Goal: Task Accomplishment & Management: Complete application form

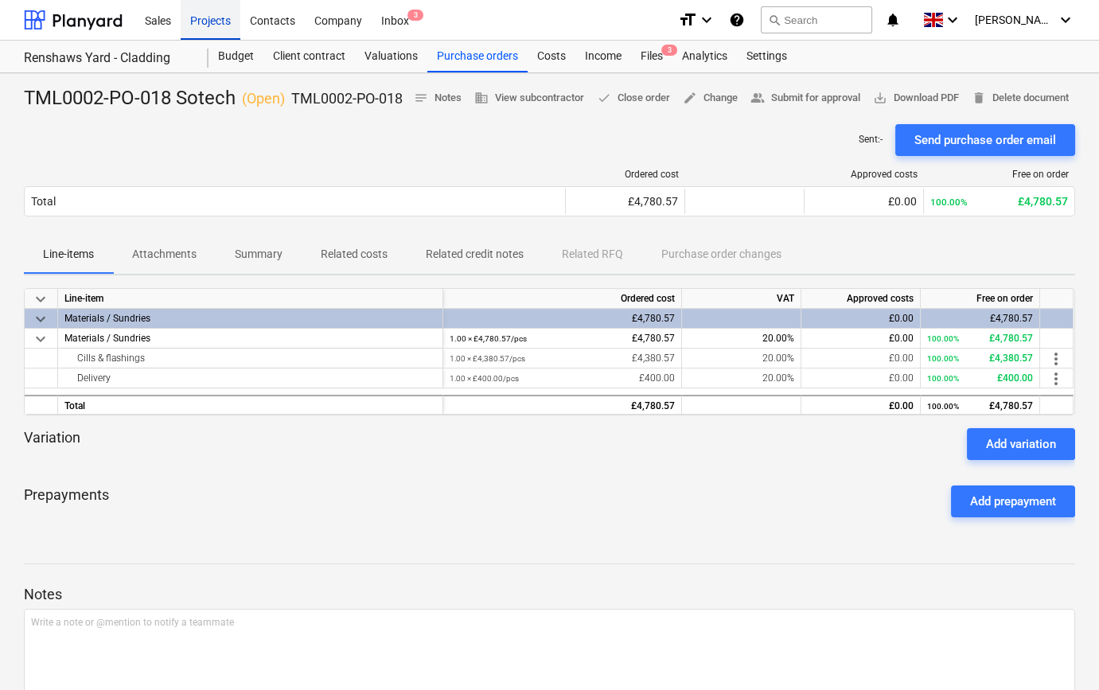
click at [215, 24] on div "Projects" at bounding box center [211, 19] width 60 height 41
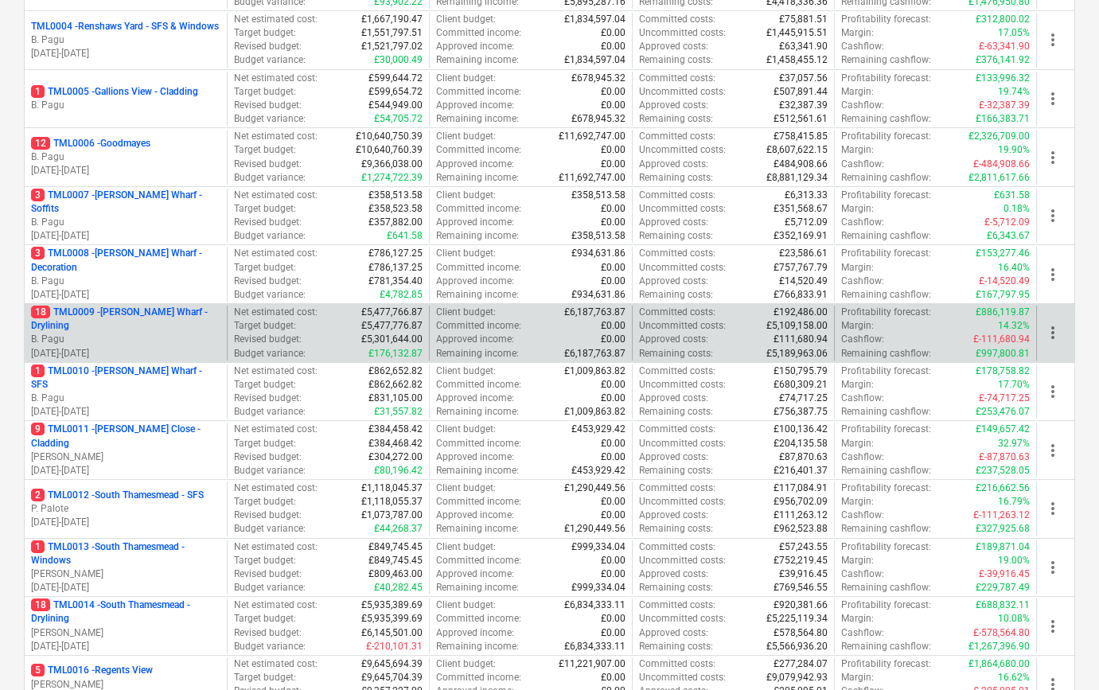
scroll to position [434, 0]
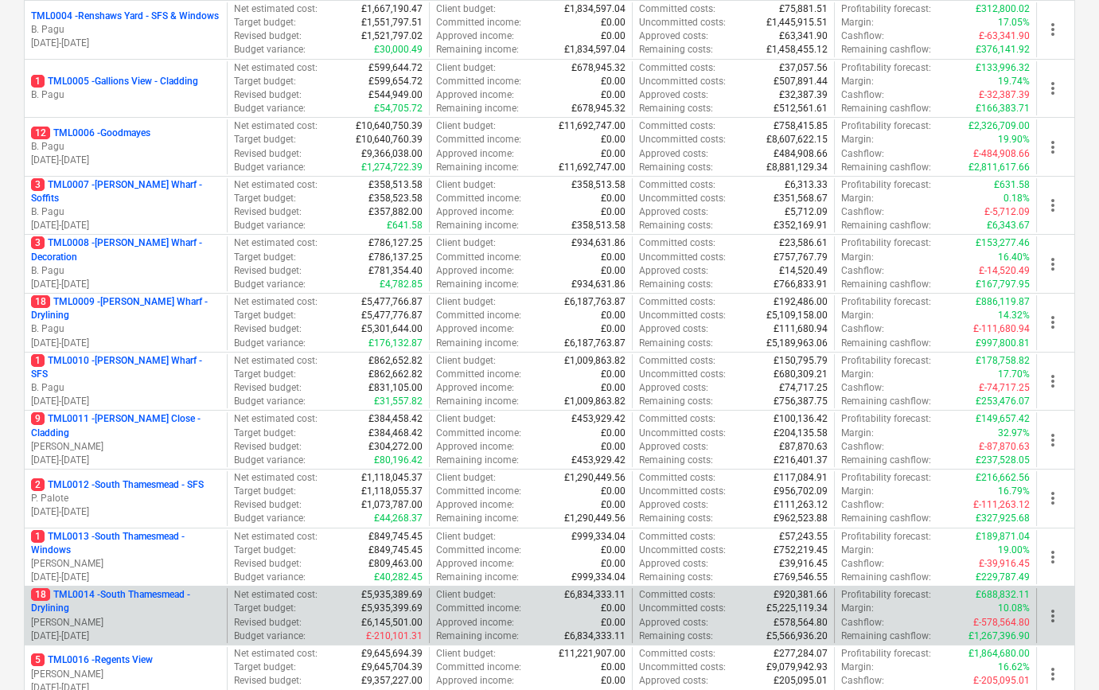
click at [111, 616] on p "[PERSON_NAME]" at bounding box center [125, 623] width 189 height 14
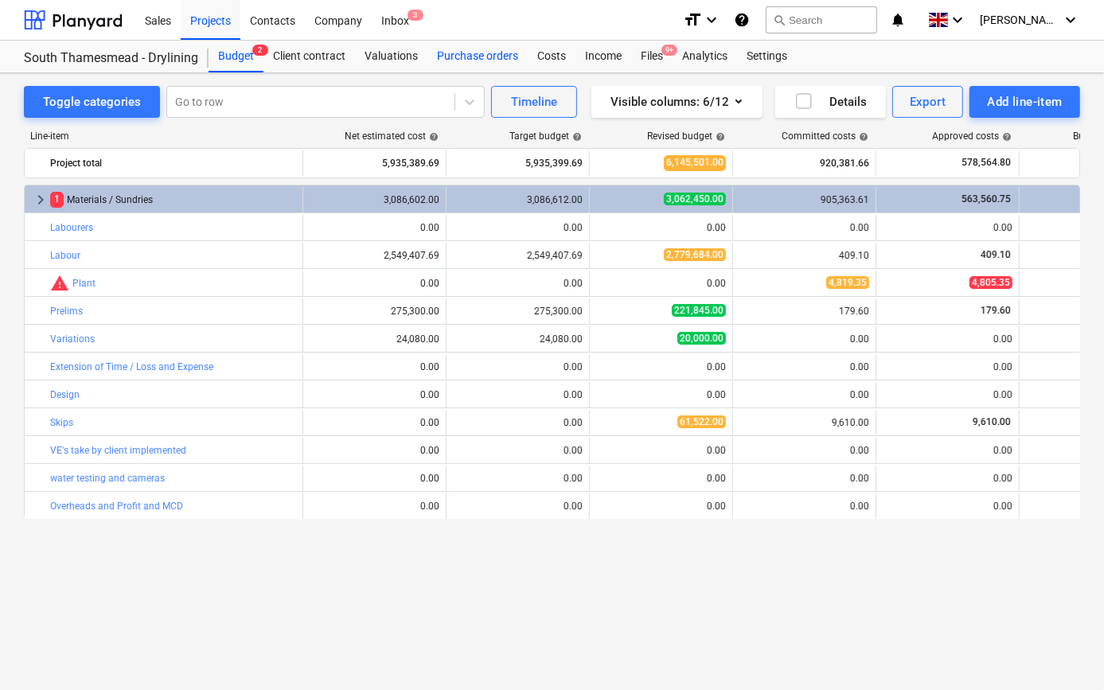
click at [482, 55] on div "Purchase orders" at bounding box center [477, 57] width 100 height 32
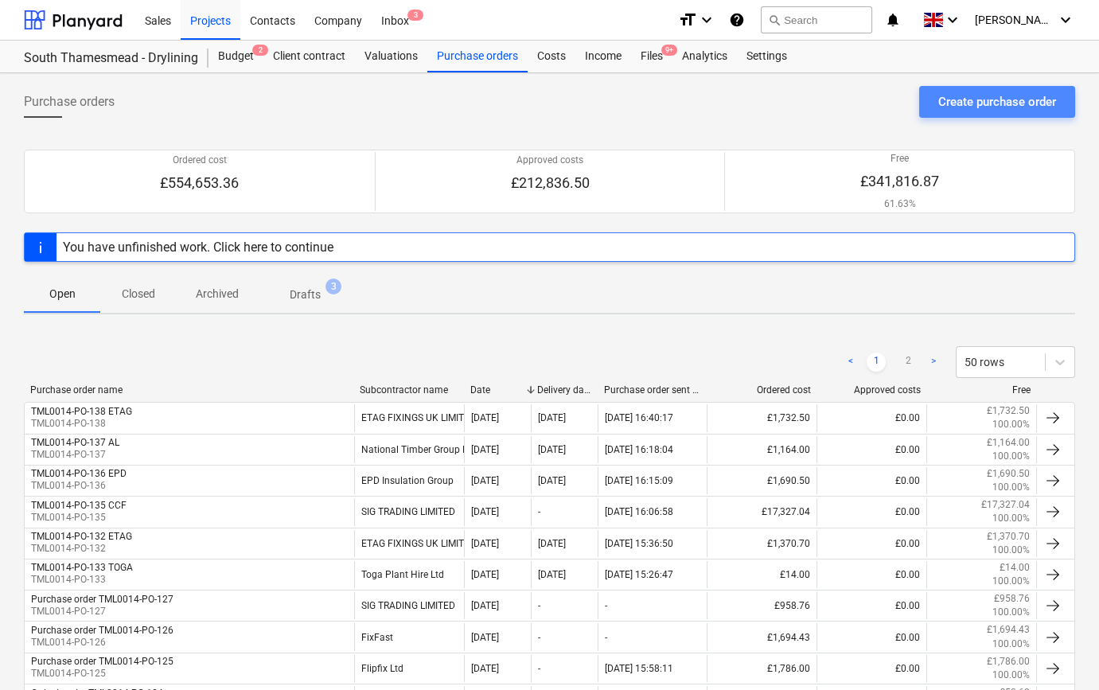
click at [993, 100] on div "Create purchase order" at bounding box center [997, 102] width 118 height 21
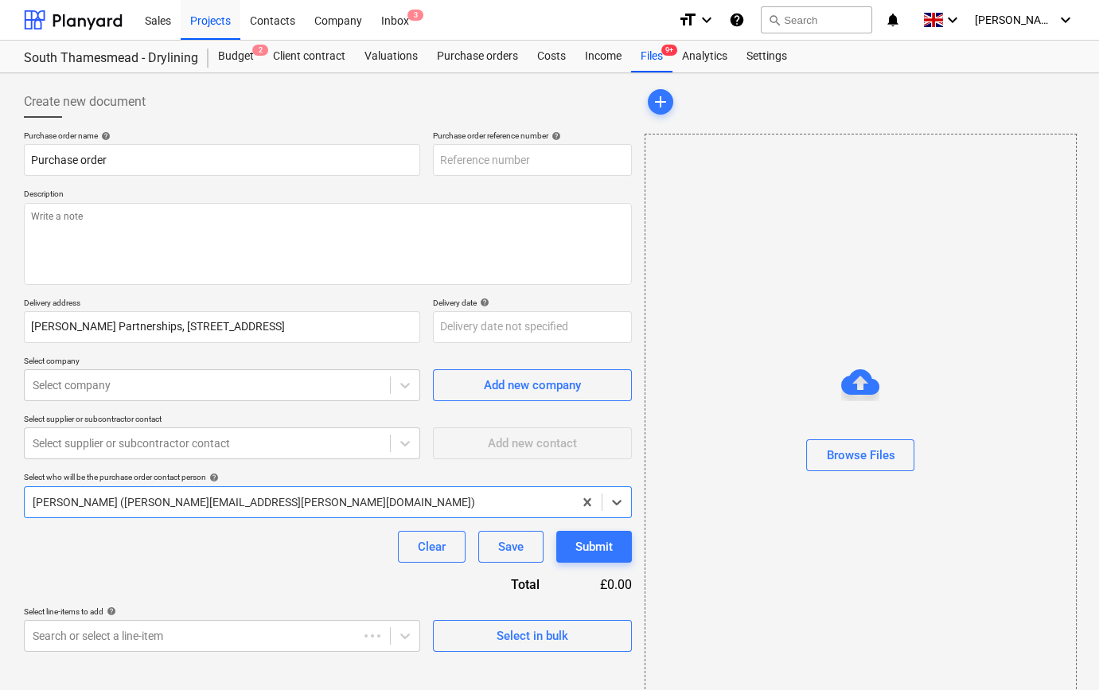
type textarea "x"
type input "TML0014-PO-139"
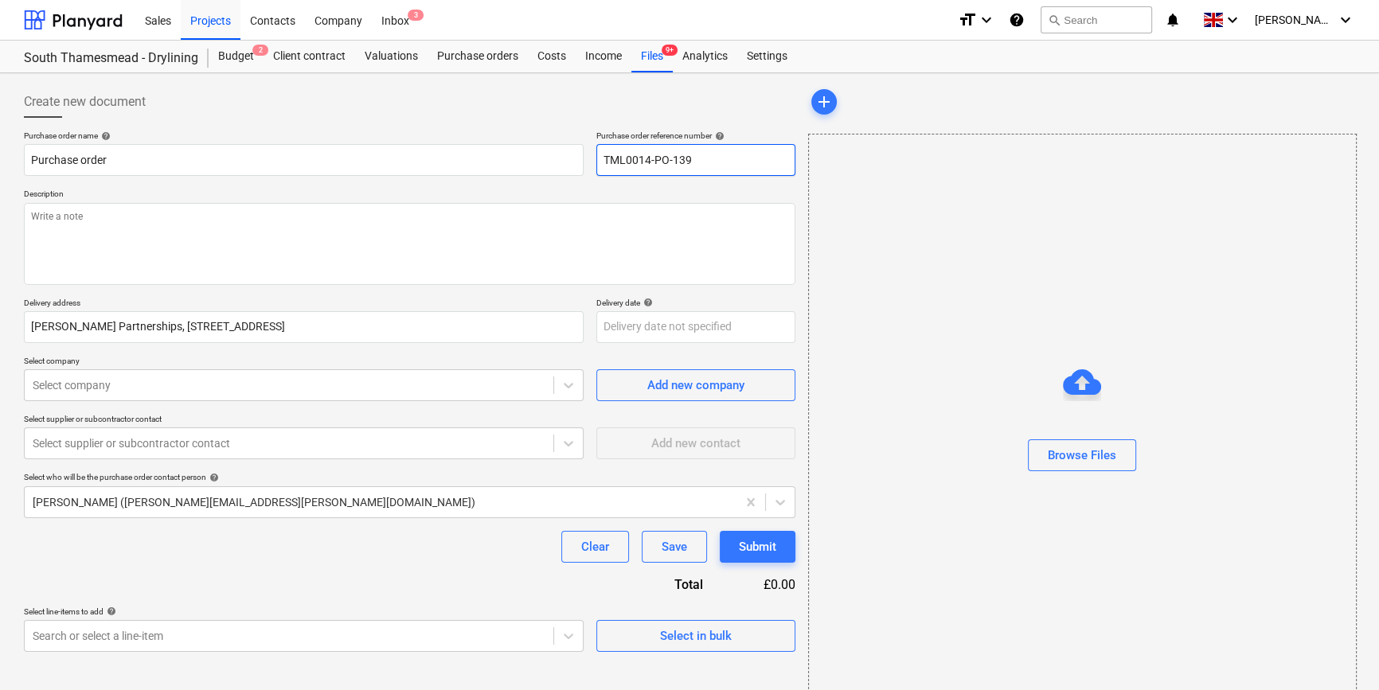
drag, startPoint x: 692, startPoint y: 159, endPoint x: 603, endPoint y: 162, distance: 88.4
click at [603, 162] on input "TML0014-PO-139" at bounding box center [695, 160] width 199 height 32
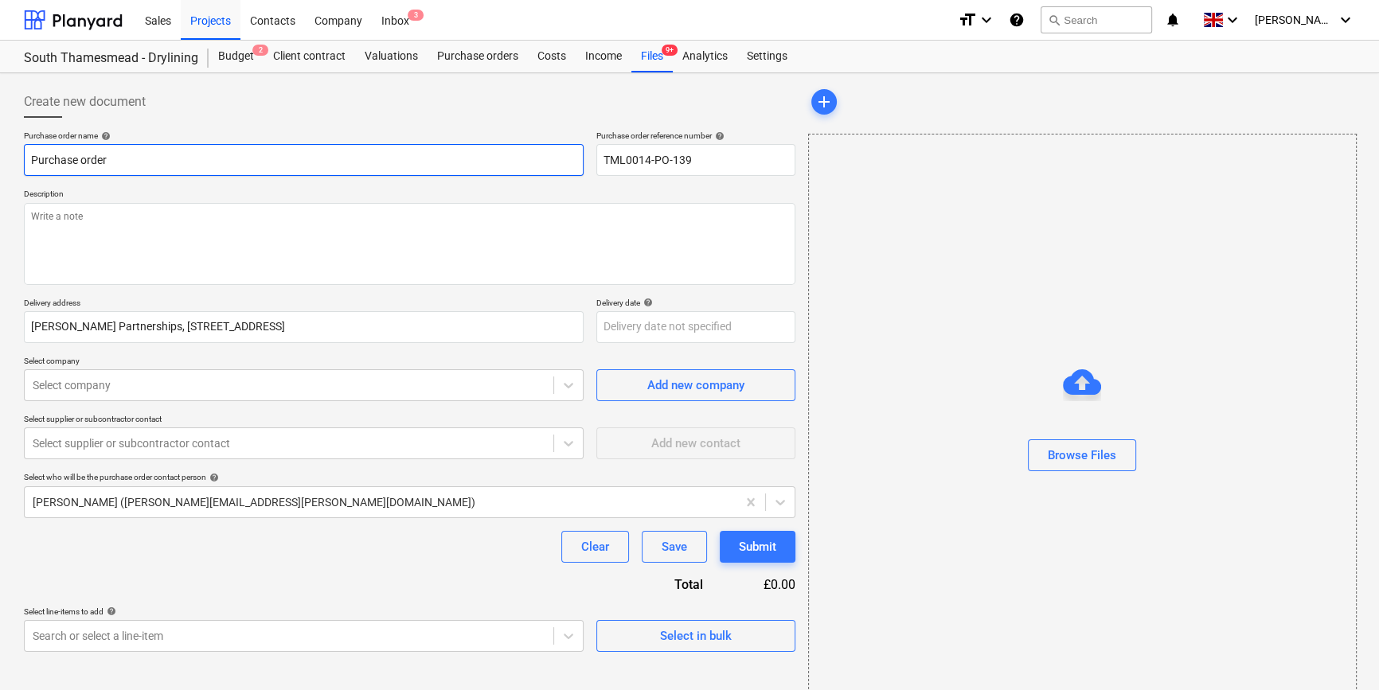
drag, startPoint x: 119, startPoint y: 157, endPoint x: 31, endPoint y: 159, distance: 87.6
click at [31, 159] on input "Purchase order" at bounding box center [304, 160] width 560 height 32
type textarea "x"
paste input "TML0014-PO-139"
type textarea "x"
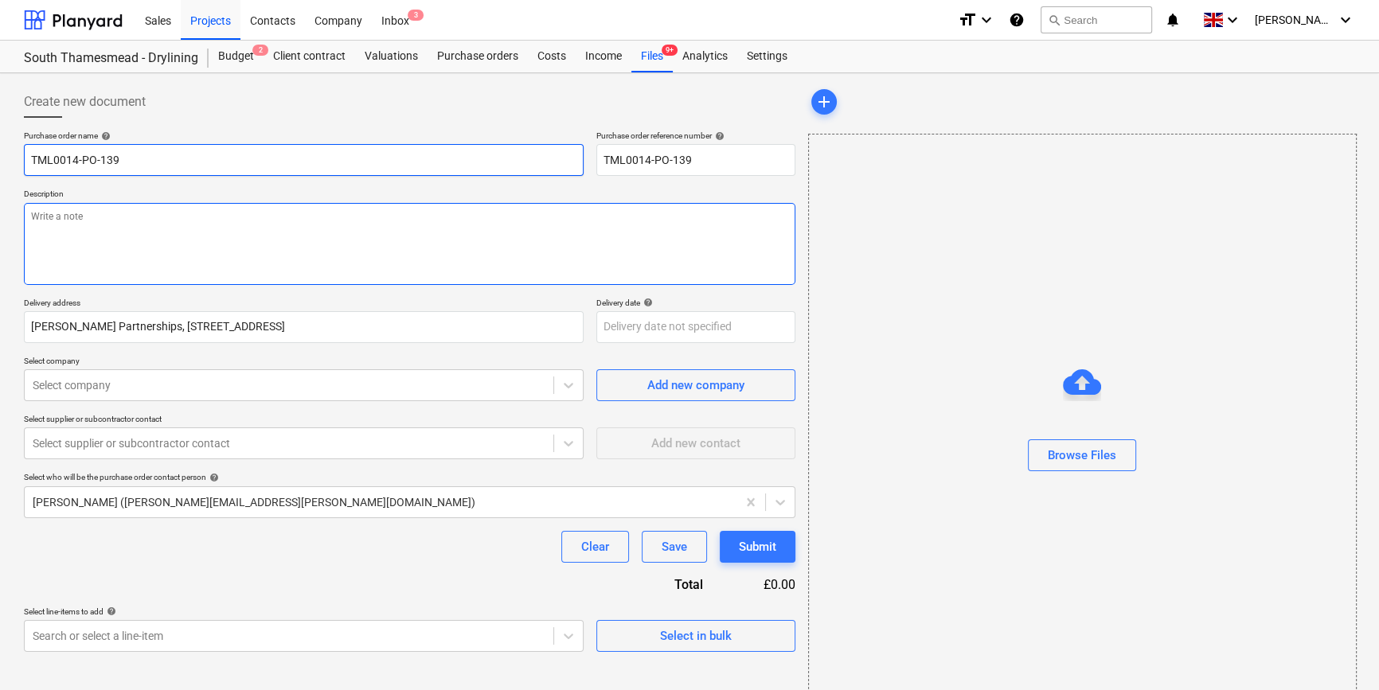
type input "TML0014-PO-139"
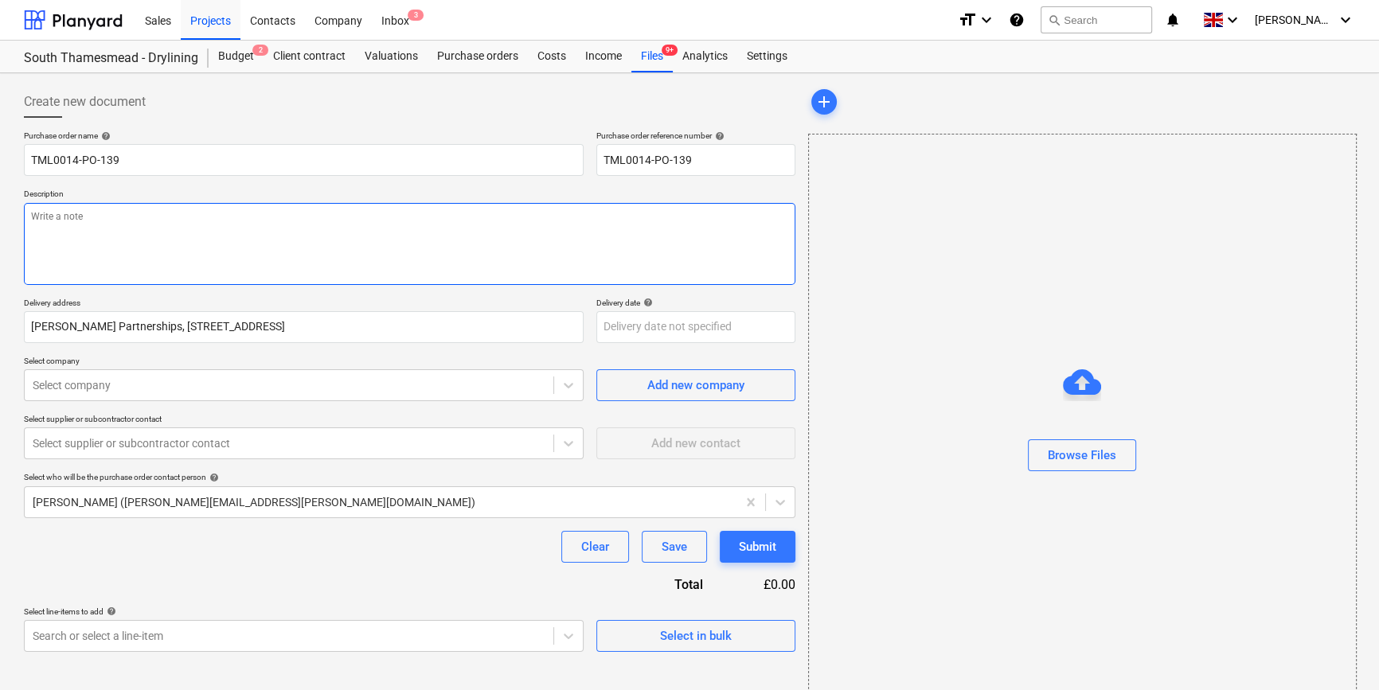
click at [32, 216] on textarea at bounding box center [409, 244] width 771 height 82
type textarea "x"
type textarea "S"
type textarea "x"
type textarea "Si"
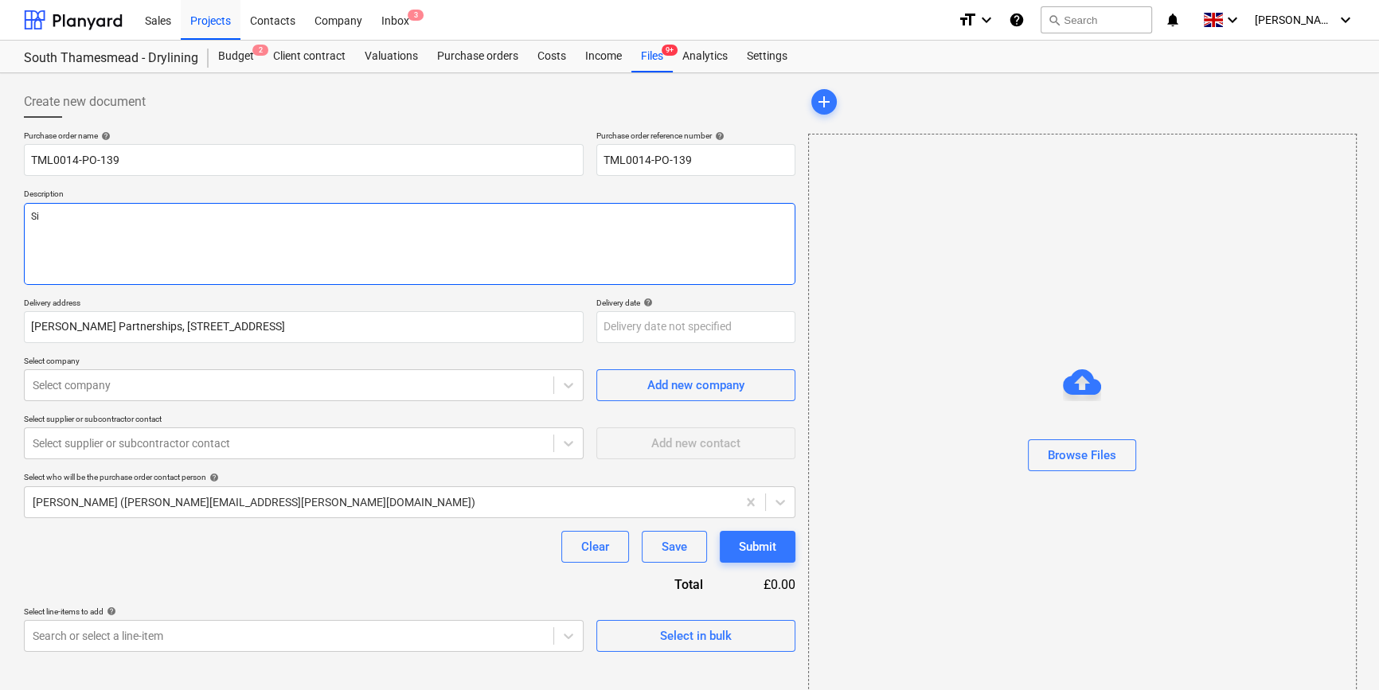
type textarea "x"
type textarea "Sit"
type textarea "x"
type textarea "Site"
type textarea "x"
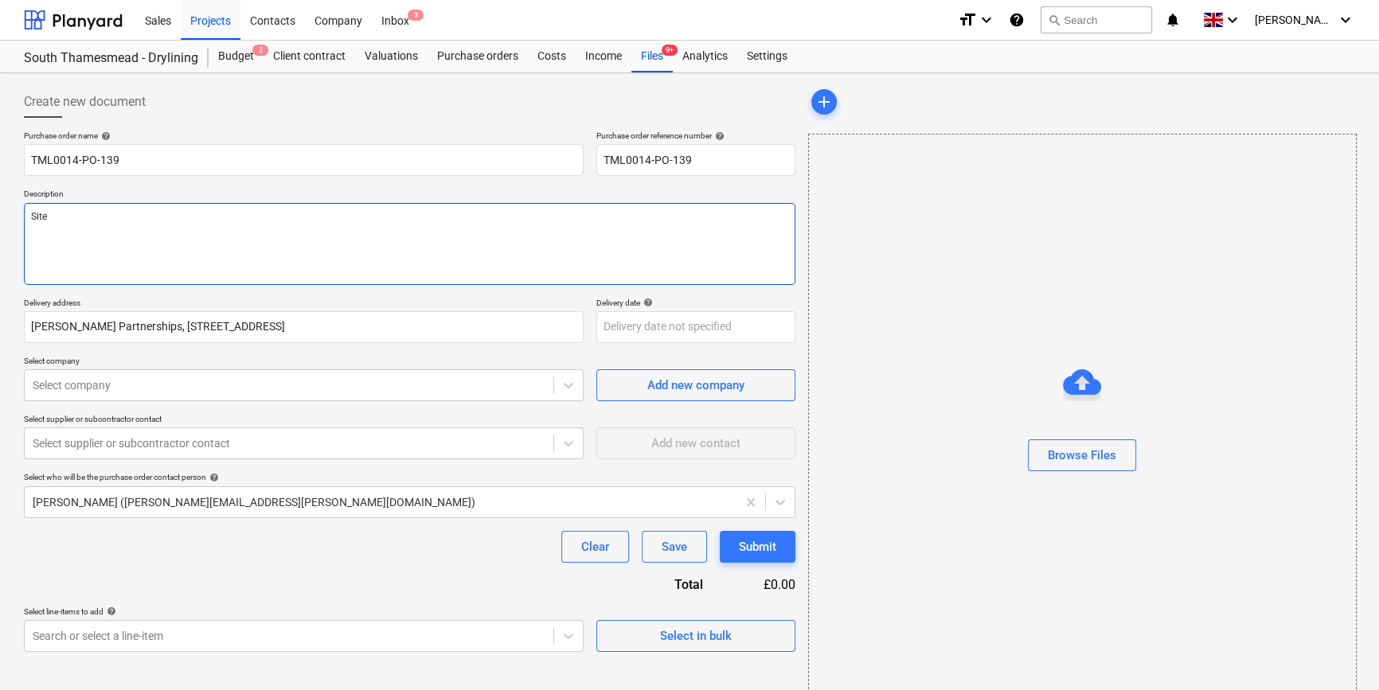
type textarea "Site"
type textarea "x"
type textarea "Site c"
type textarea "x"
type textarea "Site co"
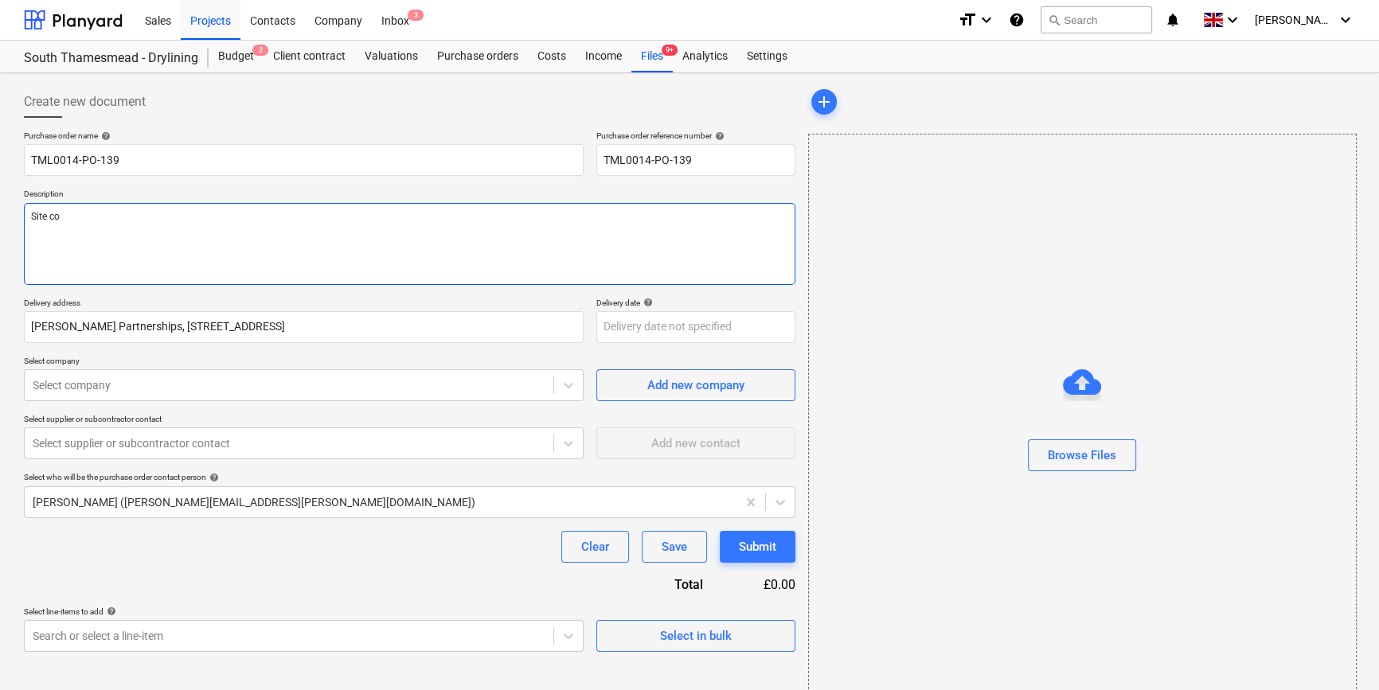
type textarea "x"
type textarea "Site con"
type textarea "x"
type textarea "Site cont"
type textarea "x"
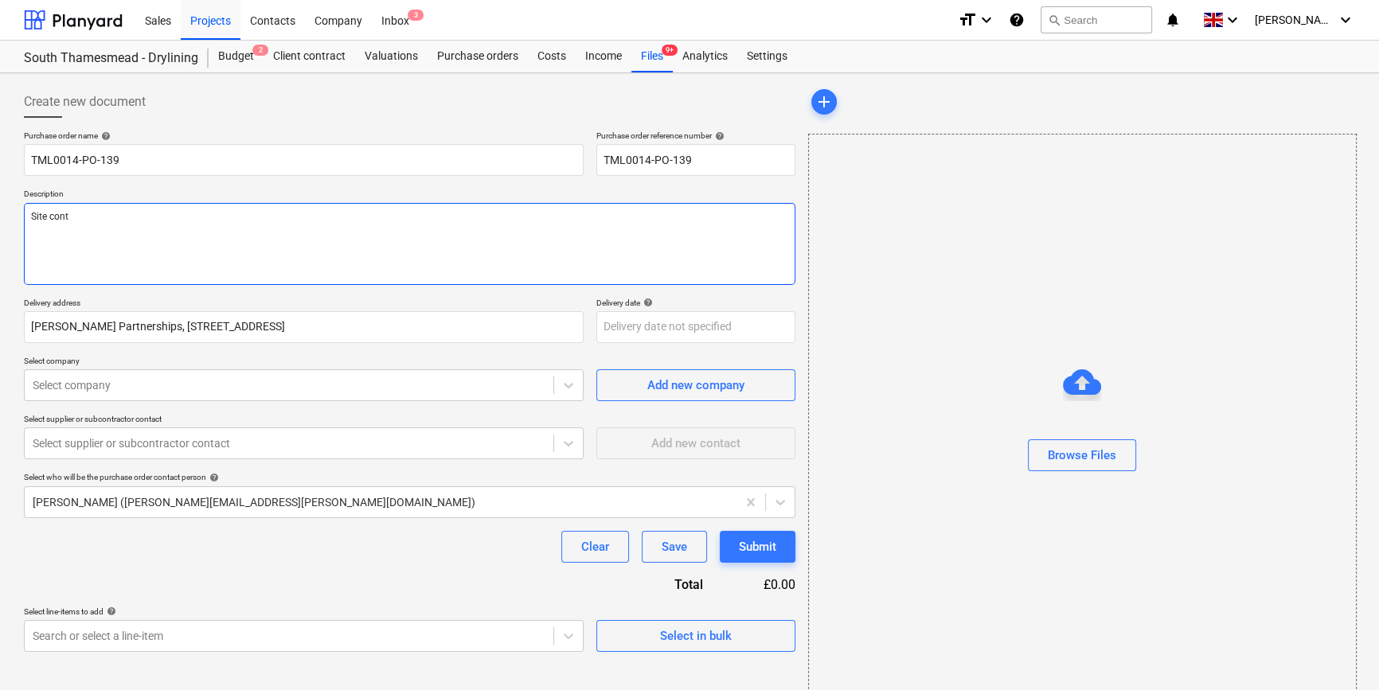
type textarea "Site conta"
type textarea "x"
type textarea "Site contac"
type textarea "x"
type textarea "Site contact"
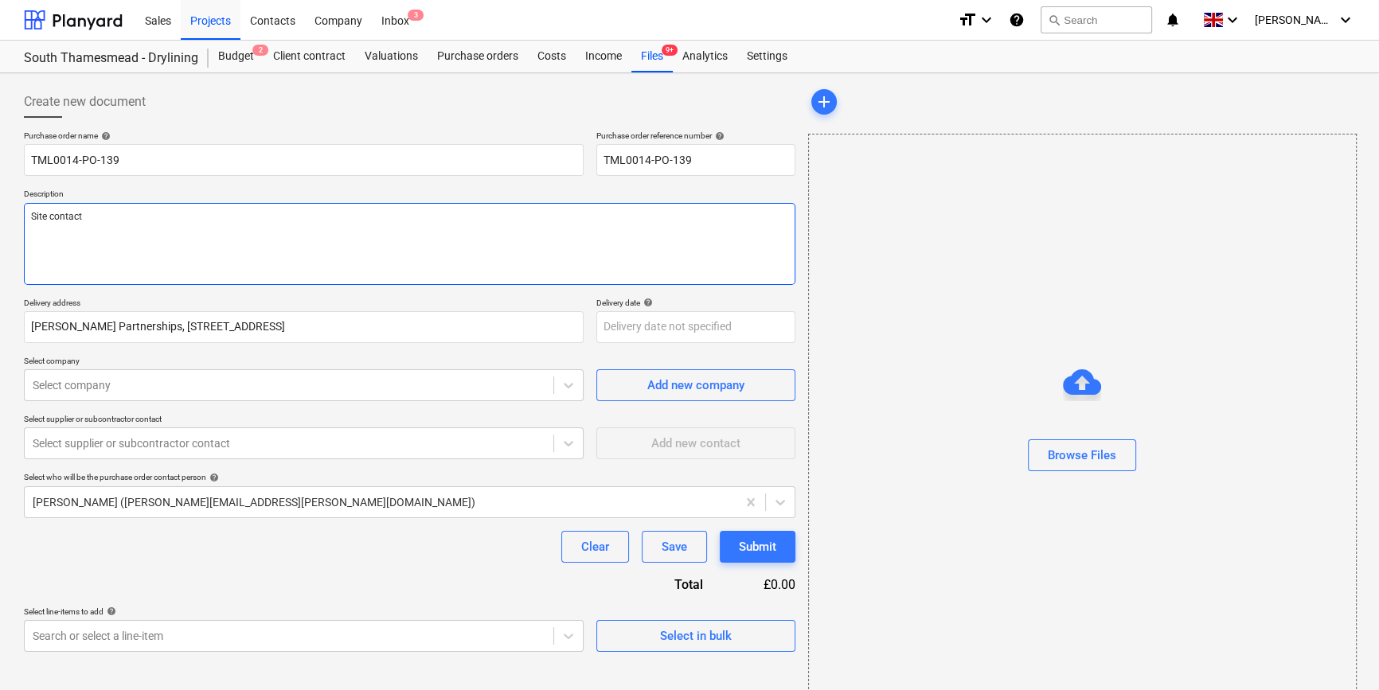
type textarea "x"
type textarea "Site contact"
type textarea "x"
type textarea "Site contact A"
type textarea "x"
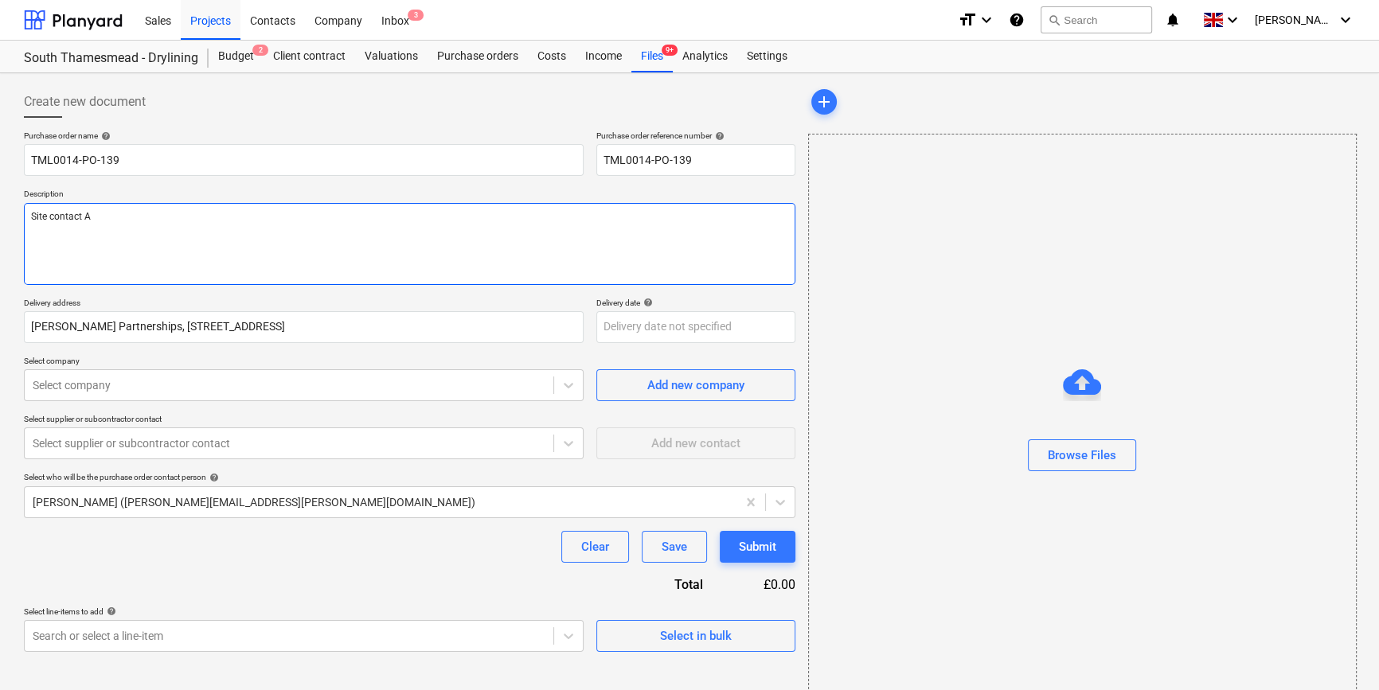
type textarea "Site contact Al"
type textarea "x"
type textarea "Site contact Ale"
type textarea "x"
type textarea "Site contact [PERSON_NAME]"
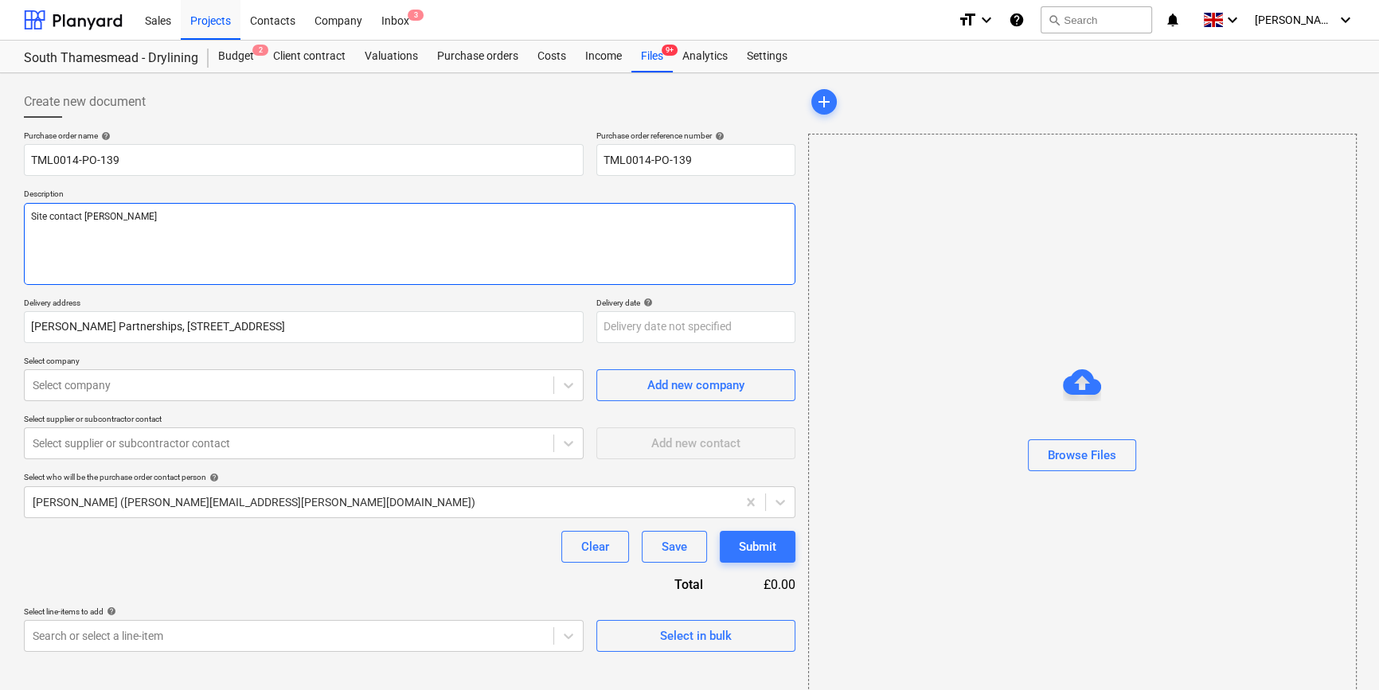
type textarea "x"
type textarea "Site contact [PERSON_NAME]"
click at [116, 216] on textarea "Site contact [PERSON_NAME]" at bounding box center [409, 244] width 771 height 82
type textarea "x"
type textarea "Site contact [PERSON_NAME] 0"
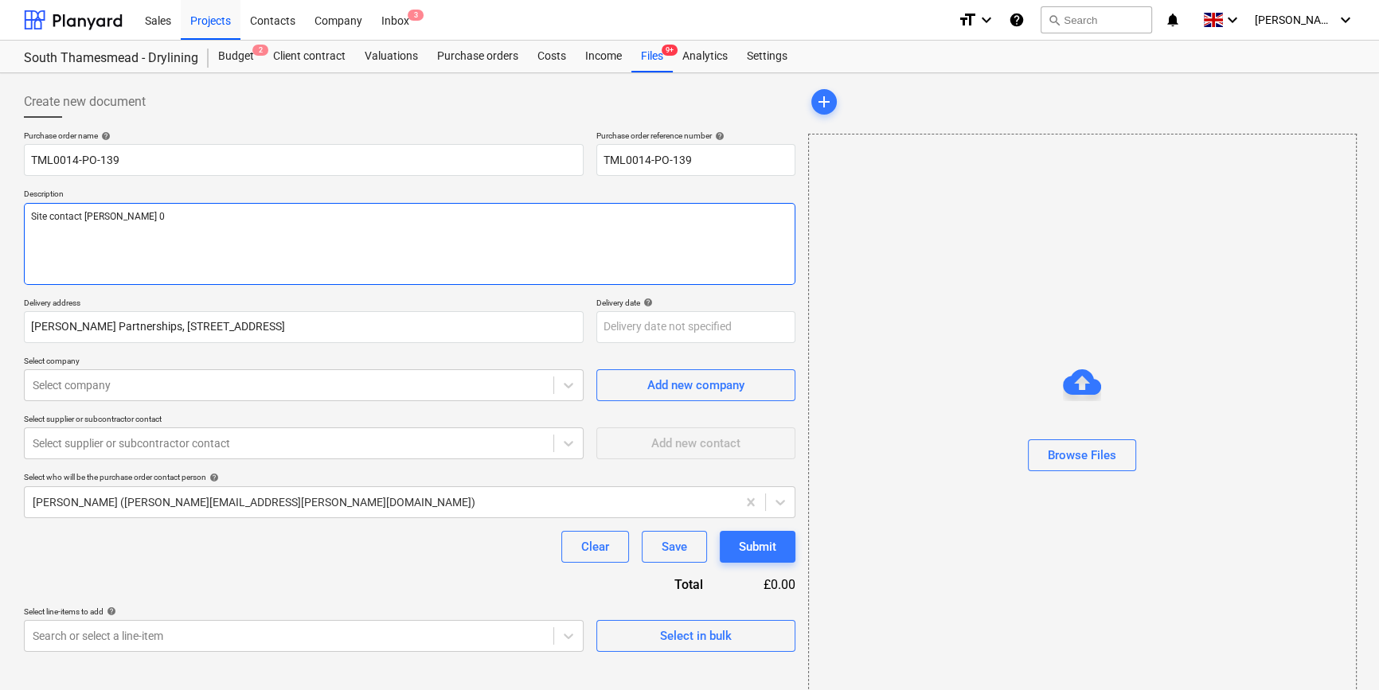
type textarea "x"
type textarea "Site contact [PERSON_NAME] 07"
type textarea "x"
type textarea "Site contact Alex 079"
type textarea "x"
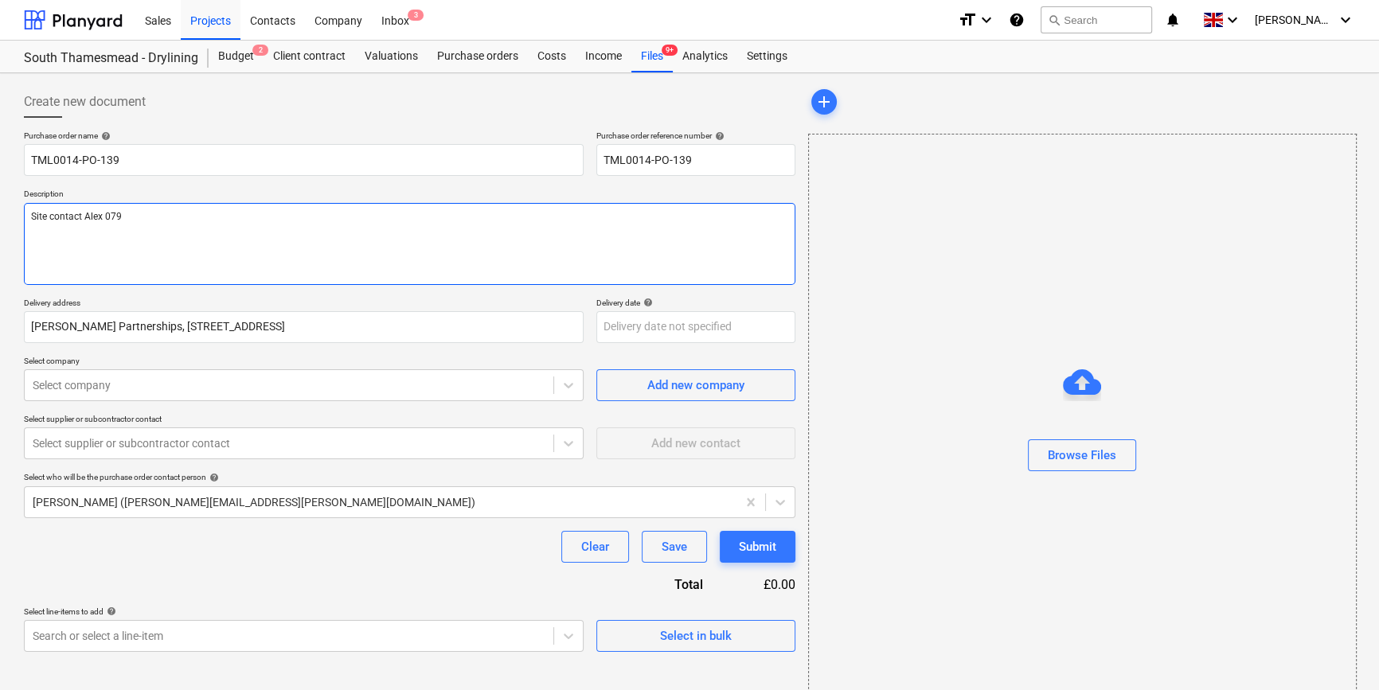
type textarea "Site contact [PERSON_NAME] 0795"
type textarea "x"
type textarea "Site contact [PERSON_NAME] 07958"
type textarea "x"
type textarea "Site contact [PERSON_NAME] 07958"
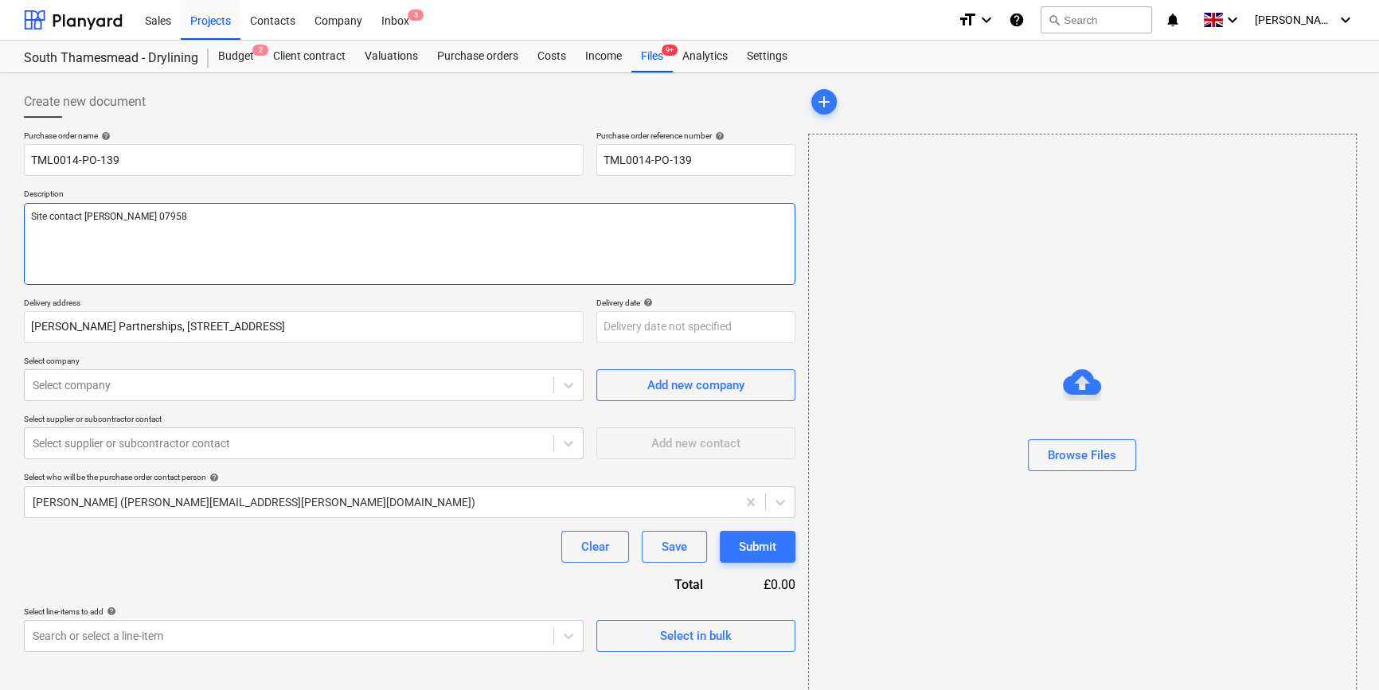
type textarea "x"
type textarea "Site contact [PERSON_NAME] 07958 4"
type textarea "x"
type textarea "Site contact [PERSON_NAME] [PHONE_NUMBER]"
type textarea "x"
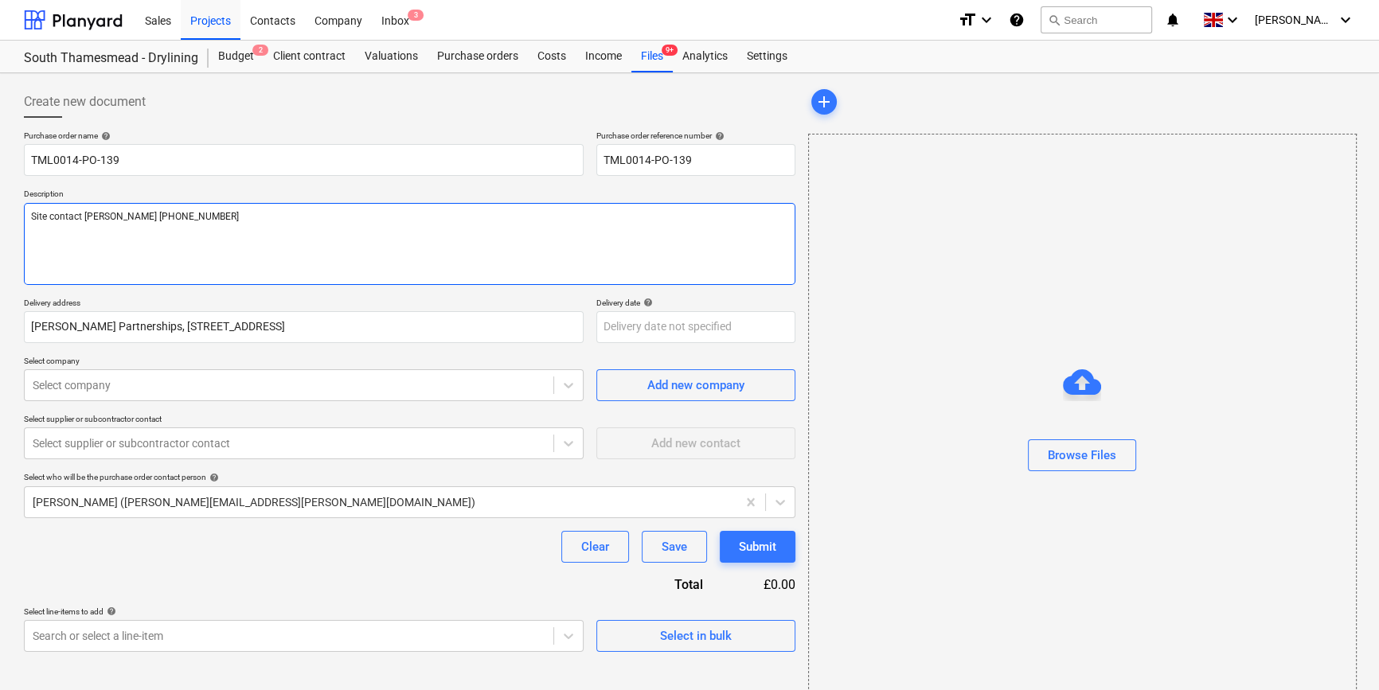
type textarea "Site contact [PERSON_NAME] [PHONE_NUMBER]"
type textarea "x"
type textarea "Site contact [PERSON_NAME] [PHONE_NUMBER]"
type textarea "x"
type textarea "Site contact [PERSON_NAME] [PHONE_NUMBER]"
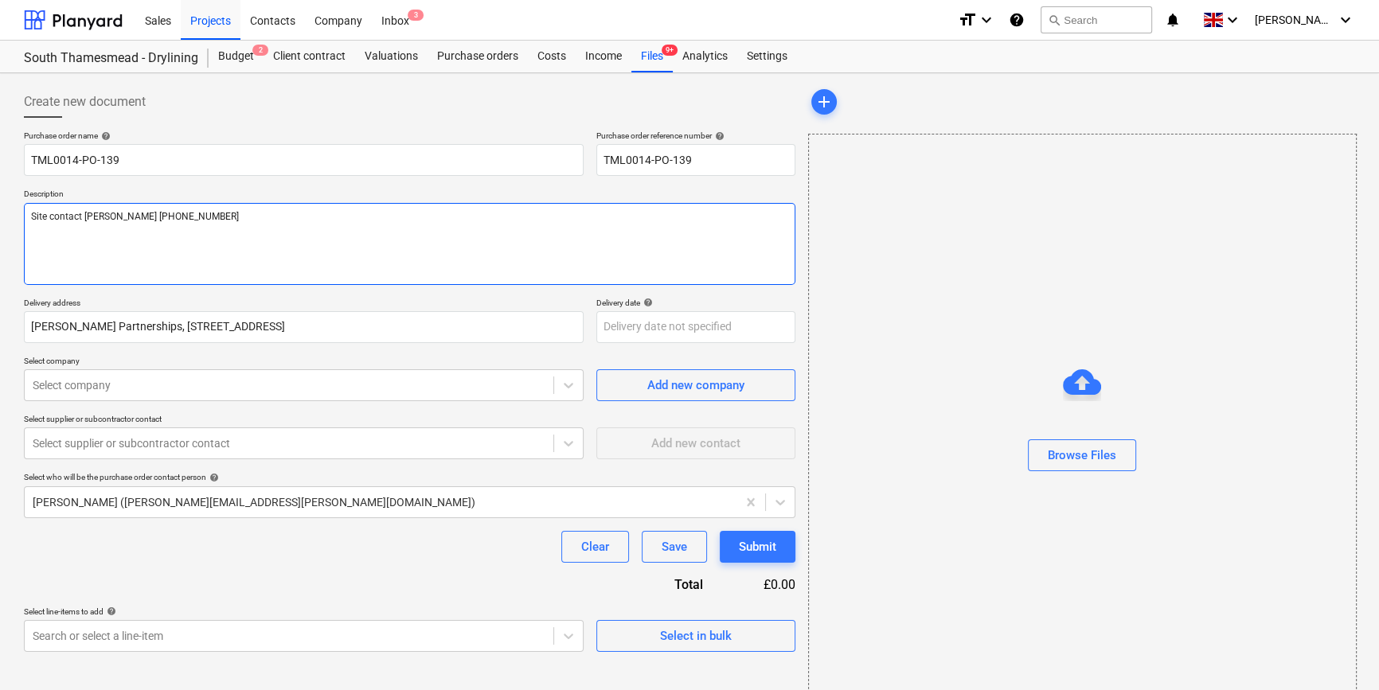
type textarea "x"
type textarea "Site contact [PERSON_NAME] [PHONE_NUMBER]"
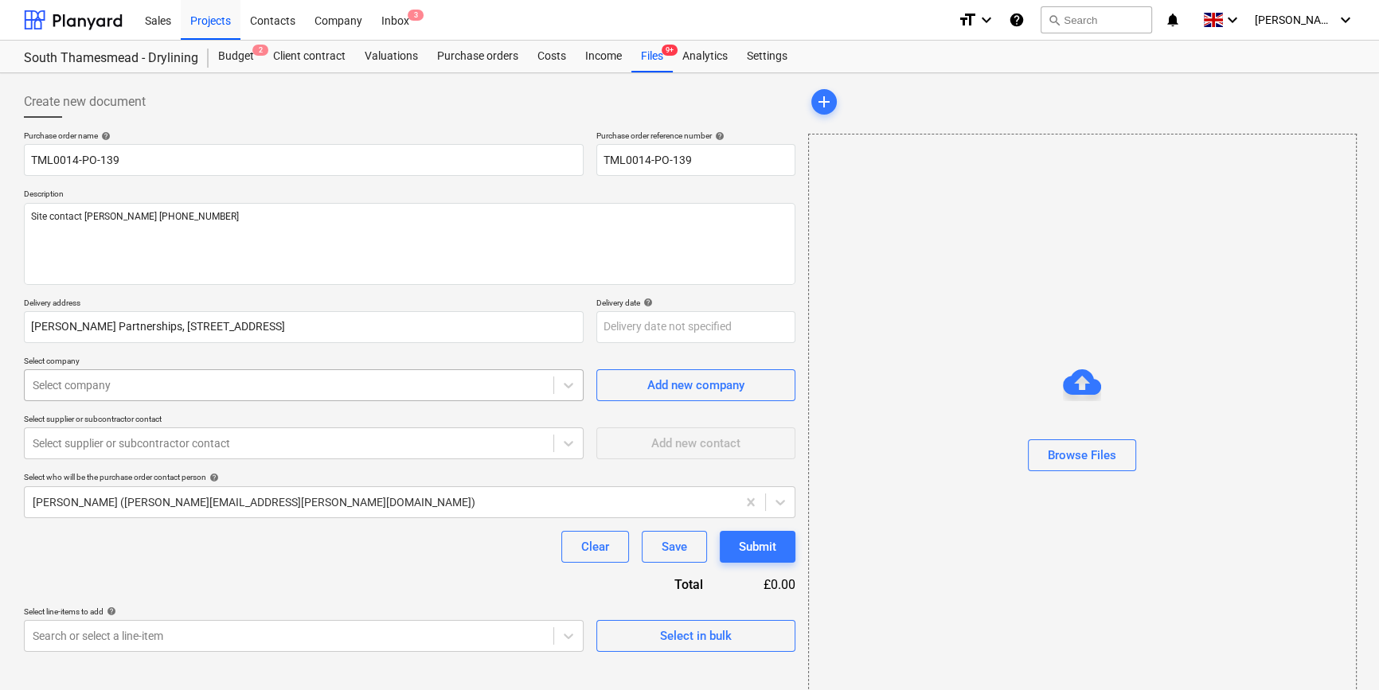
type textarea "x"
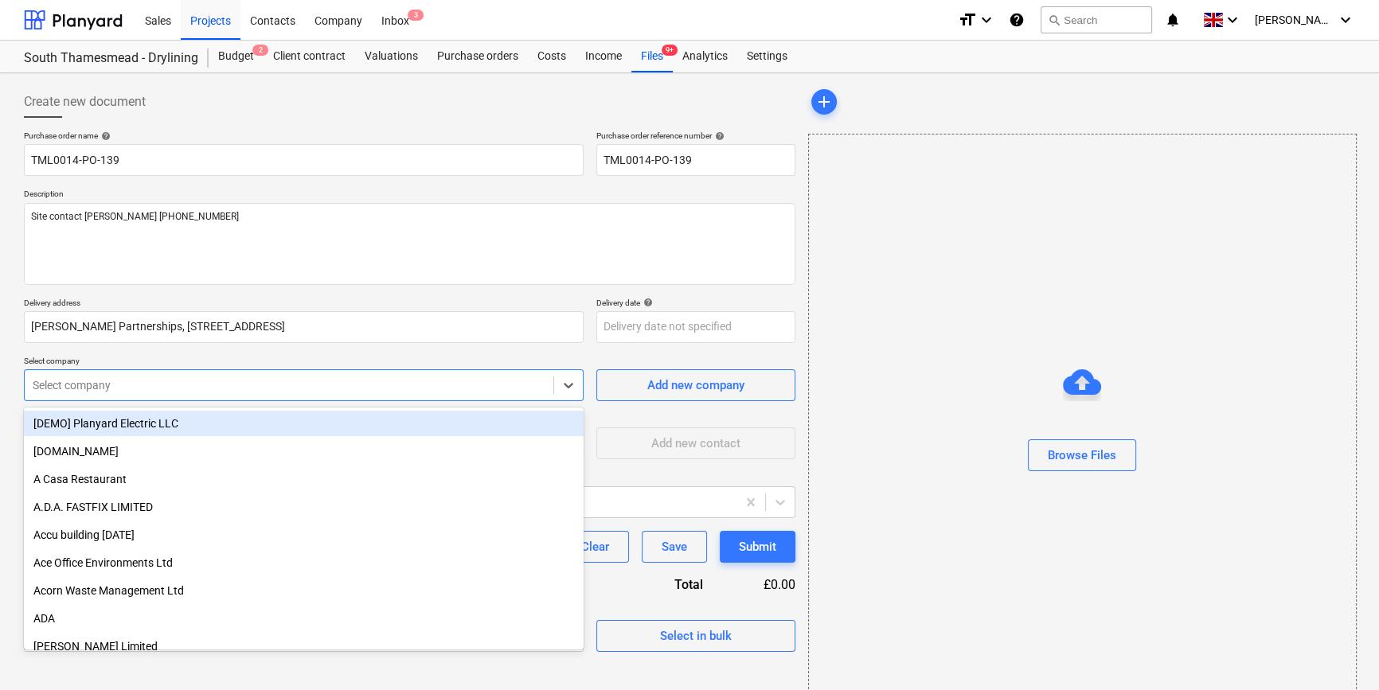
click at [127, 388] on div at bounding box center [289, 385] width 513 height 16
type input "sig"
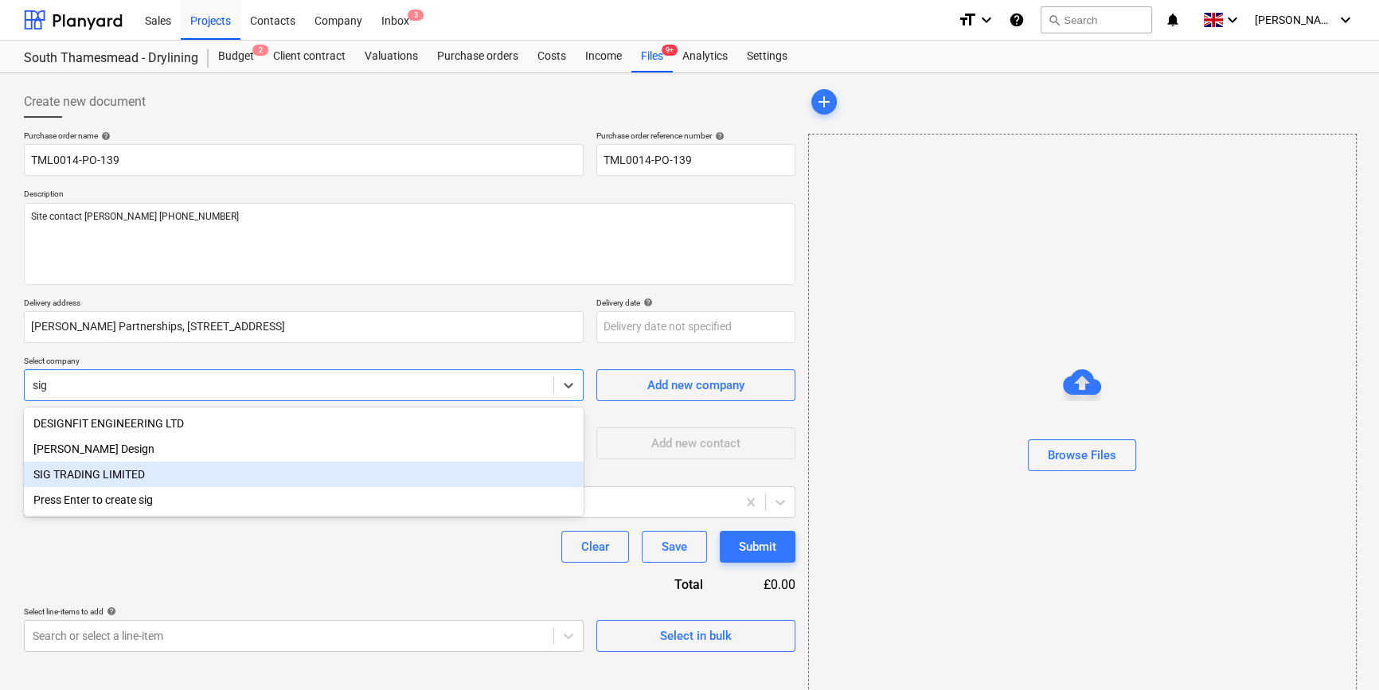
click at [97, 477] on div "SIG TRADING LIMITED" at bounding box center [304, 474] width 560 height 25
type textarea "x"
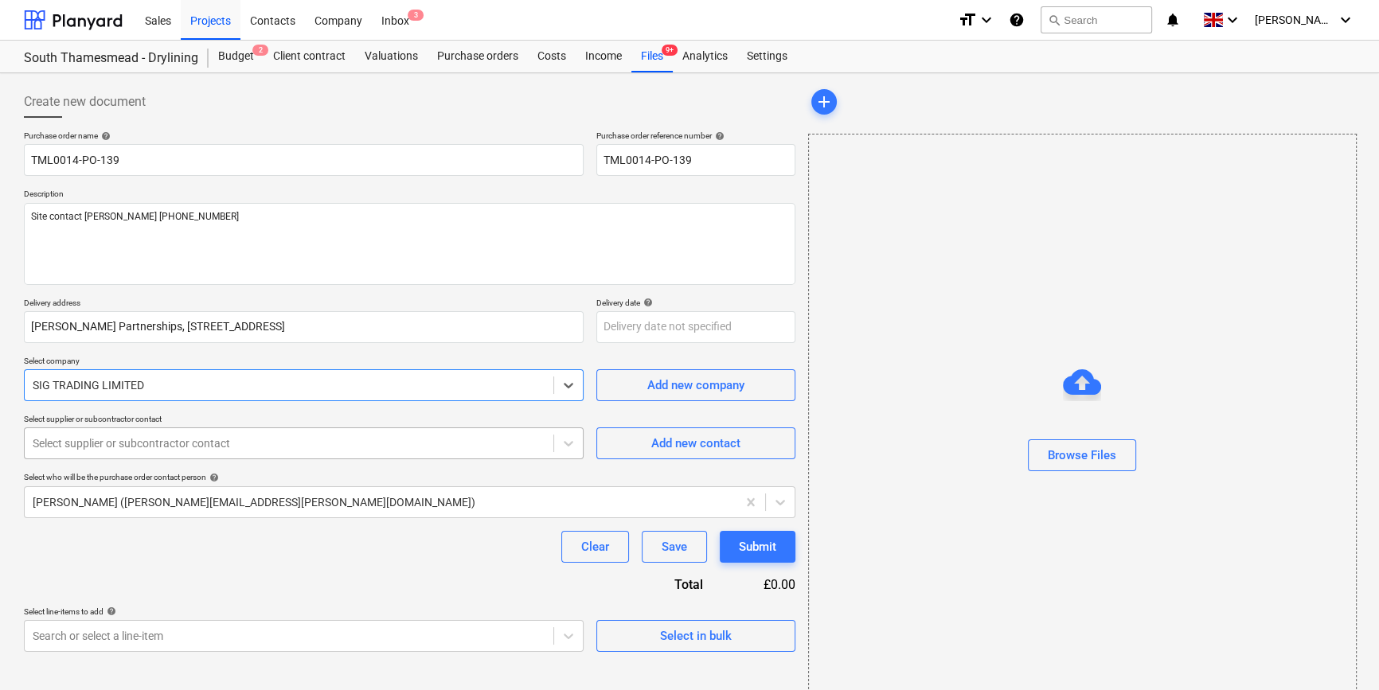
click at [95, 448] on div at bounding box center [289, 443] width 513 height 16
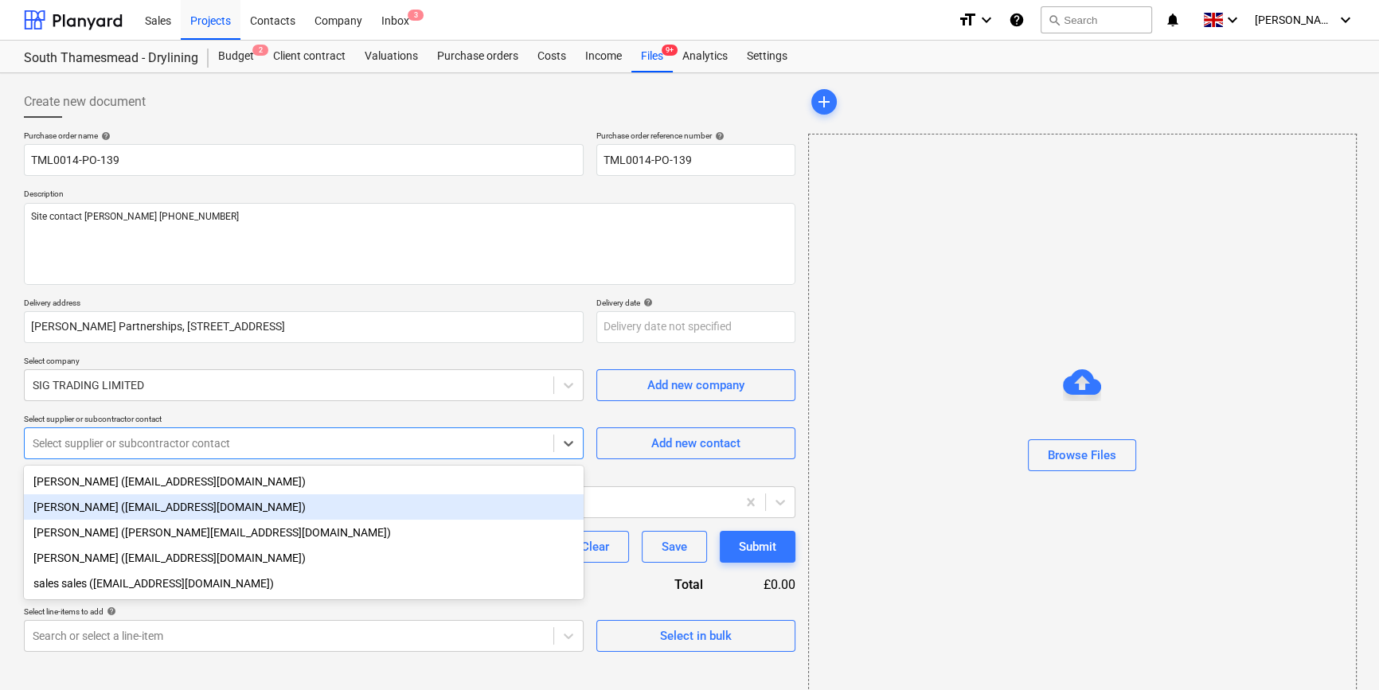
click at [95, 506] on div "[PERSON_NAME] ([EMAIL_ADDRESS][DOMAIN_NAME])" at bounding box center [304, 506] width 560 height 25
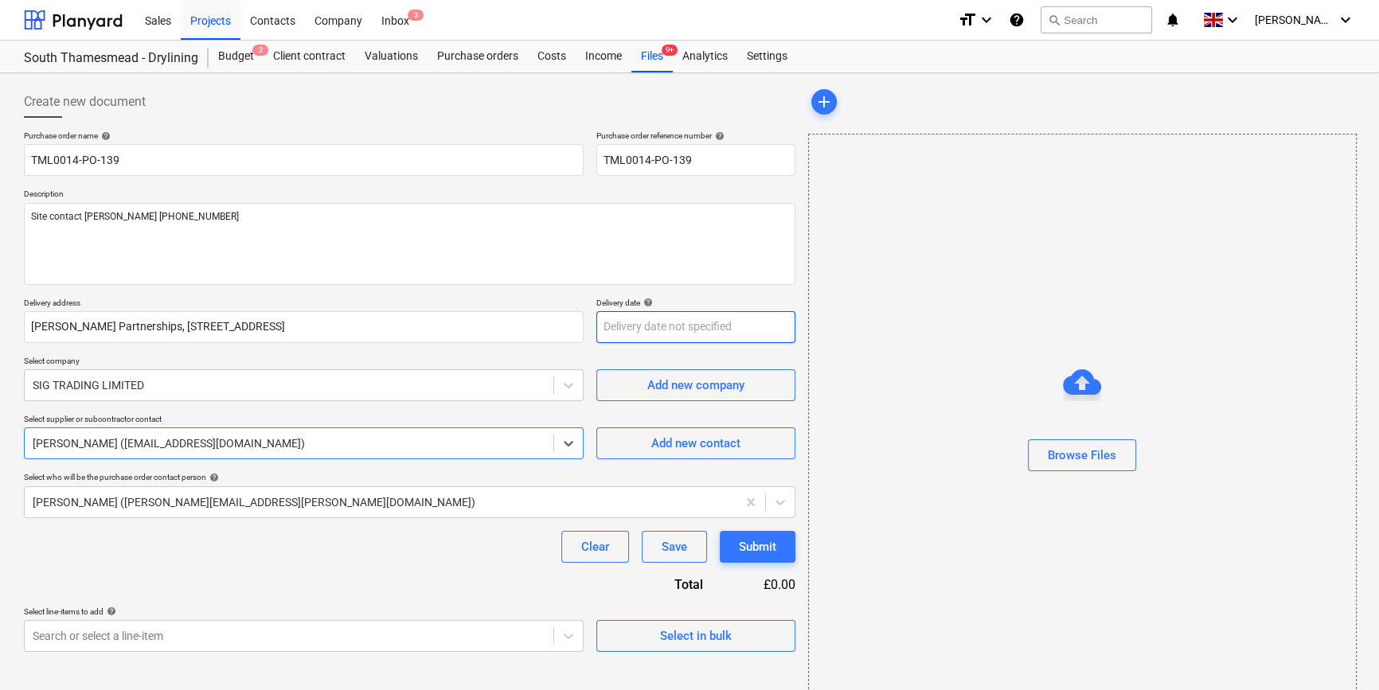
click at [628, 328] on body "Sales Projects Contacts Company Inbox 3 format_size keyboard_arrow_down help se…" at bounding box center [689, 345] width 1379 height 690
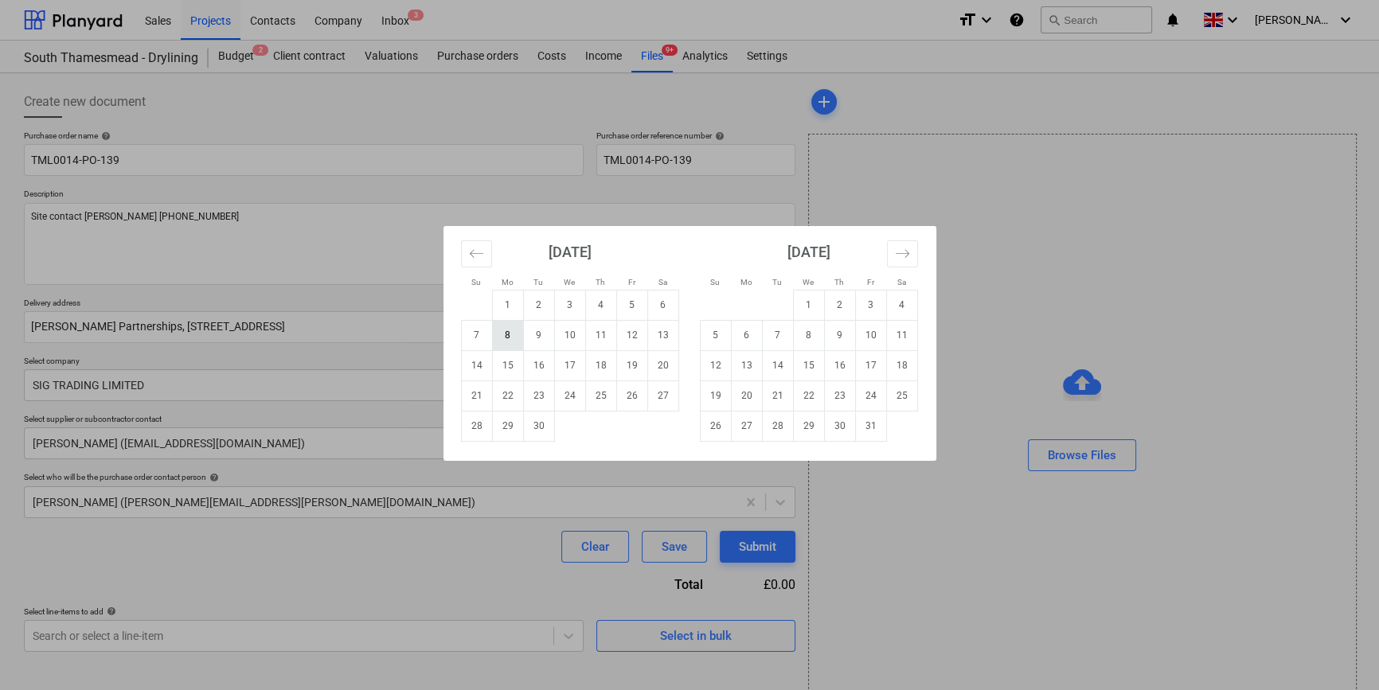
click at [504, 333] on td "8" at bounding box center [507, 335] width 31 height 30
type textarea "x"
type input "[DATE]"
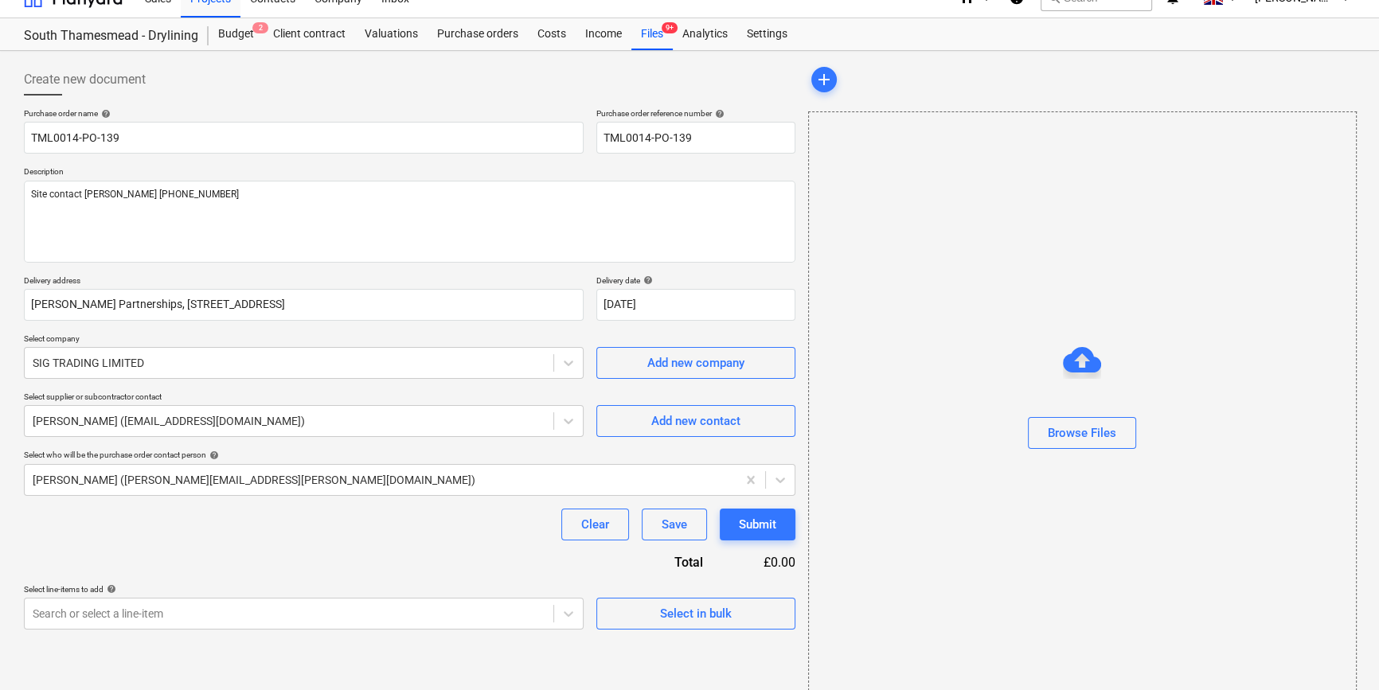
scroll to position [34, 0]
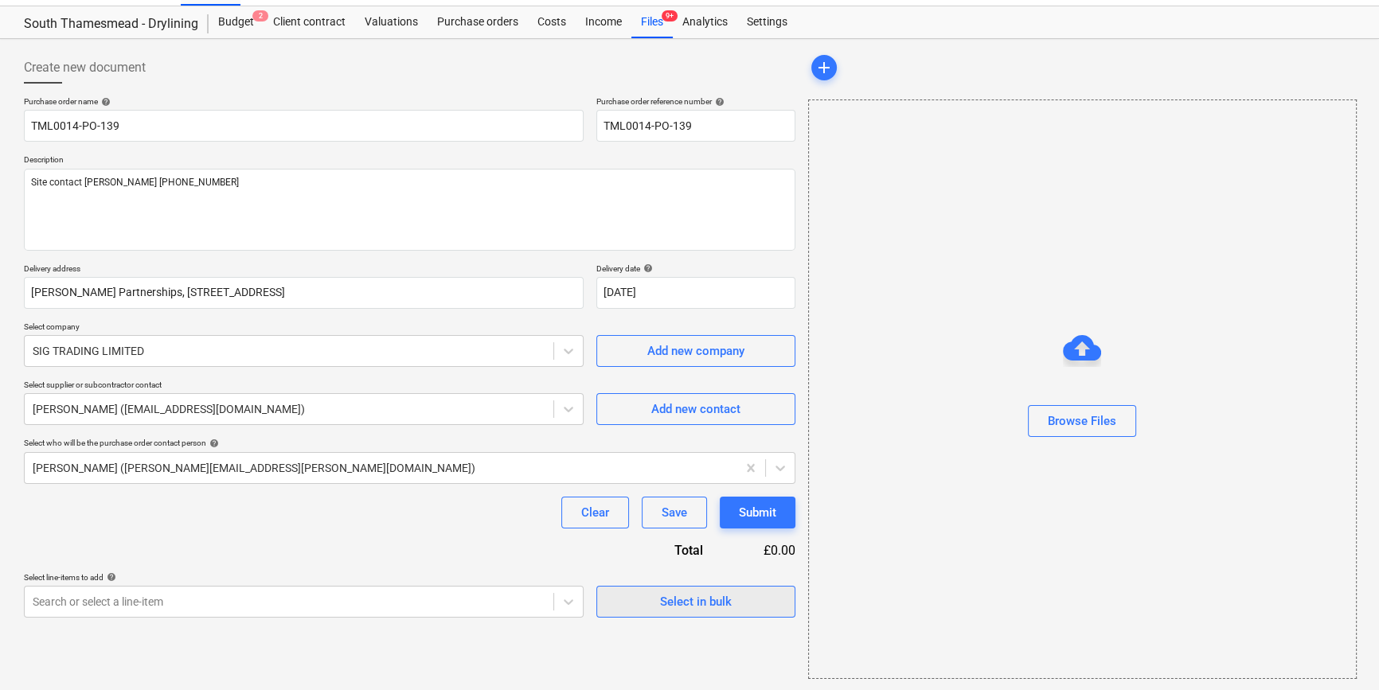
click at [716, 606] on div "Select in bulk" at bounding box center [696, 601] width 72 height 21
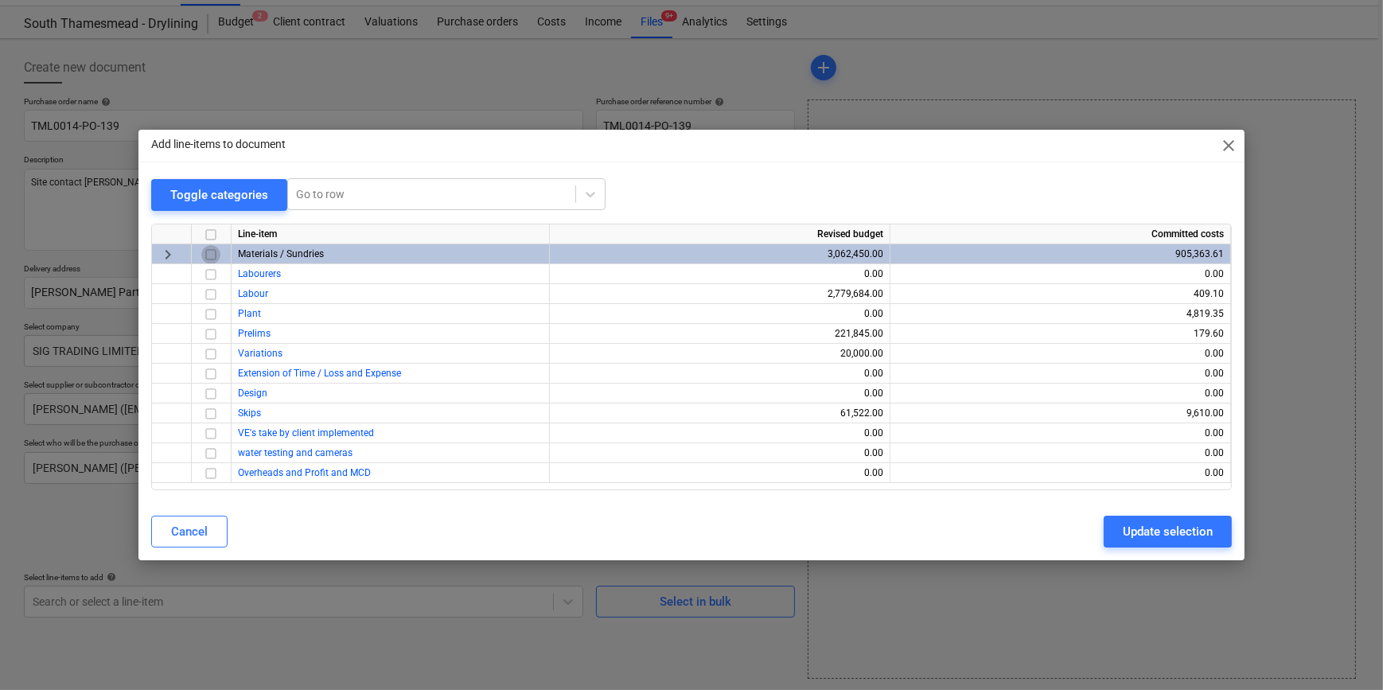
click at [212, 251] on input "checkbox" at bounding box center [210, 254] width 19 height 19
click at [1098, 533] on div "Update selection" at bounding box center [1168, 531] width 90 height 21
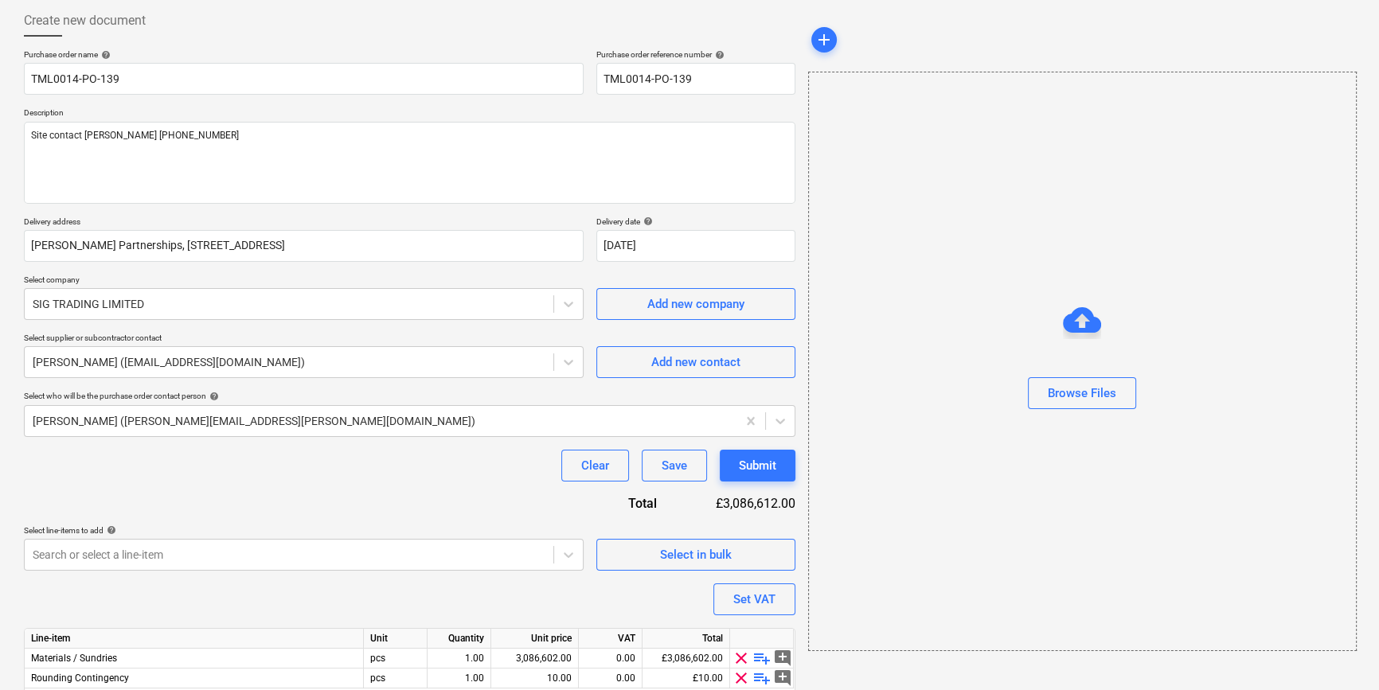
scroll to position [143, 0]
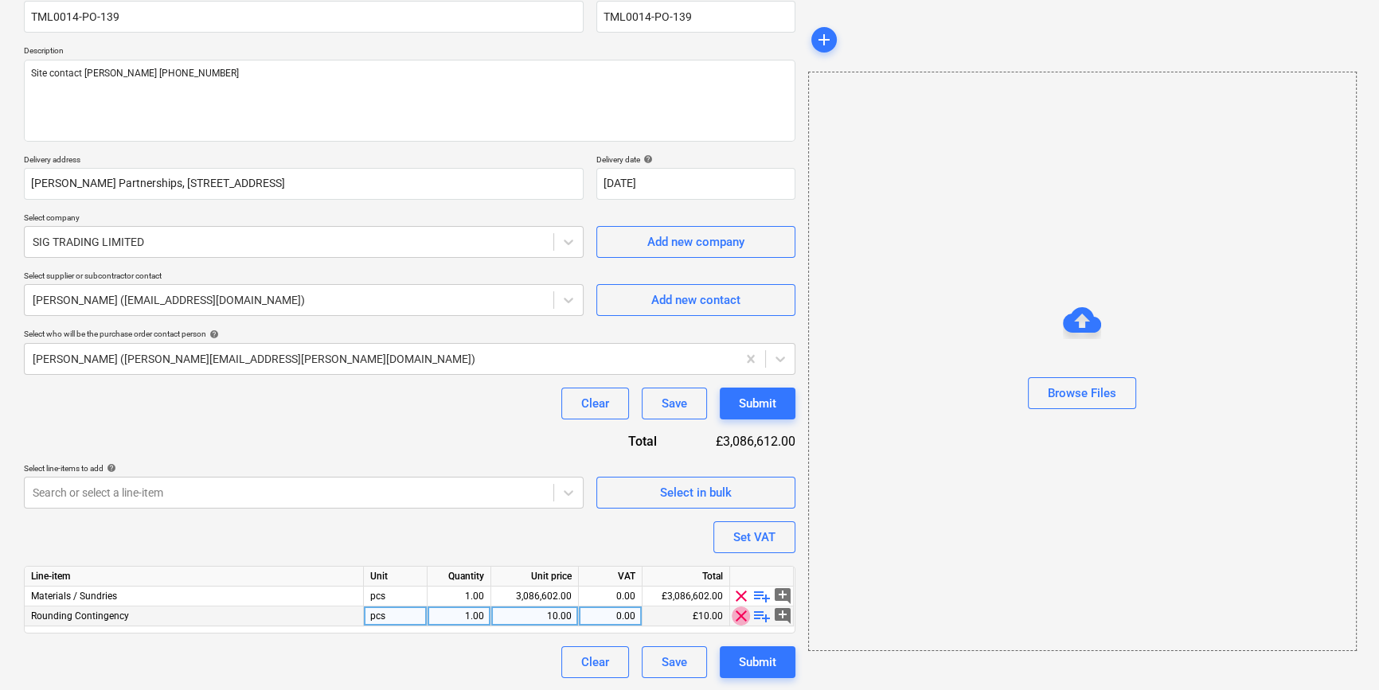
click at [737, 617] on span "clear" at bounding box center [740, 615] width 19 height 19
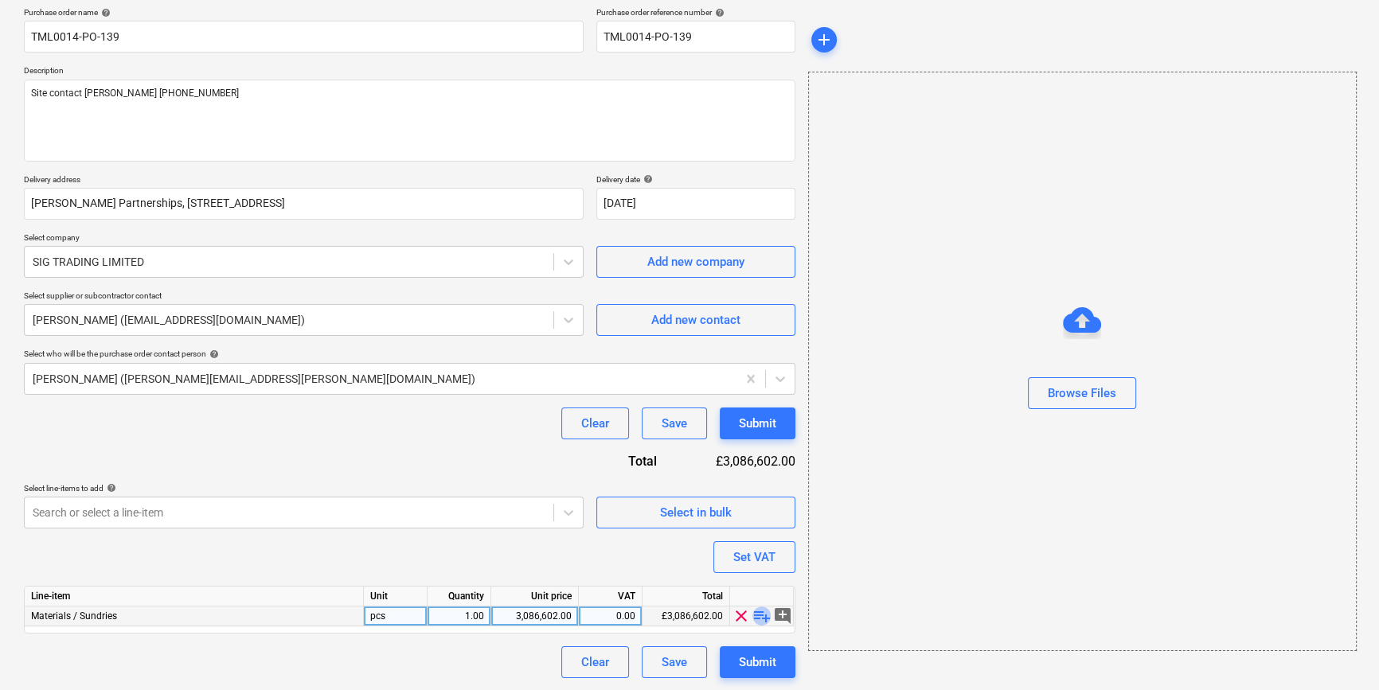
click at [755, 614] on span "playlist_add" at bounding box center [761, 615] width 19 height 19
type textarea "x"
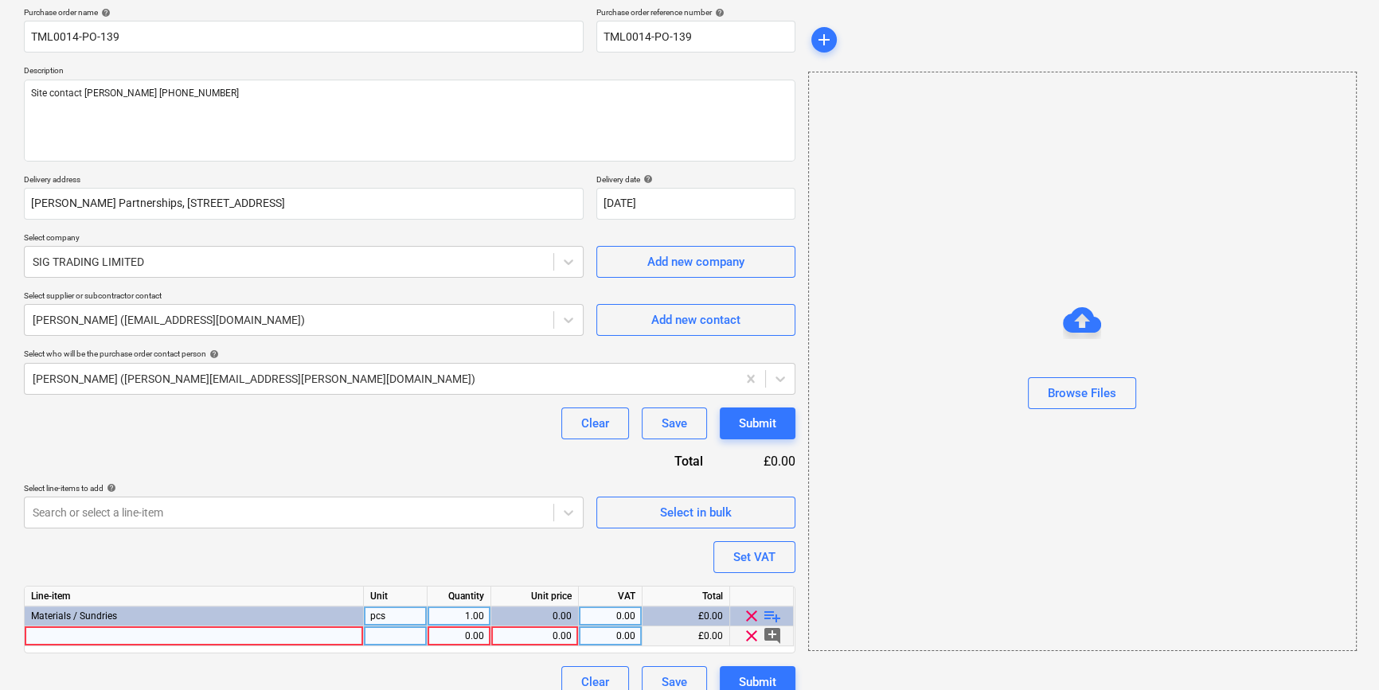
click at [67, 637] on div at bounding box center [194, 636] width 339 height 20
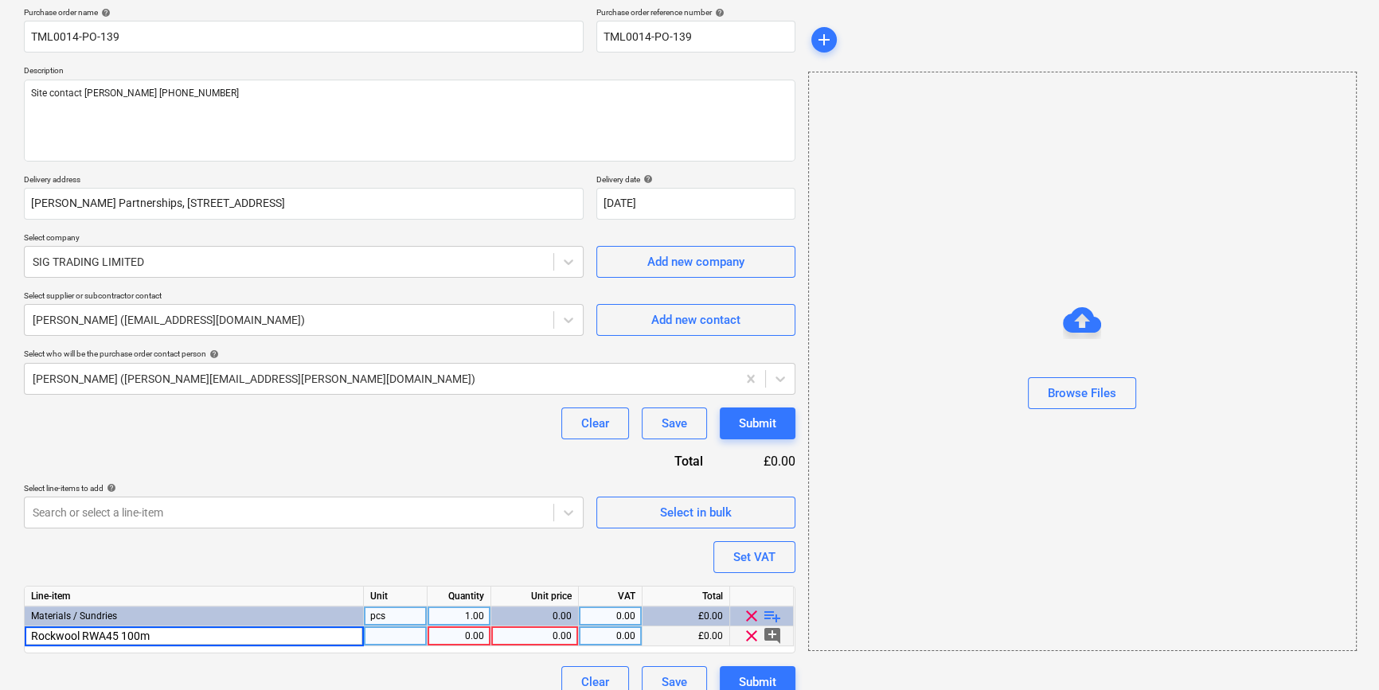
type input "Rockwool RWA45 100mm"
click at [371, 638] on div "pcs" at bounding box center [396, 636] width 64 height 20
type textarea "x"
type input "pack"
type textarea "x"
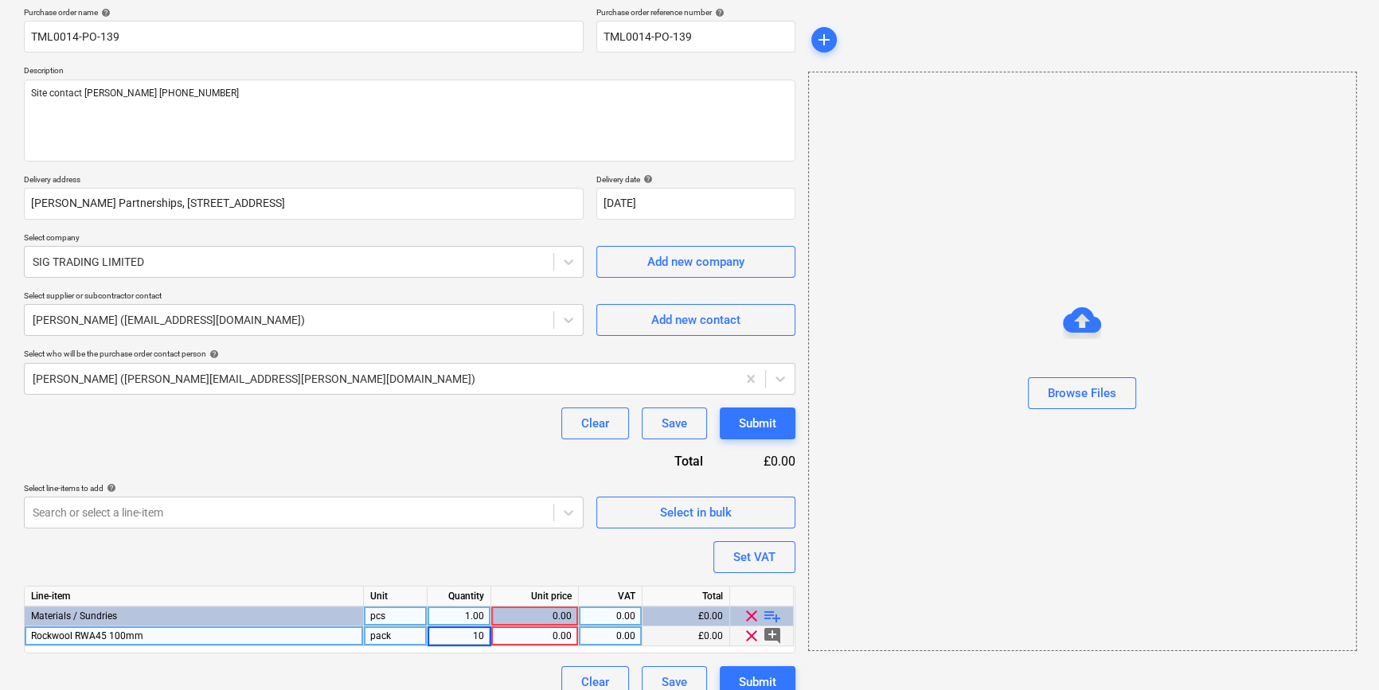
type input "100"
type textarea "x"
type input "17.568"
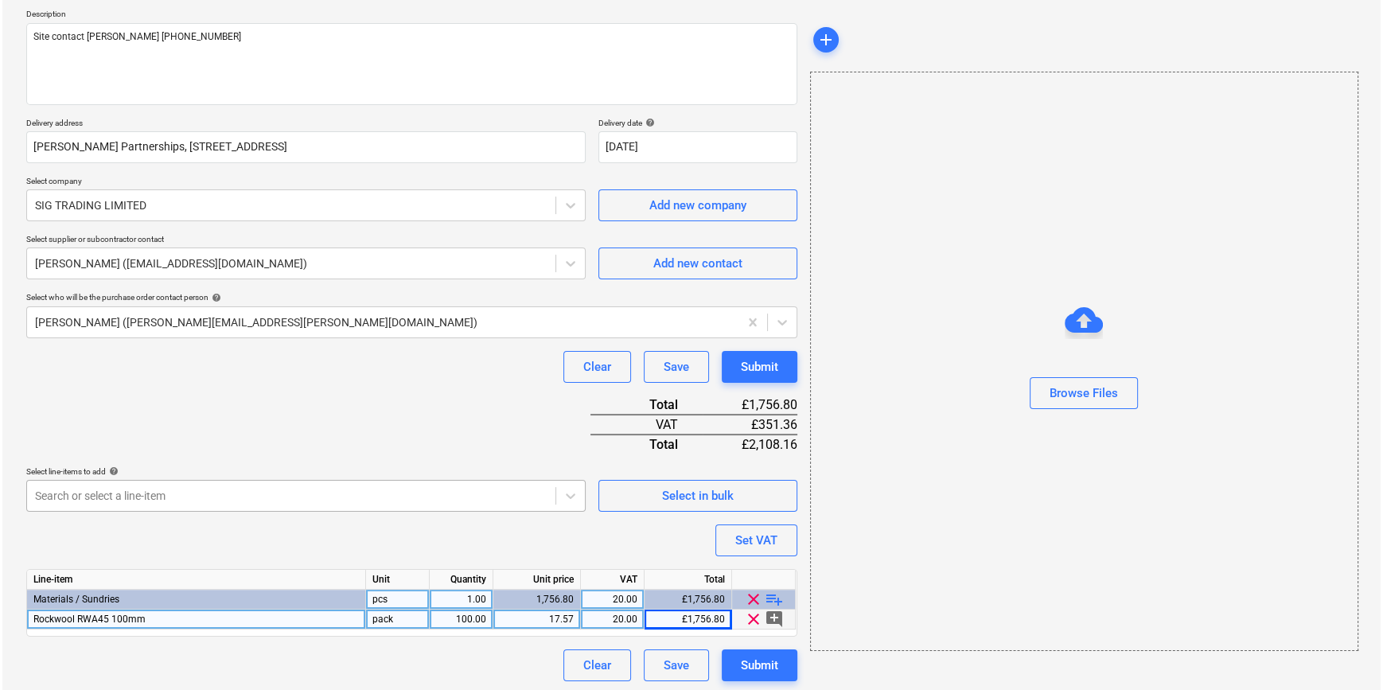
scroll to position [183, 0]
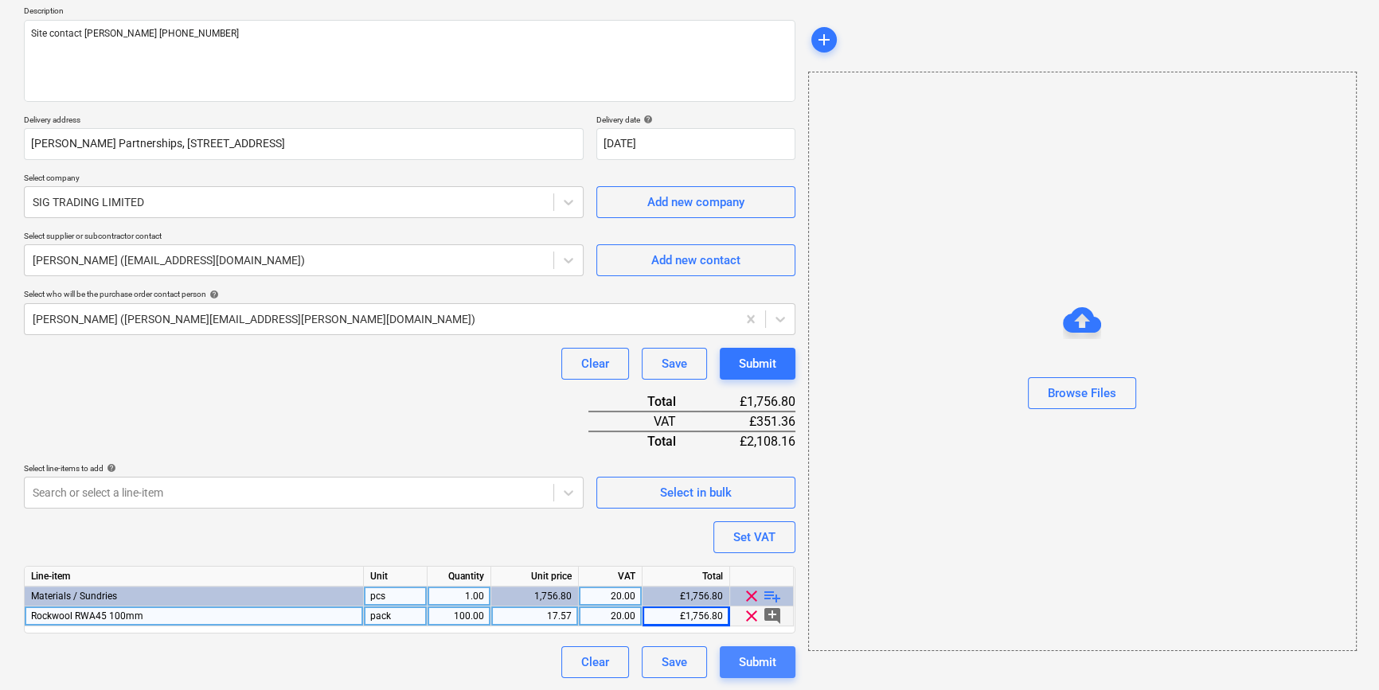
click at [758, 671] on div "Submit" at bounding box center [757, 662] width 37 height 21
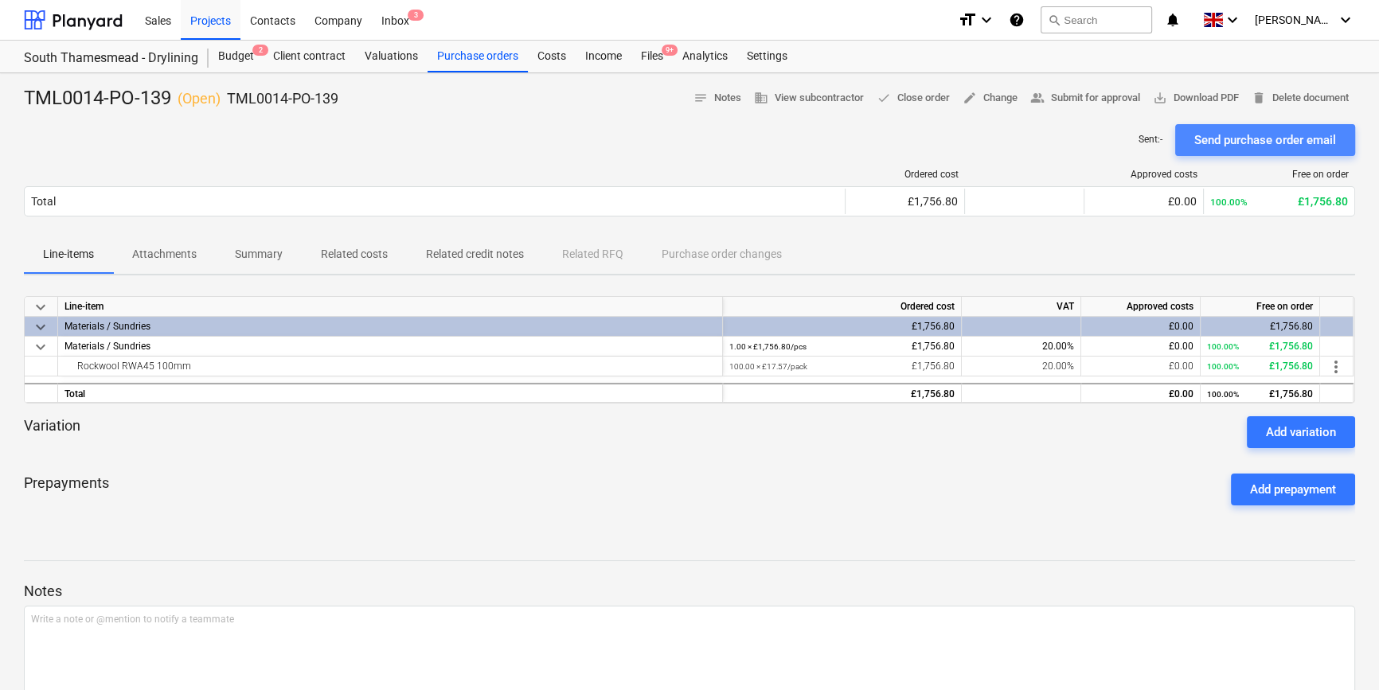
click at [1098, 138] on div "Send purchase order email" at bounding box center [1265, 140] width 142 height 21
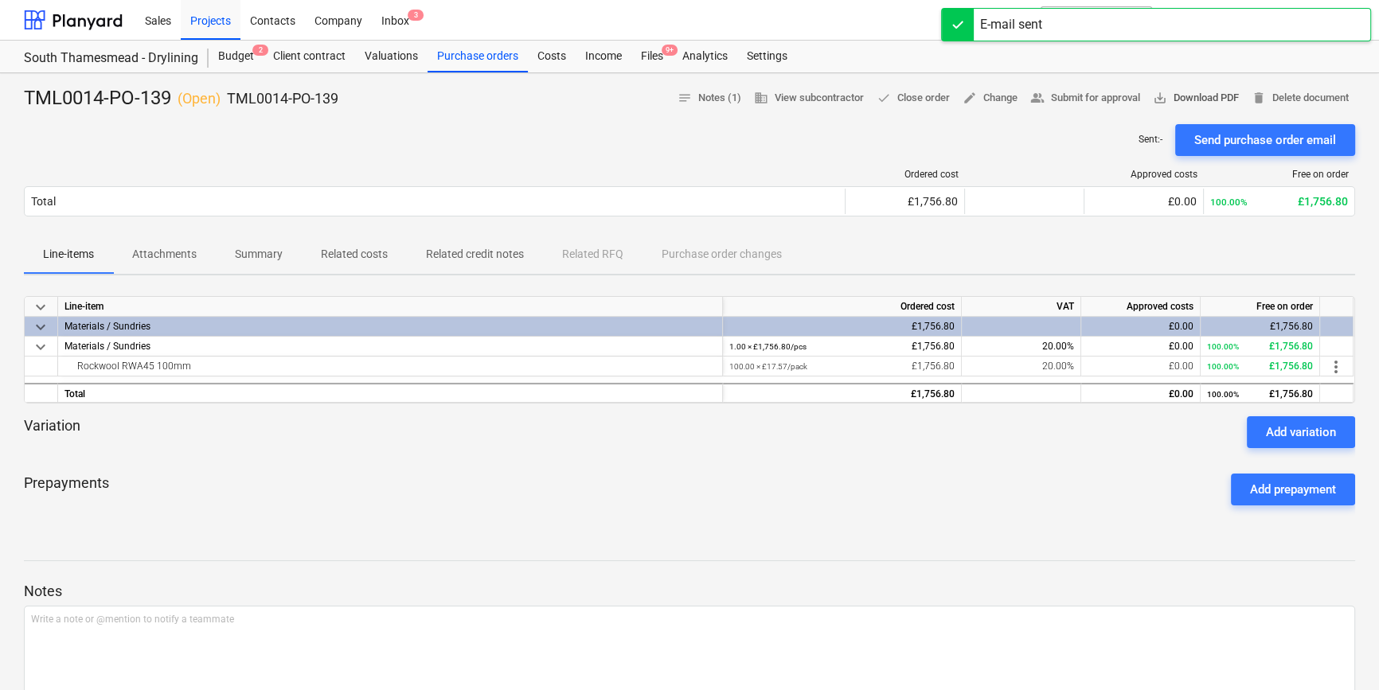
click at [1098, 98] on span "save_alt Download PDF" at bounding box center [1196, 98] width 86 height 18
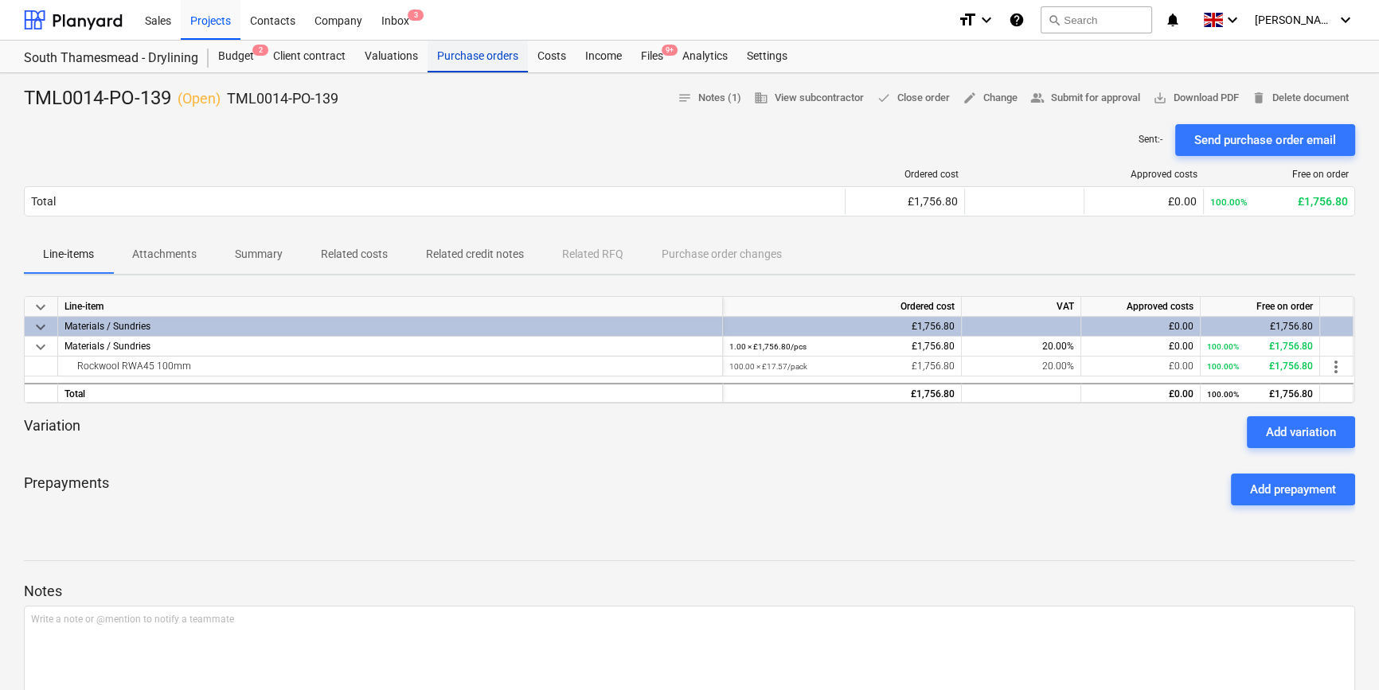
click at [478, 56] on div "Purchase orders" at bounding box center [477, 57] width 100 height 32
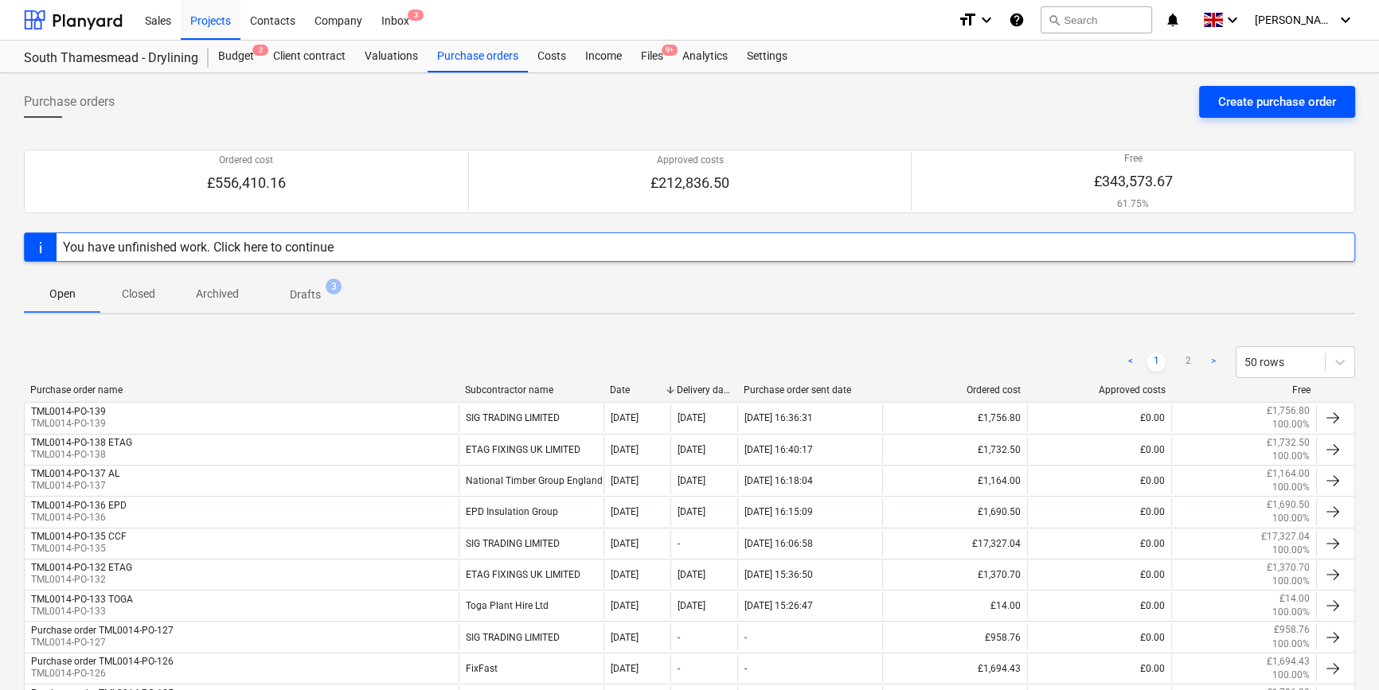
click at [1098, 103] on div "Create purchase order" at bounding box center [1277, 102] width 118 height 21
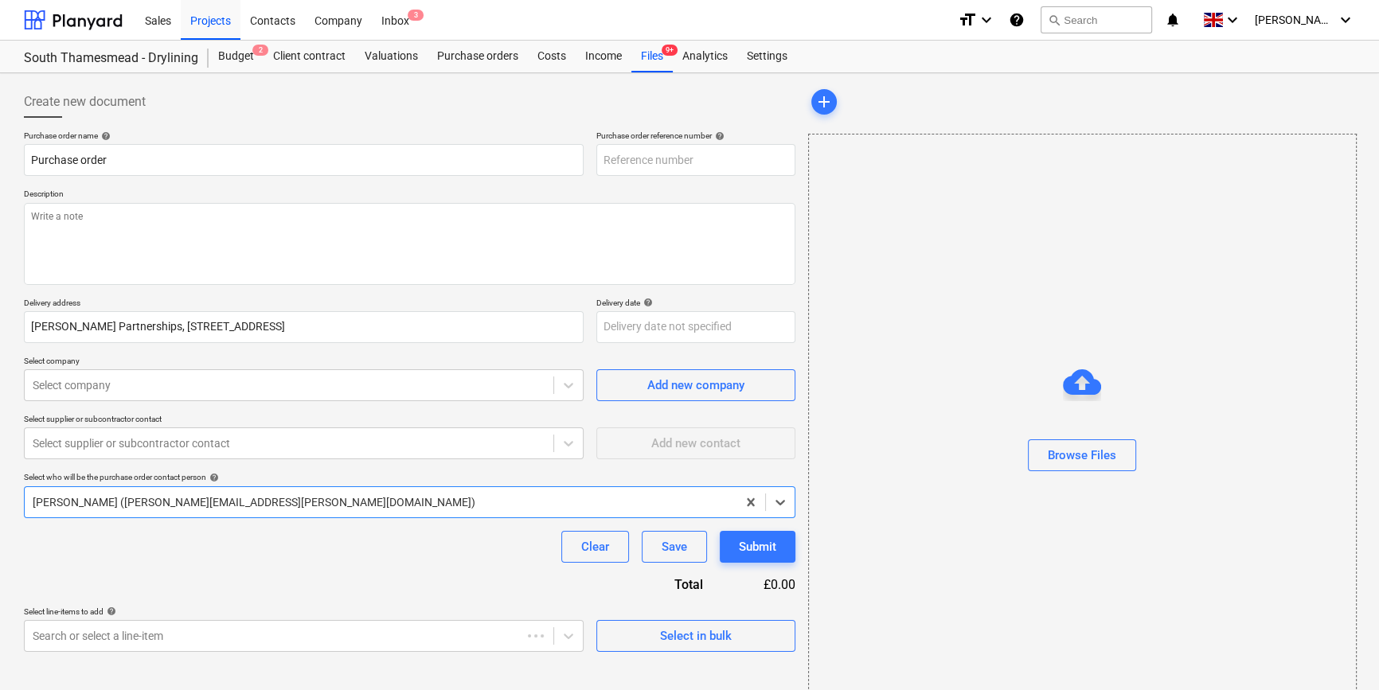
type textarea "x"
type input "TML0014-PO-140"
drag, startPoint x: 692, startPoint y: 159, endPoint x: 603, endPoint y: 162, distance: 90.0
click at [603, 162] on input "TML0014-PO-140" at bounding box center [695, 160] width 199 height 32
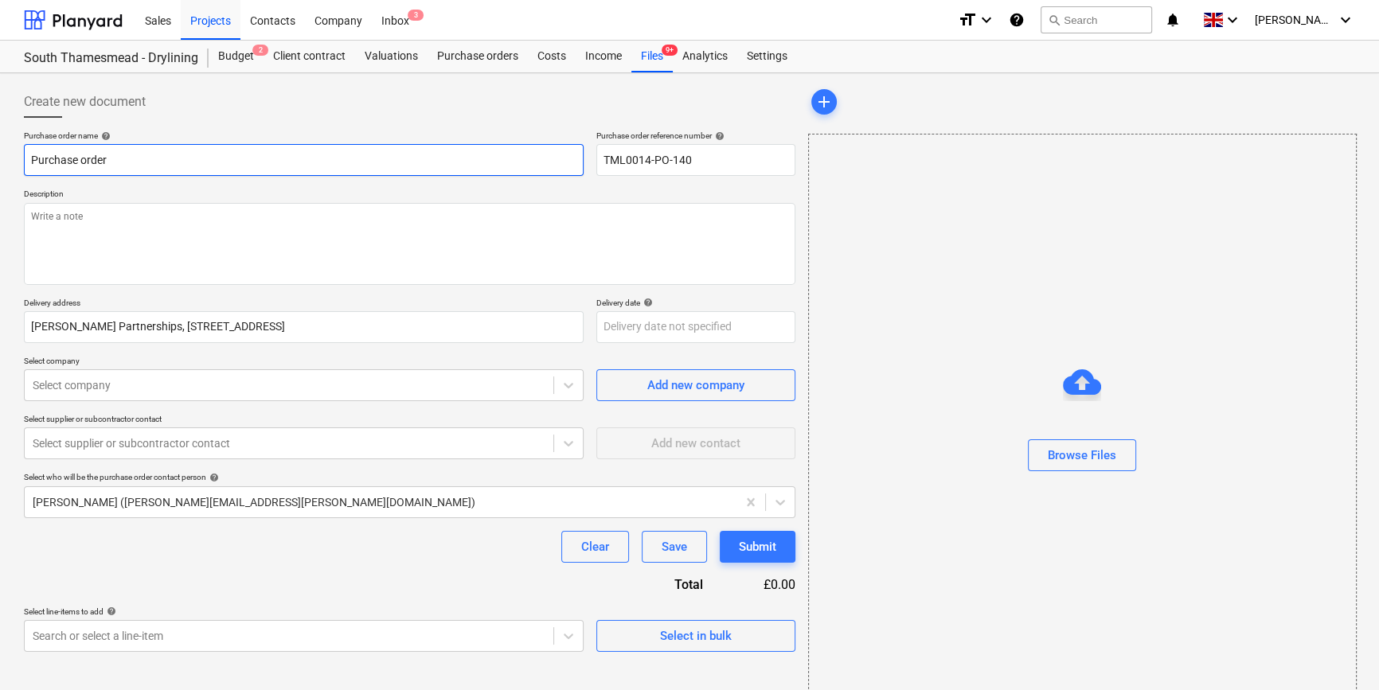
drag, startPoint x: 116, startPoint y: 155, endPoint x: 25, endPoint y: 154, distance: 91.5
click at [25, 154] on input "Purchase order" at bounding box center [304, 160] width 560 height 32
type textarea "x"
paste input "TML0014-PO-140"
type textarea "x"
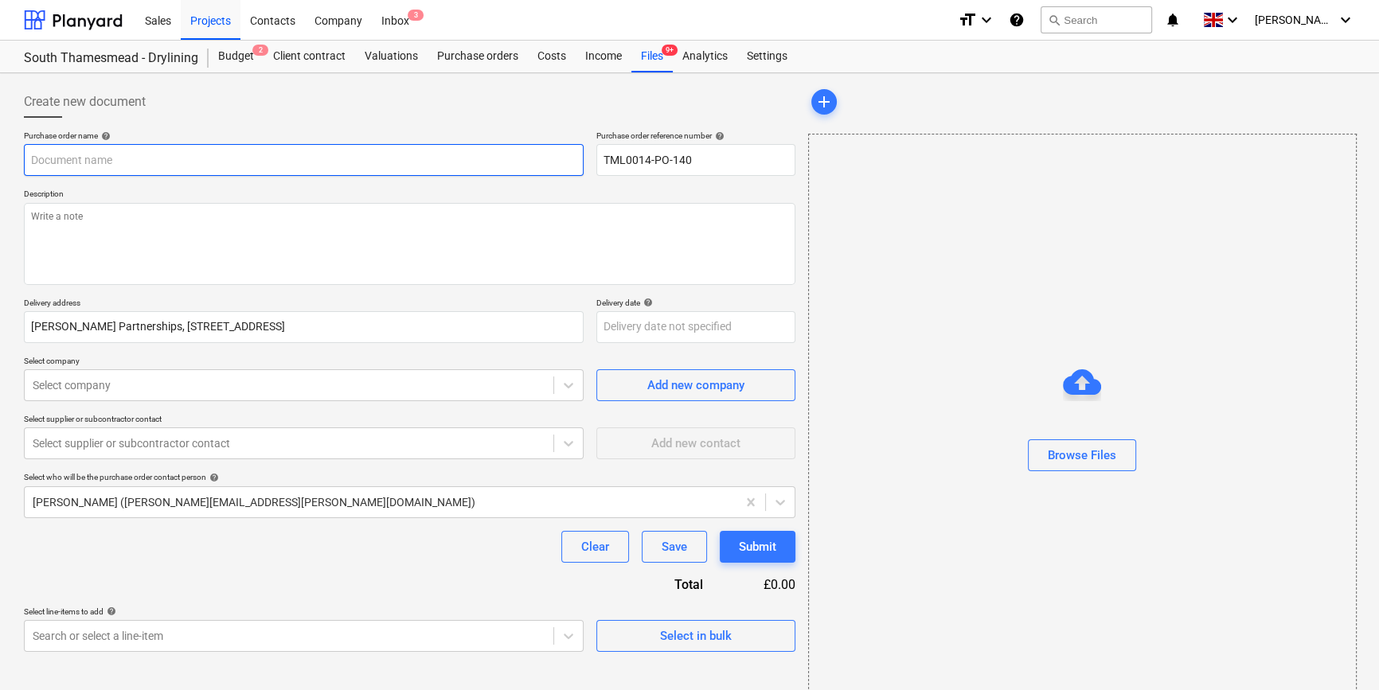
type input "TML0014-PO-140"
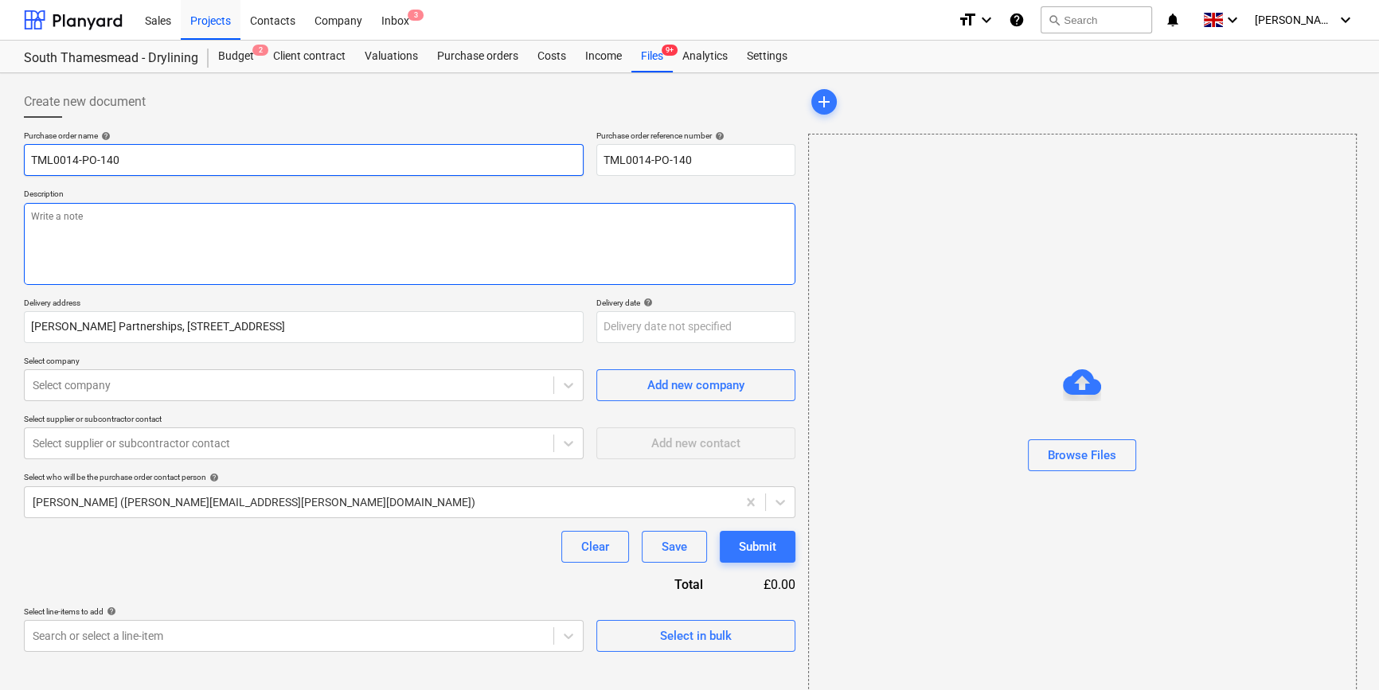
type textarea "x"
type input "TML0014-PO-140"
type textarea "x"
type input "TML0014-PO-140 S"
type textarea "x"
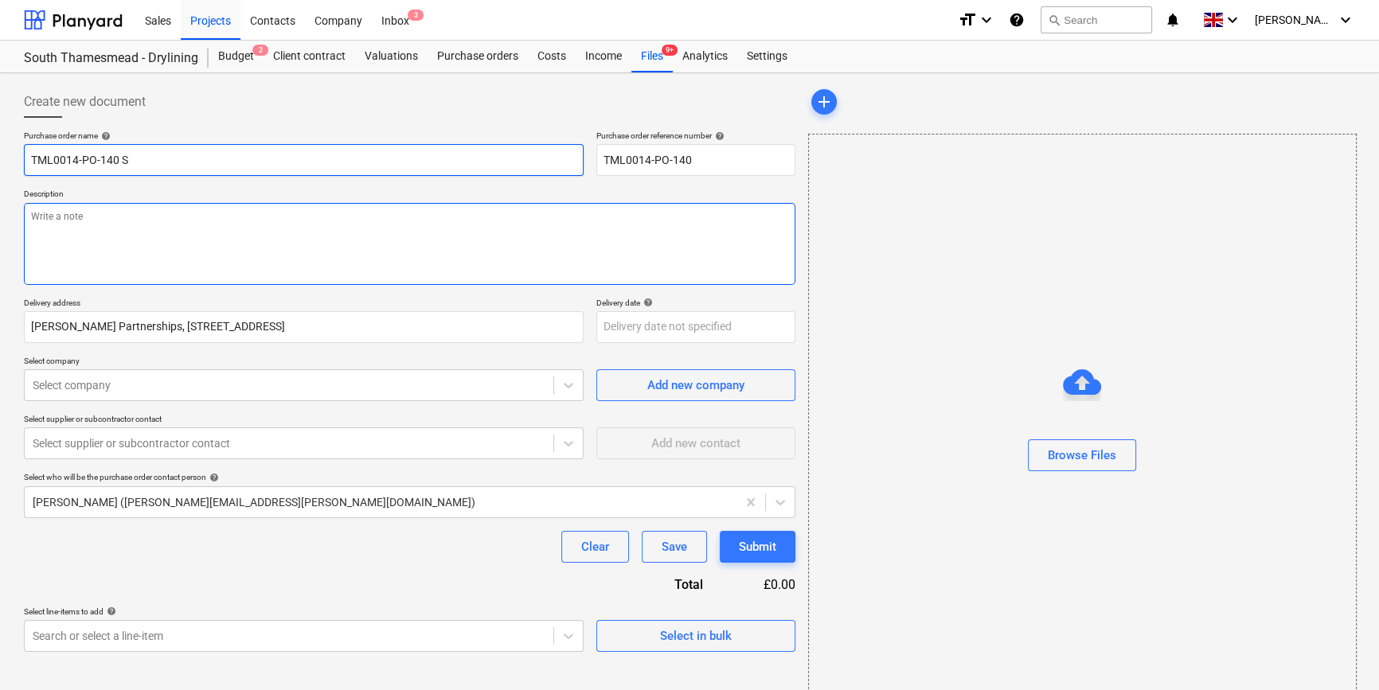
type input "TML0014-PO-140 SI"
type textarea "x"
type input "TML0014-PO-140 SIG"
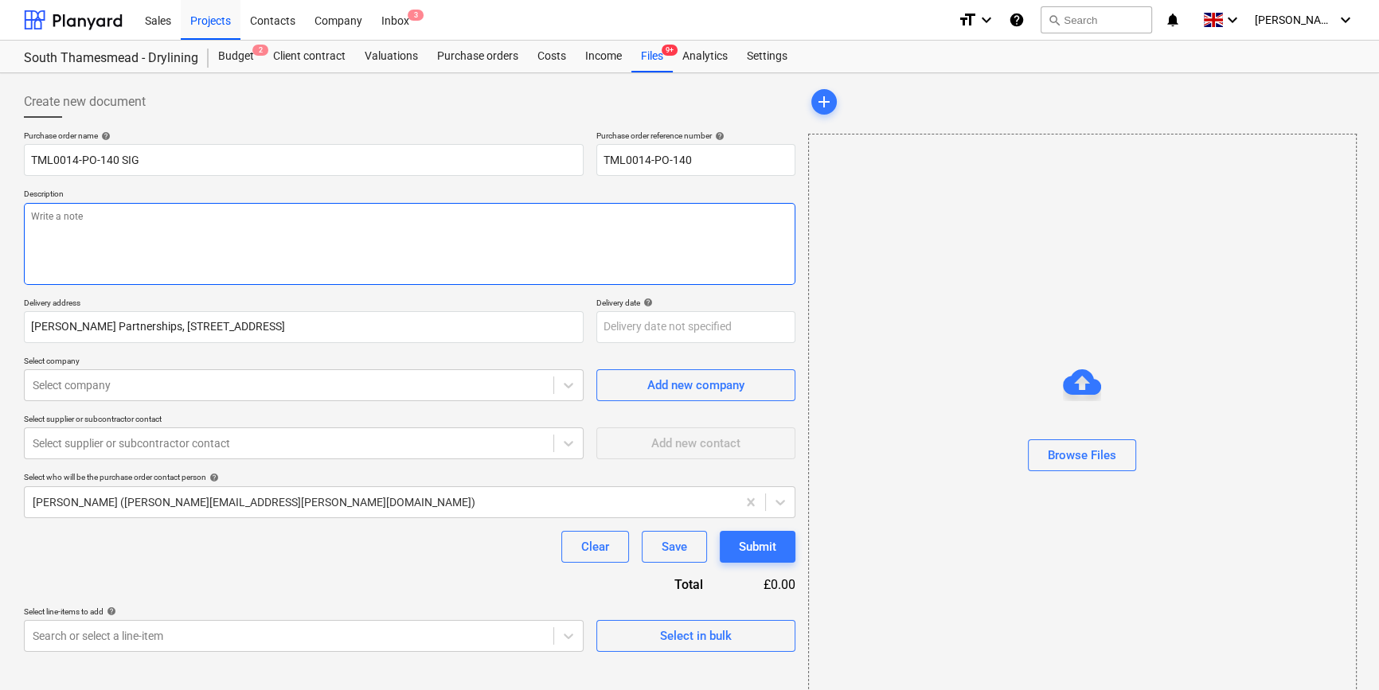
click at [61, 241] on textarea at bounding box center [409, 244] width 771 height 82
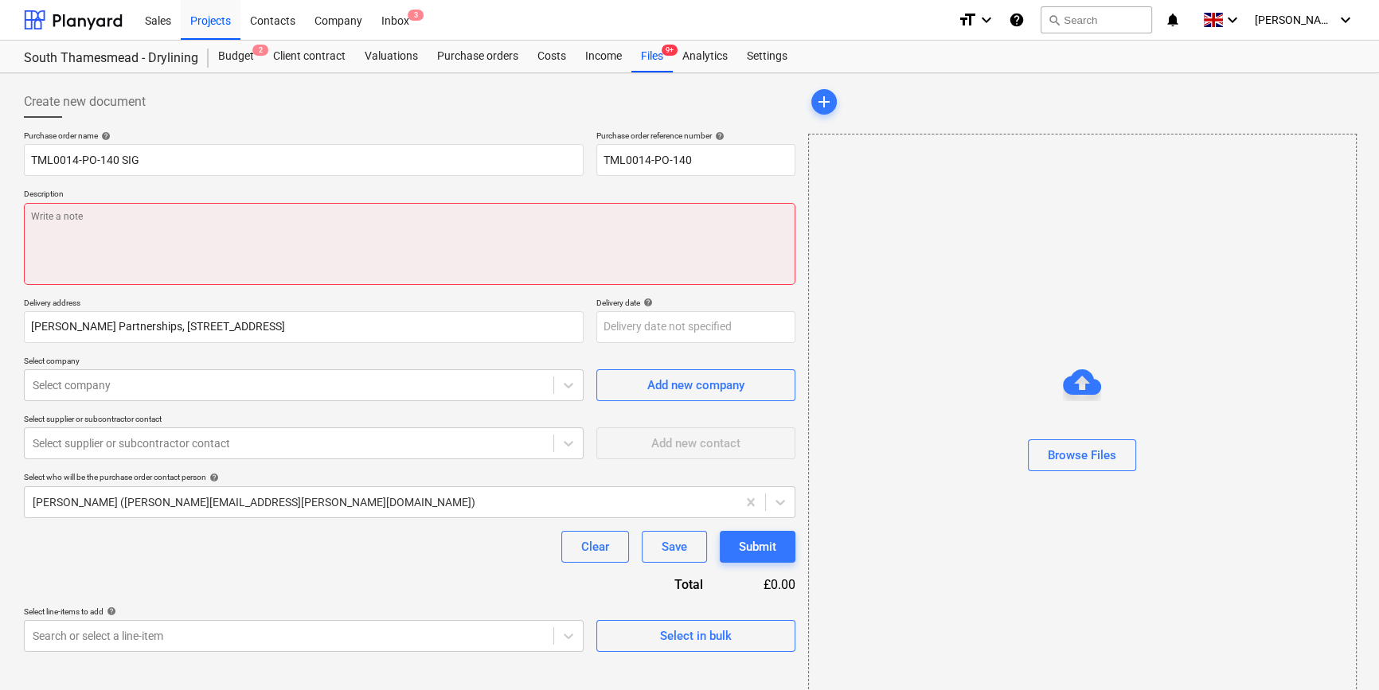
click at [37, 216] on textarea at bounding box center [409, 244] width 771 height 82
paste textarea "Site contact [PERSON_NAME] [PHONE_NUMBER]"
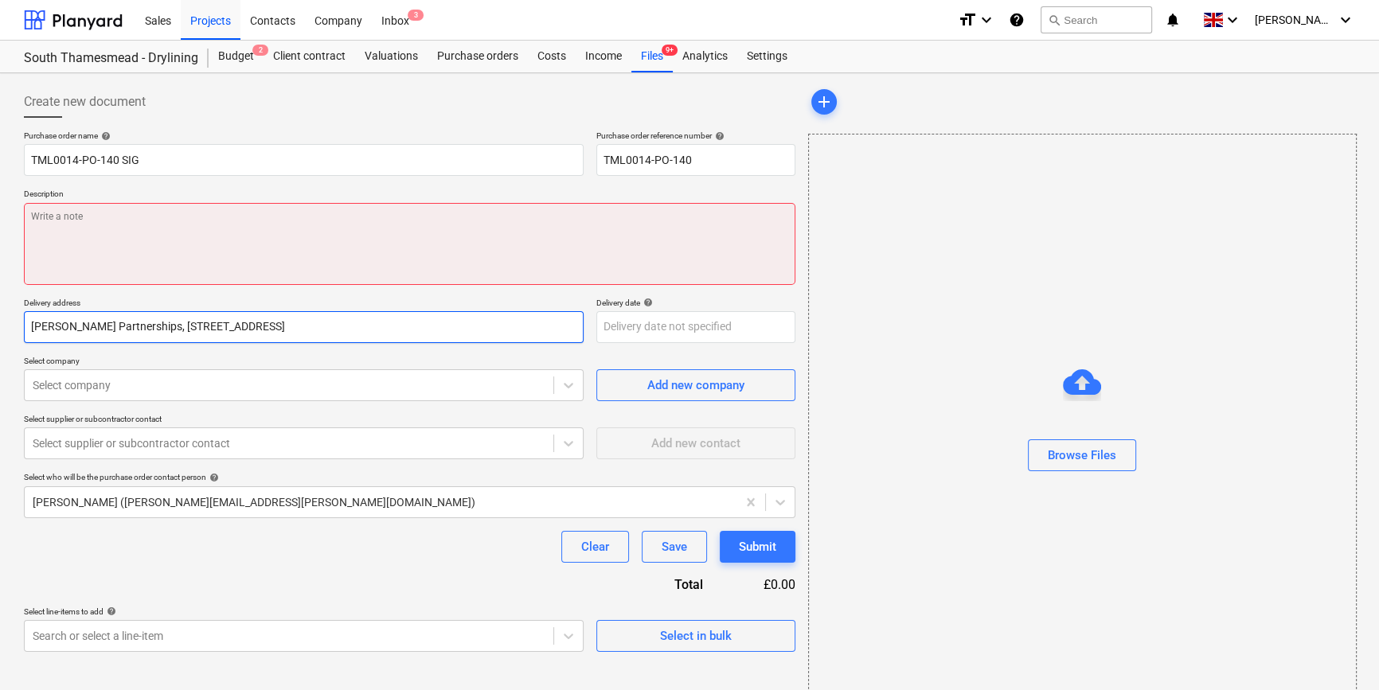
type textarea "x"
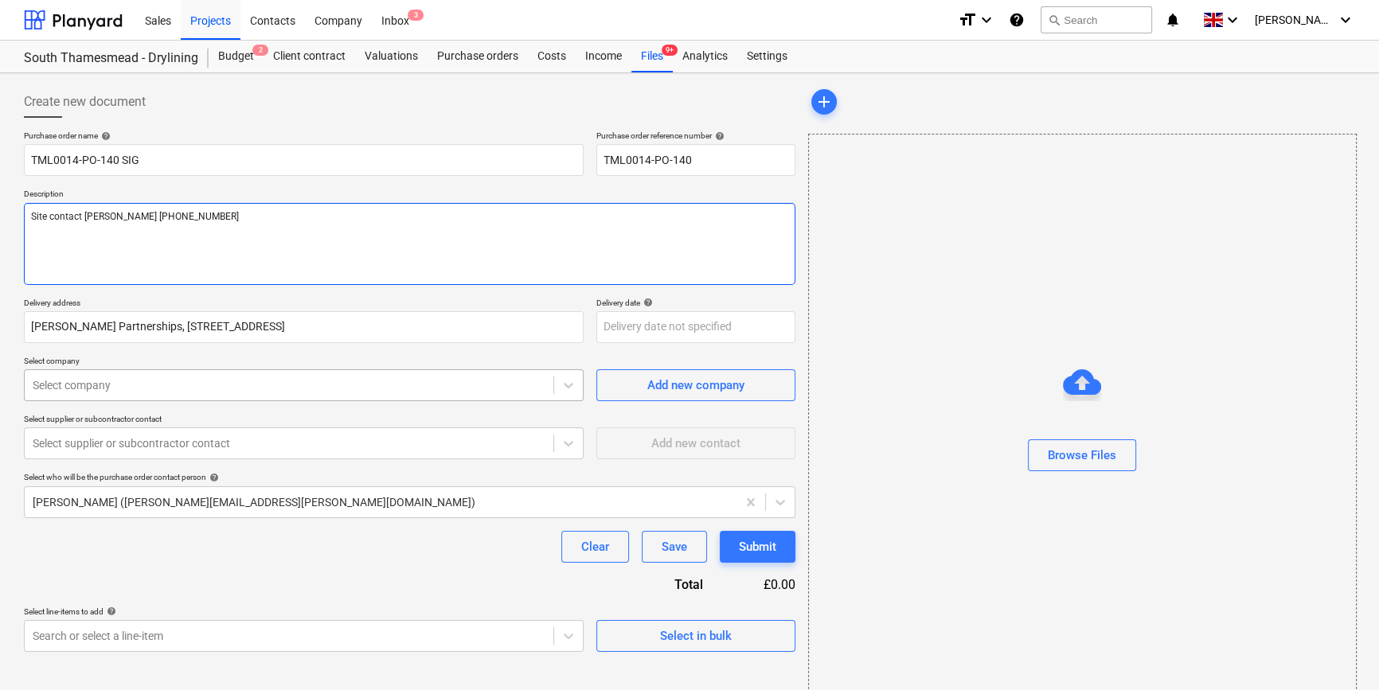
type textarea "Site contact [PERSON_NAME] [PHONE_NUMBER]"
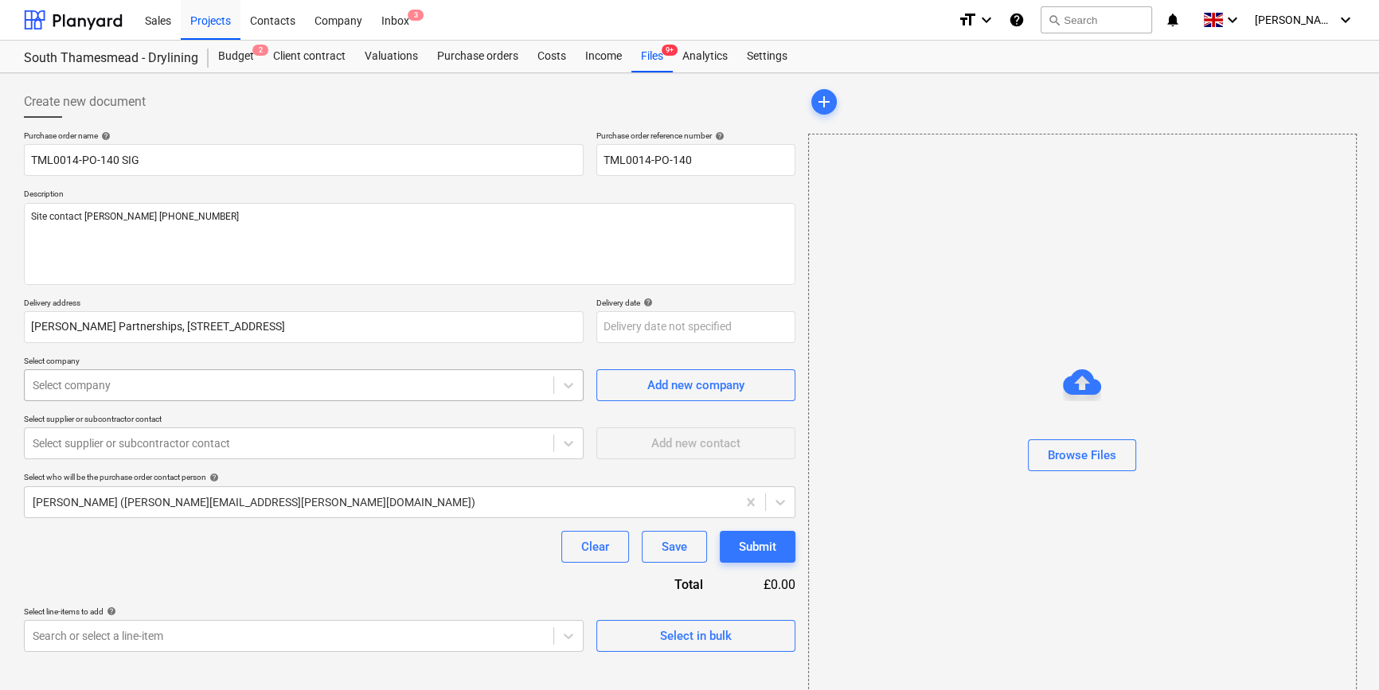
type textarea "x"
click at [82, 382] on div at bounding box center [289, 385] width 513 height 16
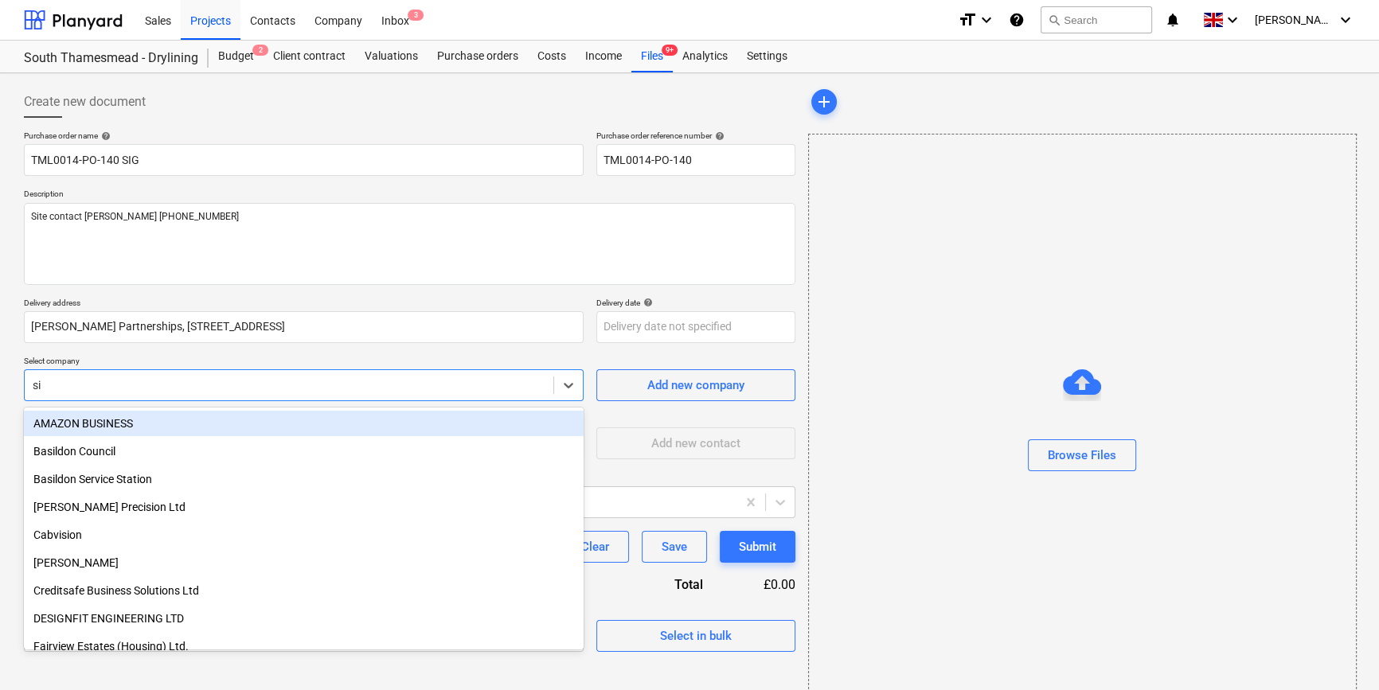
type input "sig"
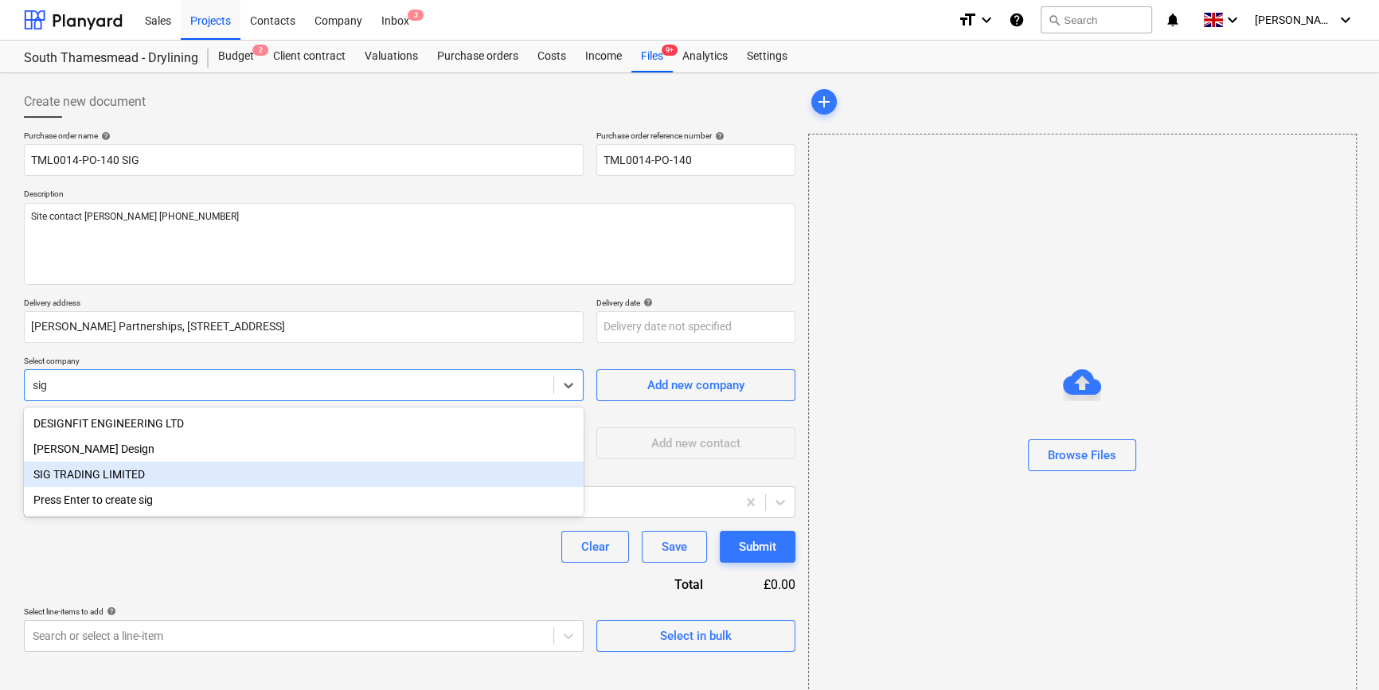
click at [81, 476] on div "SIG TRADING LIMITED" at bounding box center [304, 474] width 560 height 25
type textarea "x"
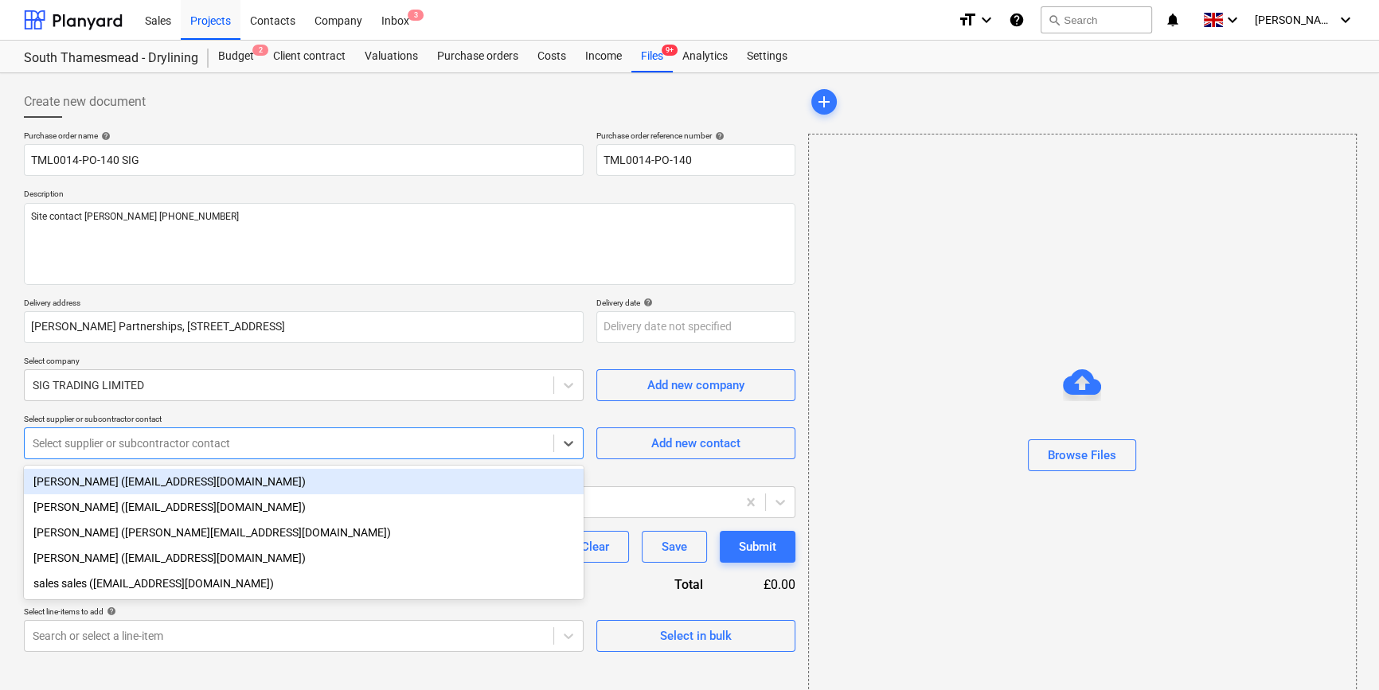
click at [86, 445] on div at bounding box center [289, 443] width 513 height 16
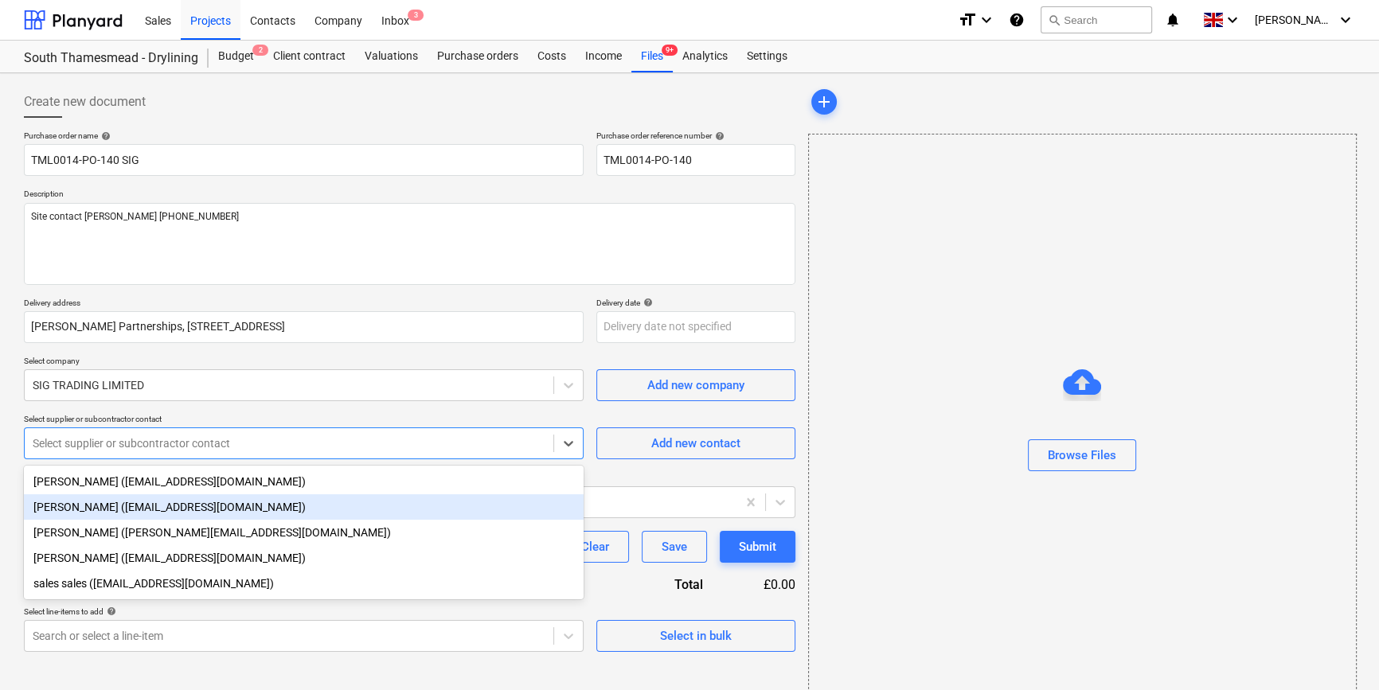
click at [87, 504] on div "[PERSON_NAME] ([EMAIL_ADDRESS][DOMAIN_NAME])" at bounding box center [304, 506] width 560 height 25
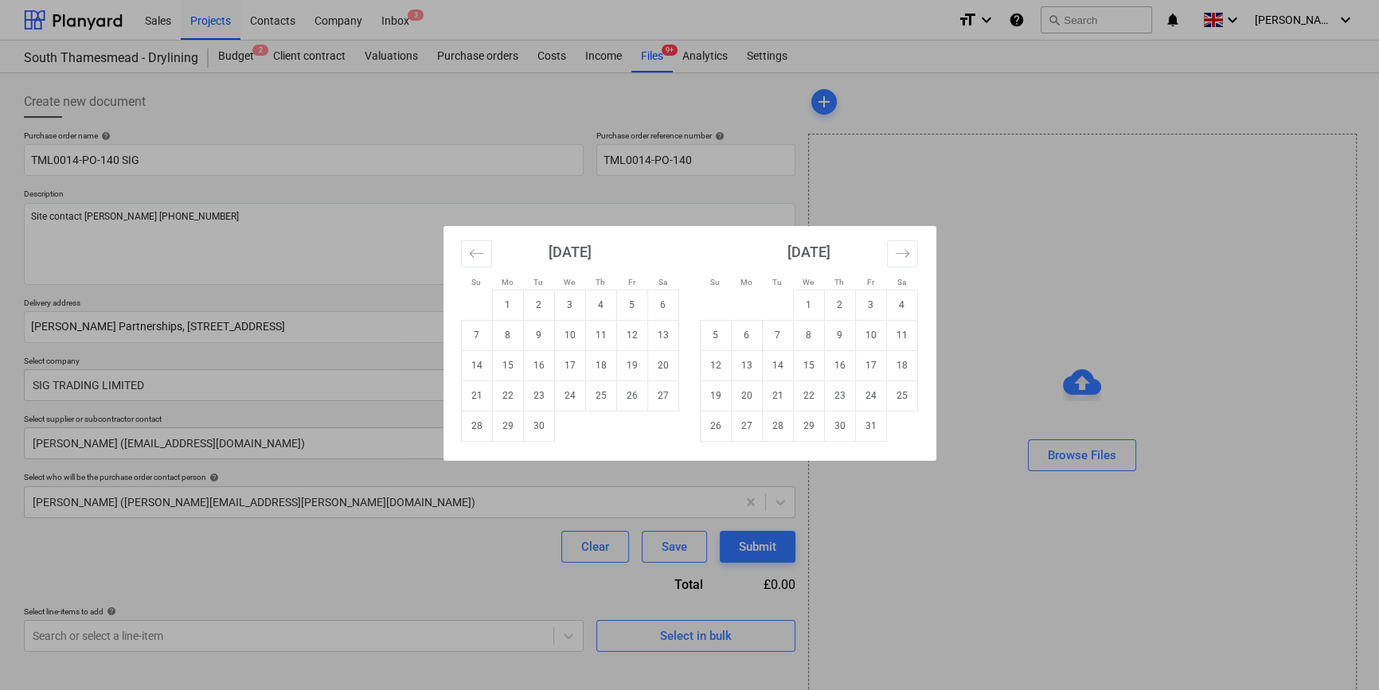
click at [626, 330] on body "Sales Projects Contacts Company Inbox 3 format_size keyboard_arrow_down help se…" at bounding box center [689, 345] width 1379 height 690
click at [539, 334] on td "9" at bounding box center [538, 335] width 31 height 30
type textarea "x"
type input "[DATE]"
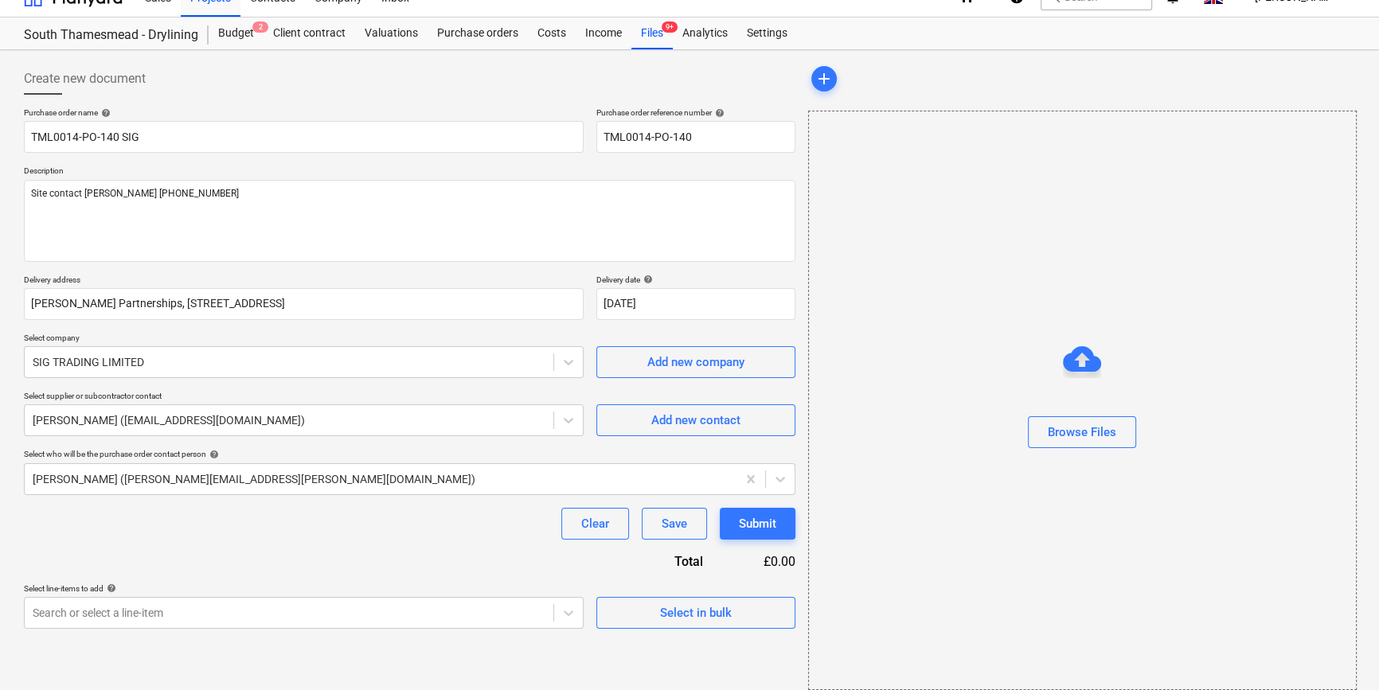
scroll to position [34, 0]
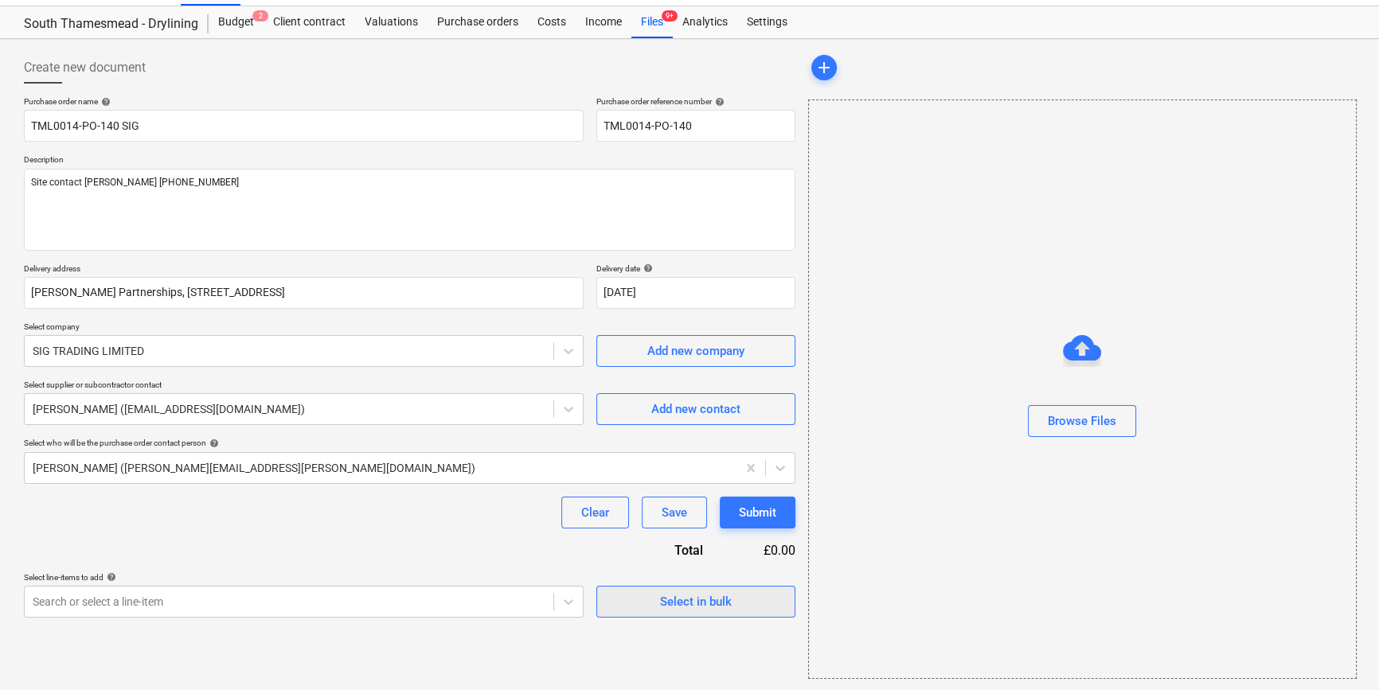
click at [700, 602] on div "Select in bulk" at bounding box center [696, 601] width 72 height 21
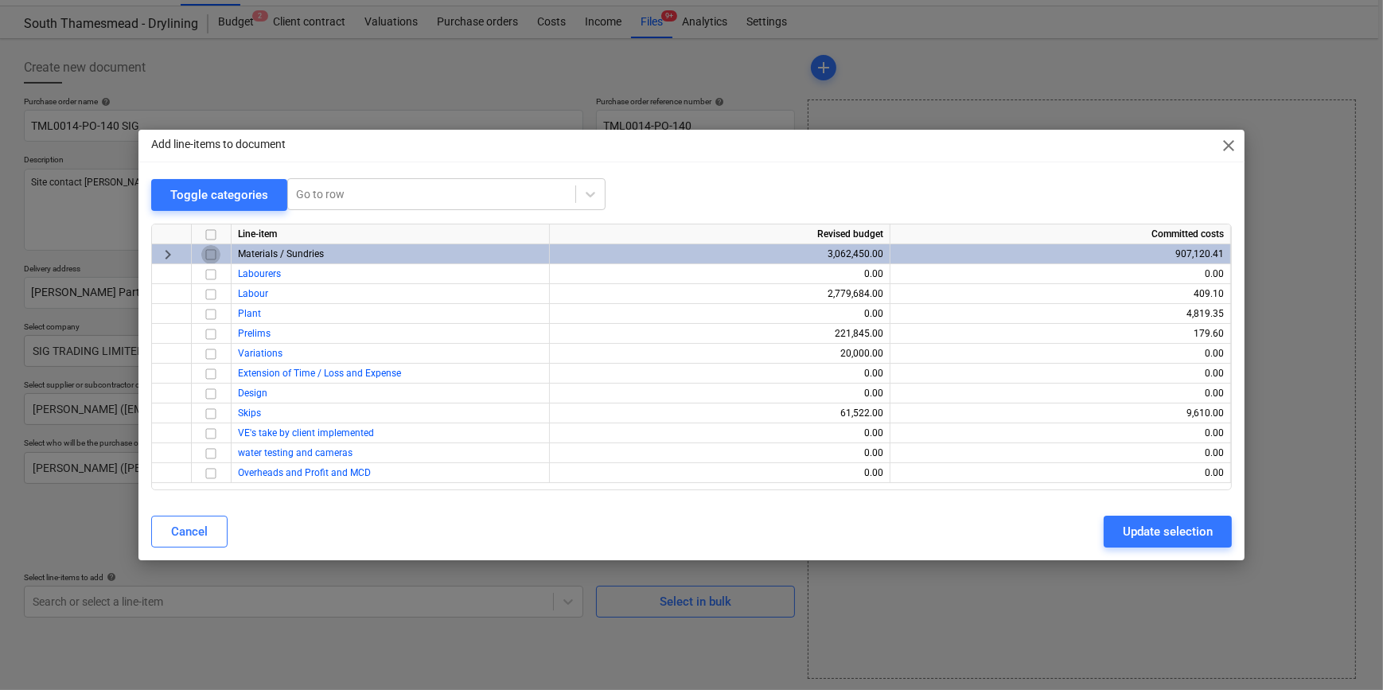
click at [212, 252] on input "checkbox" at bounding box center [210, 254] width 19 height 19
click at [1098, 536] on div "Update selection" at bounding box center [1168, 531] width 90 height 21
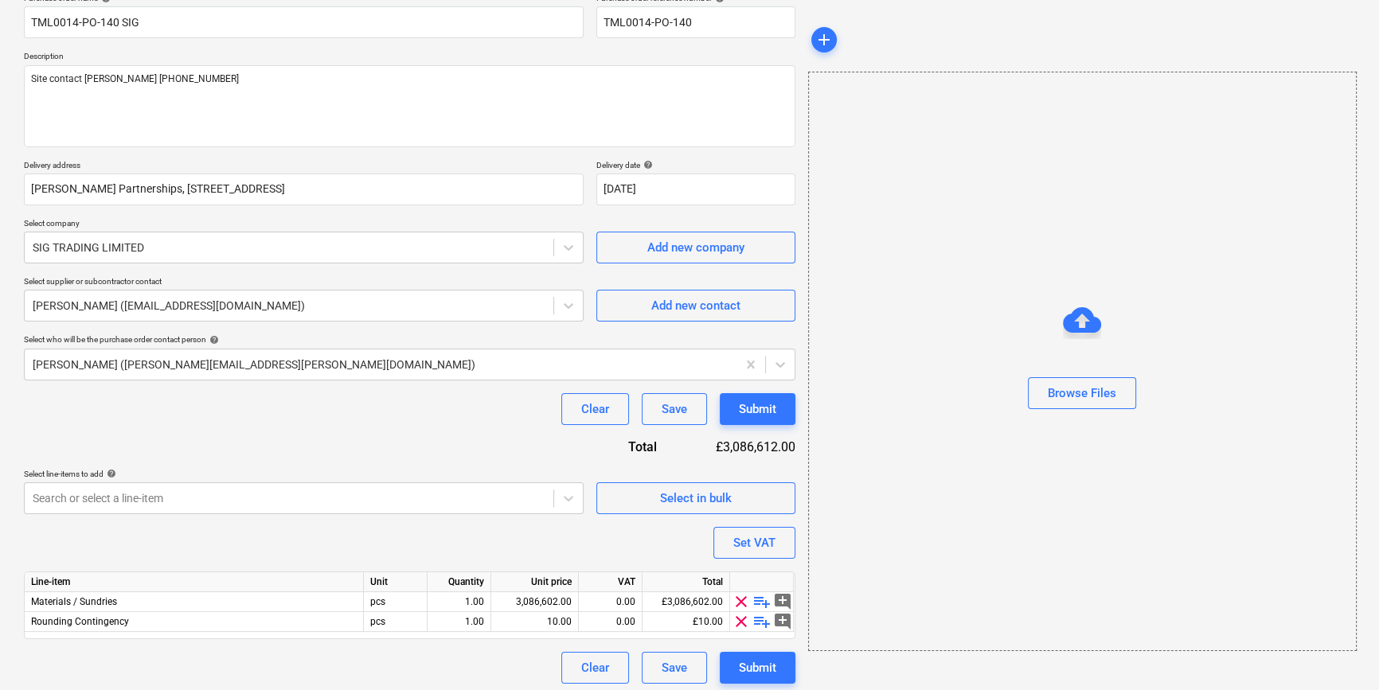
scroll to position [143, 0]
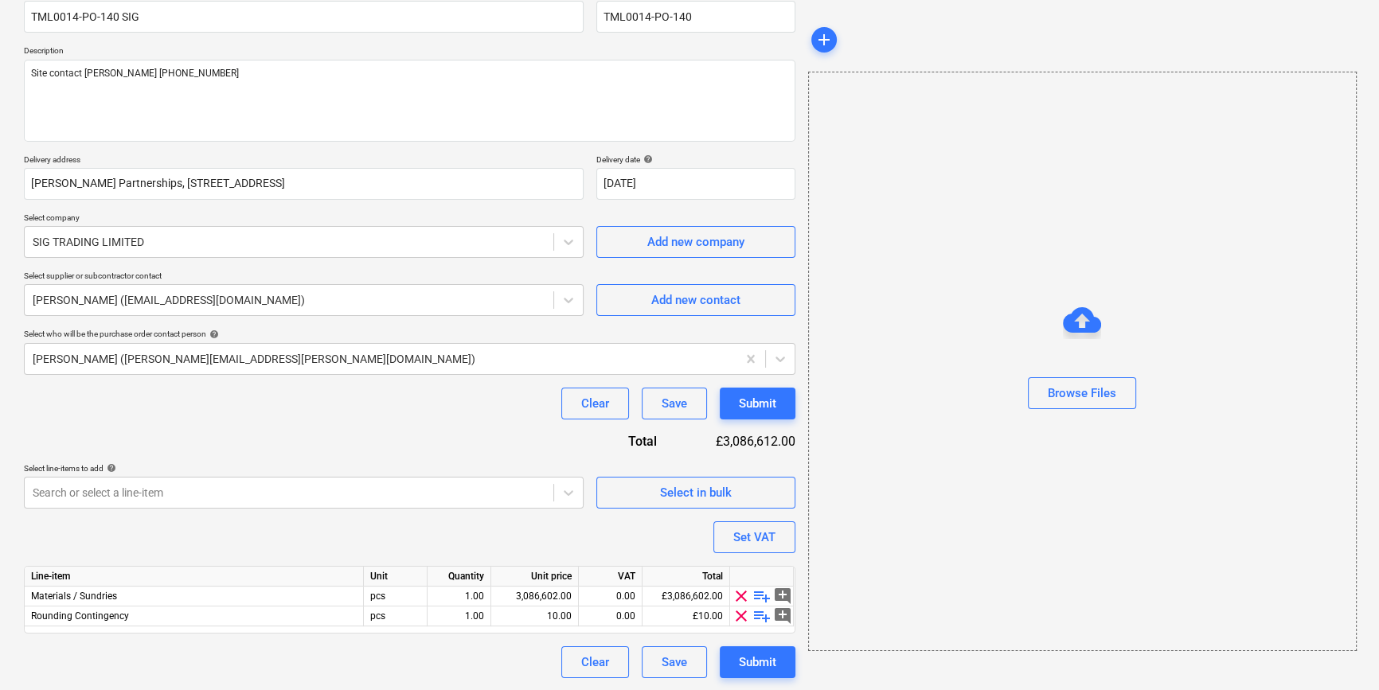
click at [736, 617] on span "clear" at bounding box center [740, 615] width 19 height 19
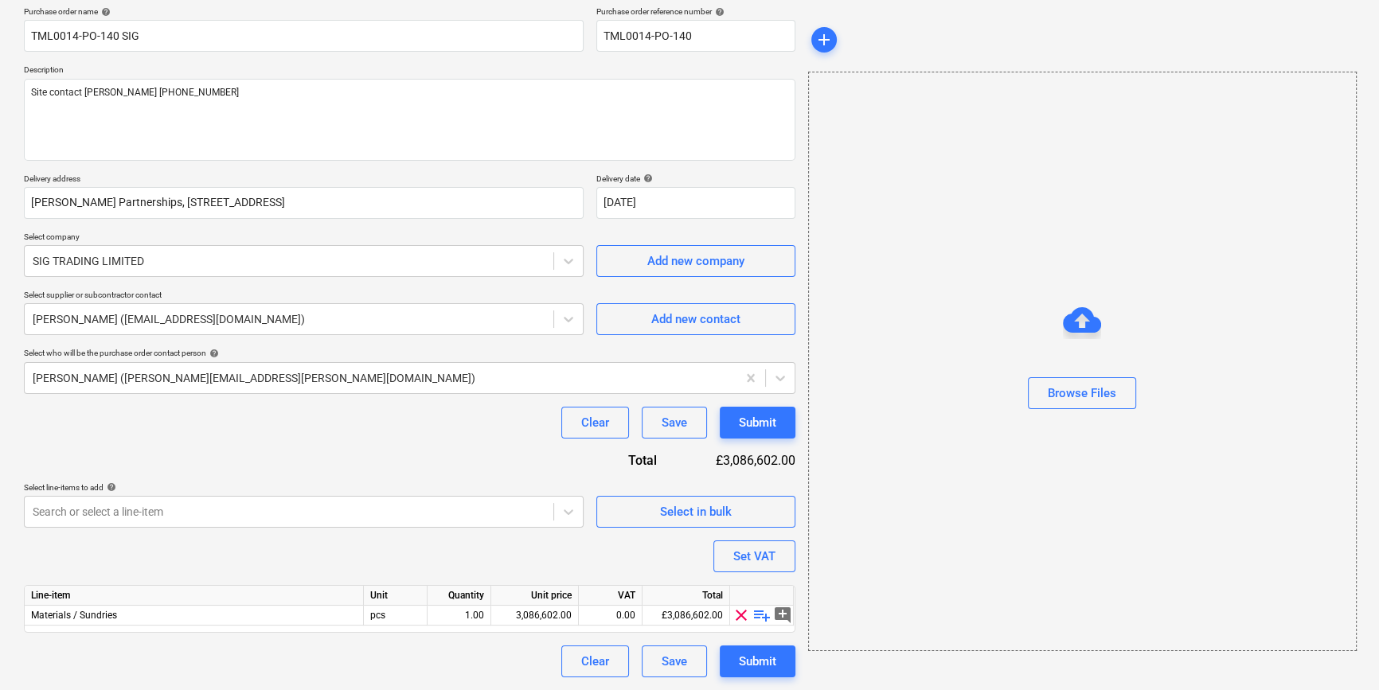
scroll to position [123, 0]
click at [755, 614] on span "playlist_add" at bounding box center [761, 615] width 19 height 19
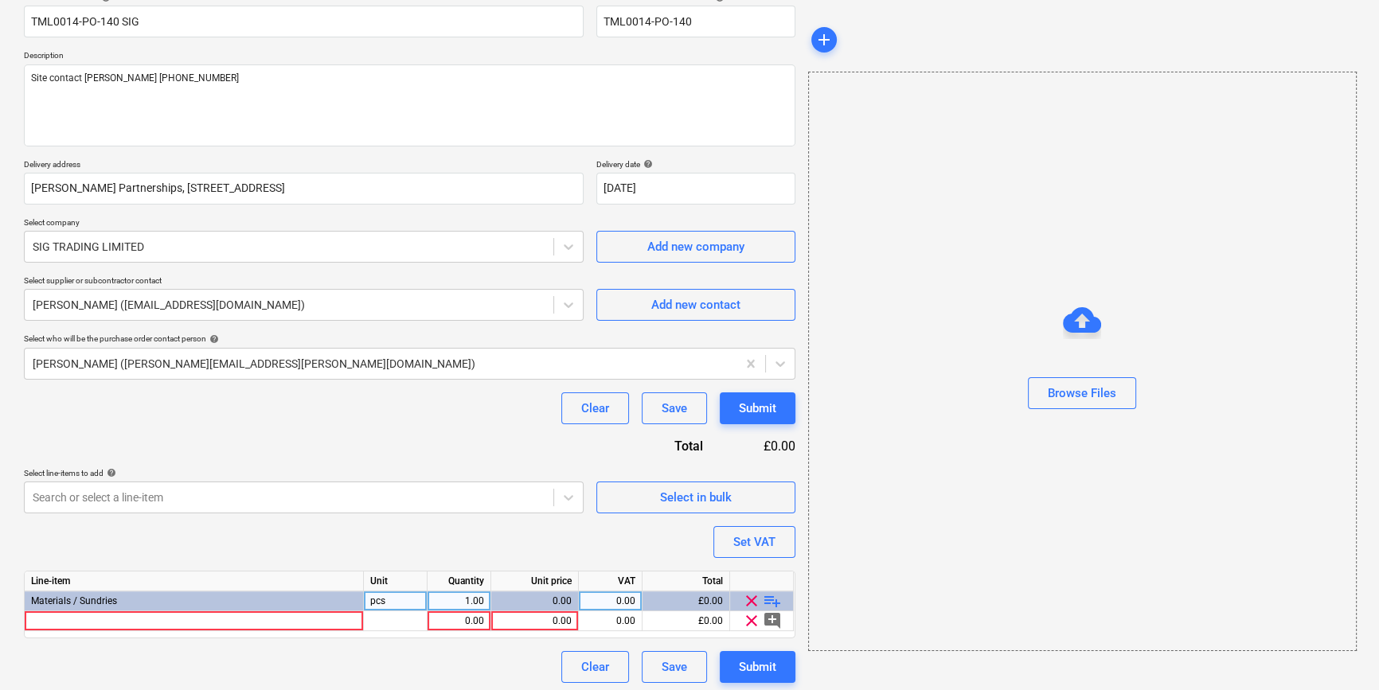
scroll to position [143, 0]
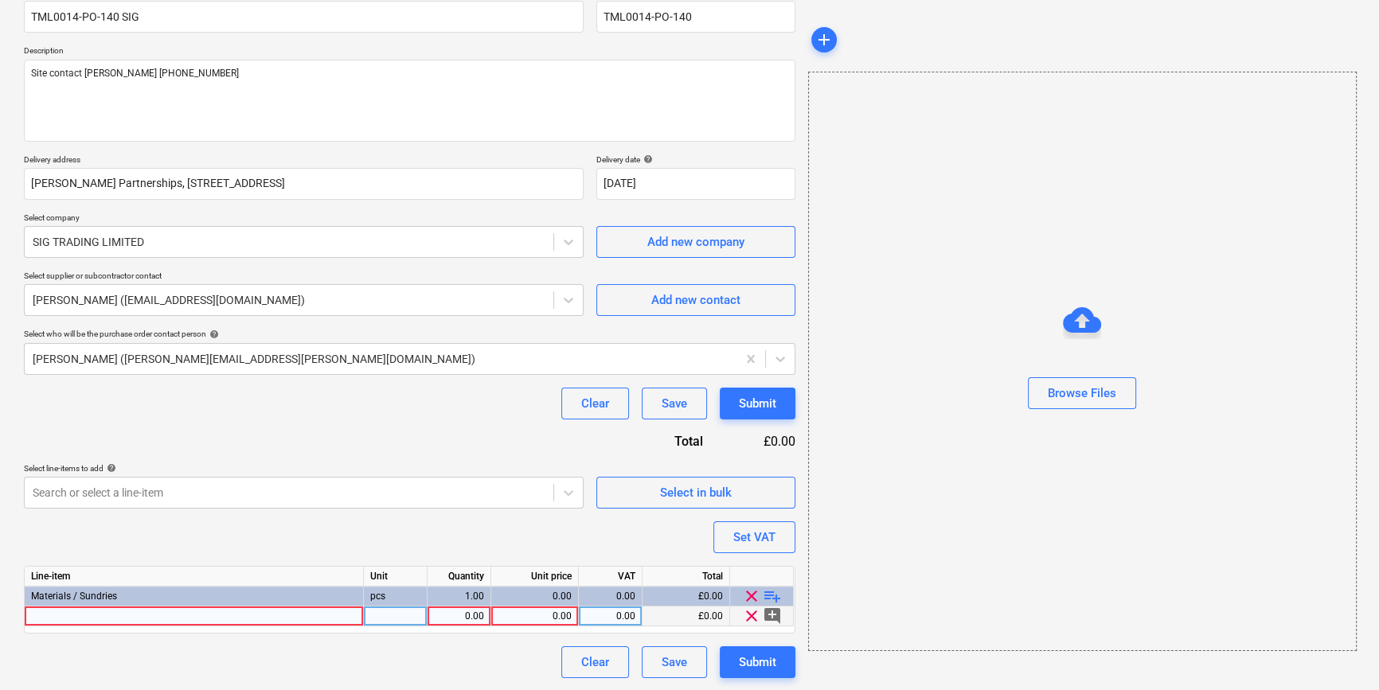
click at [46, 621] on div at bounding box center [194, 616] width 339 height 20
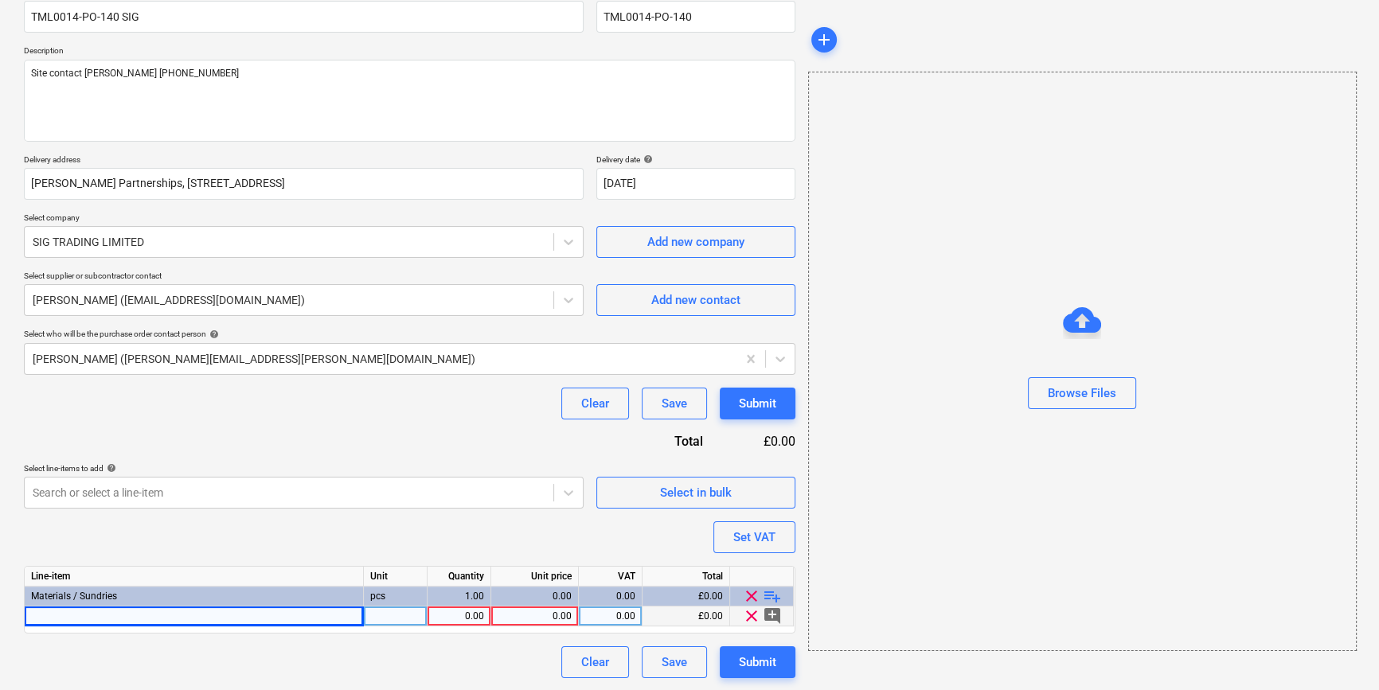
type textarea "x"
click at [55, 614] on div at bounding box center [194, 616] width 339 height 20
type input "Gypframe 70 S 50 C Stud 3000mm"
type textarea "x"
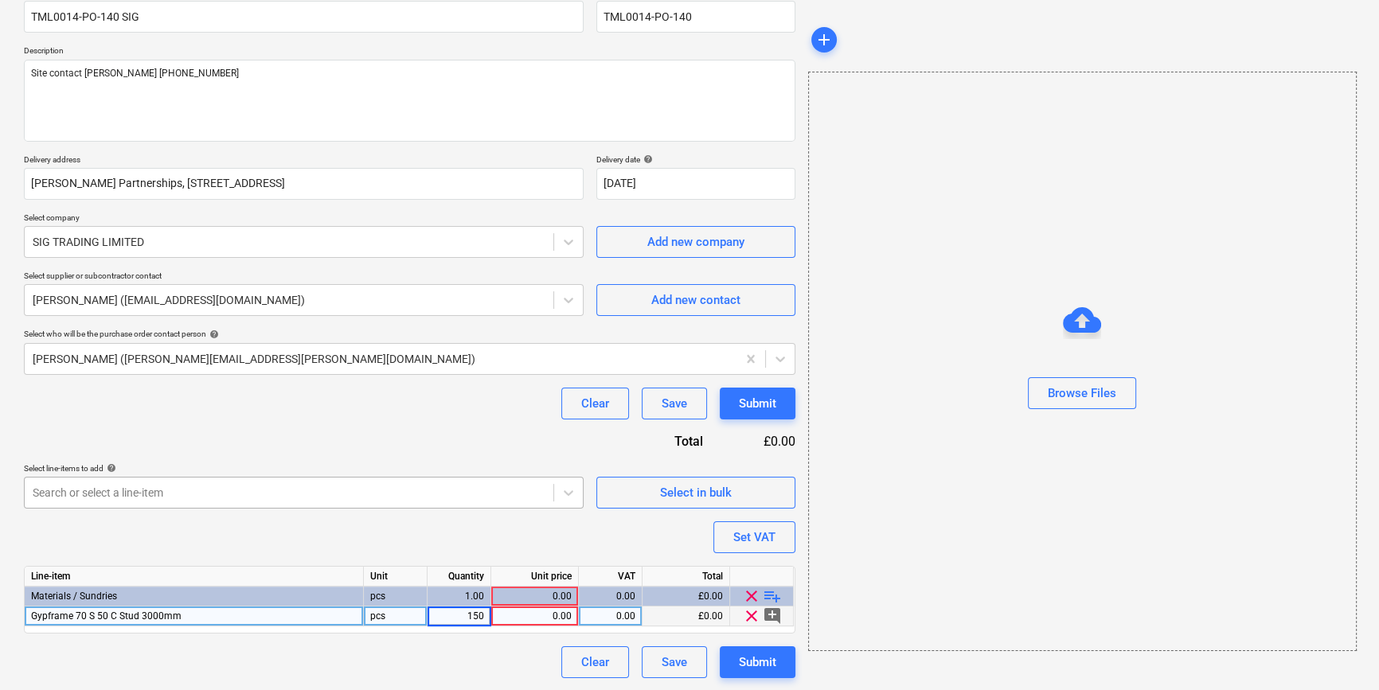
type input "1500"
type textarea "x"
click at [551, 614] on div "0.00" at bounding box center [534, 616] width 74 height 20
type input "4.26"
type textarea "x"
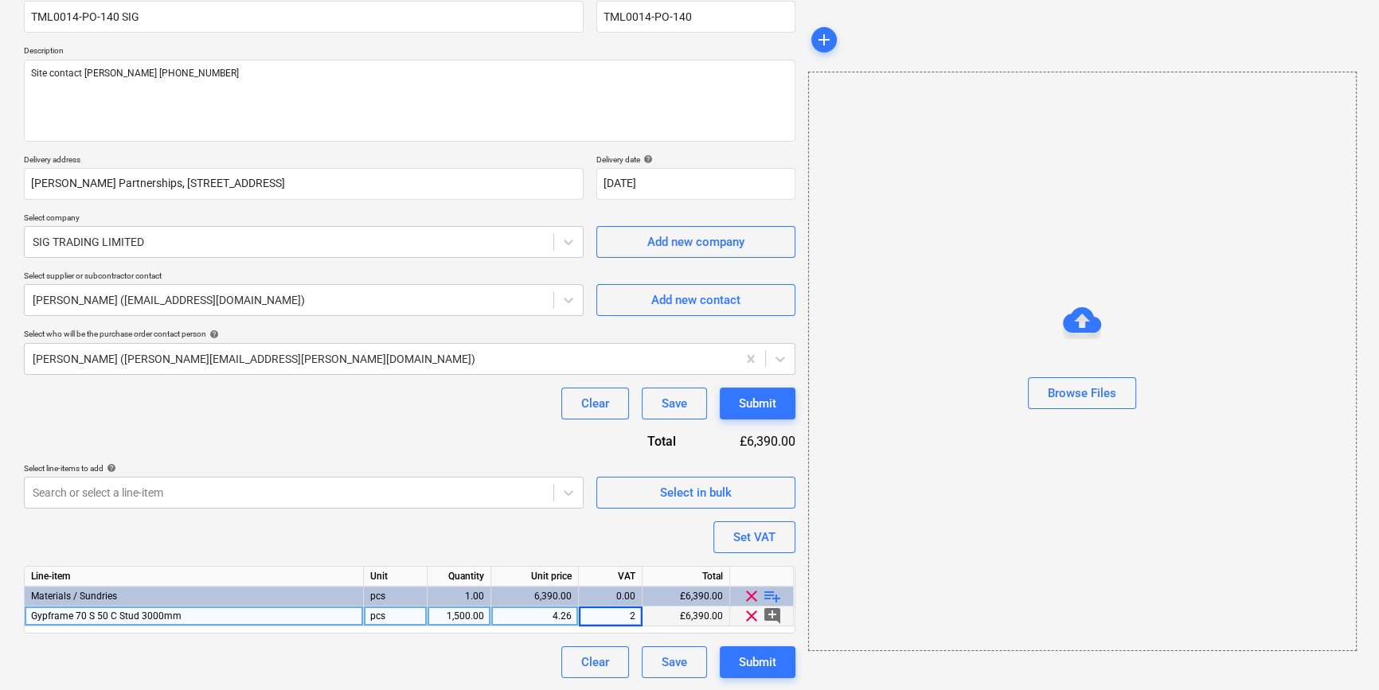
type input "20"
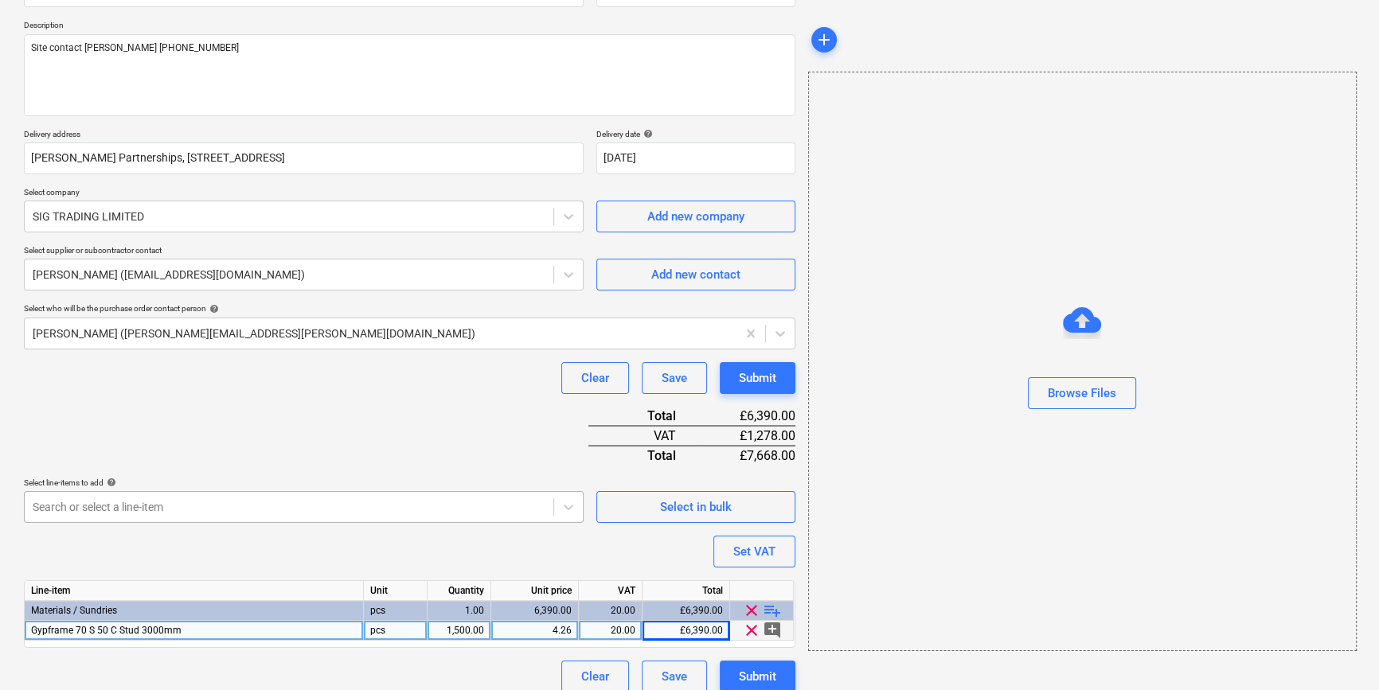
scroll to position [183, 0]
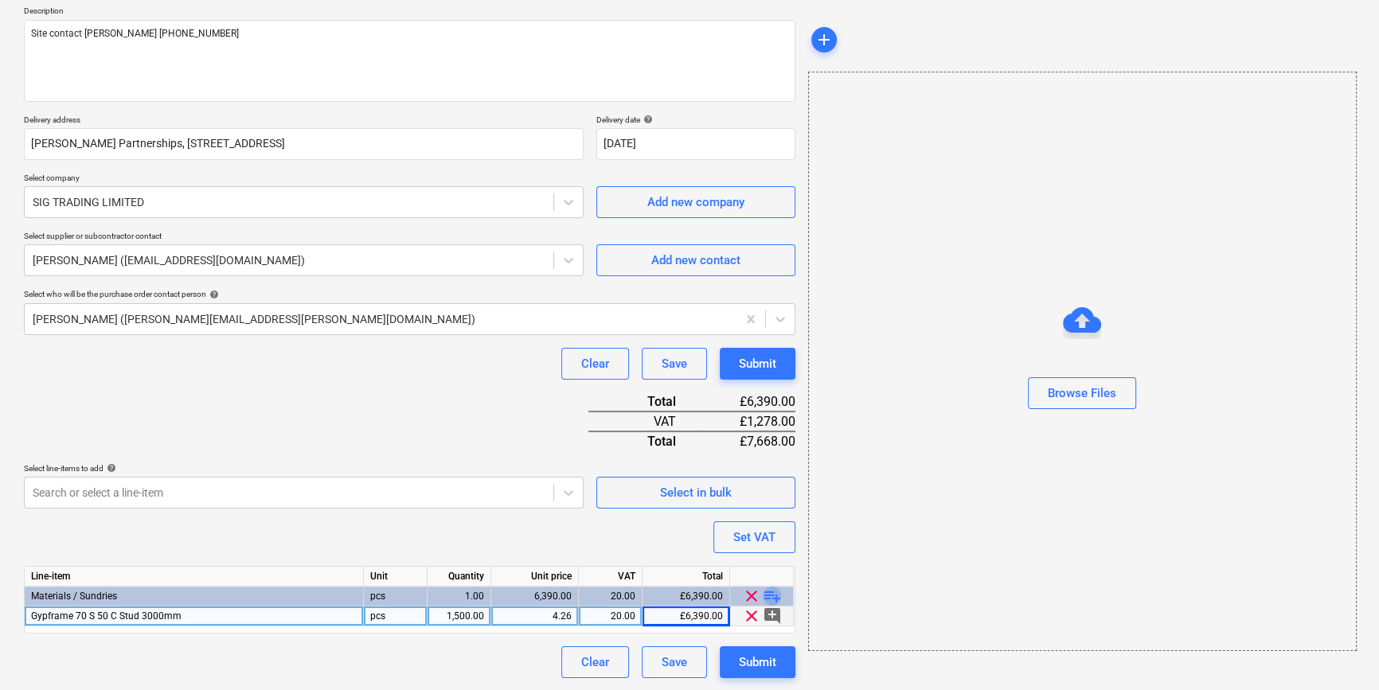
click at [774, 591] on span "playlist_add" at bounding box center [772, 596] width 19 height 19
type textarea "x"
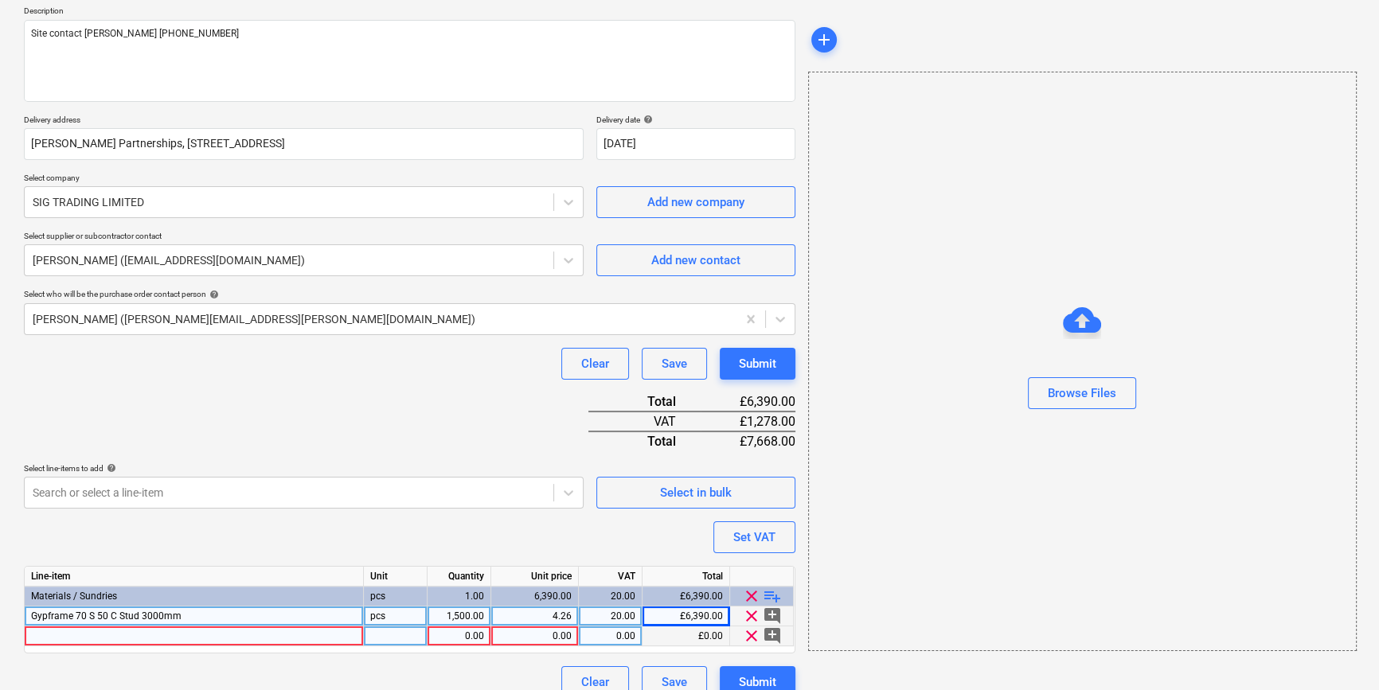
click at [58, 634] on div at bounding box center [194, 636] width 339 height 20
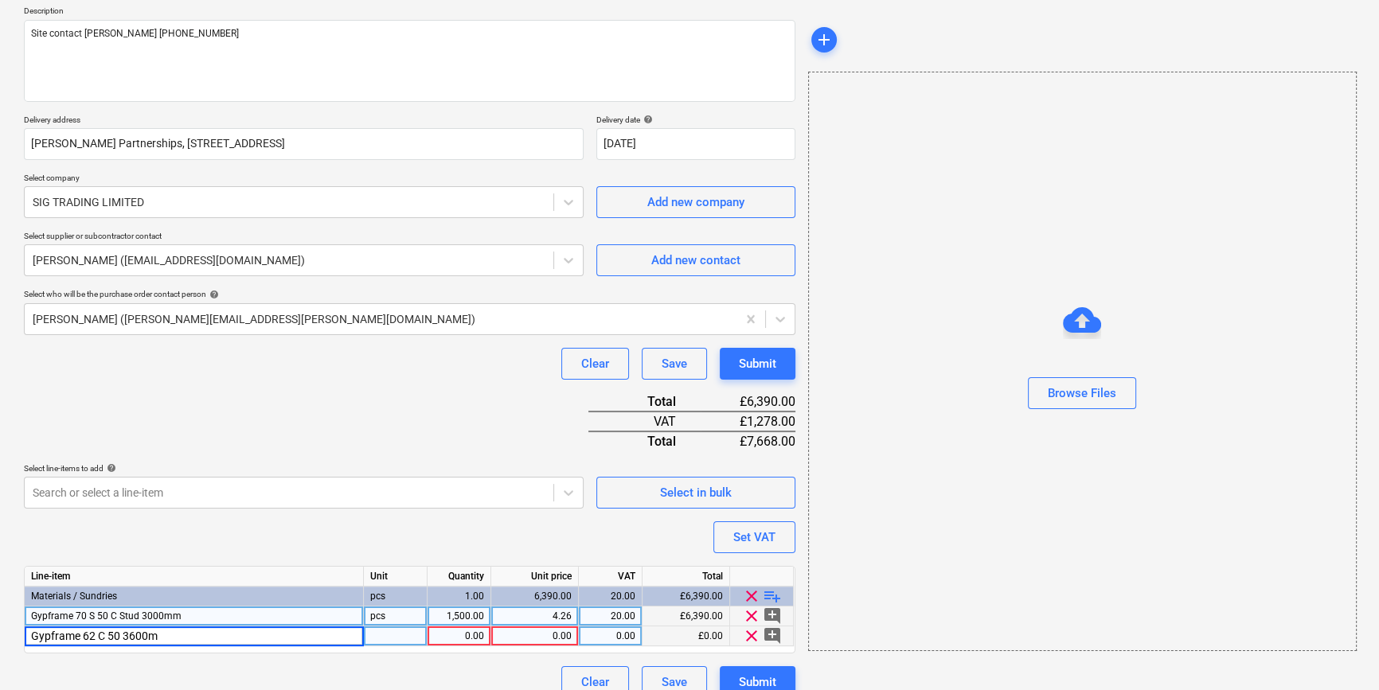
type input "Gypframe 62 C 50 3600mm"
type textarea "x"
type input "500"
type textarea "x"
type input "4.968"
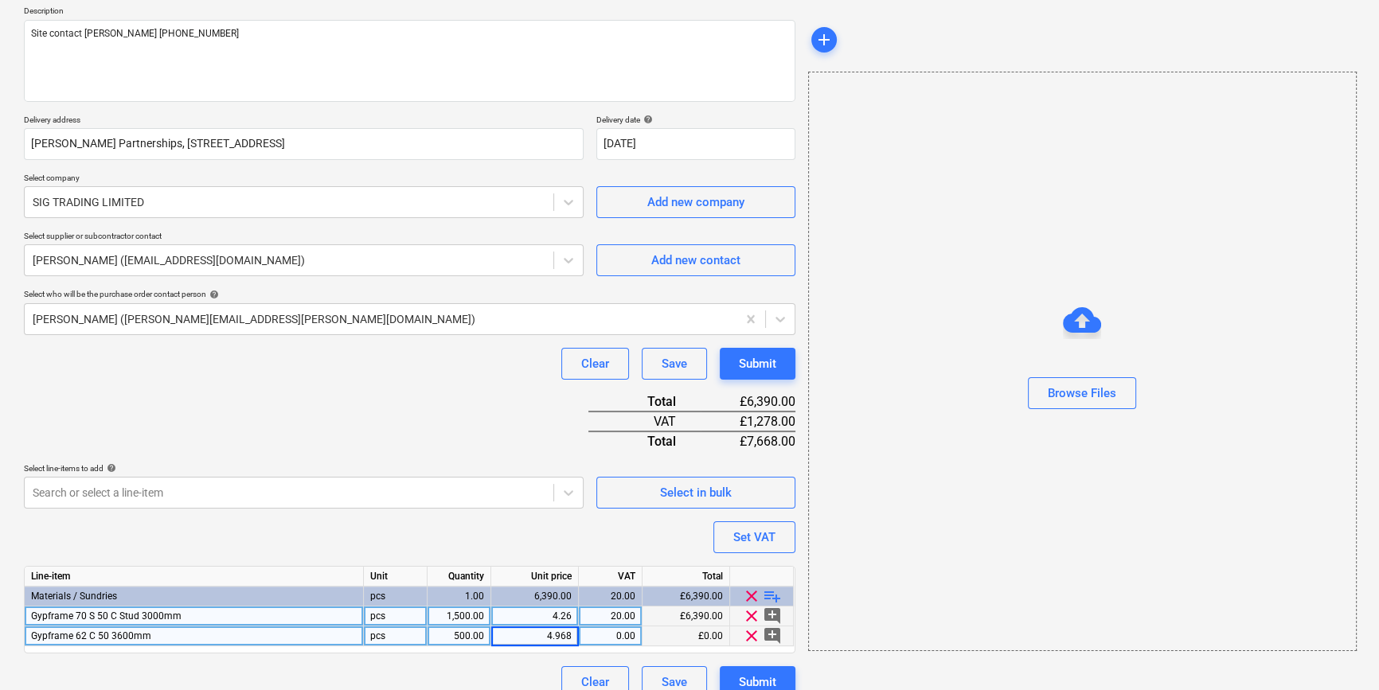
type textarea "x"
type input "20"
click at [771, 595] on span "playlist_add" at bounding box center [772, 596] width 19 height 19
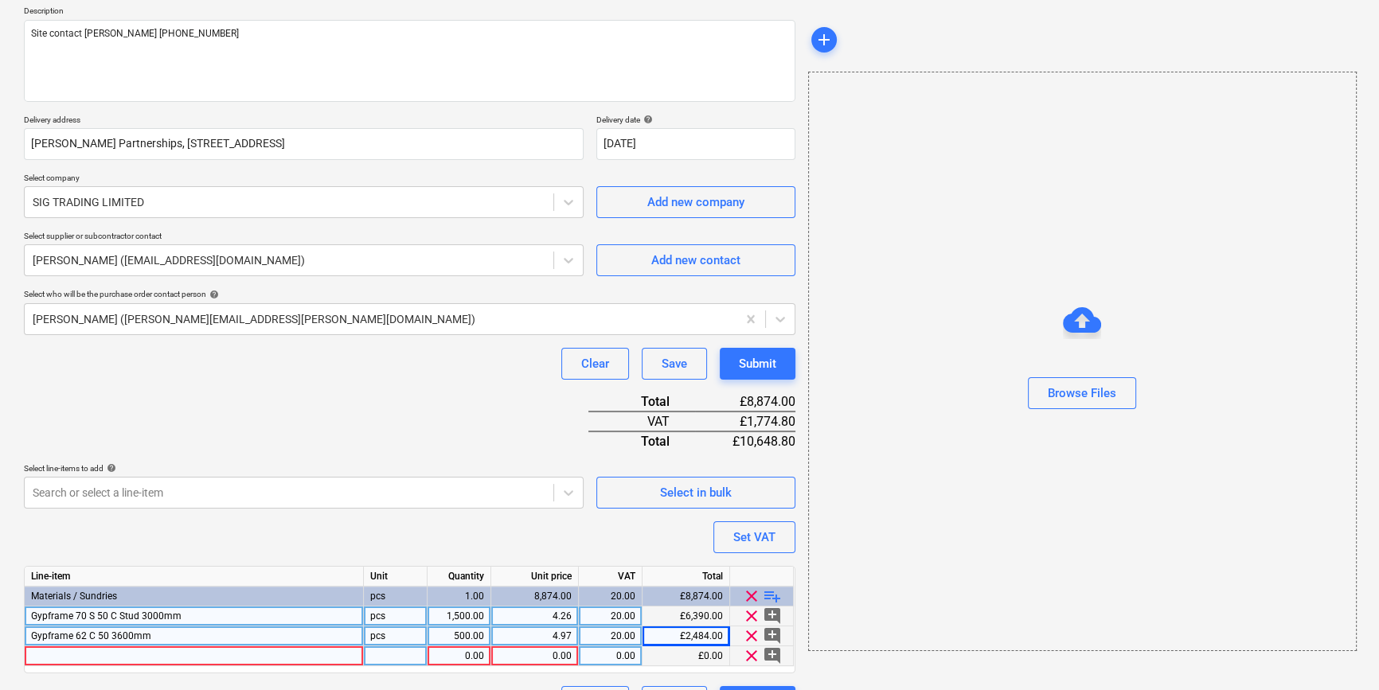
click at [40, 657] on div at bounding box center [194, 656] width 339 height 20
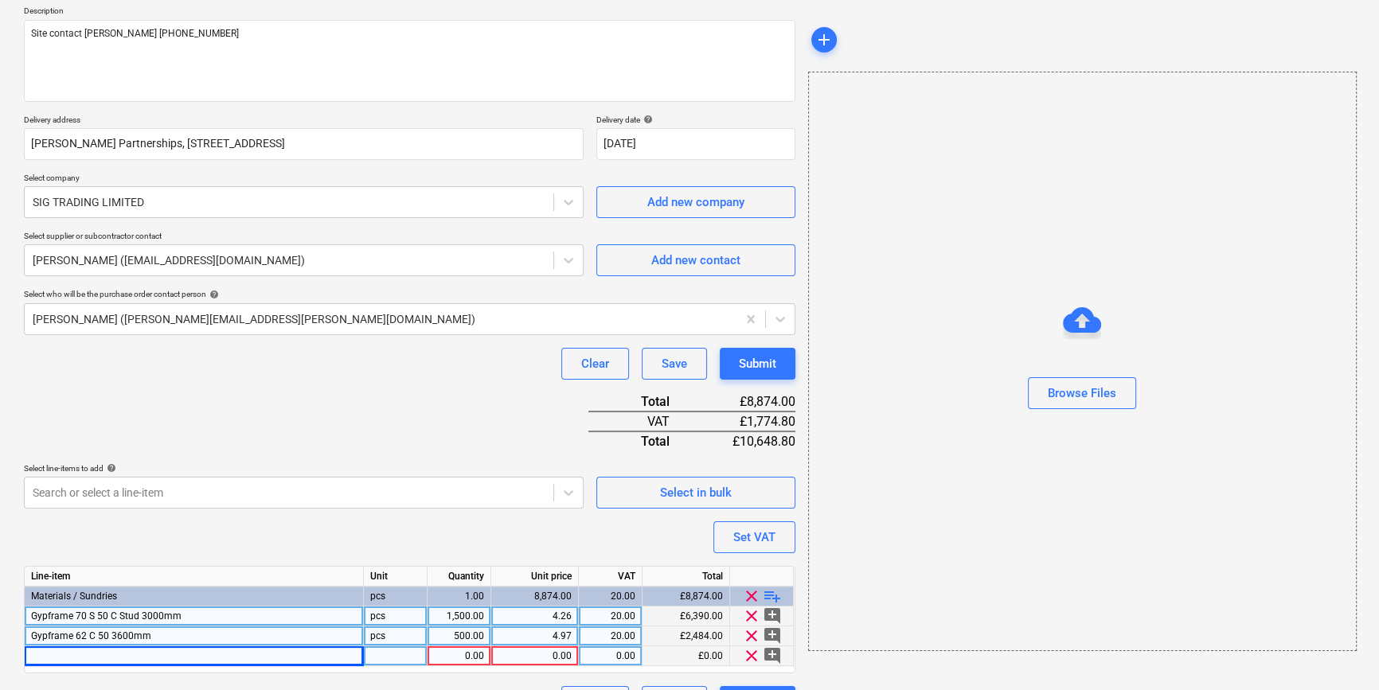
click at [84, 655] on div at bounding box center [194, 656] width 339 height 20
type textarea "x"
click at [93, 655] on input "Gypframe 62DC60" at bounding box center [194, 655] width 338 height 19
click at [111, 652] on input "Gypframe 62 DC60" at bounding box center [194, 655] width 338 height 19
click at [137, 654] on input "Gypframe 62 DC 60" at bounding box center [194, 655] width 338 height 19
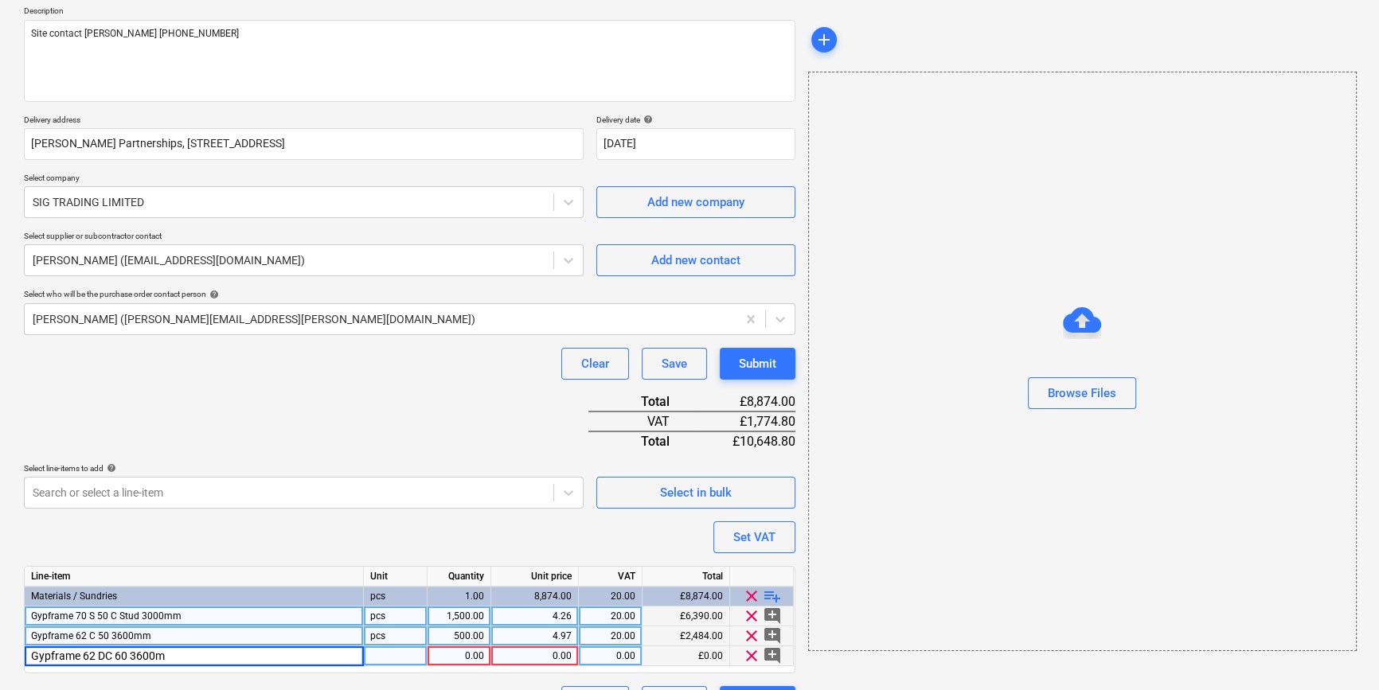
type input "Gypframe 62 DC 60 3600mm"
type textarea "x"
type input "250"
click at [544, 657] on div "0.00" at bounding box center [534, 656] width 74 height 20
type textarea "x"
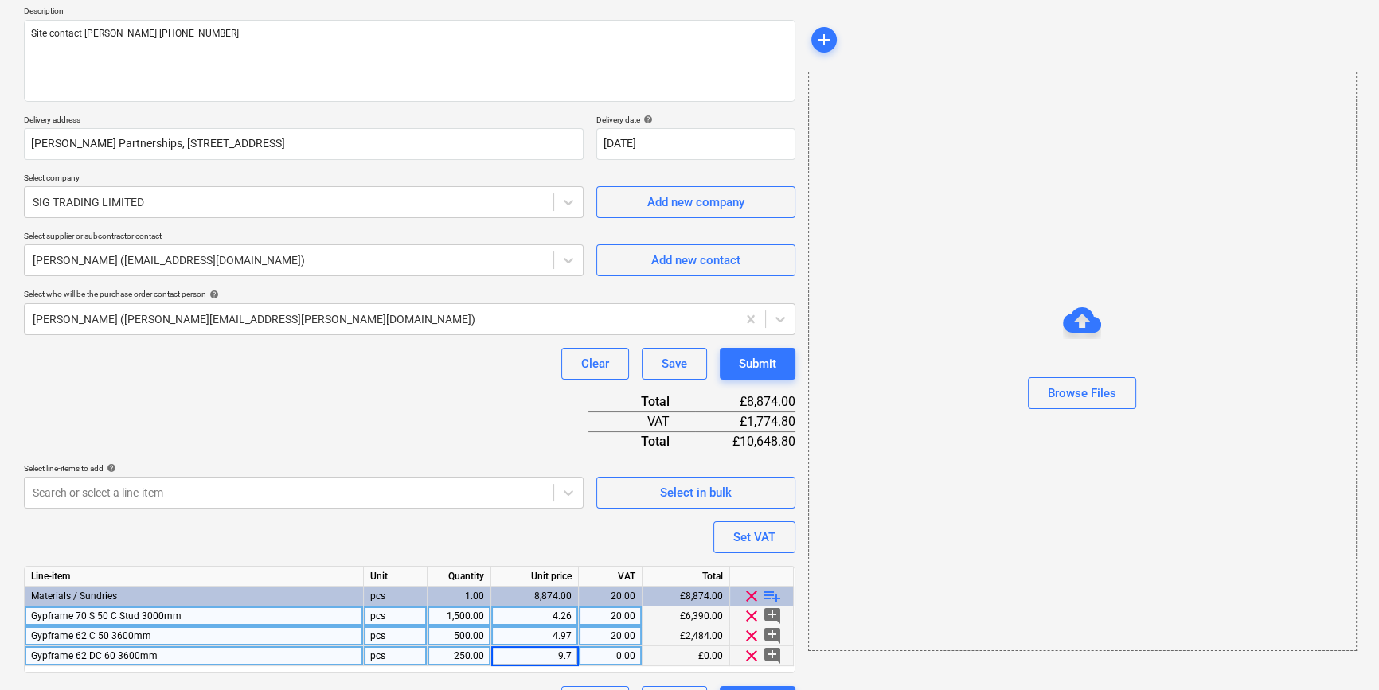
type input "9.72"
type textarea "x"
type input "20"
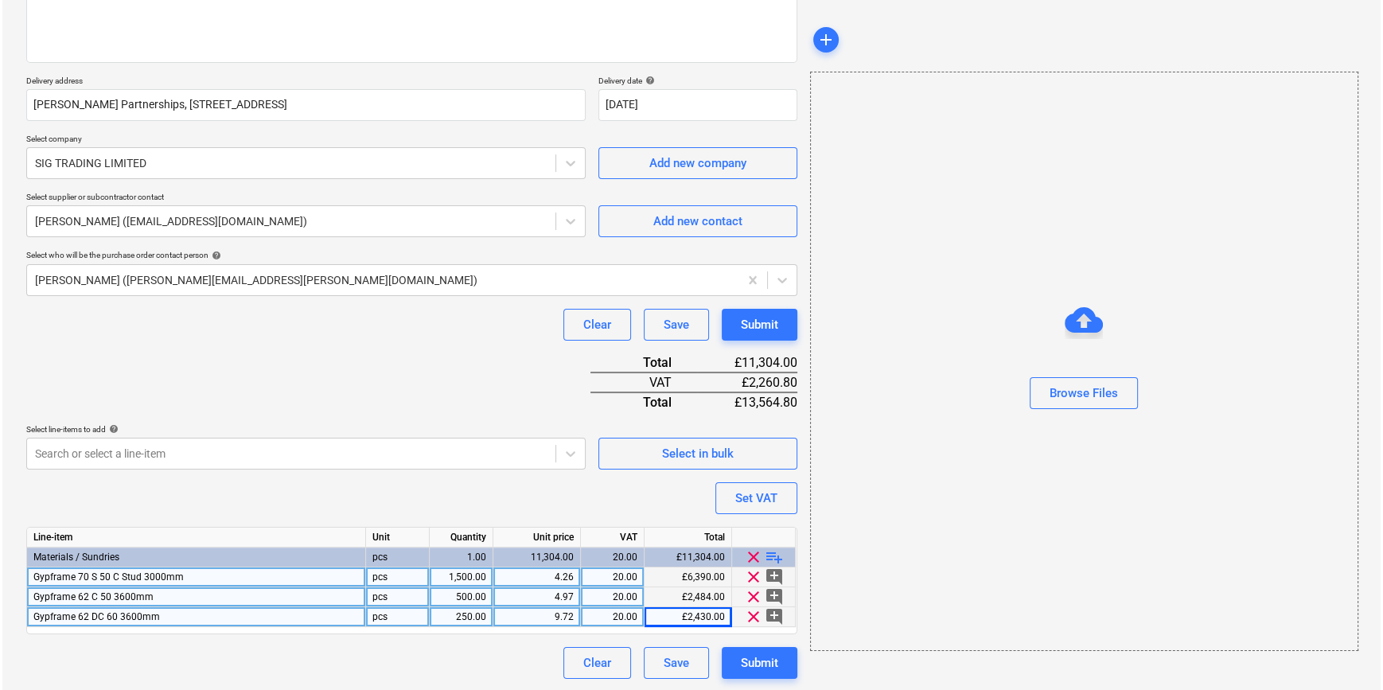
scroll to position [223, 0]
click at [766, 661] on div "Submit" at bounding box center [757, 662] width 37 height 21
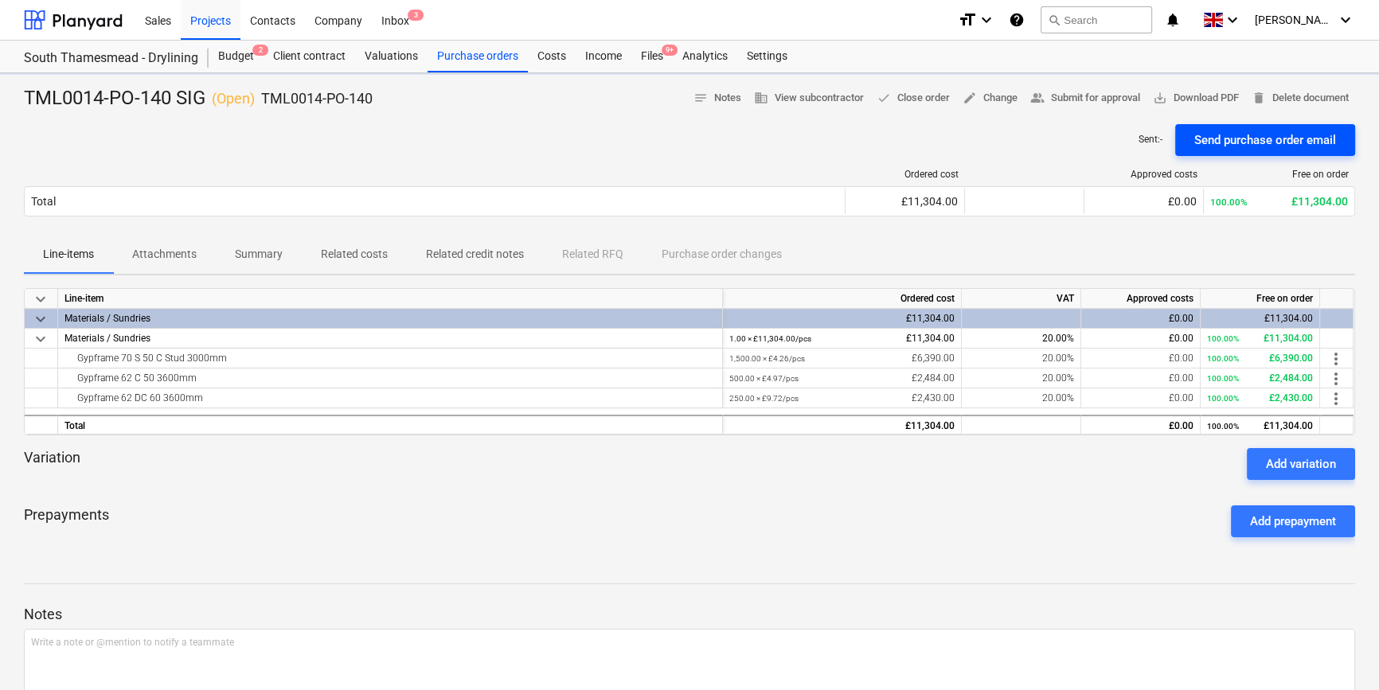
click at [1098, 136] on div "Send purchase order email" at bounding box center [1265, 140] width 142 height 21
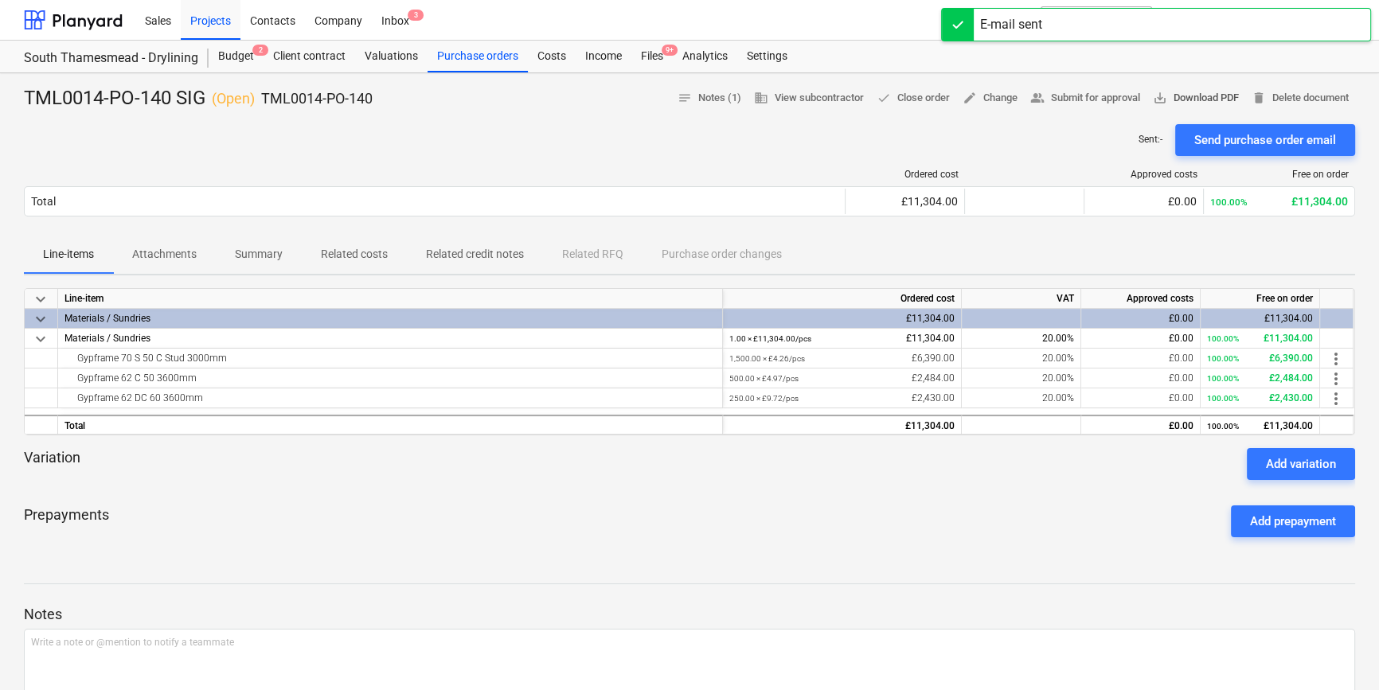
click at [1098, 92] on span "save_alt Download PDF" at bounding box center [1196, 98] width 86 height 18
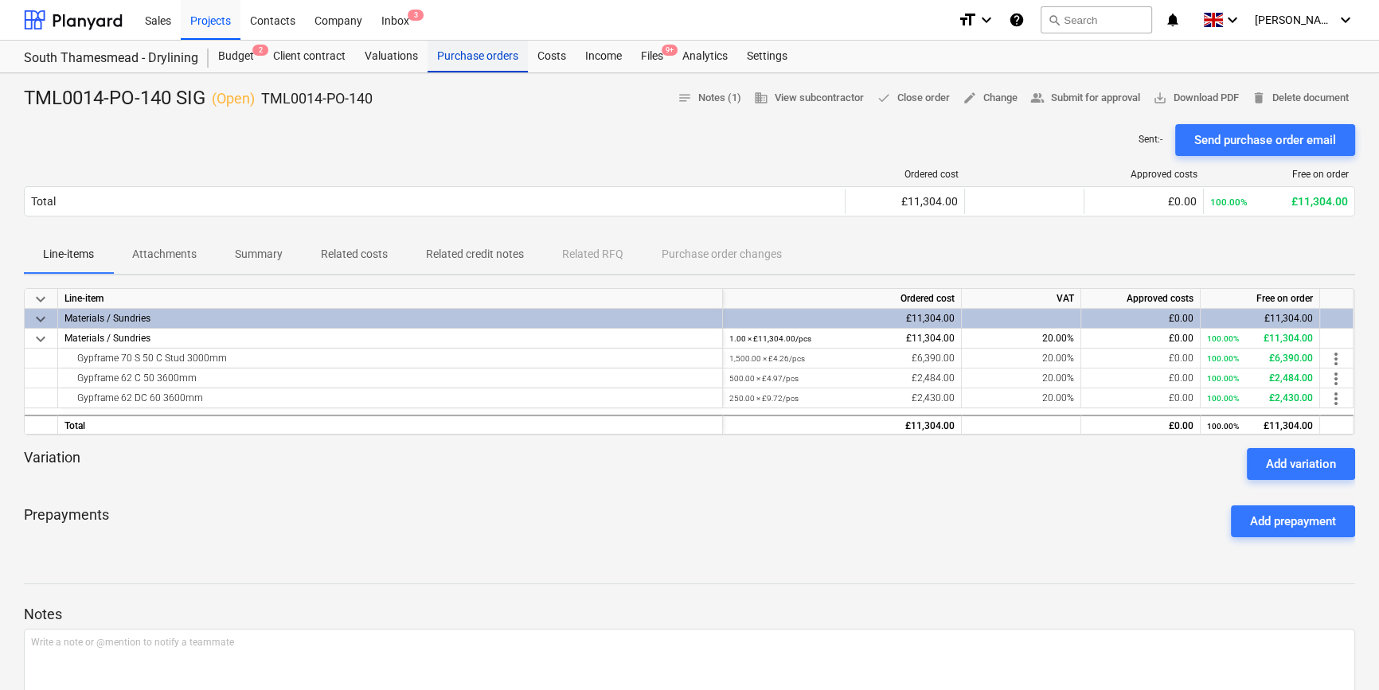
click at [480, 55] on div "Purchase orders" at bounding box center [477, 57] width 100 height 32
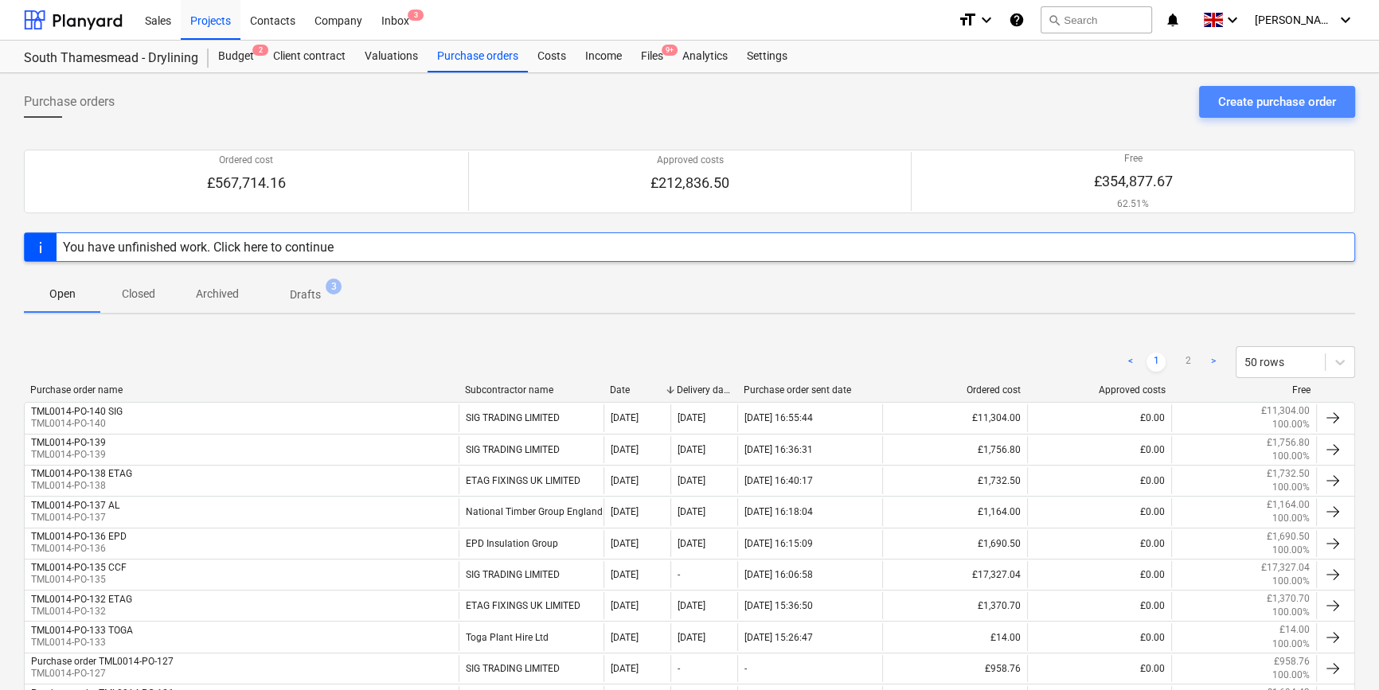
click at [1098, 98] on div "Create purchase order" at bounding box center [1277, 102] width 118 height 21
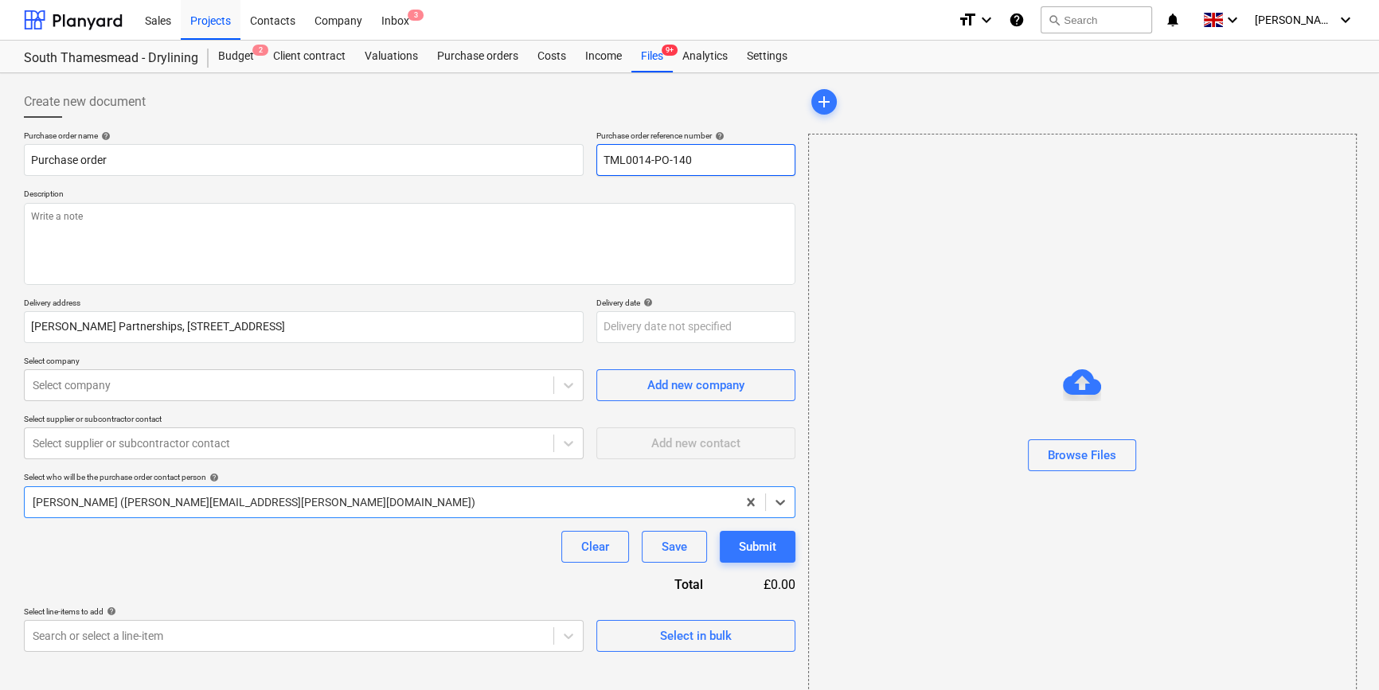
click at [693, 158] on input "TML0014-PO-140" at bounding box center [695, 160] width 199 height 32
type textarea "x"
type input "TML0014-PO-14"
type textarea "x"
drag, startPoint x: 699, startPoint y: 162, endPoint x: 603, endPoint y: 162, distance: 95.5
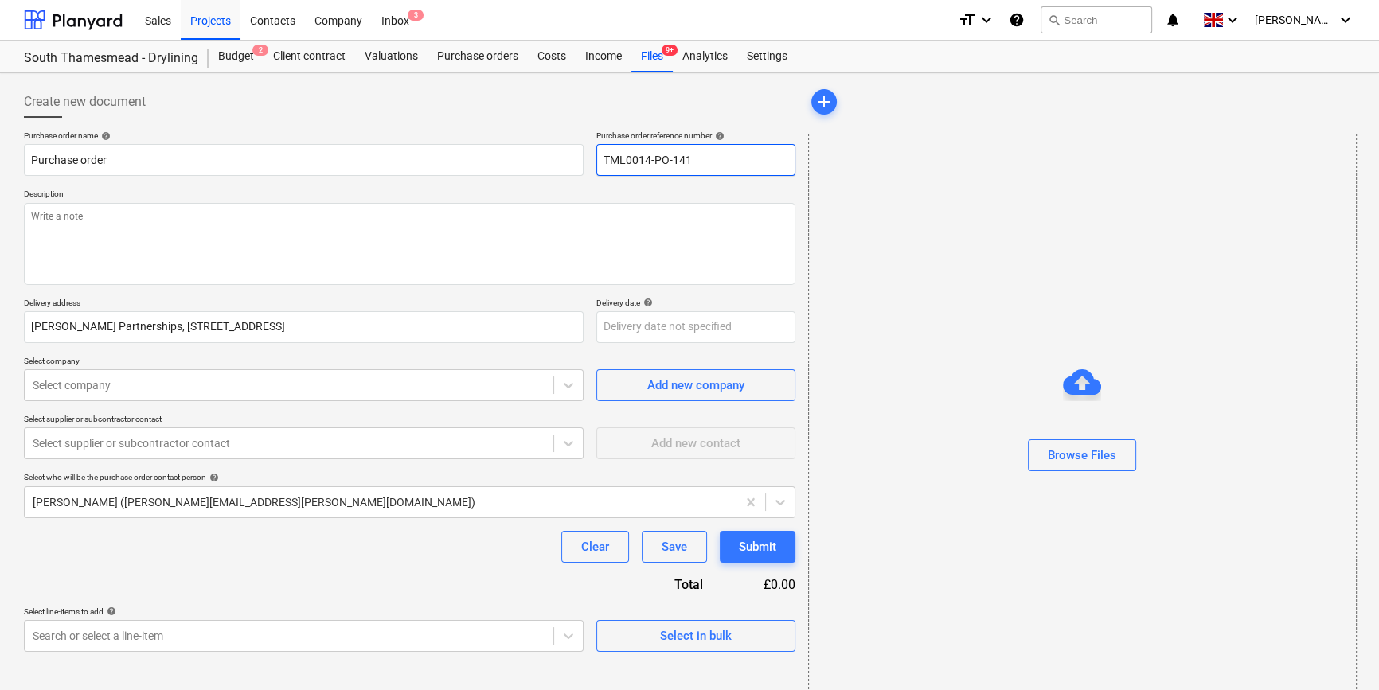
click at [603, 162] on input "TML0014-PO-141" at bounding box center [695, 160] width 199 height 32
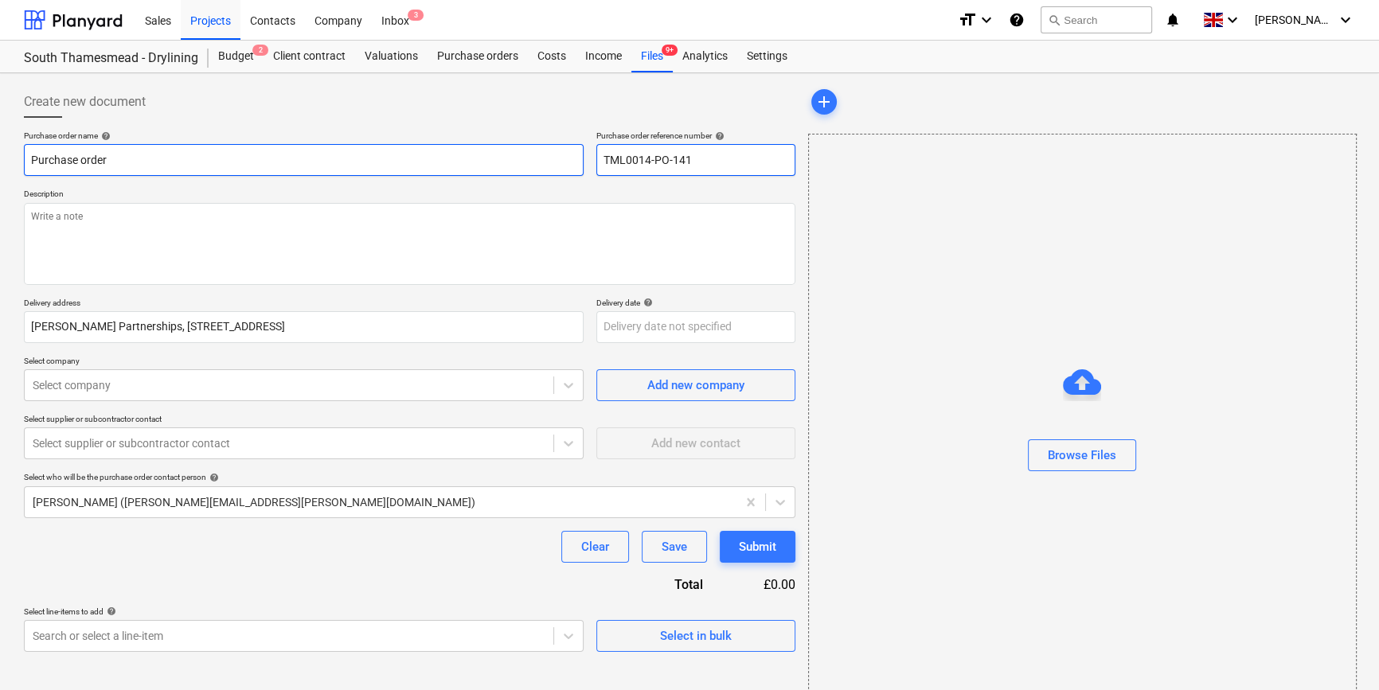
type input "TML0014-PO-141"
drag, startPoint x: 115, startPoint y: 159, endPoint x: 22, endPoint y: 157, distance: 92.4
click at [22, 157] on div "Create new document Purchase order name help Purchase order Purchase order refe…" at bounding box center [410, 400] width 784 height 640
type textarea "x"
paste input "TML0014-PO-141"
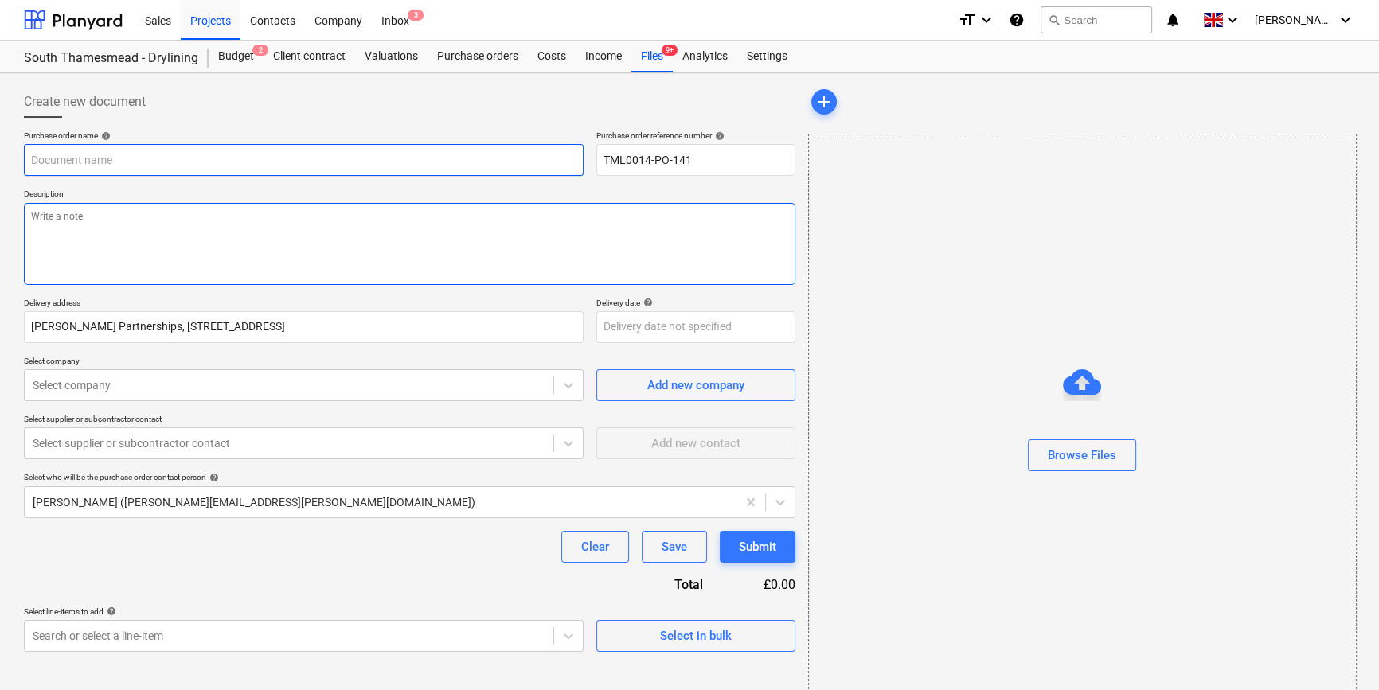
type textarea "x"
type input "TML0014-PO-141"
type textarea "x"
type input "TML0014-PO-141"
type textarea "x"
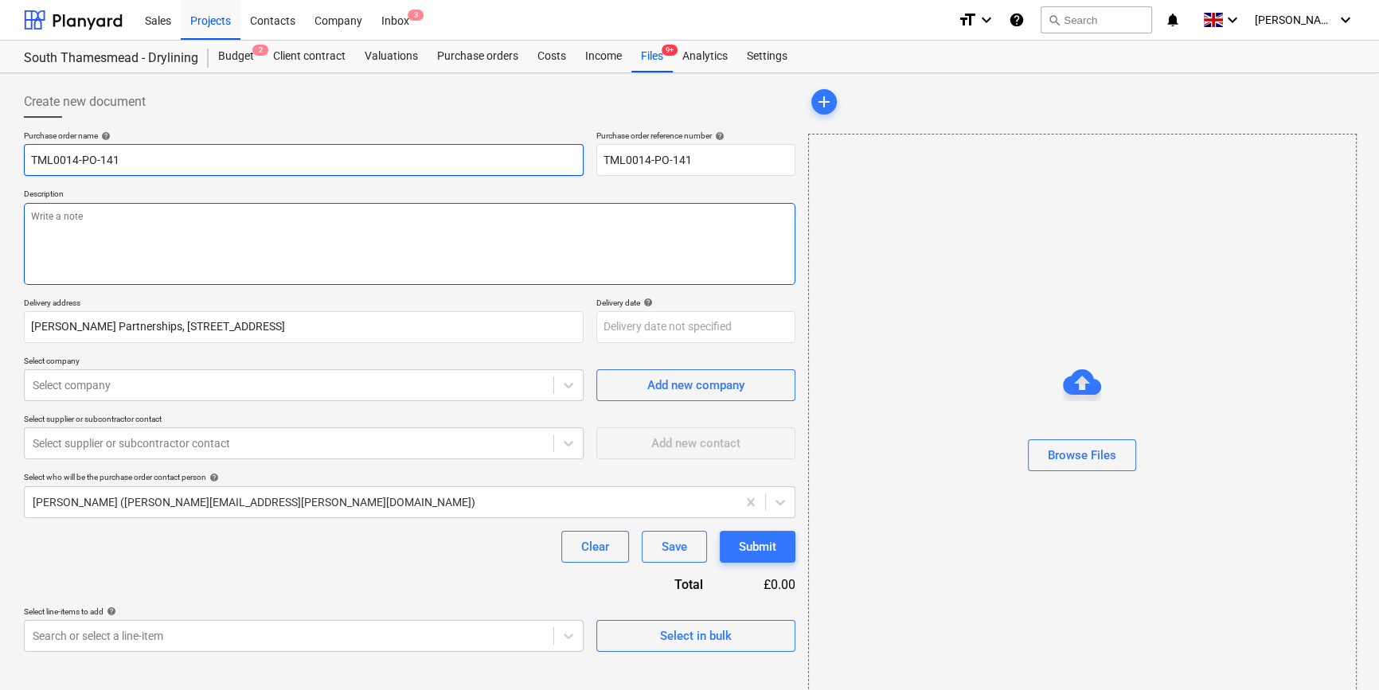
type input "TML0014-PO-141 C"
type textarea "x"
type input "TML0014-PO-141 CC"
type textarea "x"
type input "TML0014-PO-141 CCF"
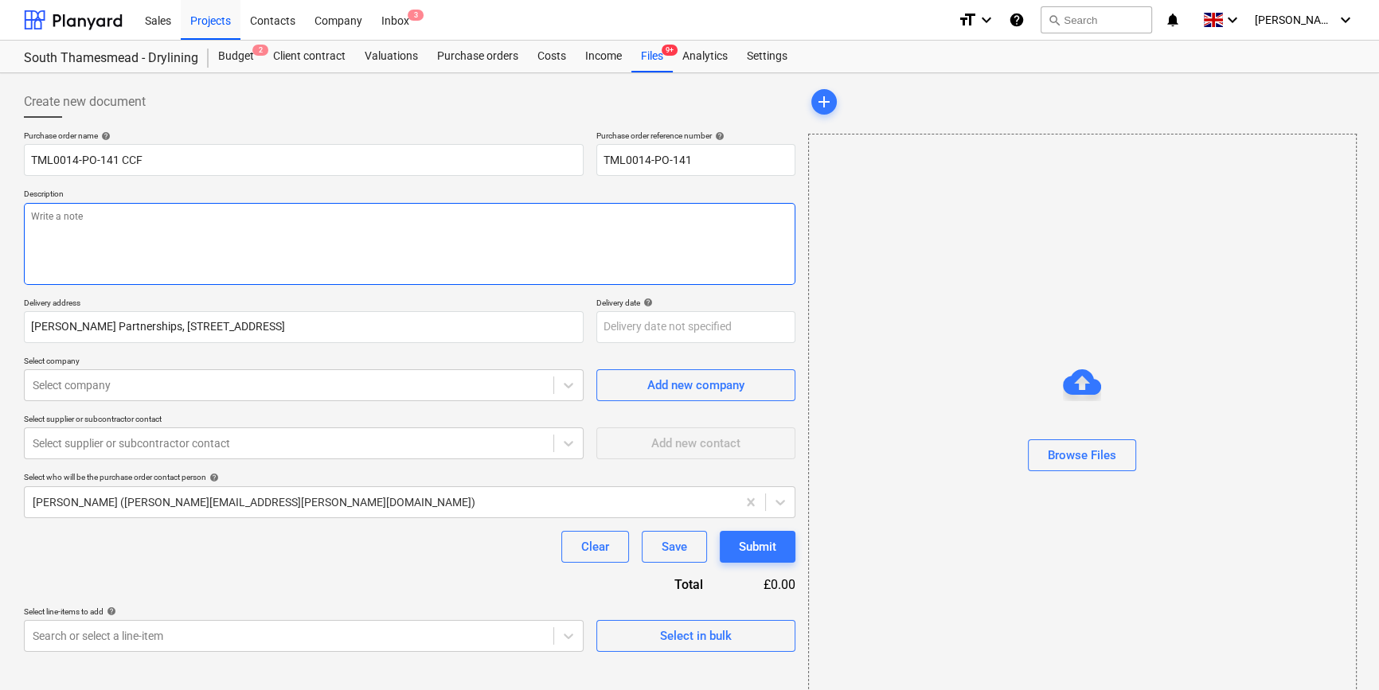
click at [39, 239] on textarea at bounding box center [409, 244] width 771 height 82
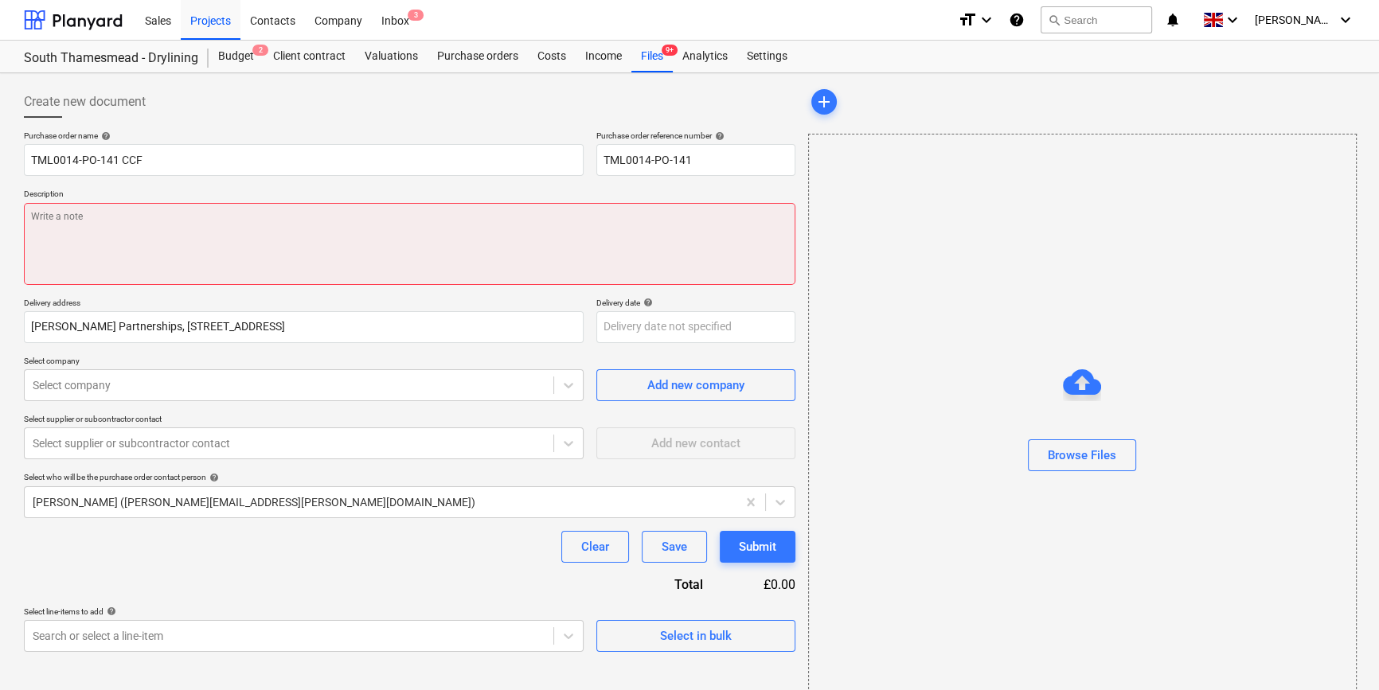
click at [51, 231] on textarea at bounding box center [409, 244] width 771 height 82
paste textarea "Site contact [PERSON_NAME] [PHONE_NUMBER]"
type textarea "x"
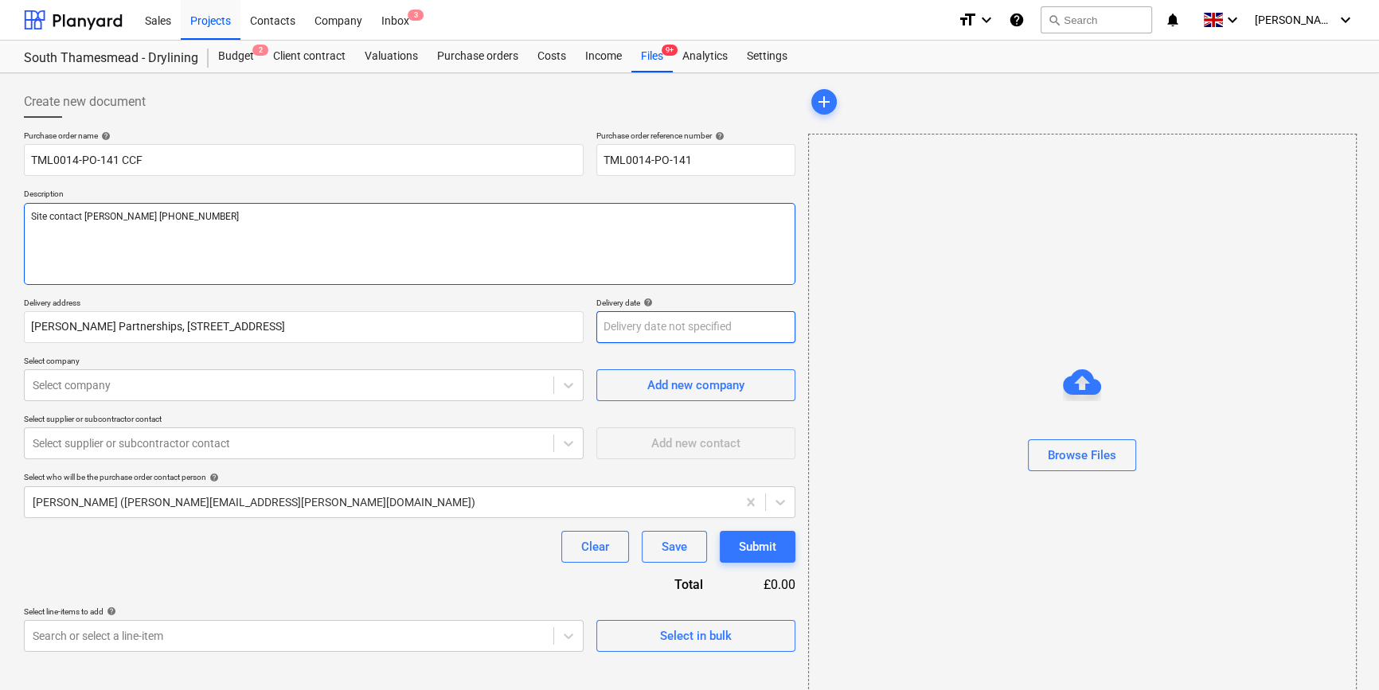
type textarea "Site contact [PERSON_NAME] [PHONE_NUMBER]"
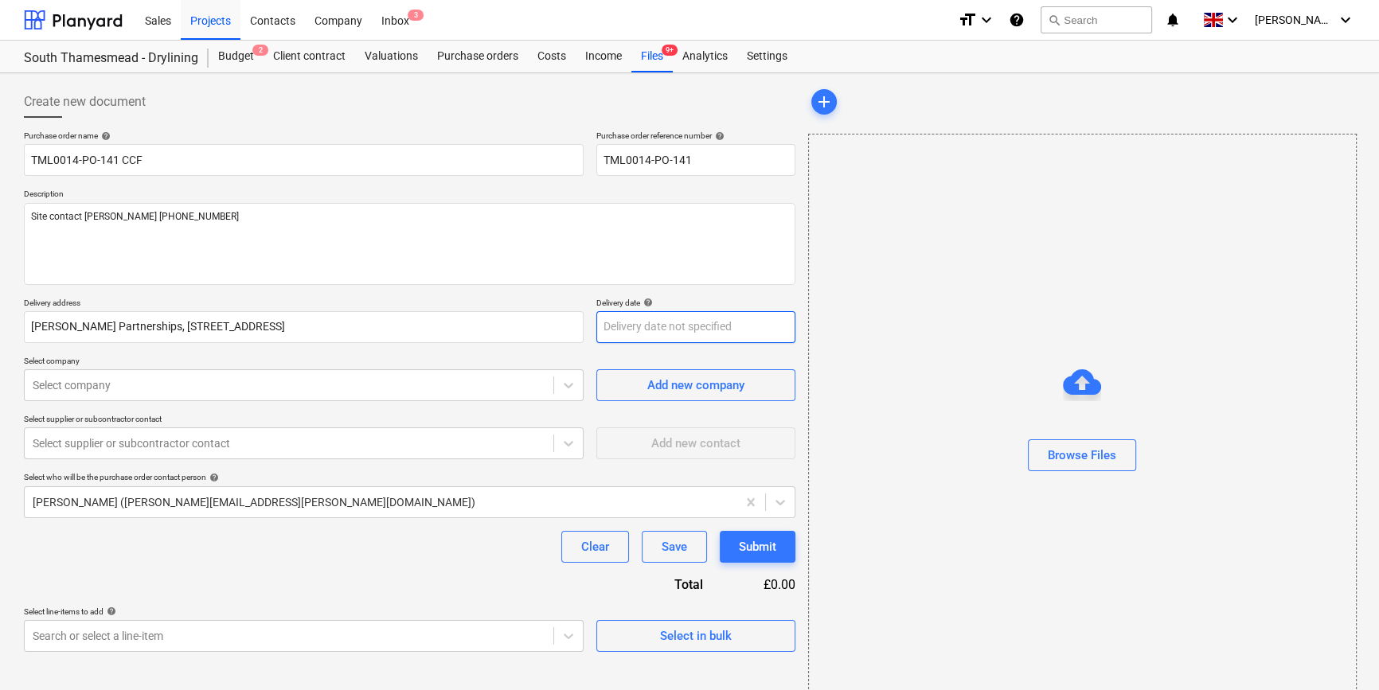
click at [640, 331] on body "Sales Projects Contacts Company Inbox 3 format_size keyboard_arrow_down help se…" at bounding box center [689, 345] width 1379 height 690
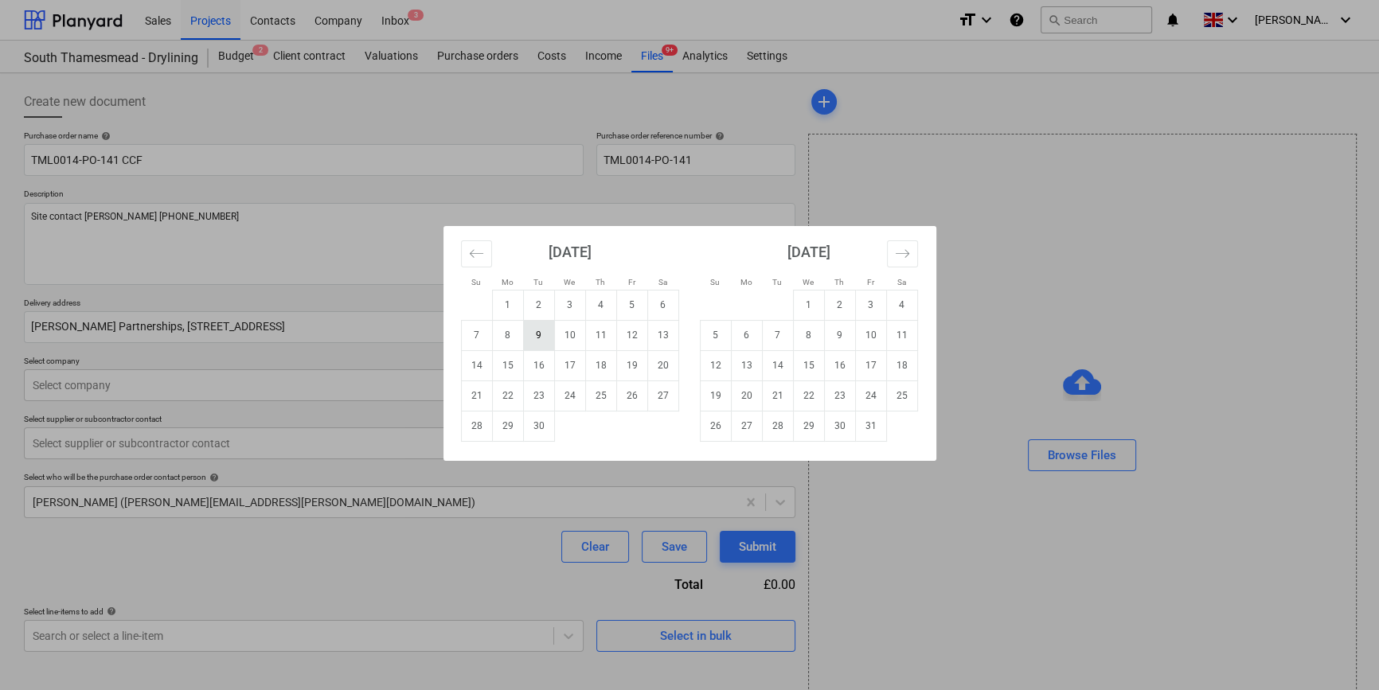
click at [541, 333] on td "9" at bounding box center [538, 335] width 31 height 30
type textarea "x"
type input "[DATE]"
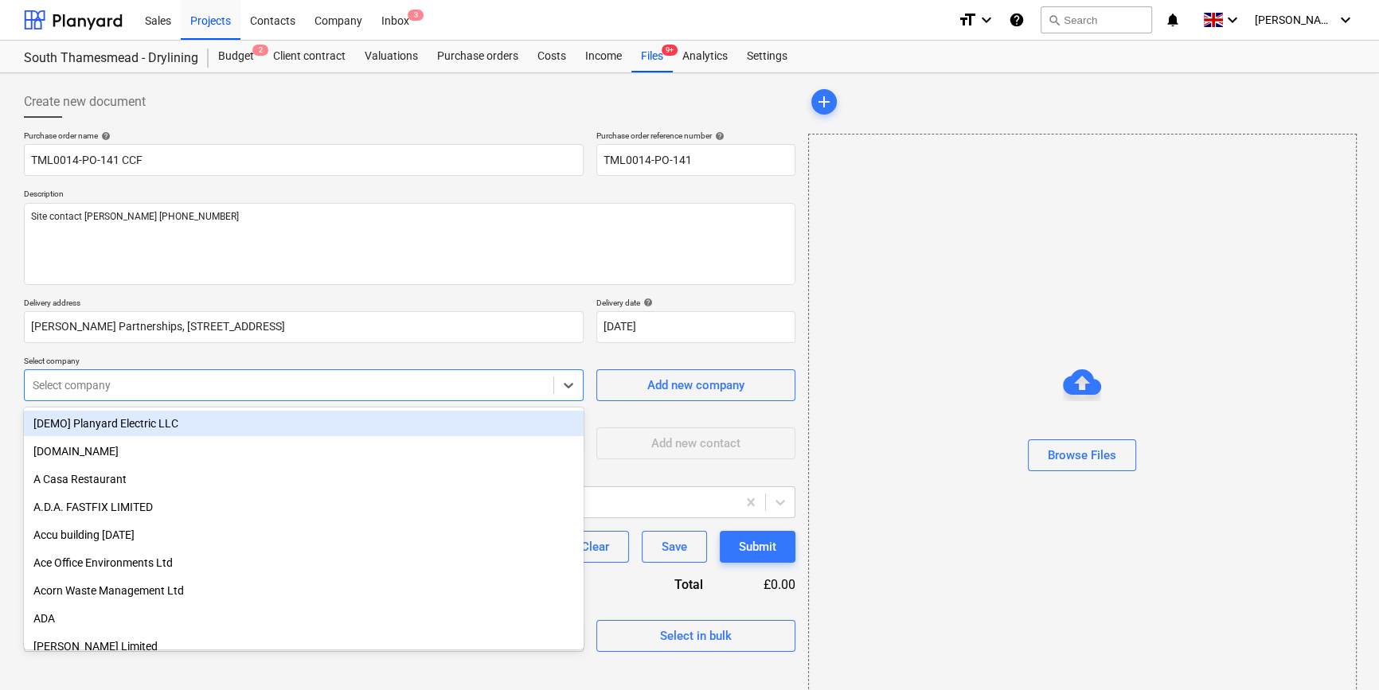
click at [307, 386] on div at bounding box center [289, 385] width 513 height 16
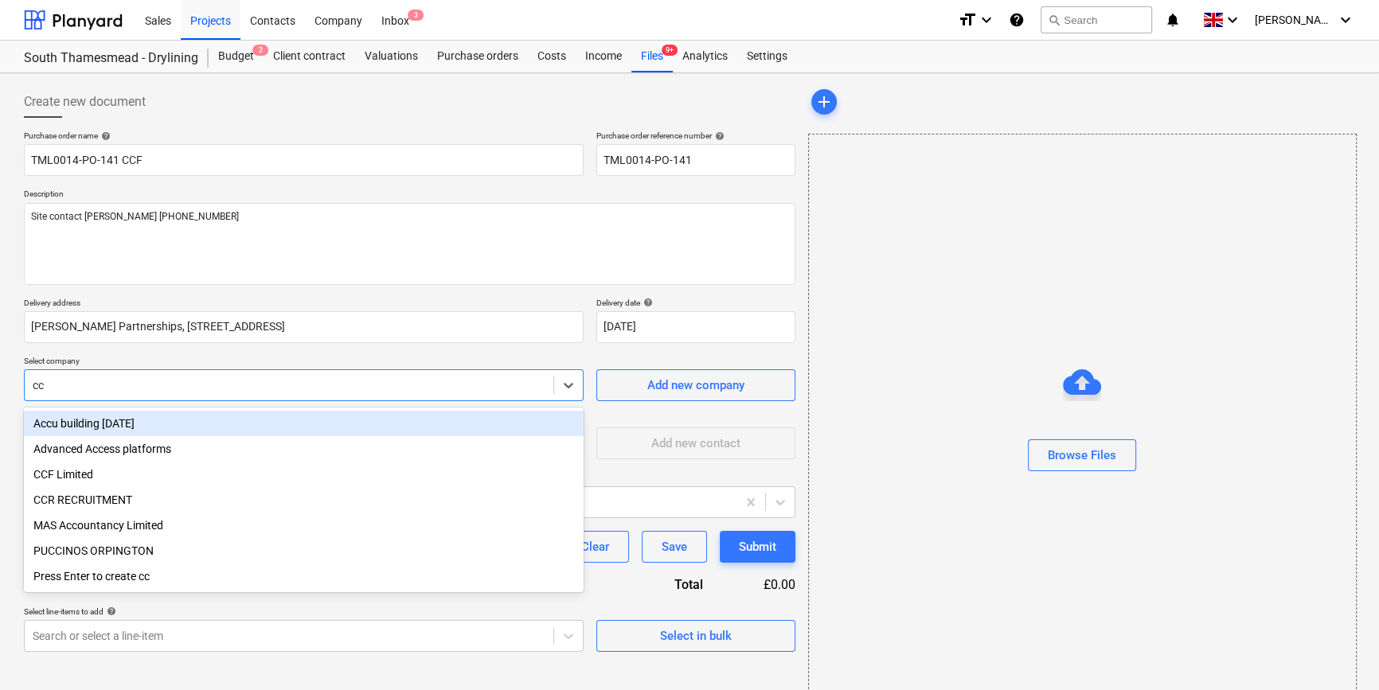
type input "ccf"
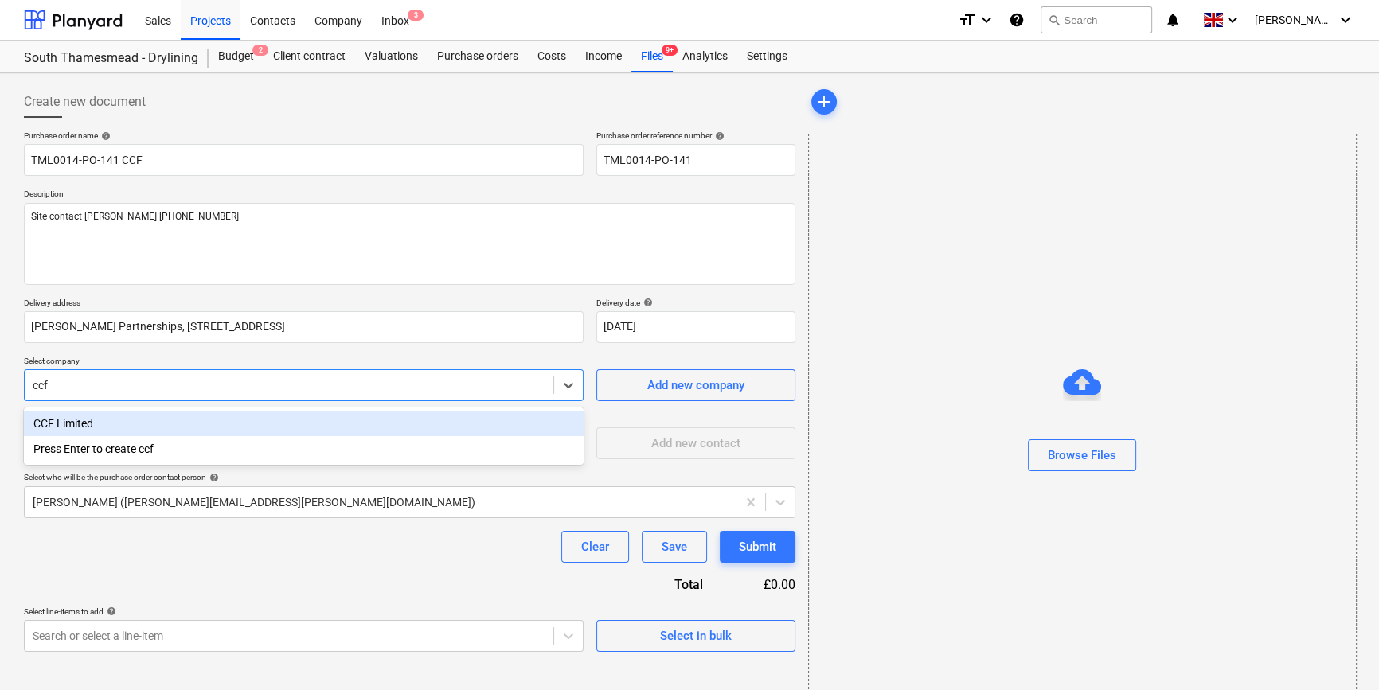
click at [88, 425] on div "CCF Limited" at bounding box center [304, 423] width 560 height 25
type textarea "x"
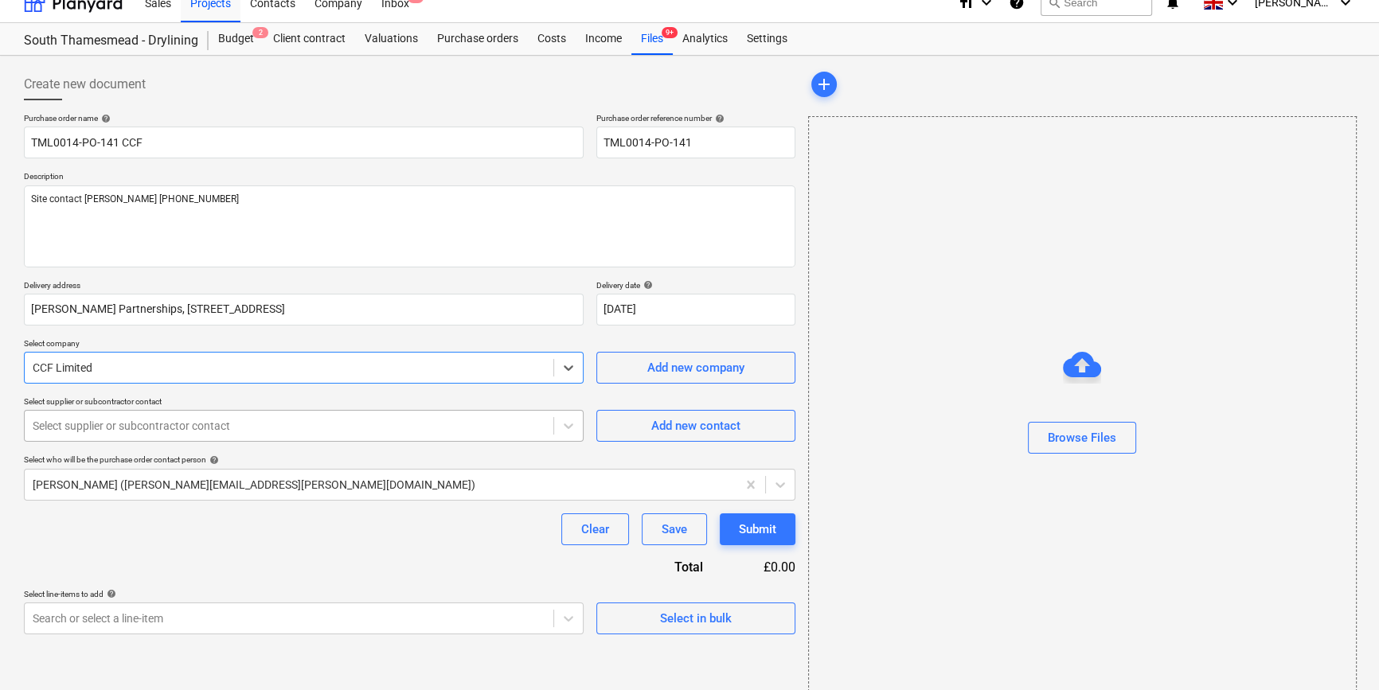
click at [87, 439] on div "Select supplier or subcontractor contact" at bounding box center [304, 426] width 560 height 32
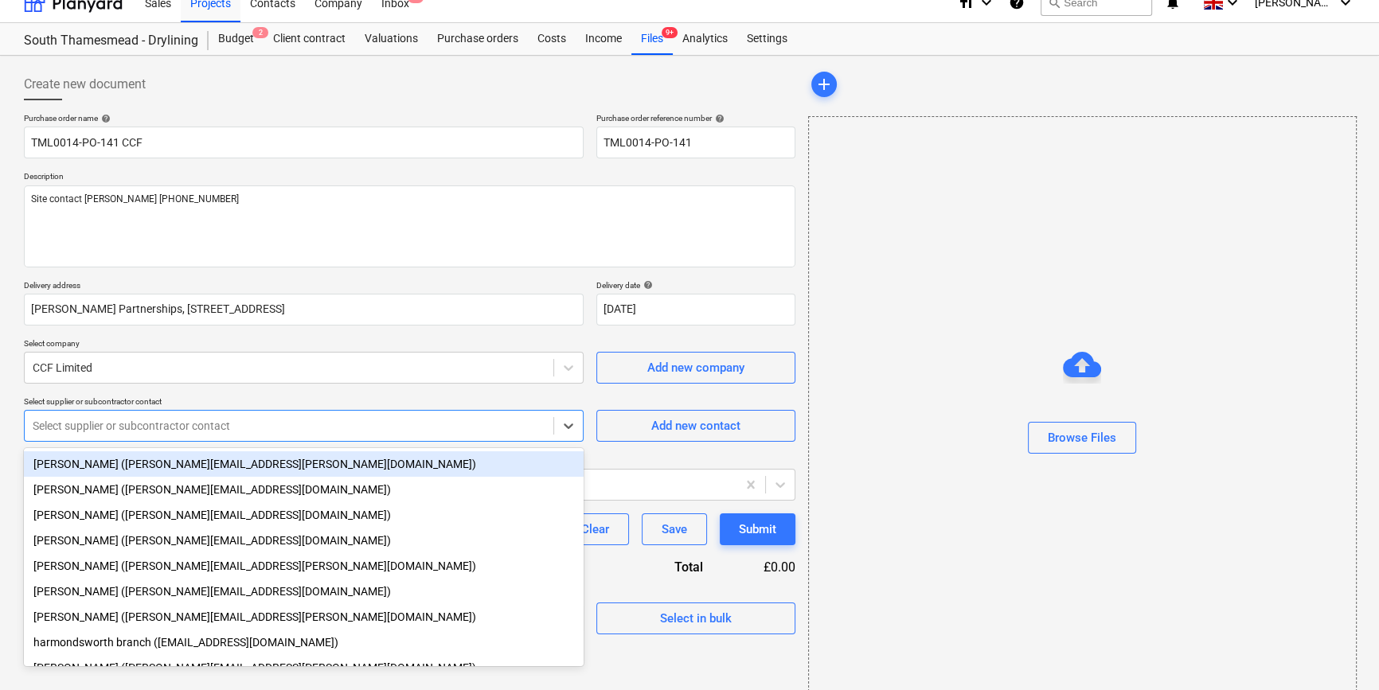
scroll to position [21, 0]
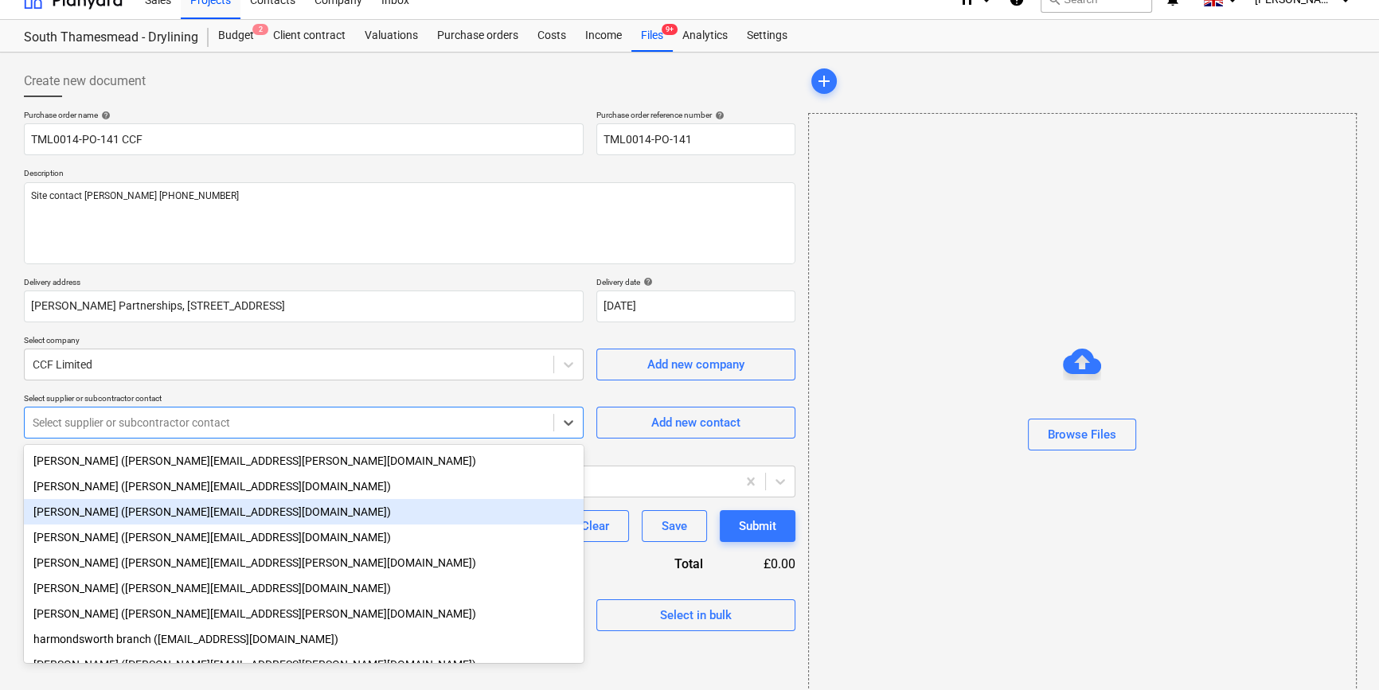
click at [75, 513] on div "[PERSON_NAME] ([PERSON_NAME][EMAIL_ADDRESS][DOMAIN_NAME])" at bounding box center [304, 511] width 560 height 25
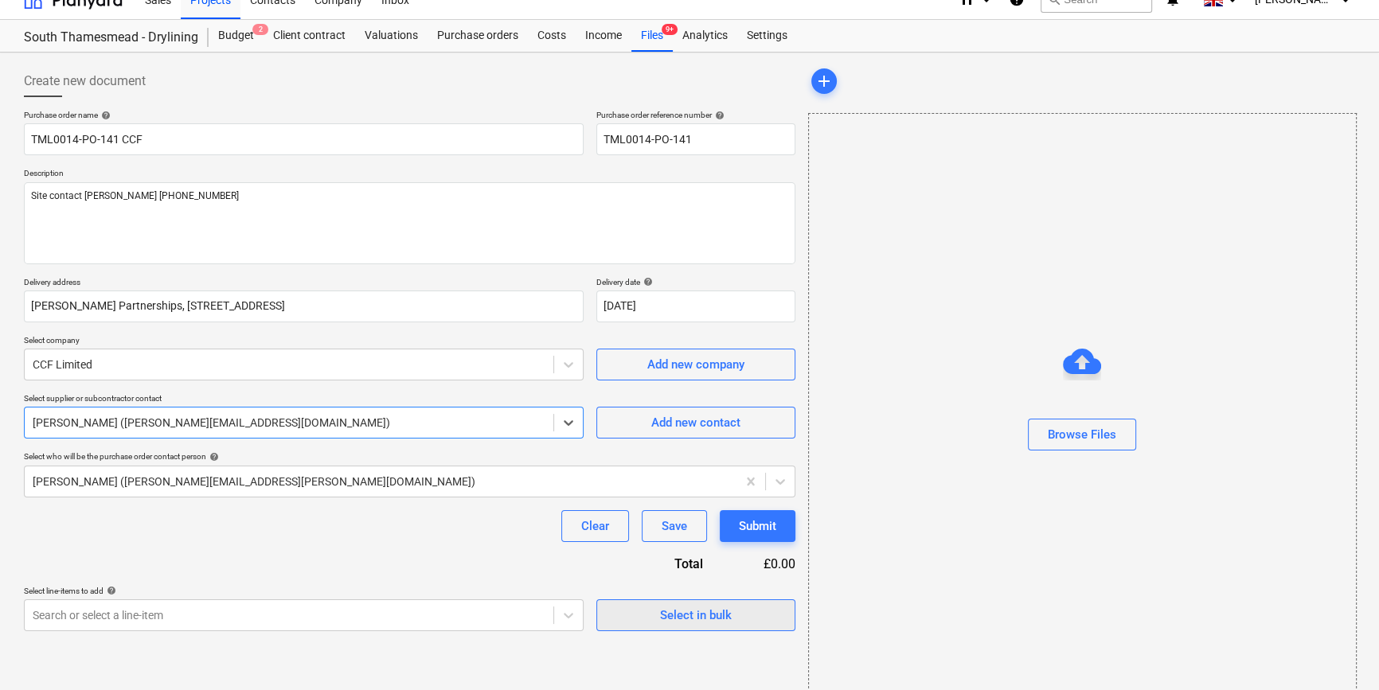
click at [704, 619] on div "Select in bulk" at bounding box center [696, 615] width 72 height 21
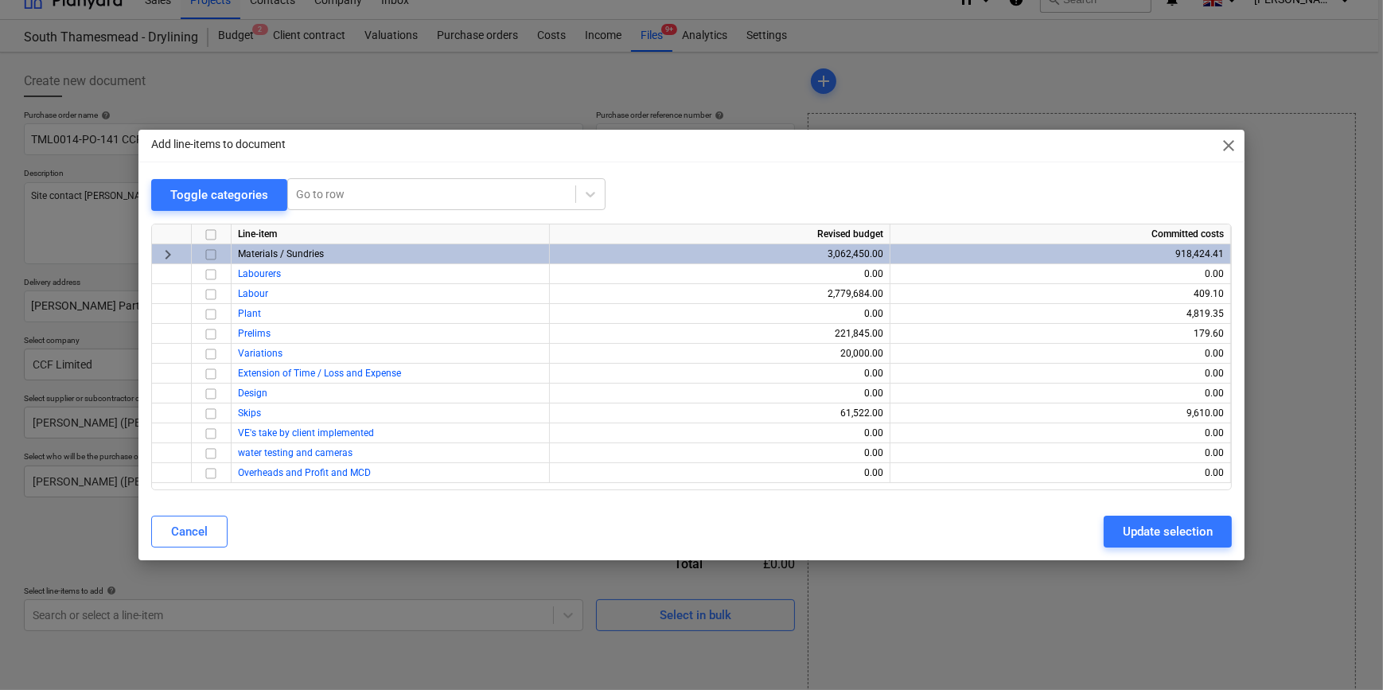
click at [212, 255] on input "checkbox" at bounding box center [210, 254] width 19 height 19
click at [1098, 539] on div "Update selection" at bounding box center [1168, 531] width 90 height 21
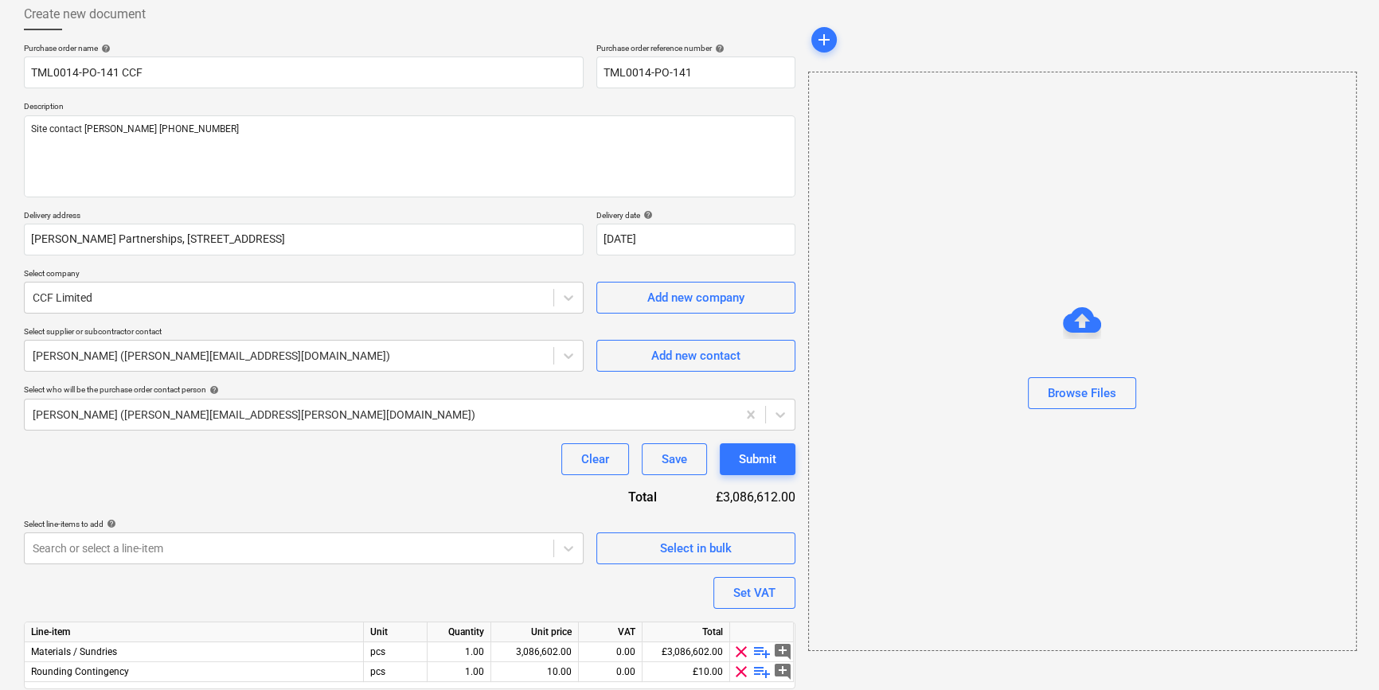
scroll to position [143, 0]
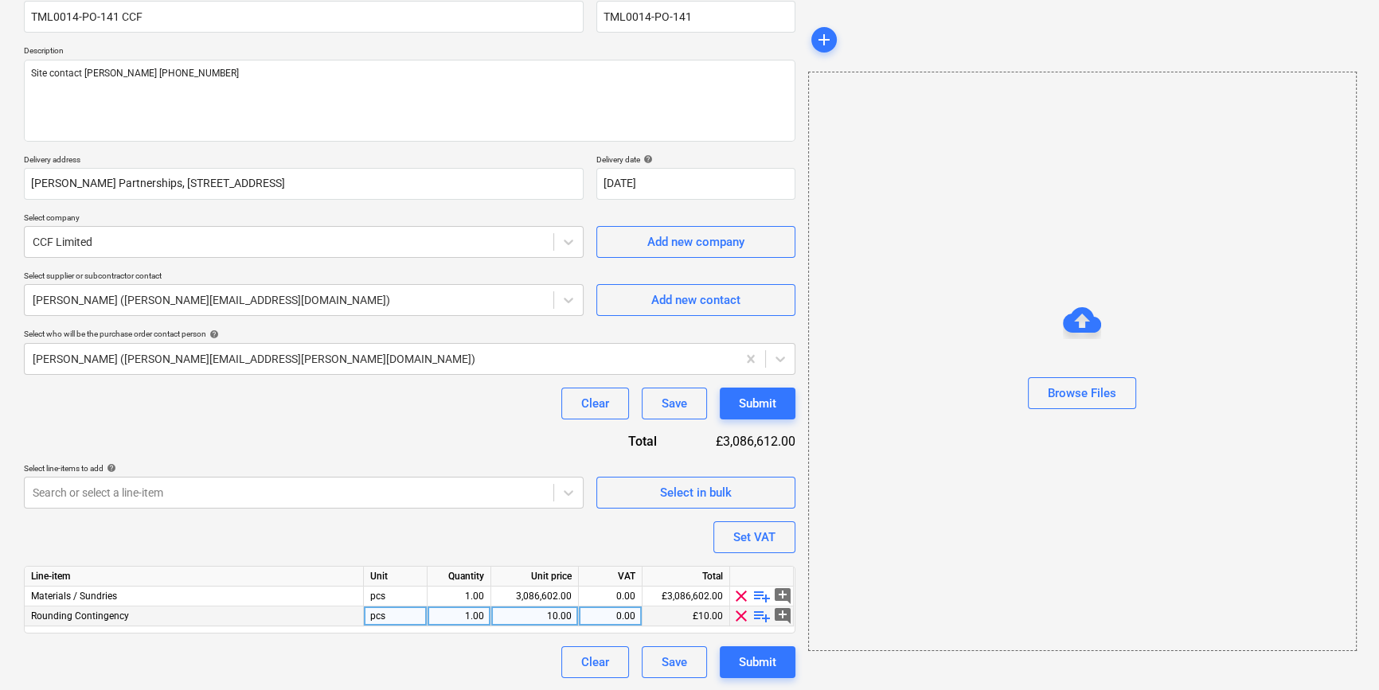
click at [736, 615] on span "clear" at bounding box center [740, 615] width 19 height 19
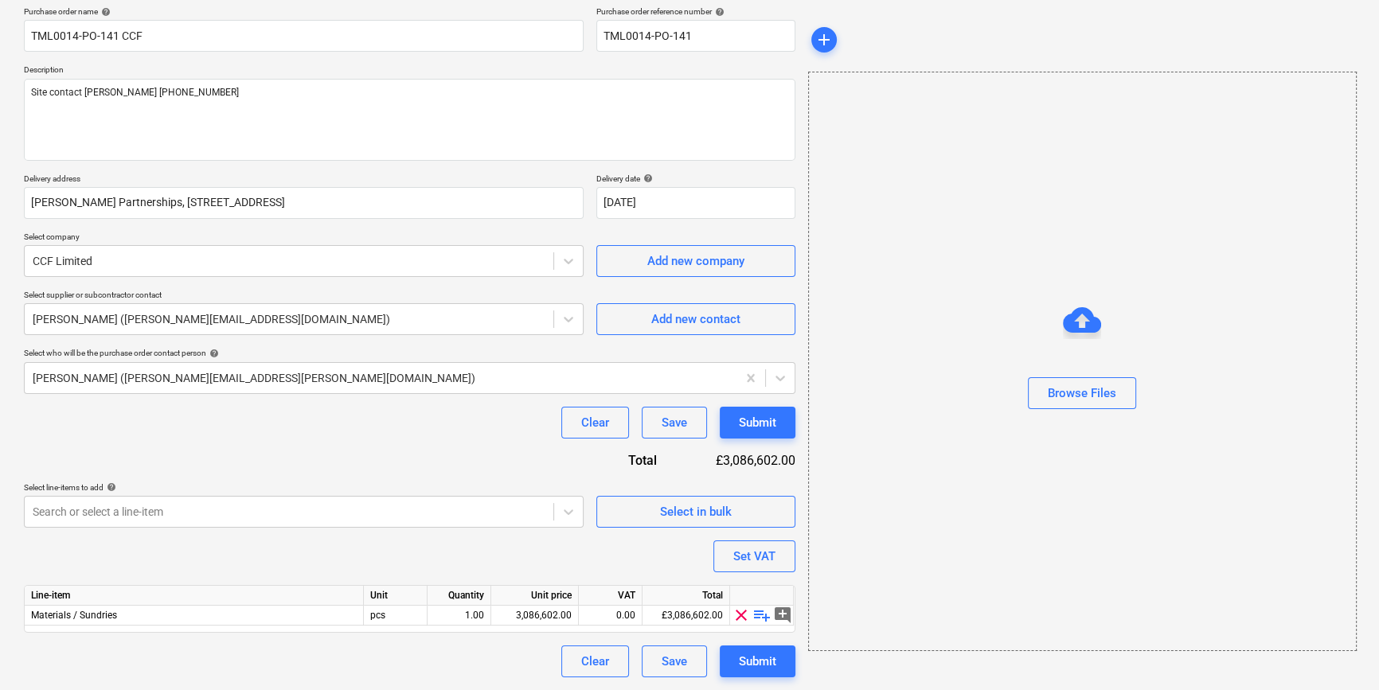
scroll to position [123, 0]
click at [763, 617] on span "playlist_add" at bounding box center [761, 615] width 19 height 19
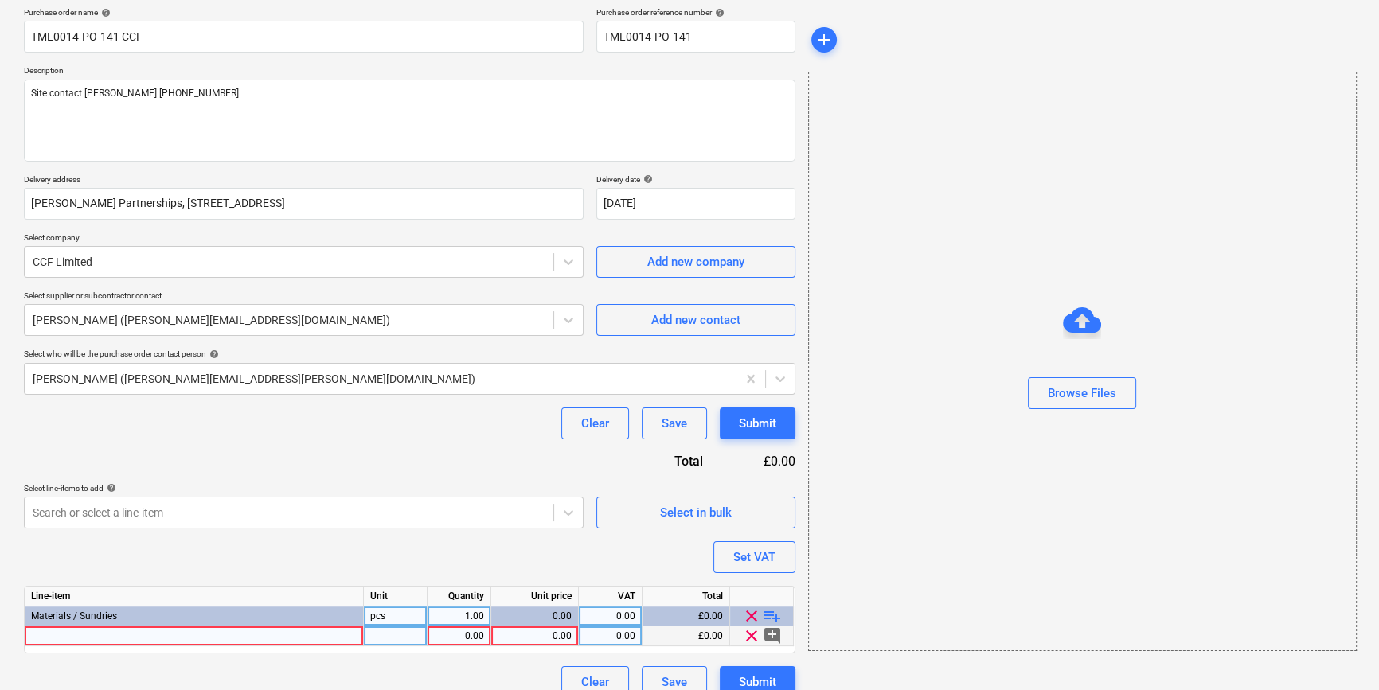
click at [47, 637] on div at bounding box center [194, 636] width 339 height 20
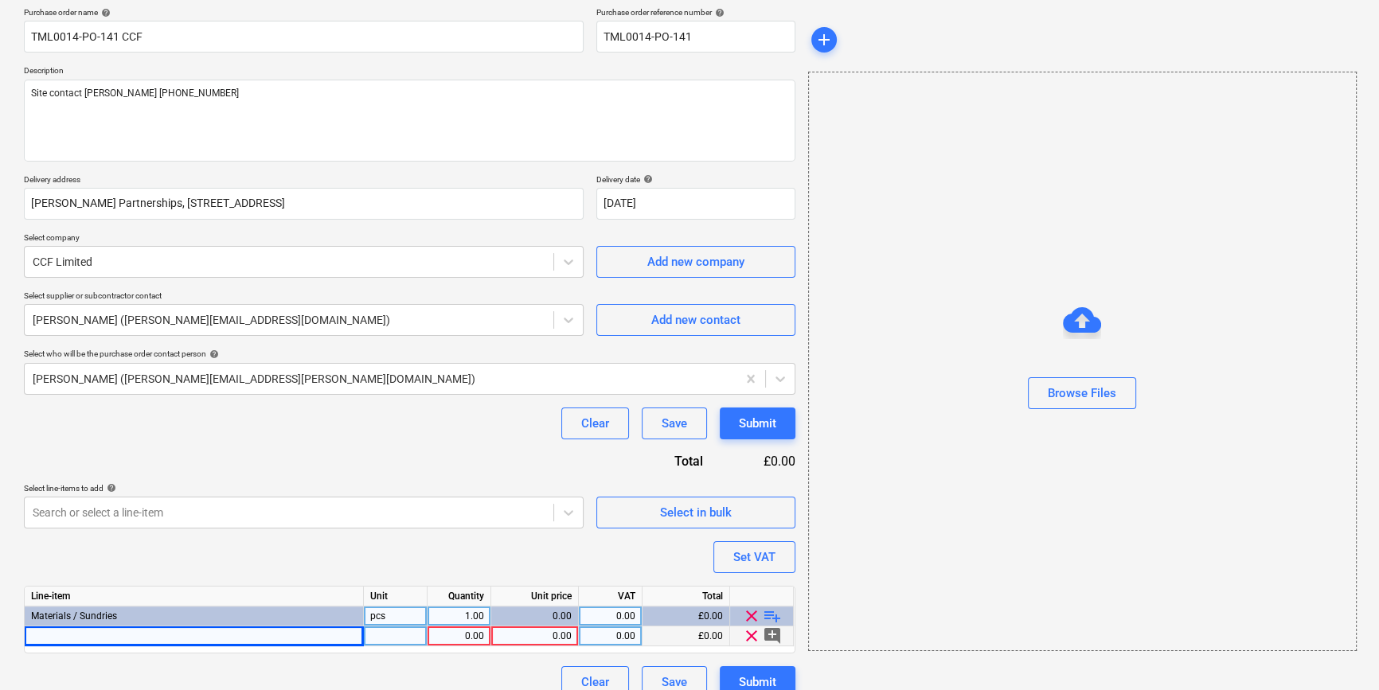
type textarea "x"
click at [62, 632] on div at bounding box center [194, 636] width 339 height 20
type input "Gyproc Soundbloc 15mm x 1200mm x 3000mm TE"
type textarea "x"
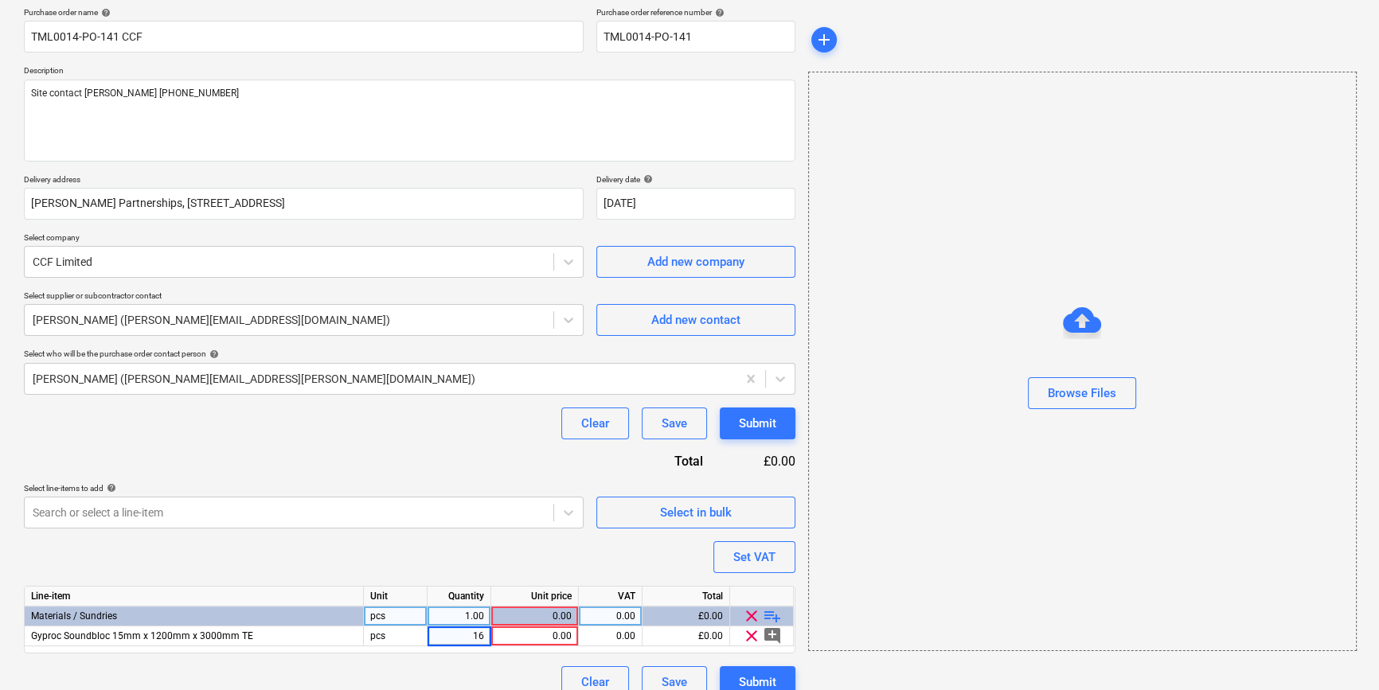
type input "160"
type textarea "x"
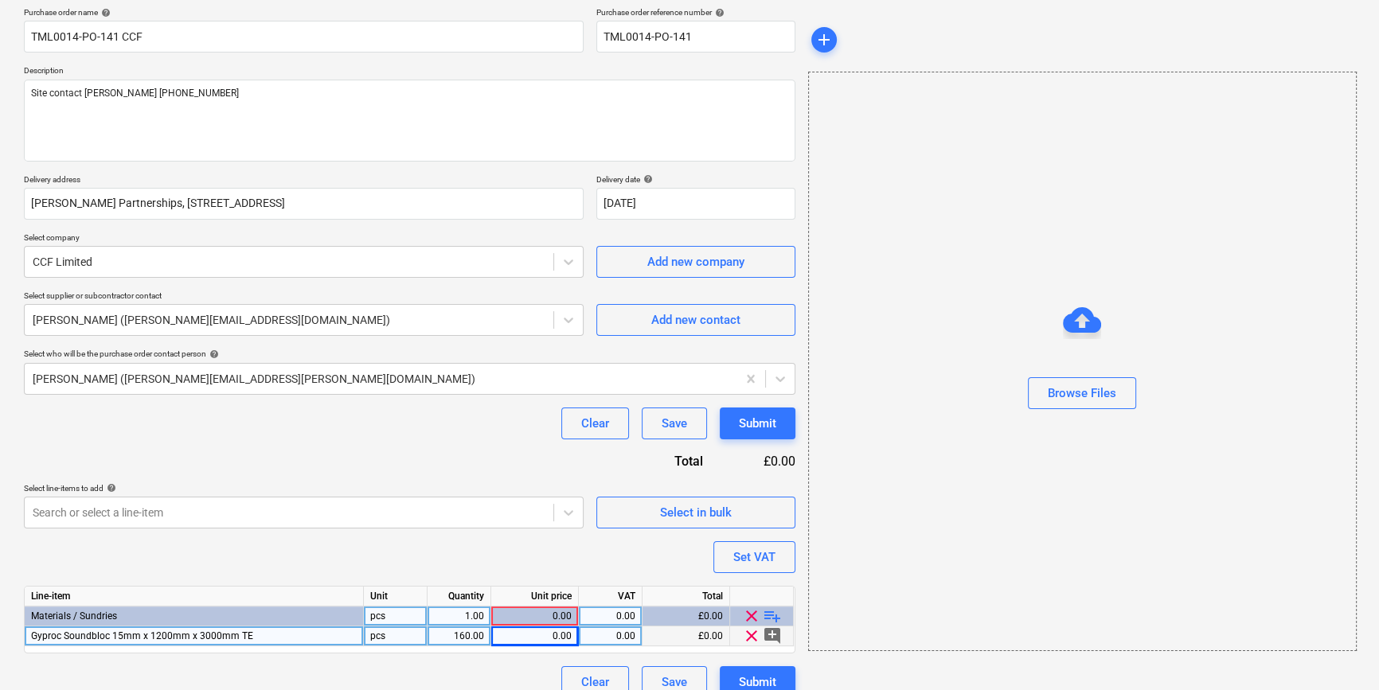
click at [509, 637] on div "0.00" at bounding box center [534, 636] width 74 height 20
type input "19.836"
type textarea "x"
type input "20"
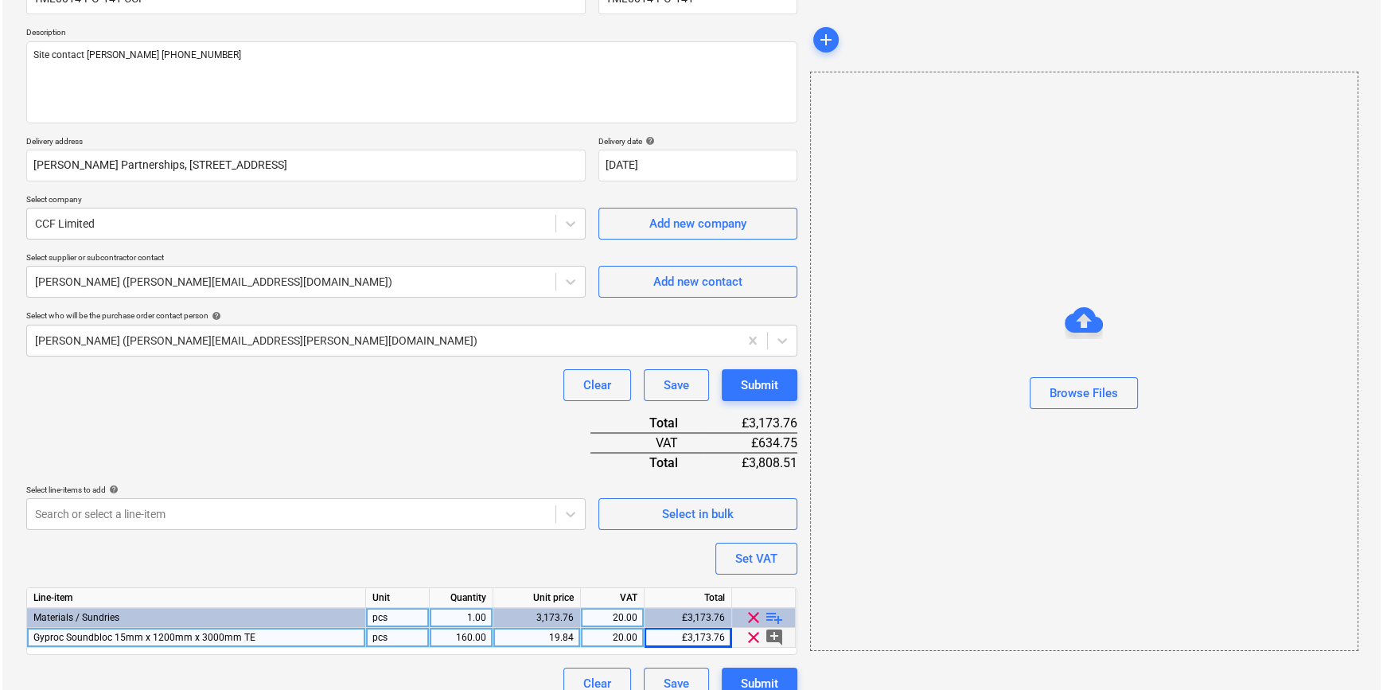
scroll to position [183, 0]
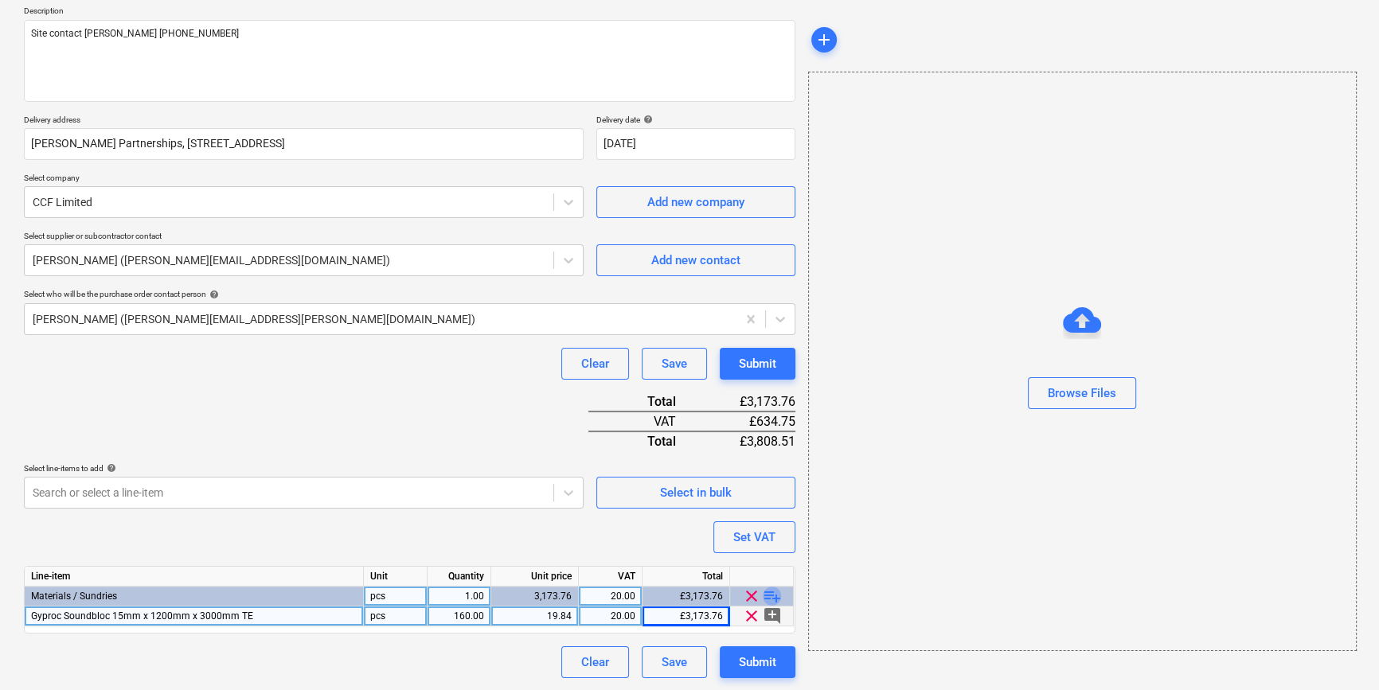
click at [769, 592] on span "playlist_add" at bounding box center [772, 596] width 19 height 19
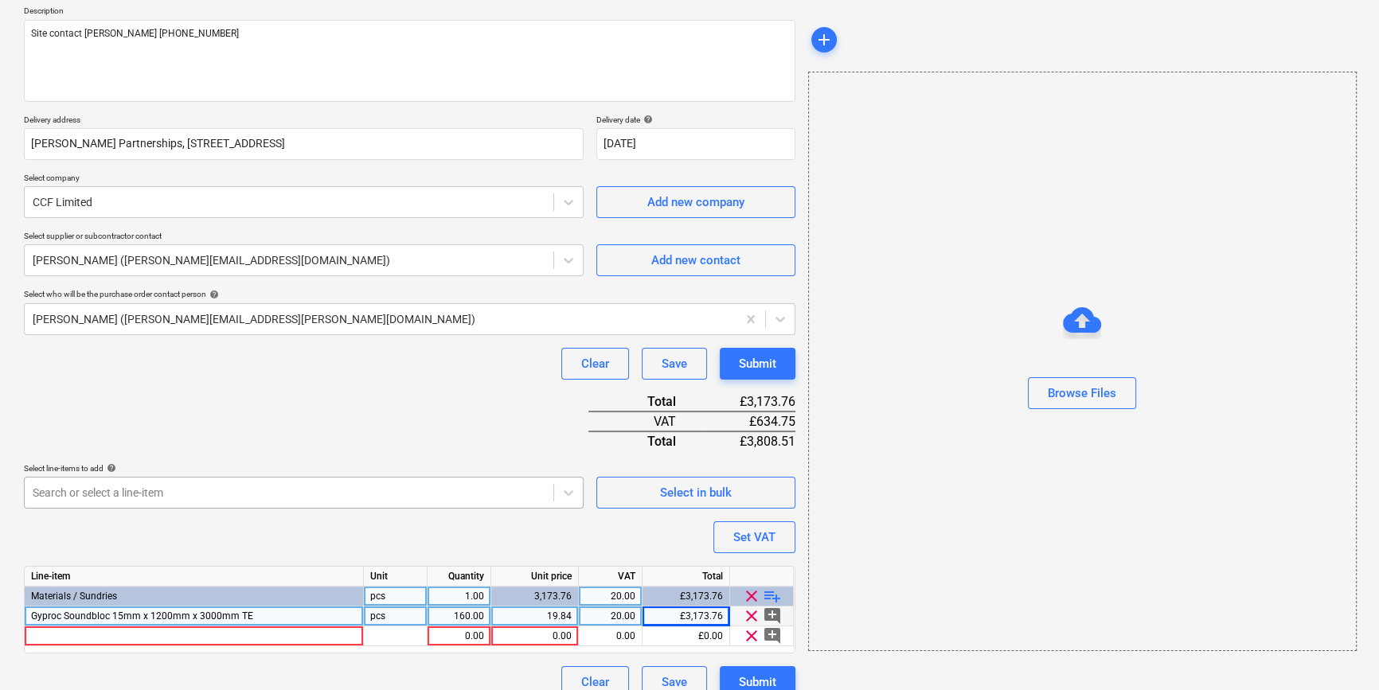
type textarea "x"
click at [76, 636] on div at bounding box center [194, 636] width 339 height 20
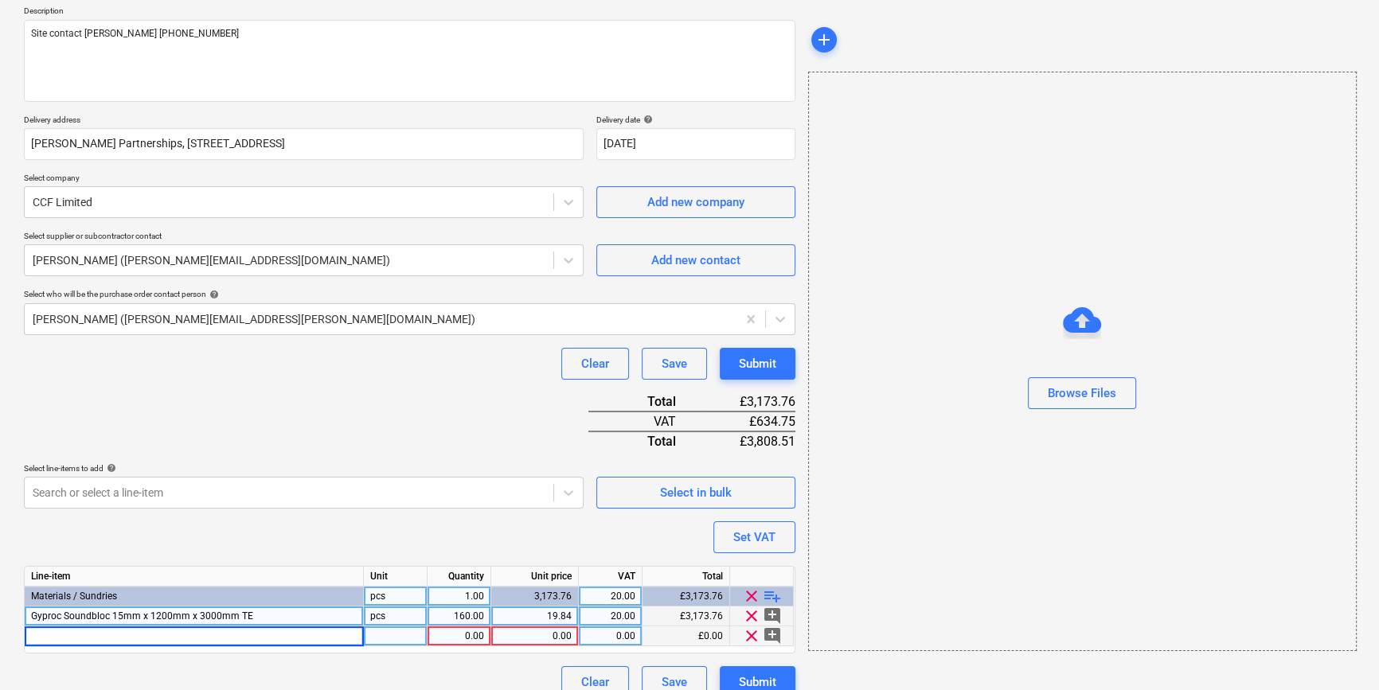
type input "Gyproc Moisture Resistant 15mm x 1200mm x 2400mm TE"
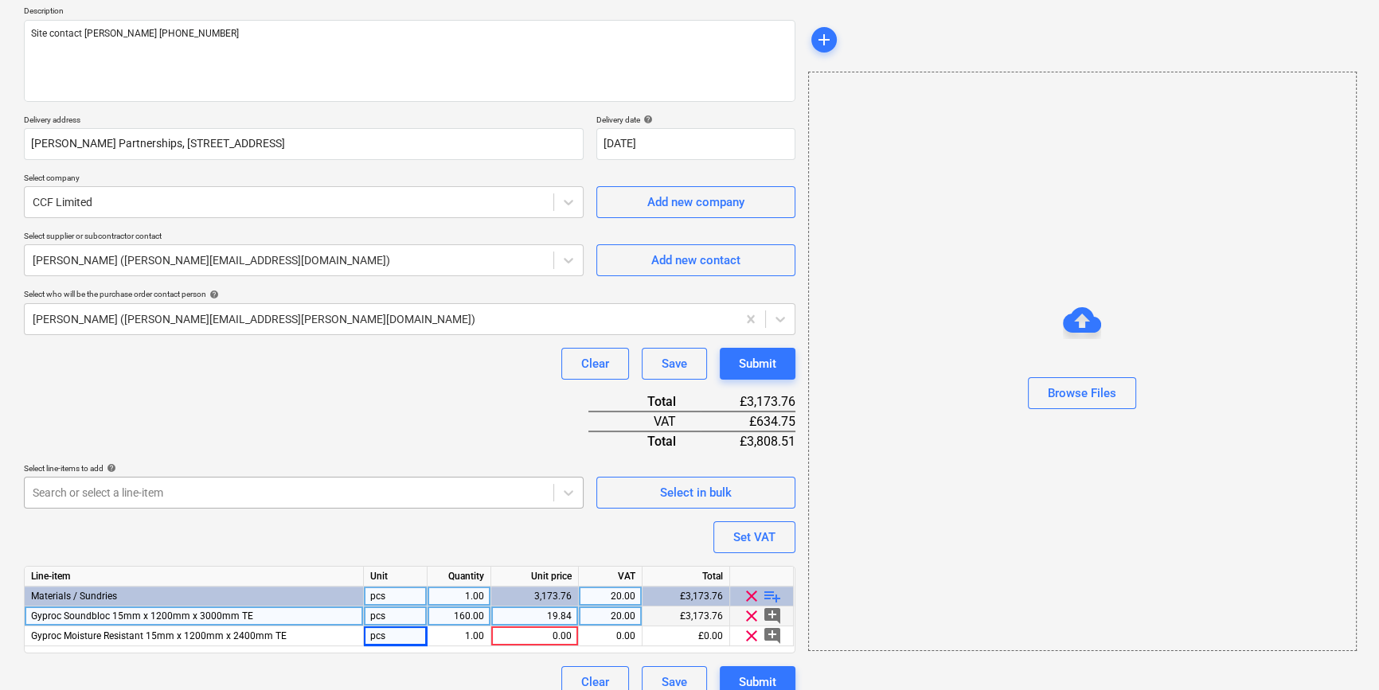
type textarea "x"
type input "150"
type textarea "x"
type input "18.2"
type textarea "x"
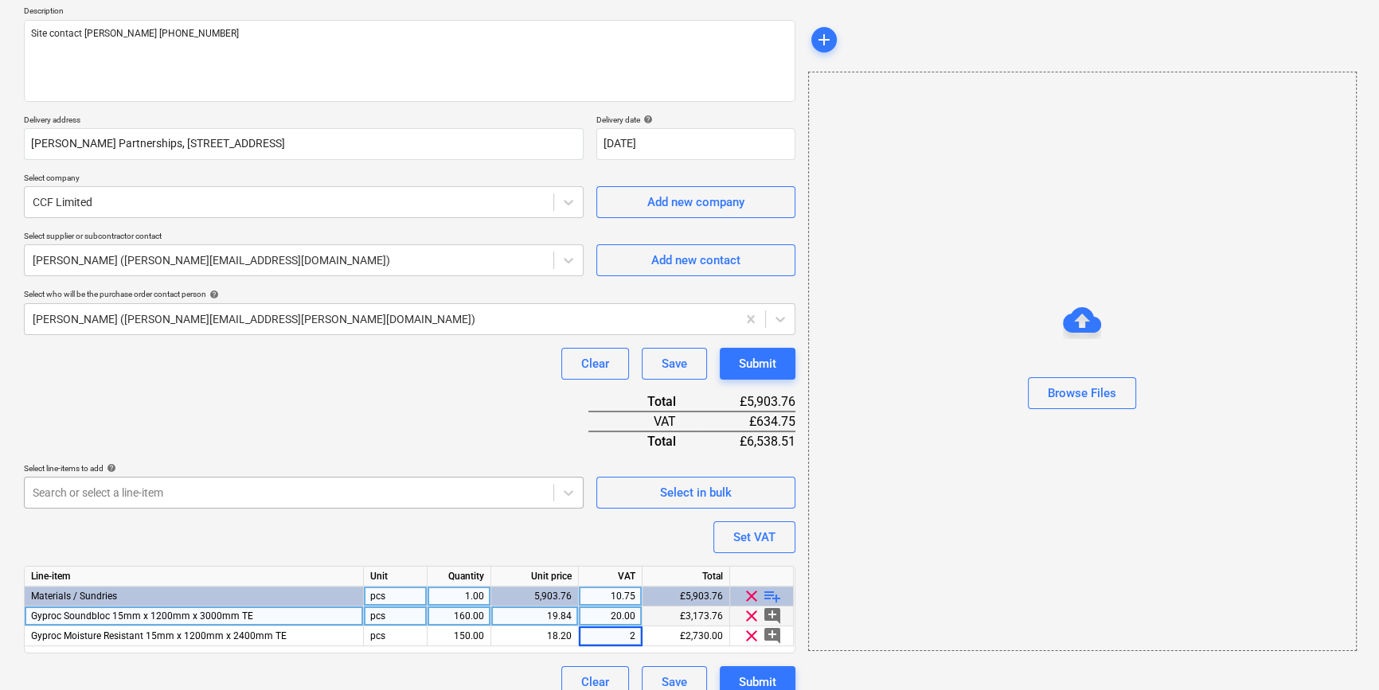
type input "20"
click at [768, 677] on div "Submit" at bounding box center [757, 682] width 37 height 21
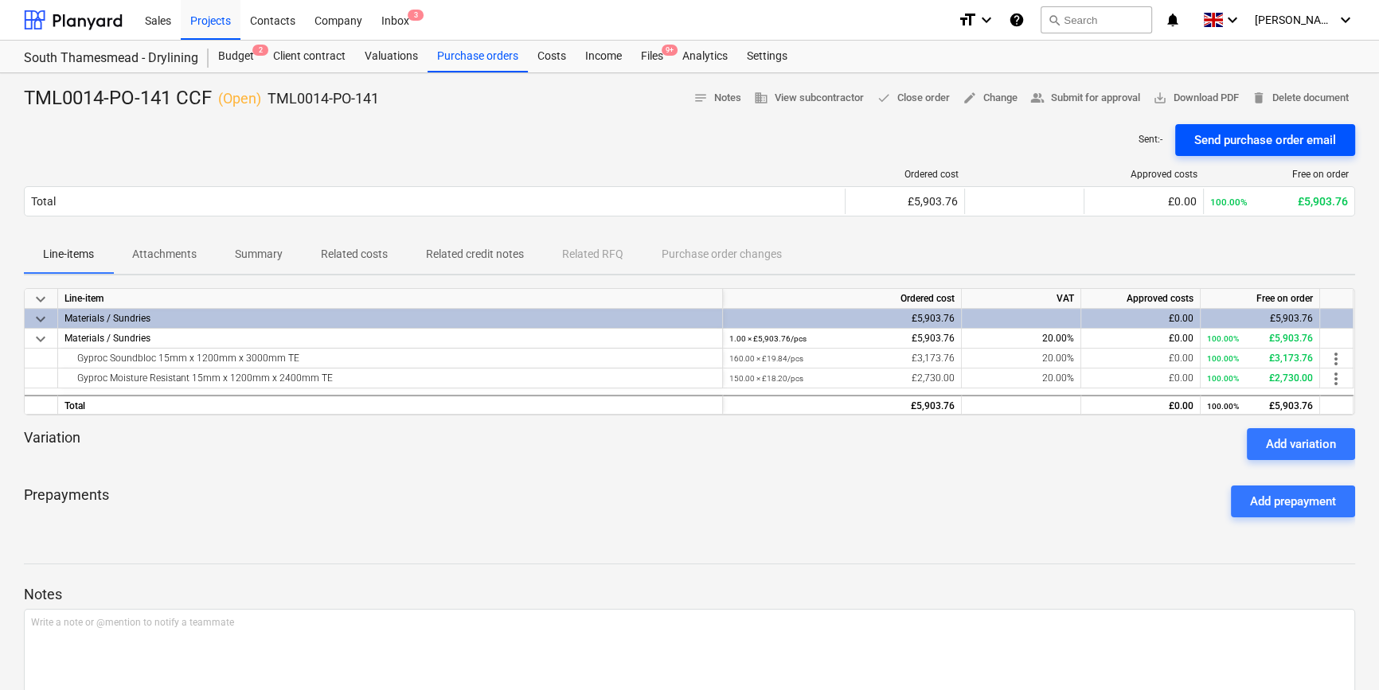
click at [1098, 141] on div "Send purchase order email" at bounding box center [1265, 140] width 142 height 21
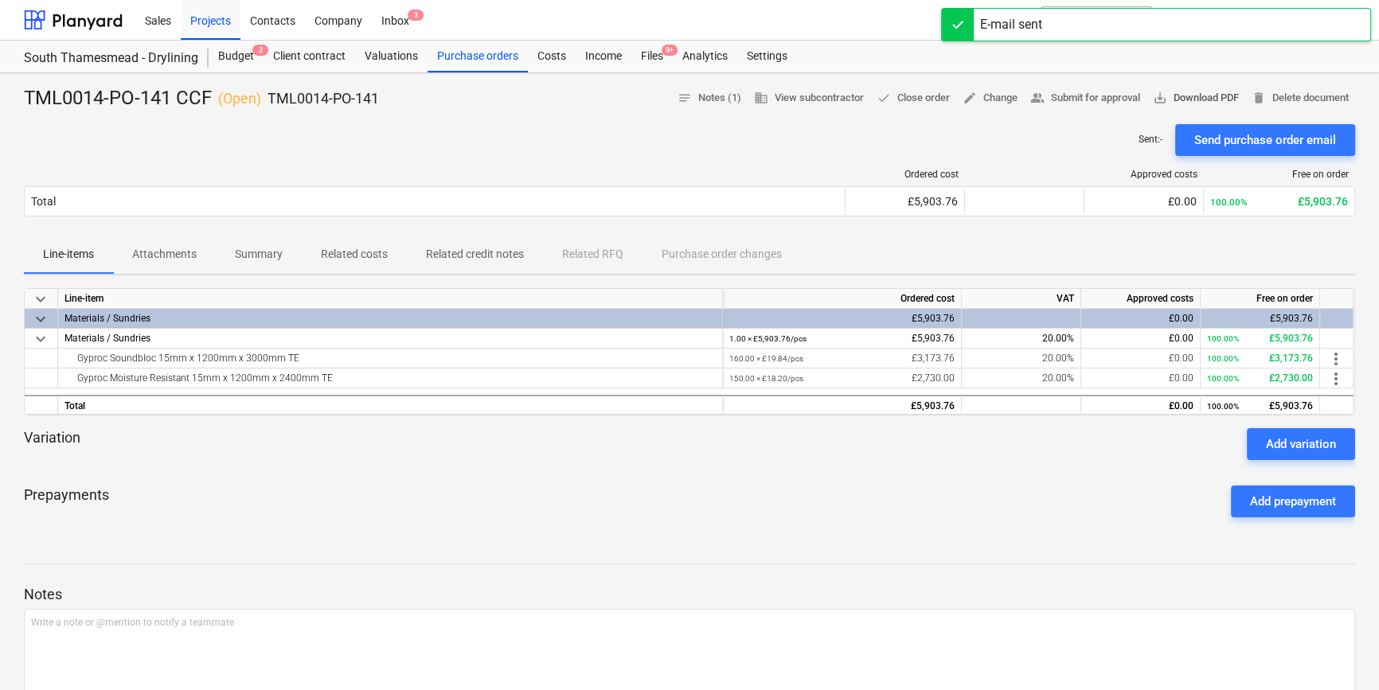
click at [1098, 95] on span "save_alt Download PDF" at bounding box center [1196, 98] width 86 height 18
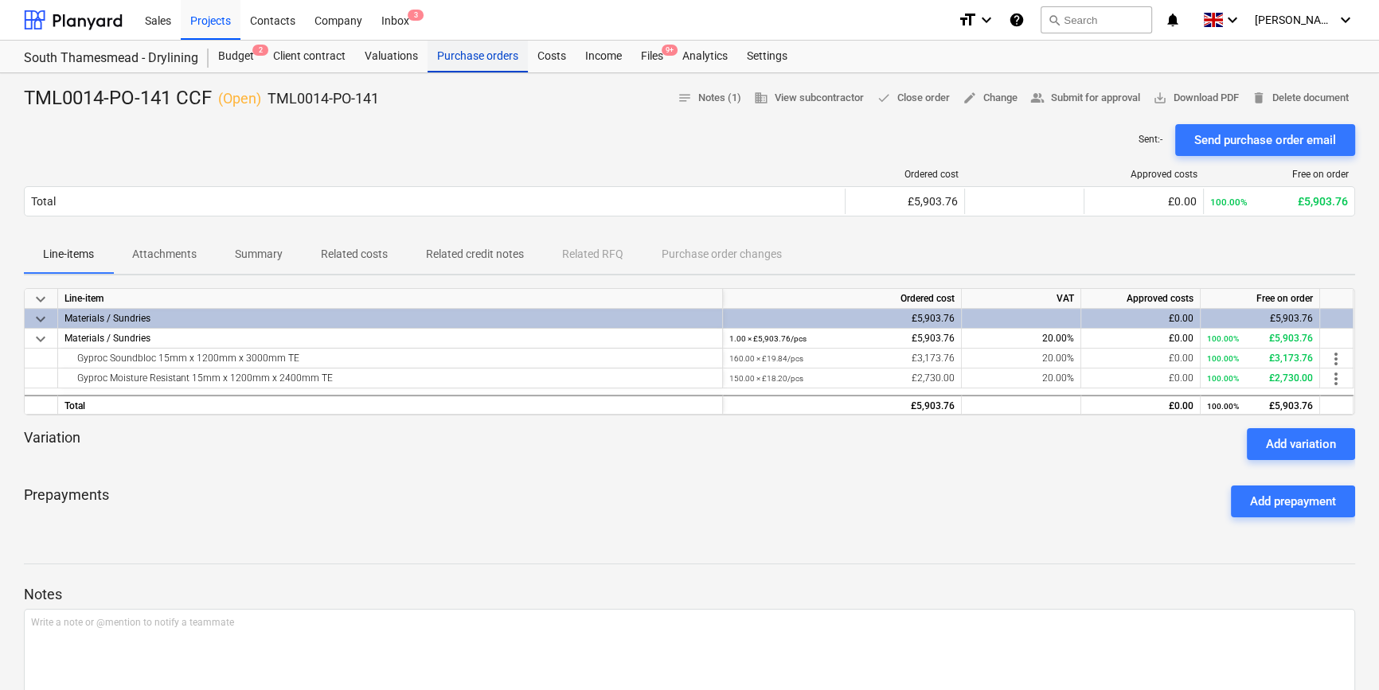
click at [455, 54] on div "Purchase orders" at bounding box center [477, 57] width 100 height 32
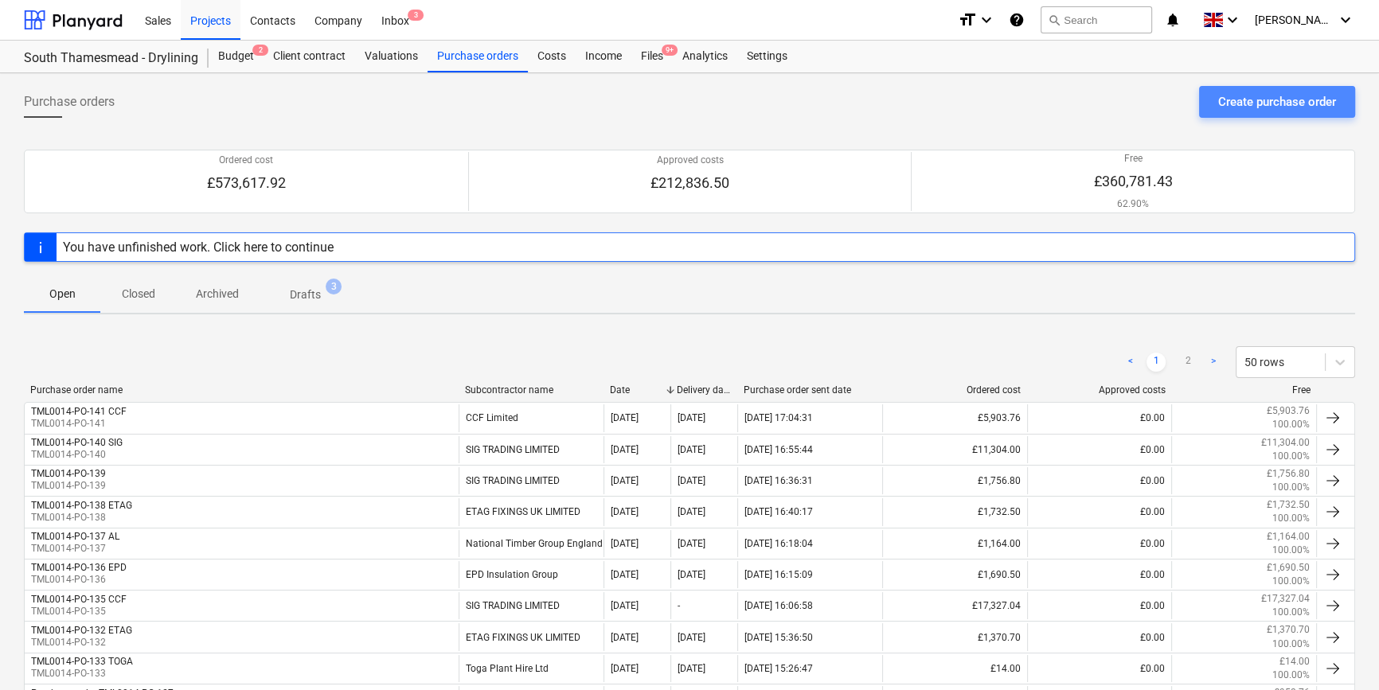
click at [1098, 101] on div "Create purchase order" at bounding box center [1277, 102] width 118 height 21
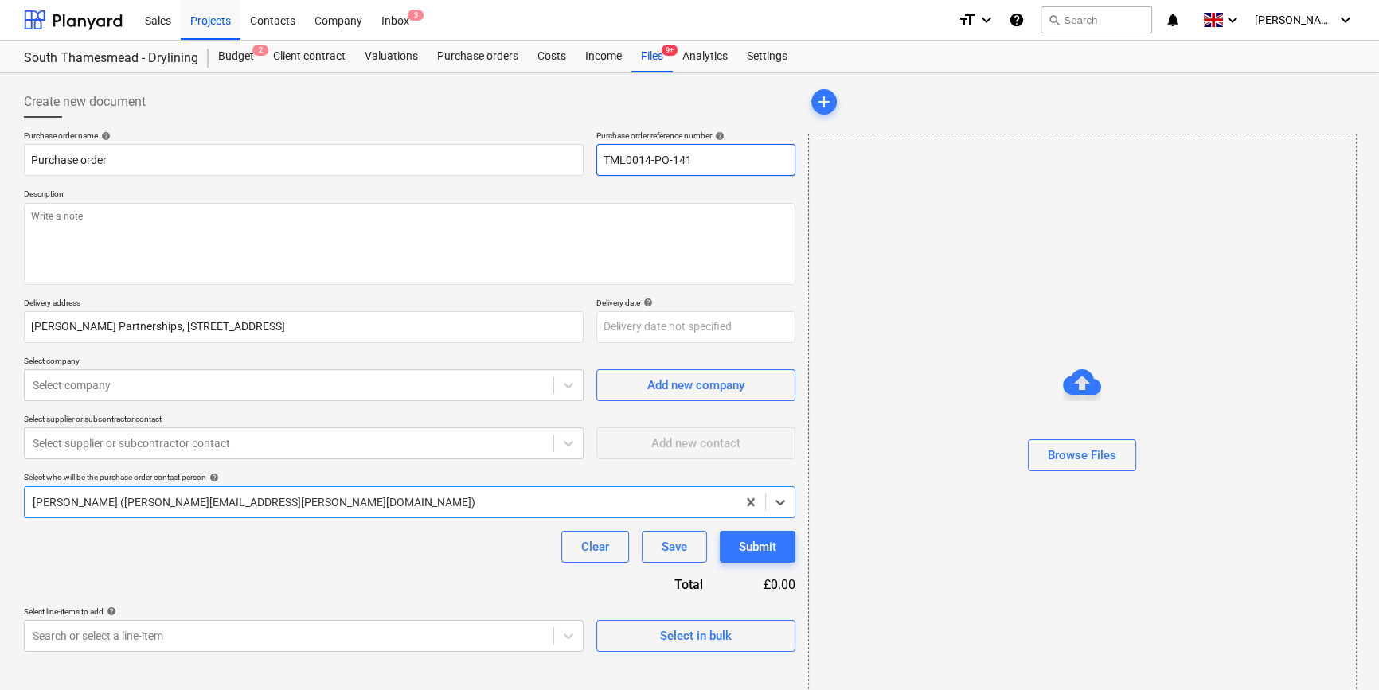
click at [697, 166] on input "TML0014-PO-141" at bounding box center [695, 160] width 199 height 32
type textarea "x"
type input "TML0014-PO-14"
type textarea "x"
drag, startPoint x: 697, startPoint y: 158, endPoint x: 604, endPoint y: 162, distance: 93.2
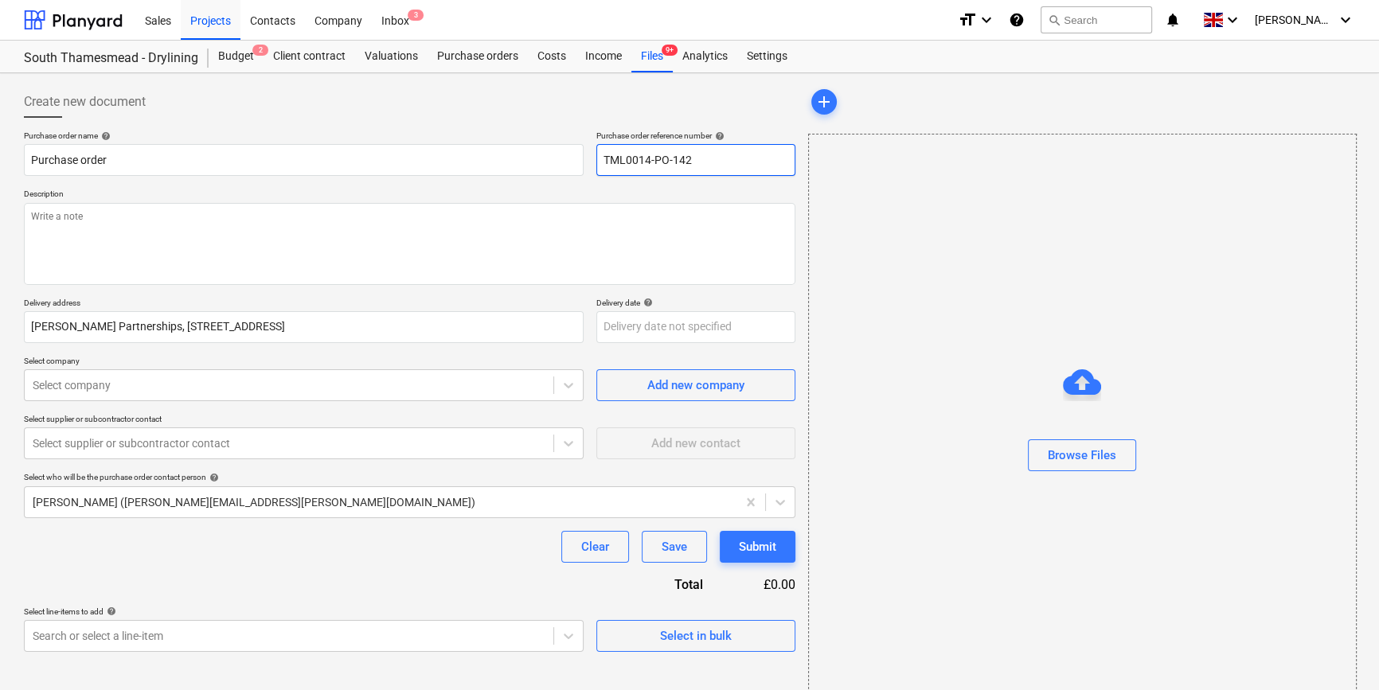
click at [604, 162] on input "TML0014-PO-142" at bounding box center [695, 160] width 199 height 32
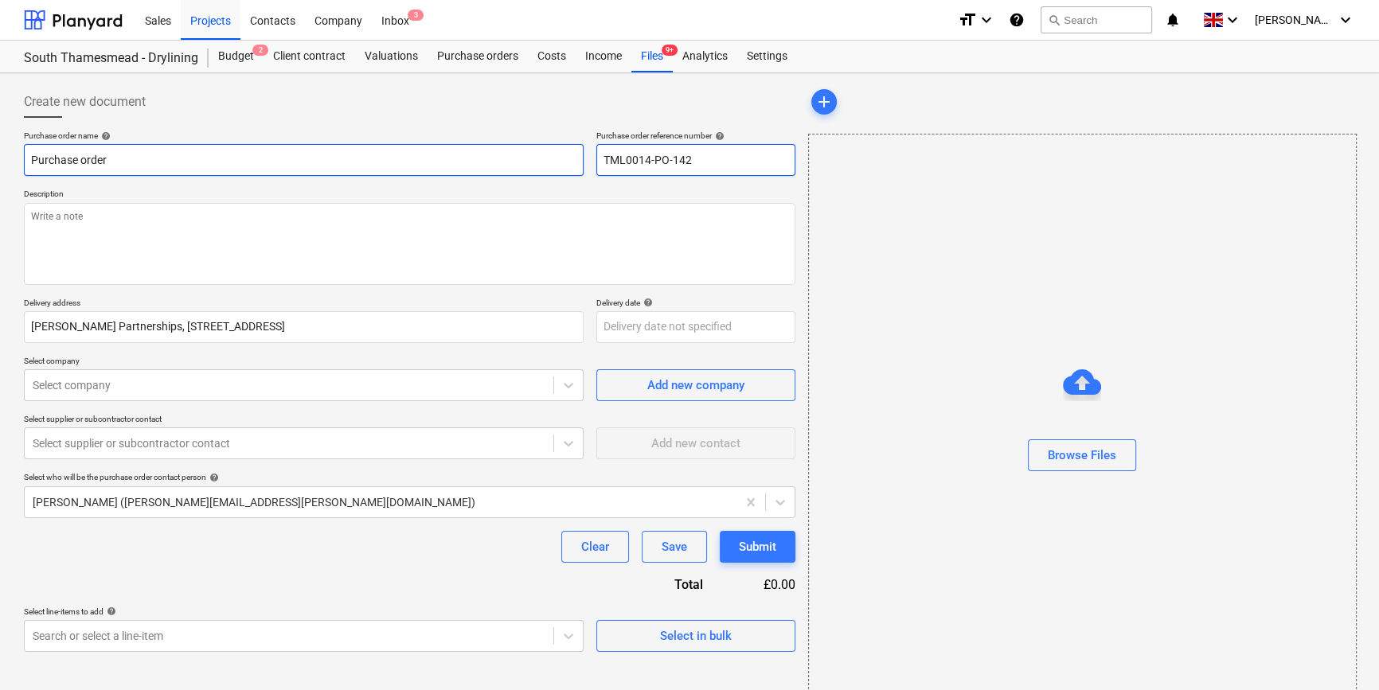
type input "TML0014-PO-142"
drag, startPoint x: 107, startPoint y: 158, endPoint x: 27, endPoint y: 159, distance: 80.4
click at [27, 159] on input "Purchase order" at bounding box center [304, 160] width 560 height 32
type textarea "x"
paste input "TML0014-PO-142"
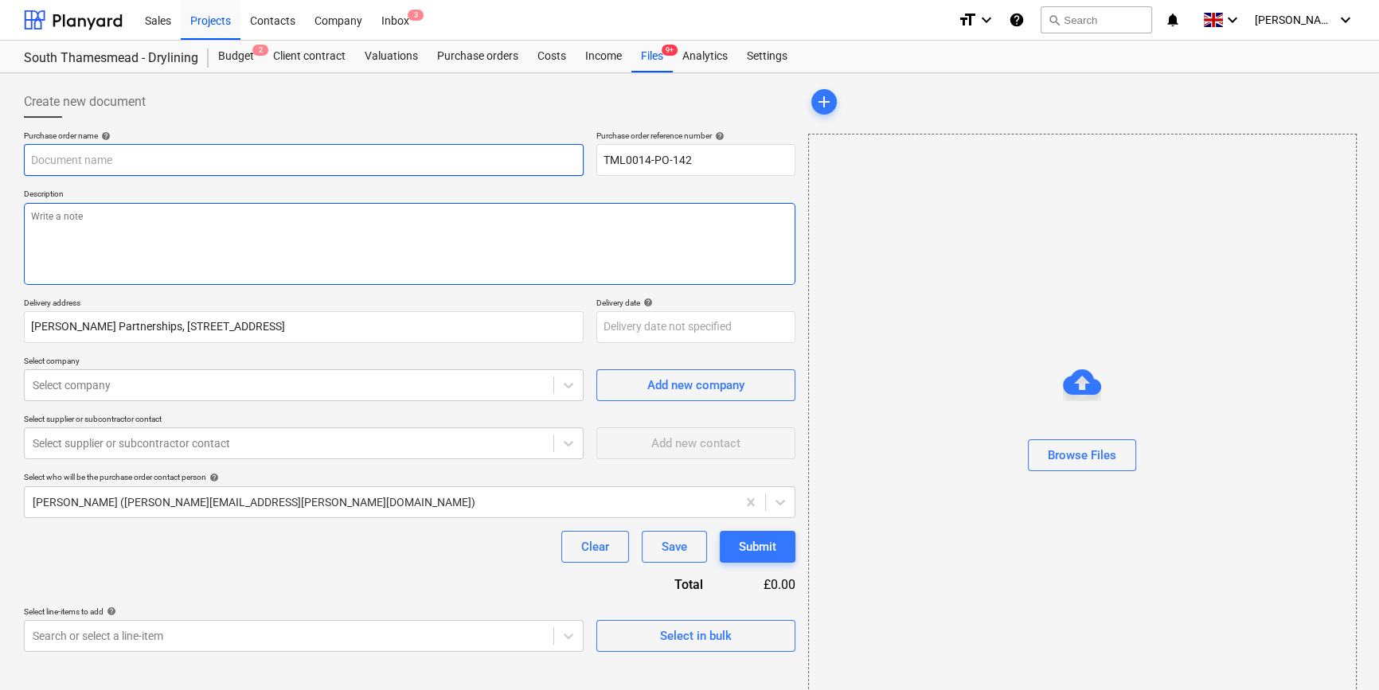
type textarea "x"
type input "TML0014-PO-142"
type textarea "x"
type input "TML0014-PO-142"
type textarea "x"
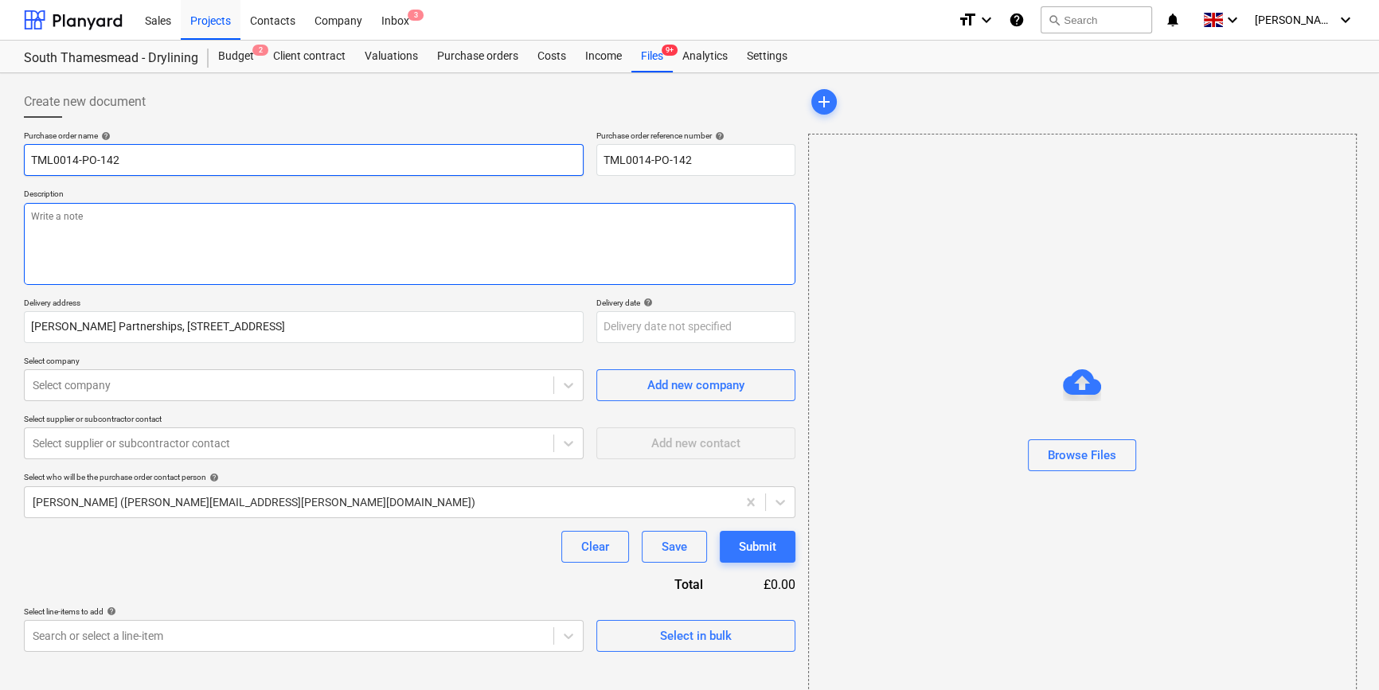
type input "TML0014-PO-142 S"
type textarea "x"
type input "TML0014-PO-142 SI"
type textarea "x"
type input "TML0014-PO-142 SIG"
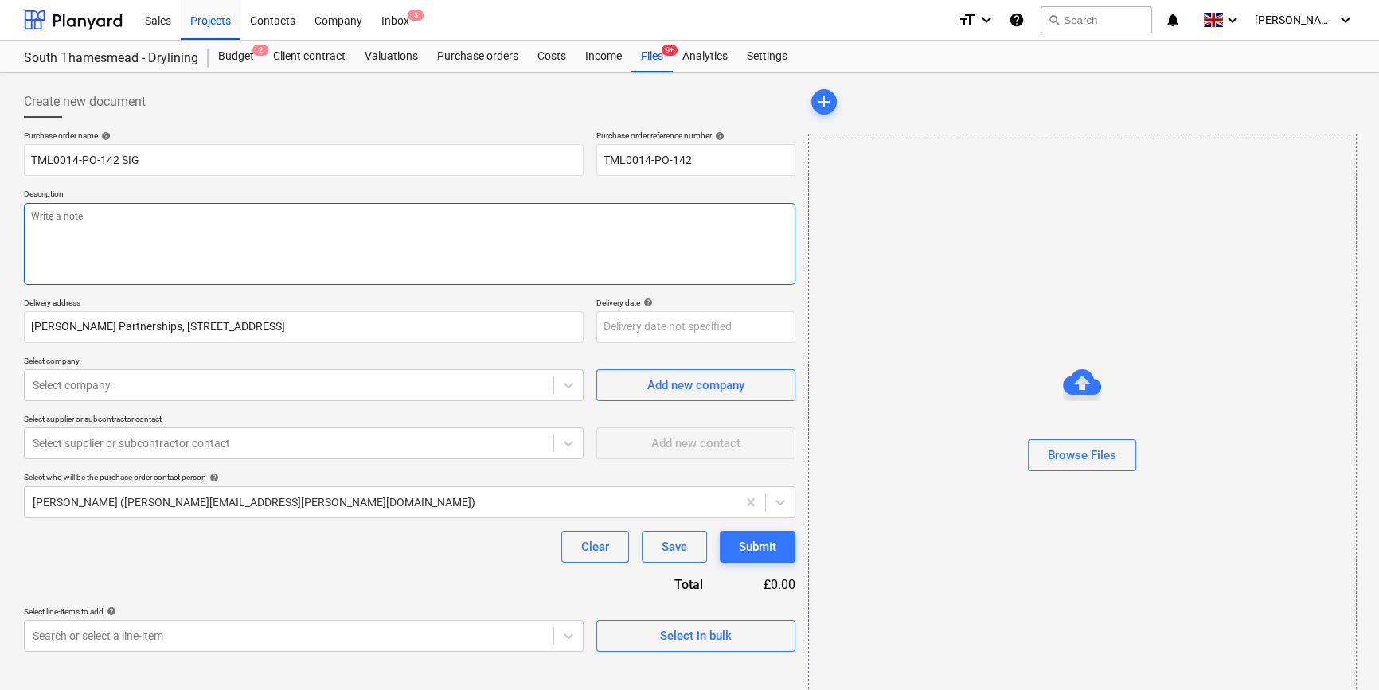
click at [51, 233] on textarea at bounding box center [409, 244] width 771 height 82
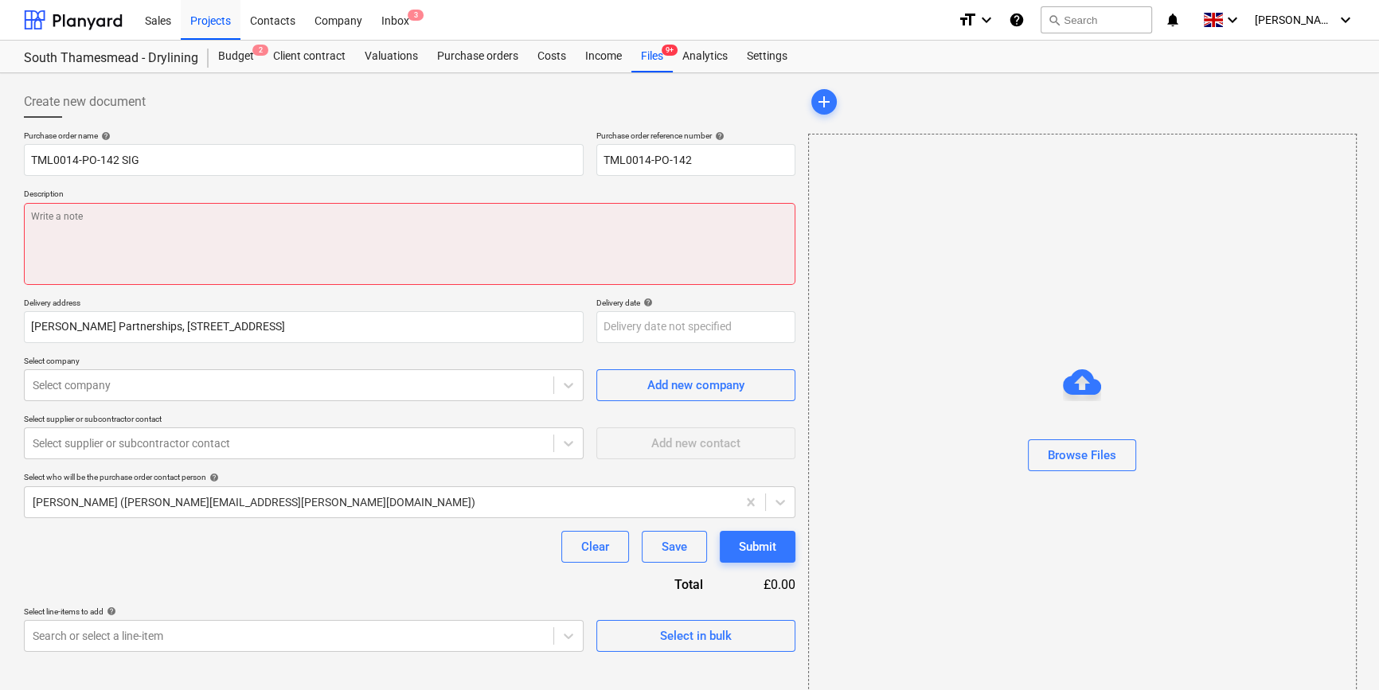
click at [47, 228] on textarea at bounding box center [409, 244] width 771 height 82
paste textarea "Site contact [PERSON_NAME] [PHONE_NUMBER]"
type textarea "x"
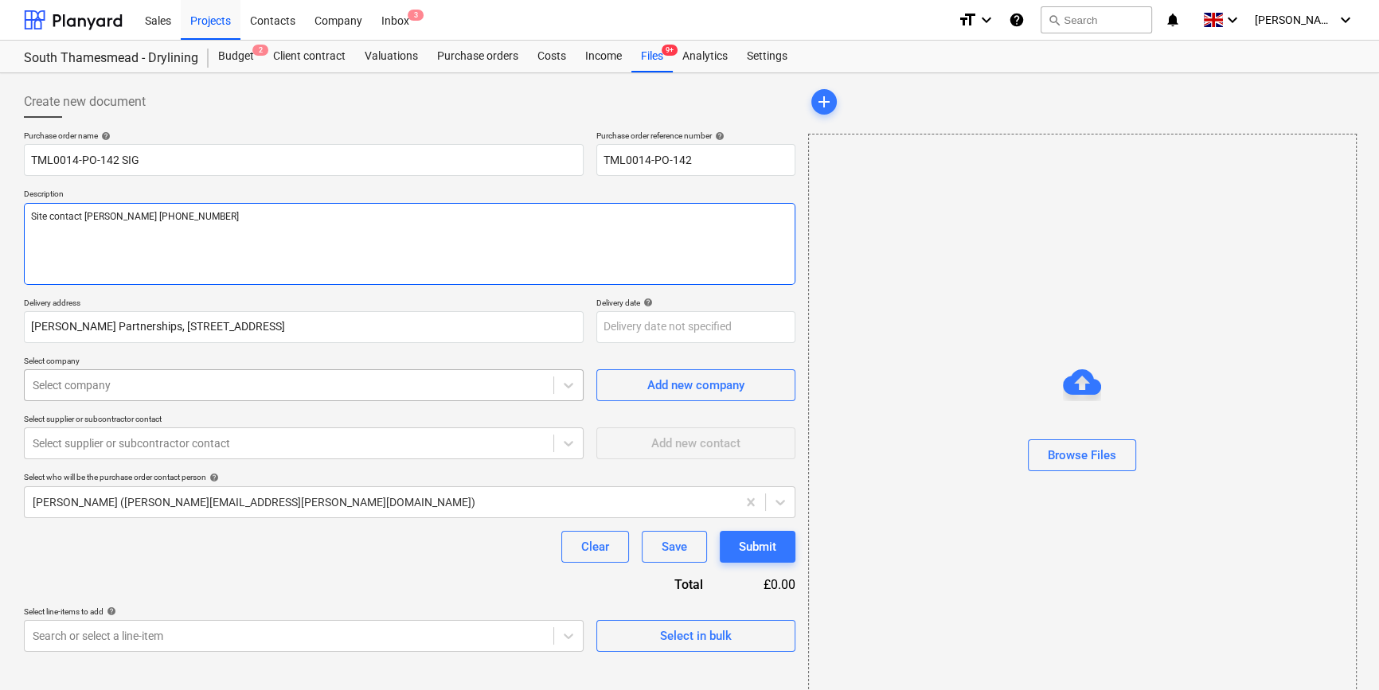
type textarea "Site contact [PERSON_NAME] [PHONE_NUMBER]"
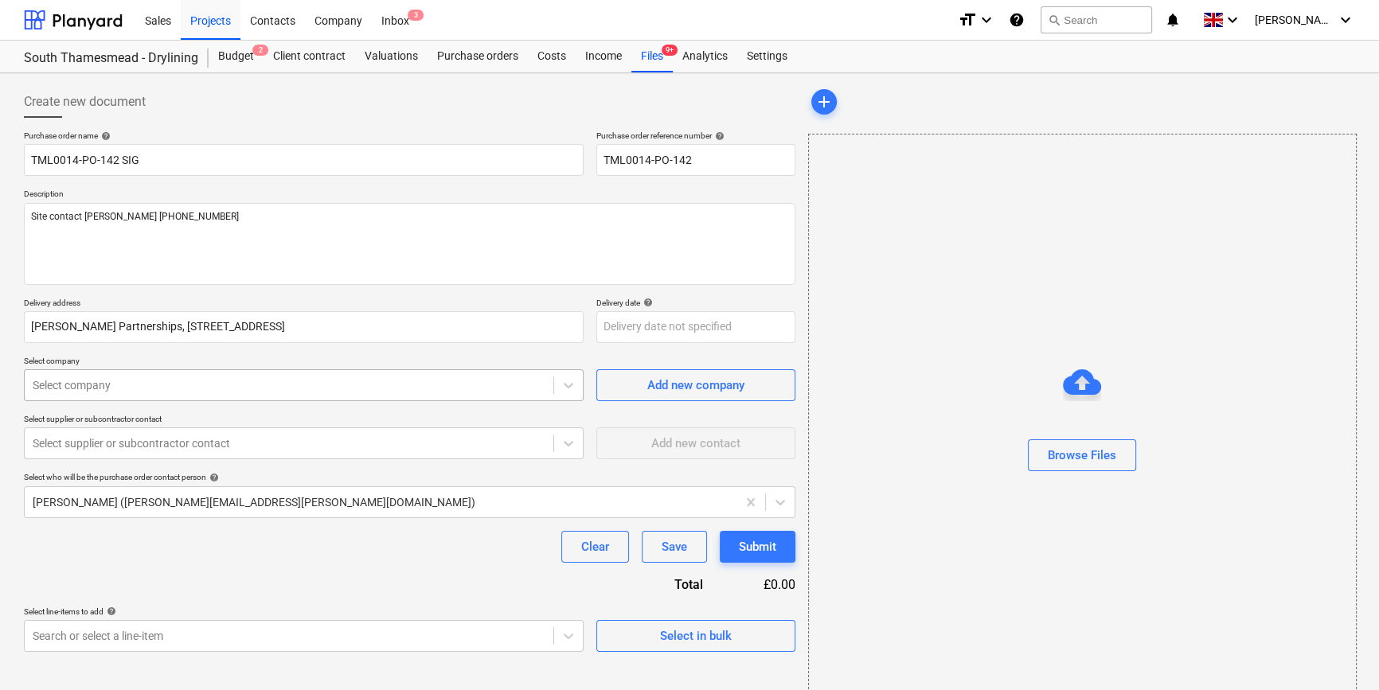
type textarea "x"
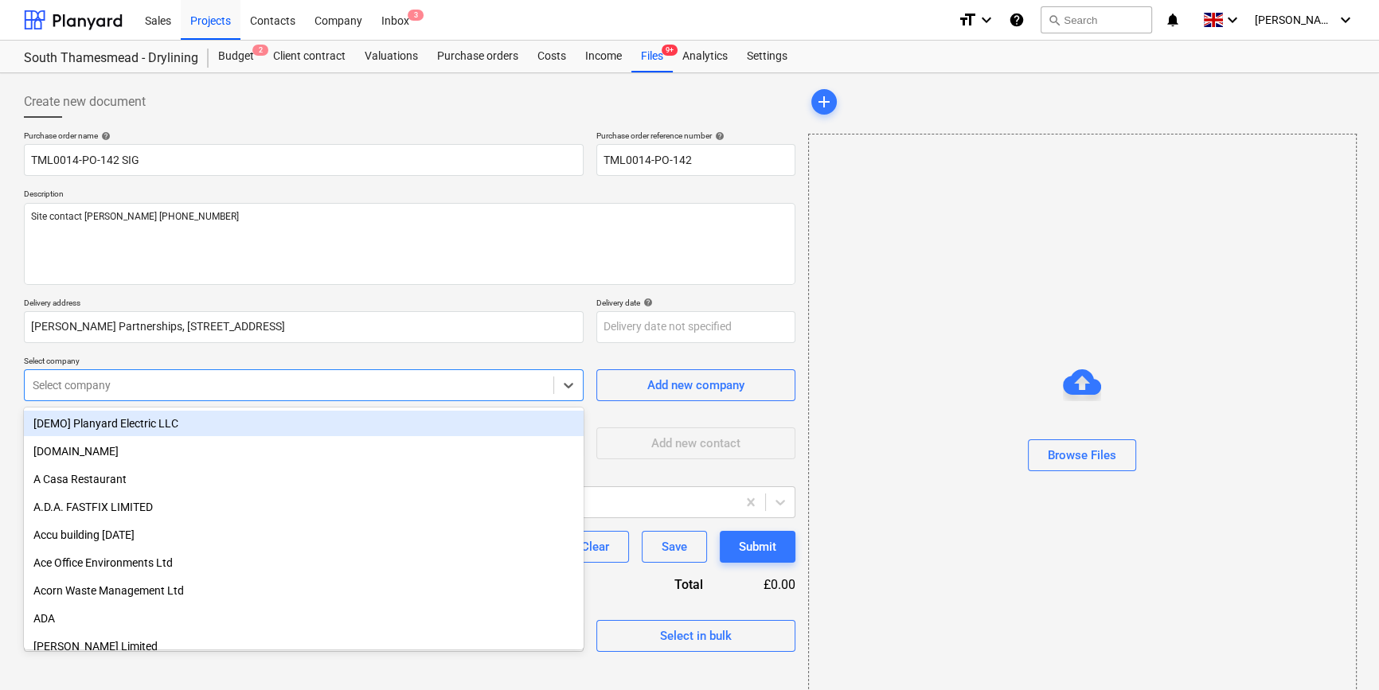
click at [182, 384] on div at bounding box center [289, 385] width 513 height 16
type input "SIG"
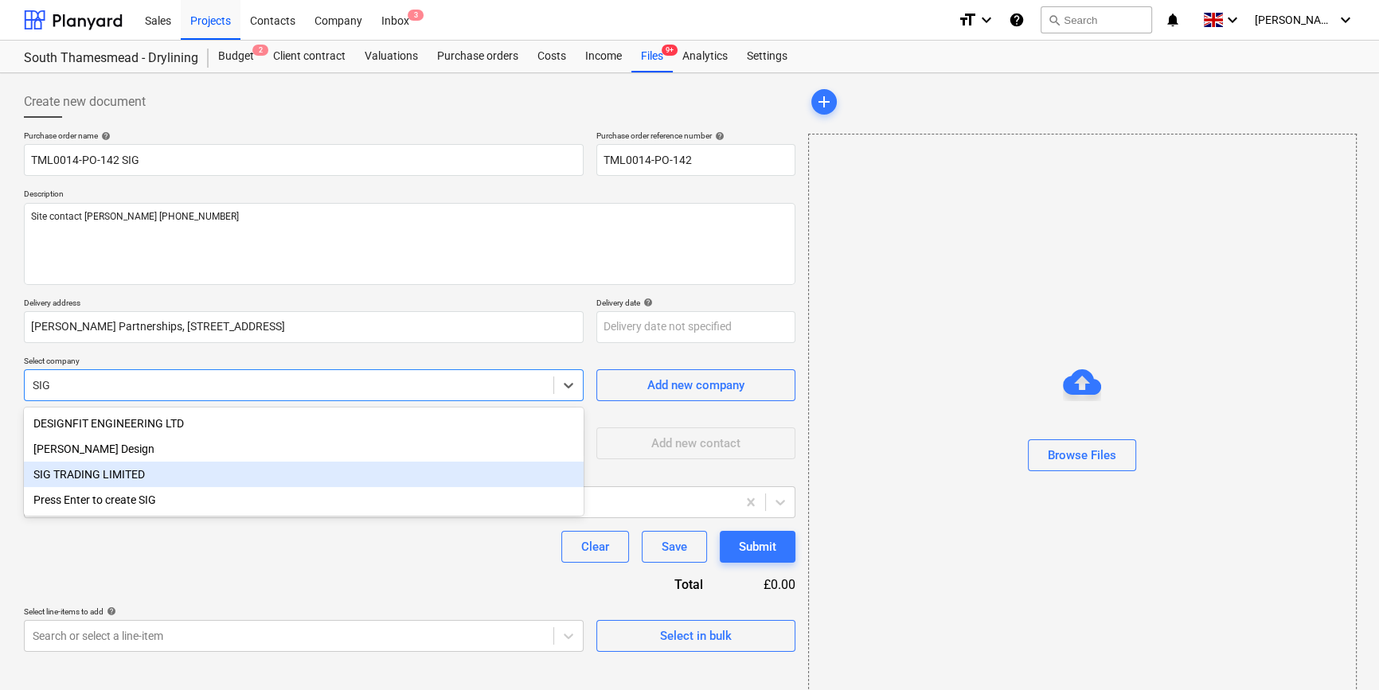
click at [86, 478] on div "SIG TRADING LIMITED" at bounding box center [304, 474] width 560 height 25
type textarea "x"
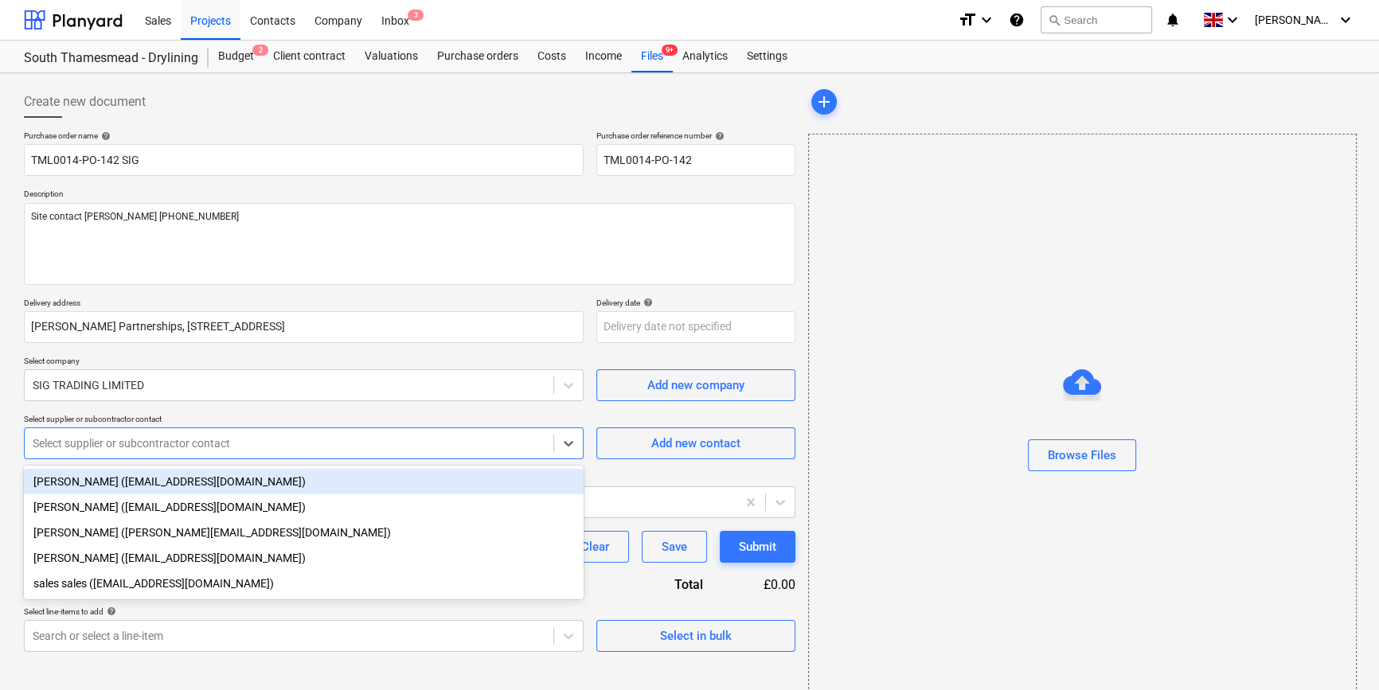
click at [83, 447] on div at bounding box center [289, 443] width 513 height 16
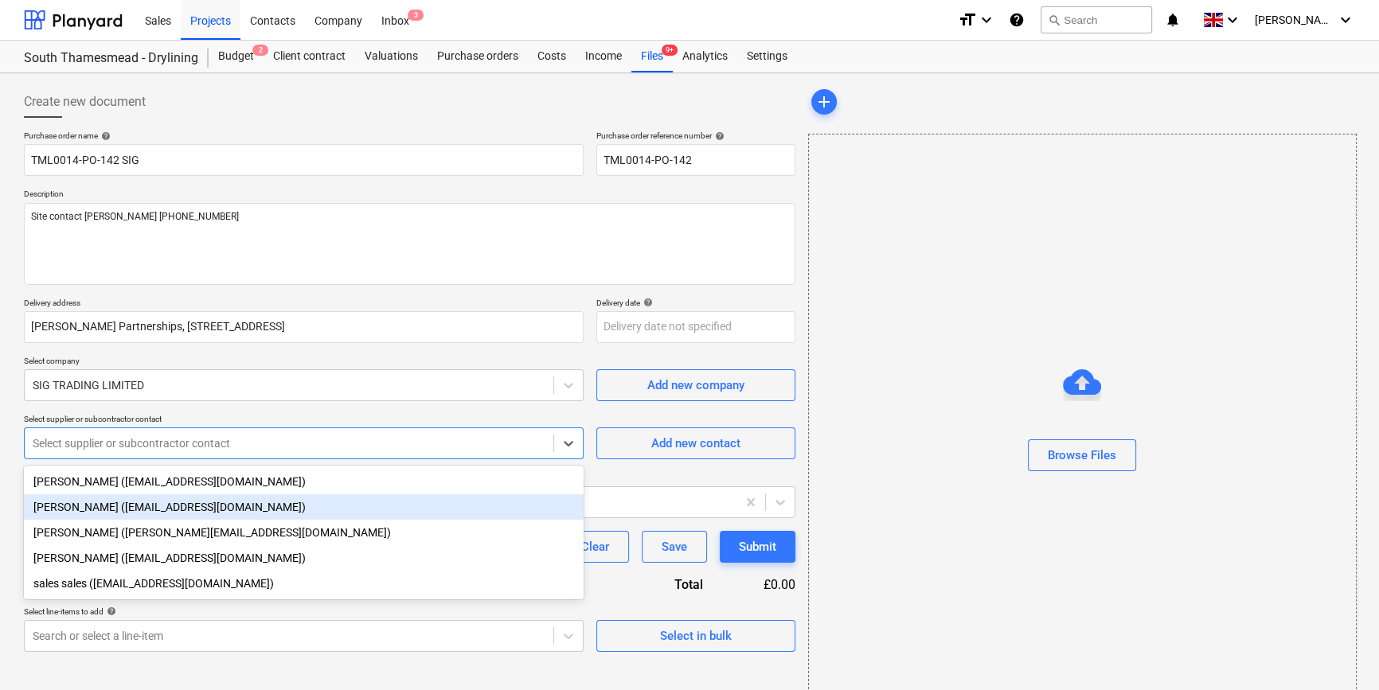
click at [80, 509] on div "[PERSON_NAME] ([EMAIL_ADDRESS][DOMAIN_NAME])" at bounding box center [304, 506] width 560 height 25
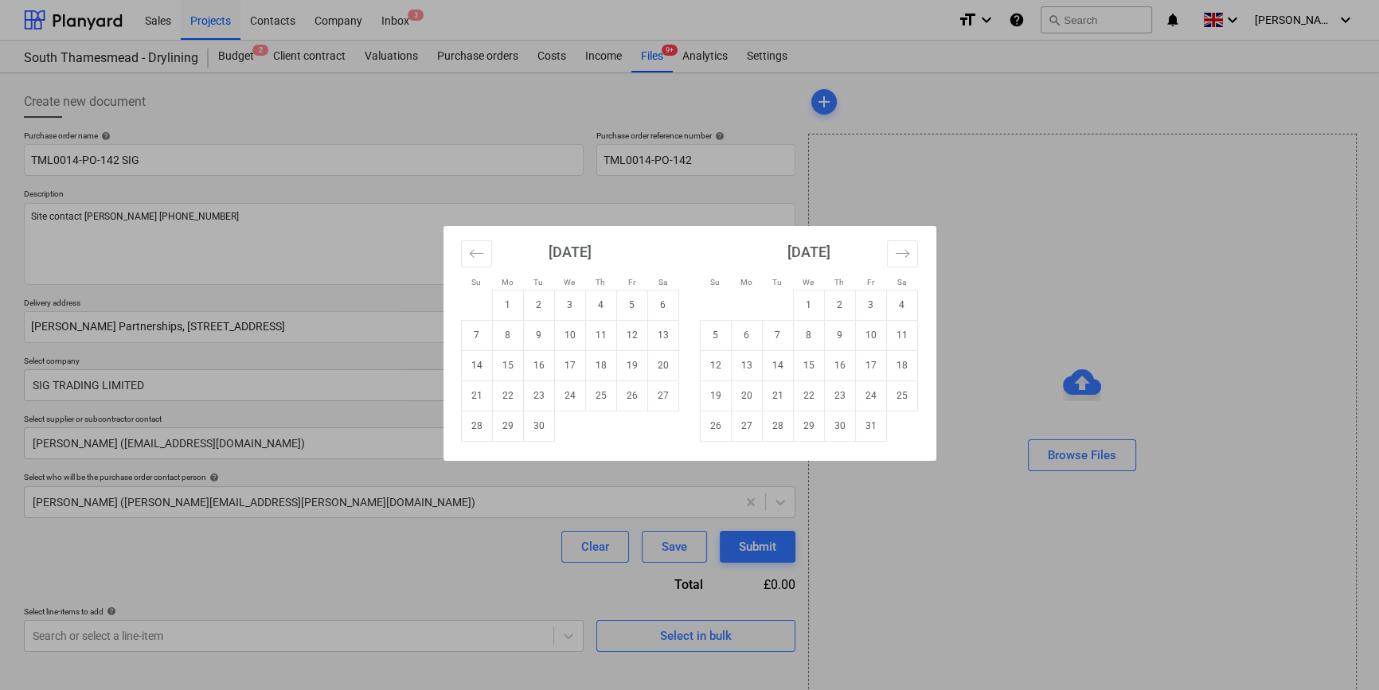
click at [632, 330] on body "Sales Projects Contacts Company Inbox 3 format_size keyboard_arrow_down help se…" at bounding box center [689, 345] width 1379 height 690
click at [570, 331] on td "10" at bounding box center [569, 335] width 31 height 30
type textarea "x"
type input "[DATE]"
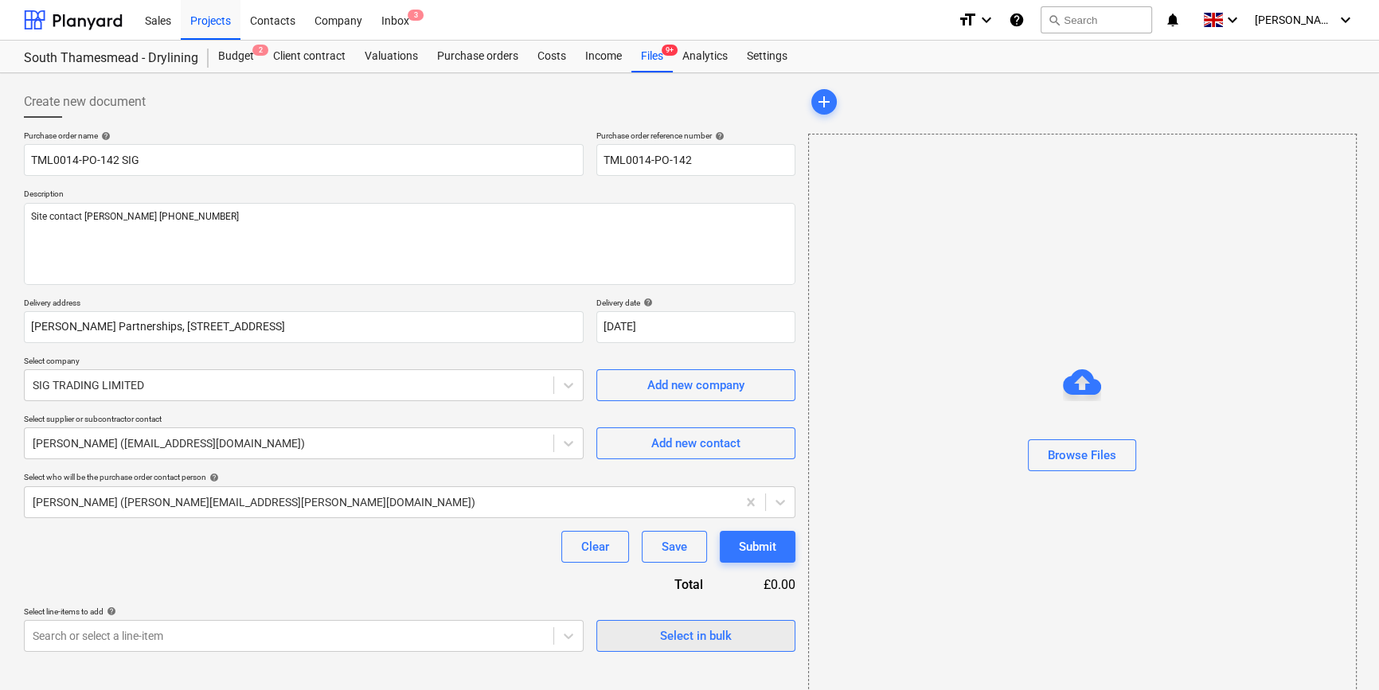
click at [706, 643] on div "Select in bulk" at bounding box center [696, 636] width 72 height 21
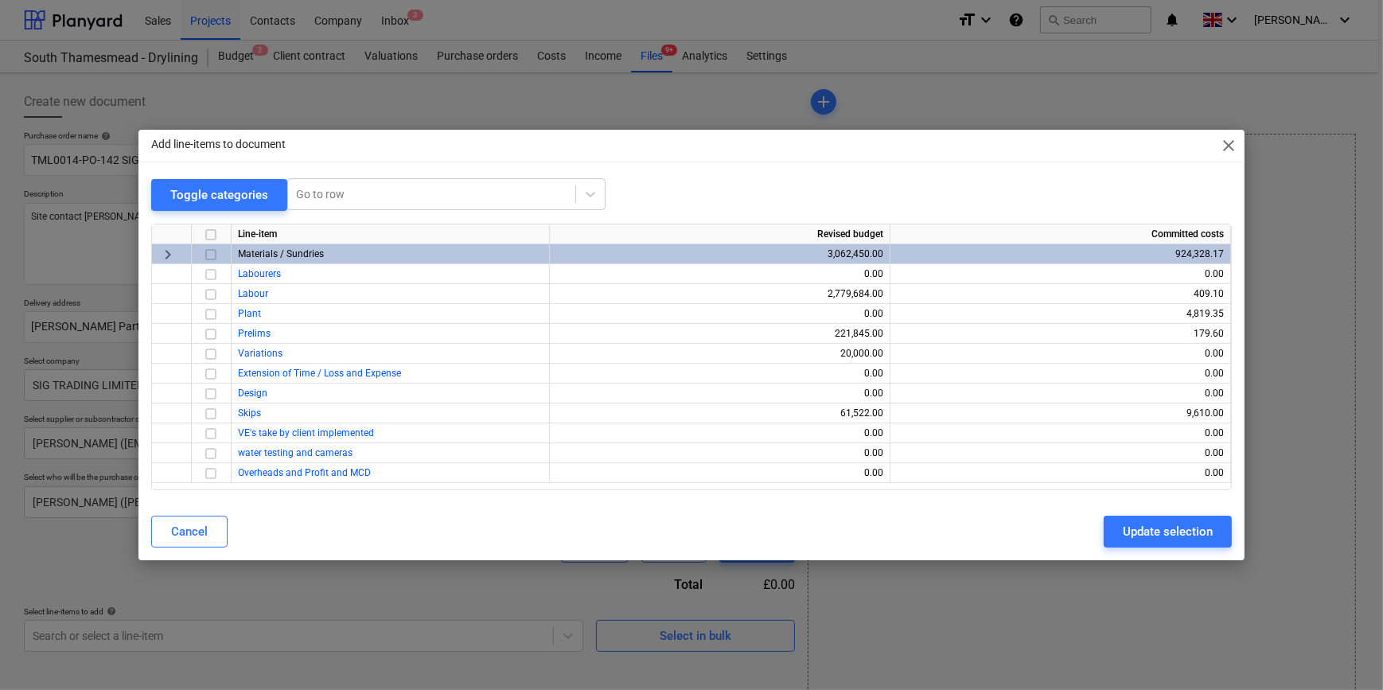
click at [213, 248] on input "checkbox" at bounding box center [210, 254] width 19 height 19
click at [1098, 529] on div "Update selection" at bounding box center [1168, 531] width 90 height 21
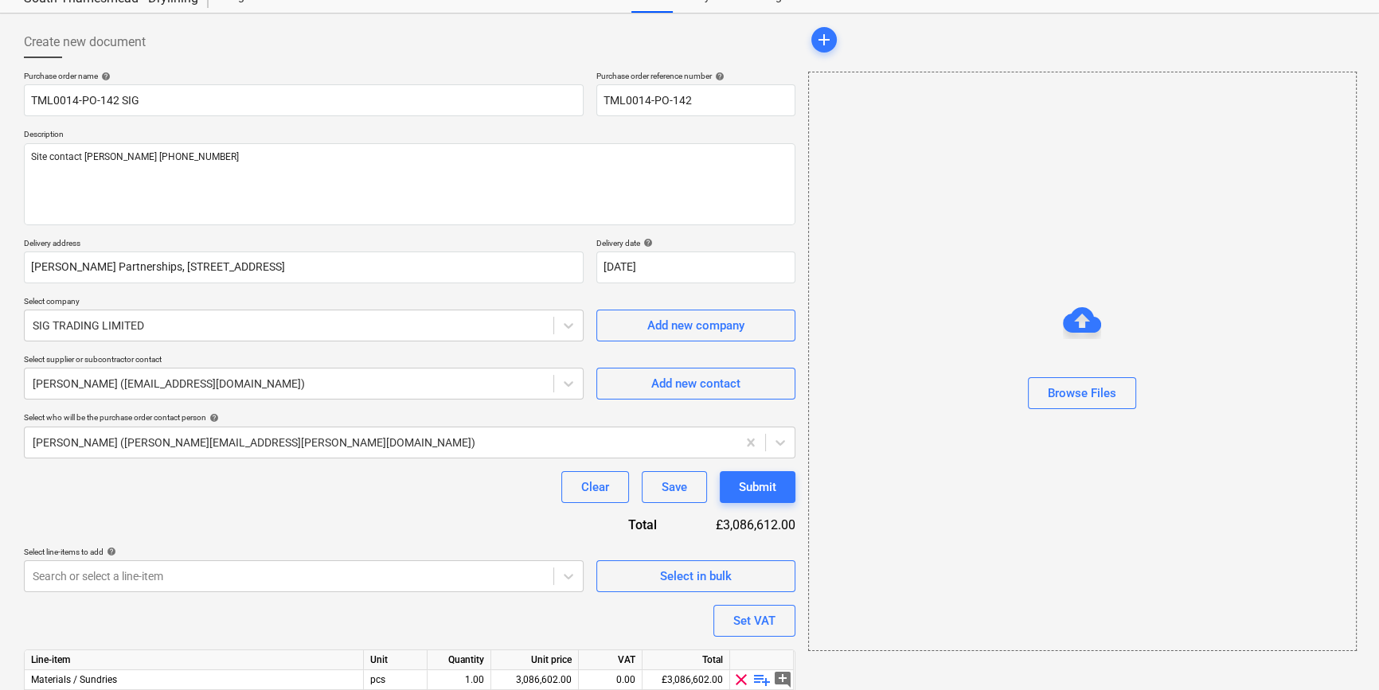
scroll to position [143, 0]
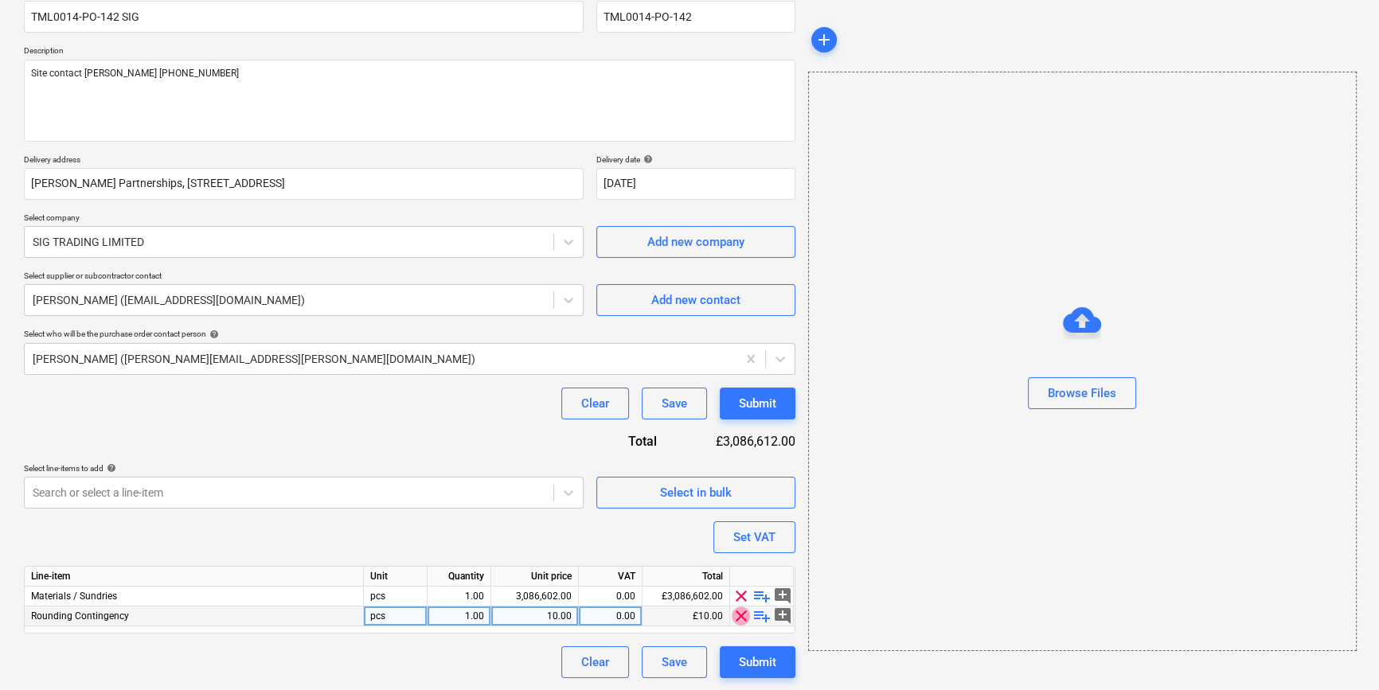
click at [739, 618] on span "clear" at bounding box center [740, 615] width 19 height 19
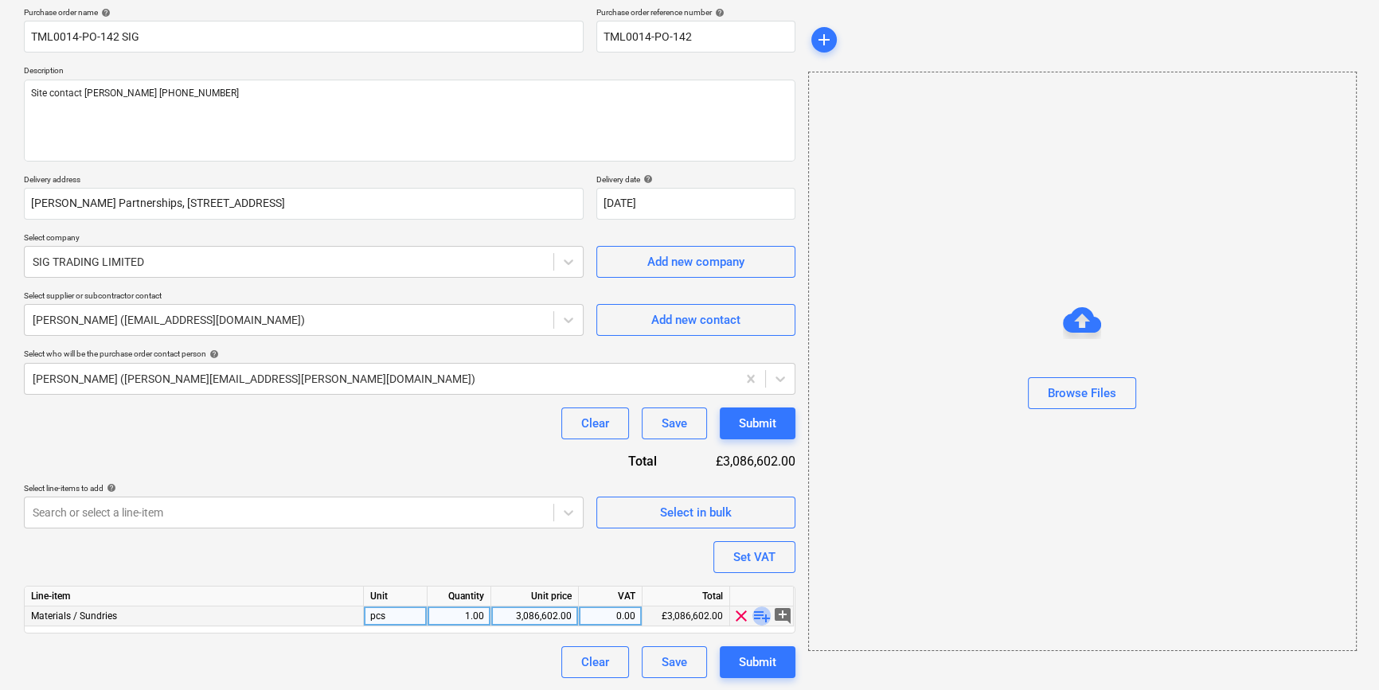
click at [761, 613] on span "playlist_add" at bounding box center [761, 615] width 19 height 19
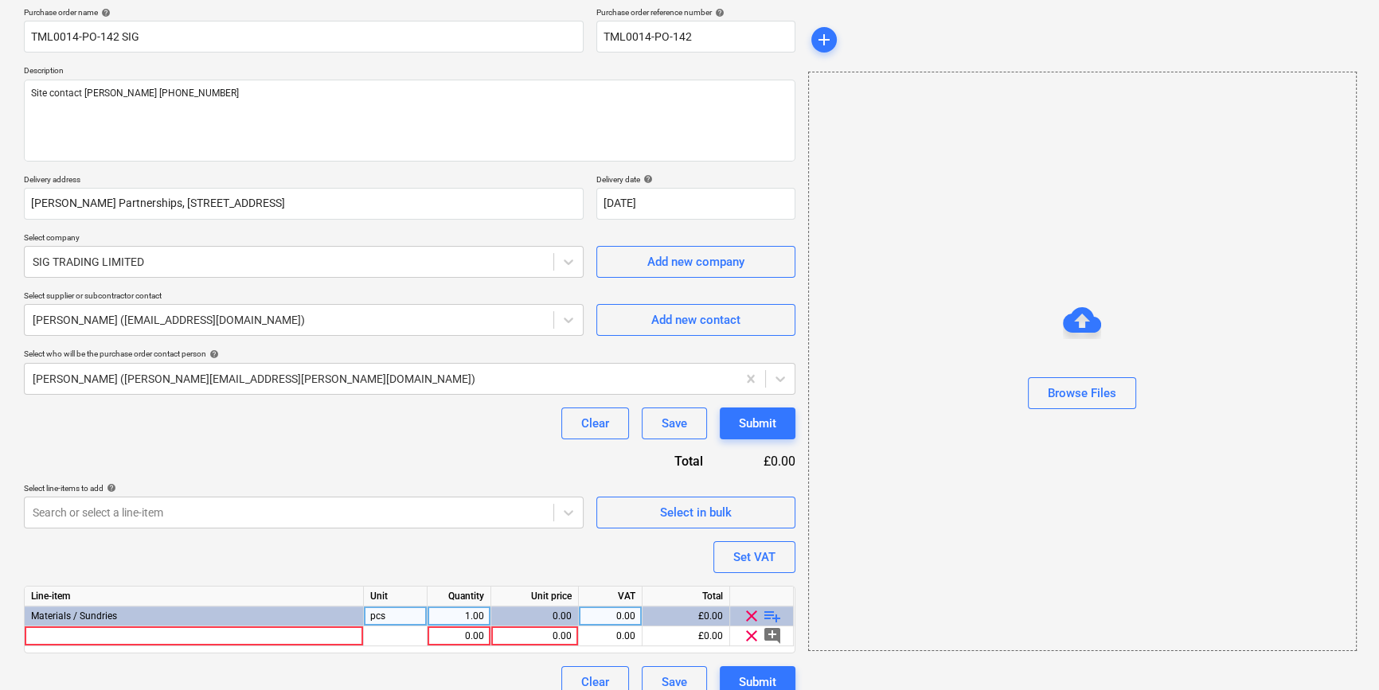
type textarea "x"
click at [66, 639] on div at bounding box center [194, 636] width 339 height 20
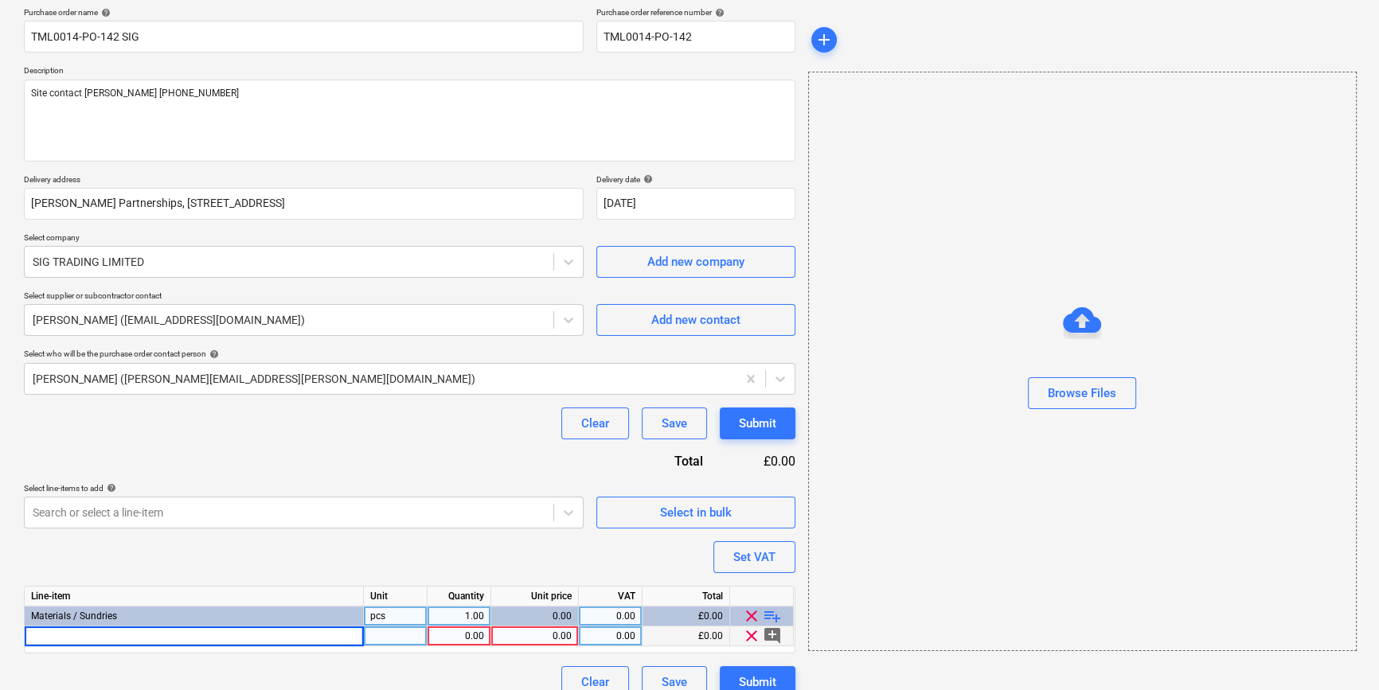
type input "Rockwool RWA45 100mm"
type textarea "x"
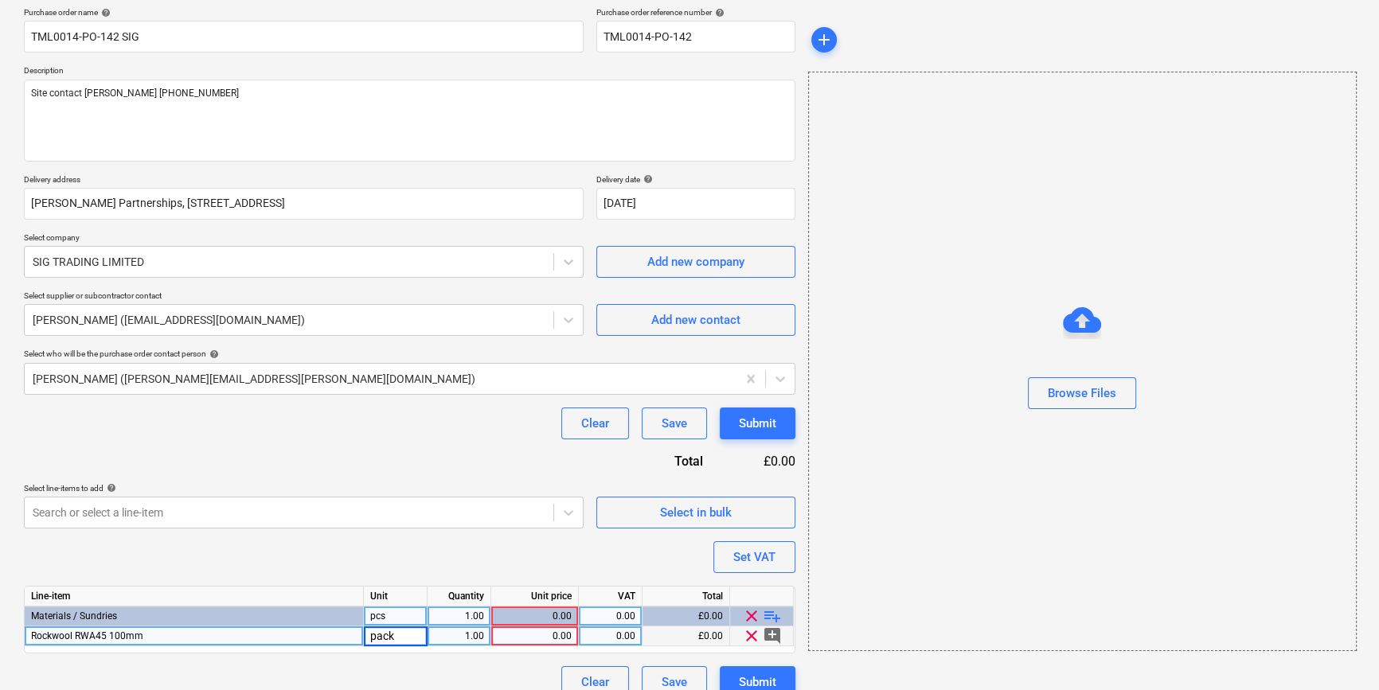
type input "packs"
type textarea "x"
type input "100"
type textarea "x"
type input "17.57"
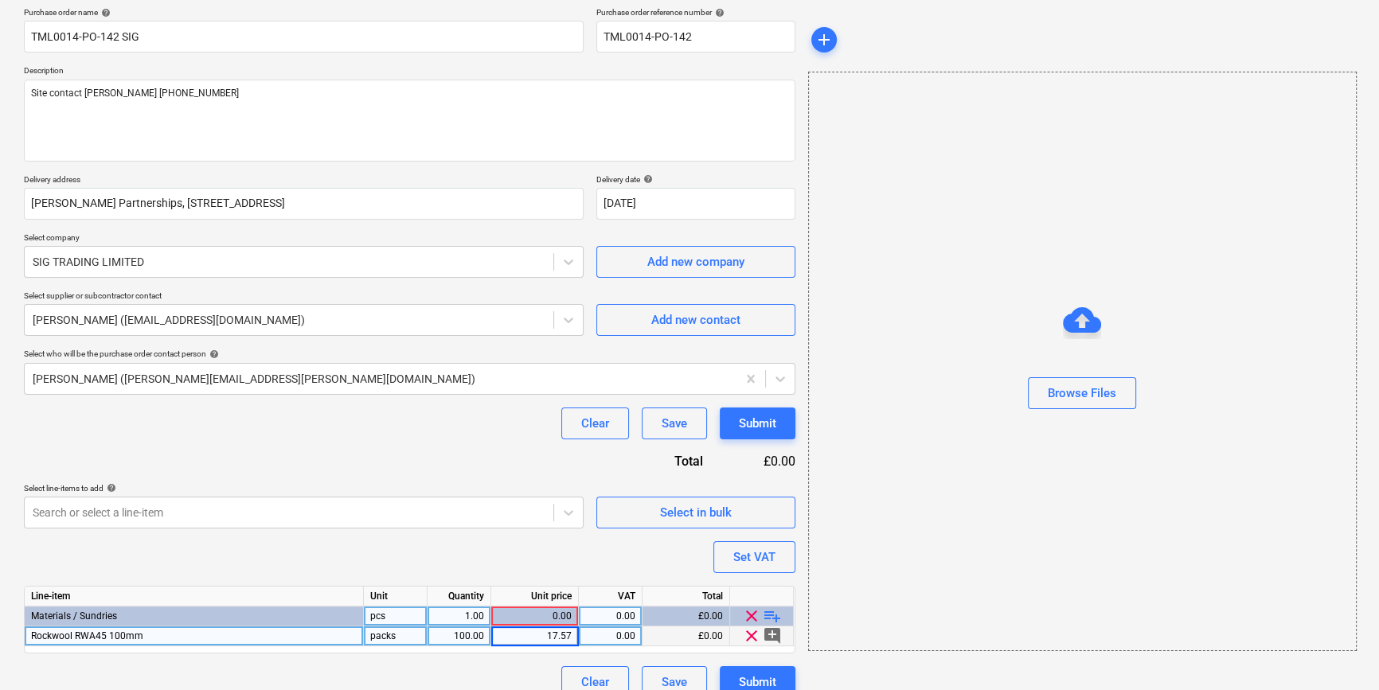
type textarea "x"
type input "20"
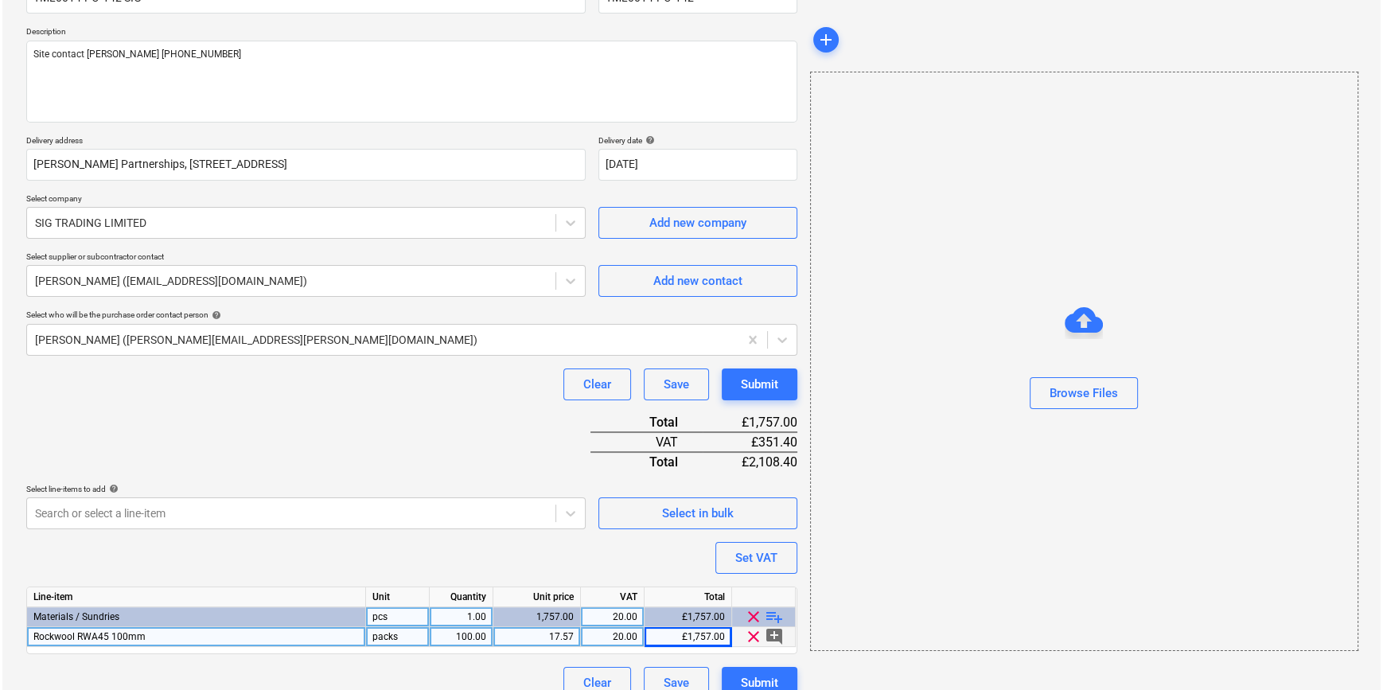
scroll to position [183, 0]
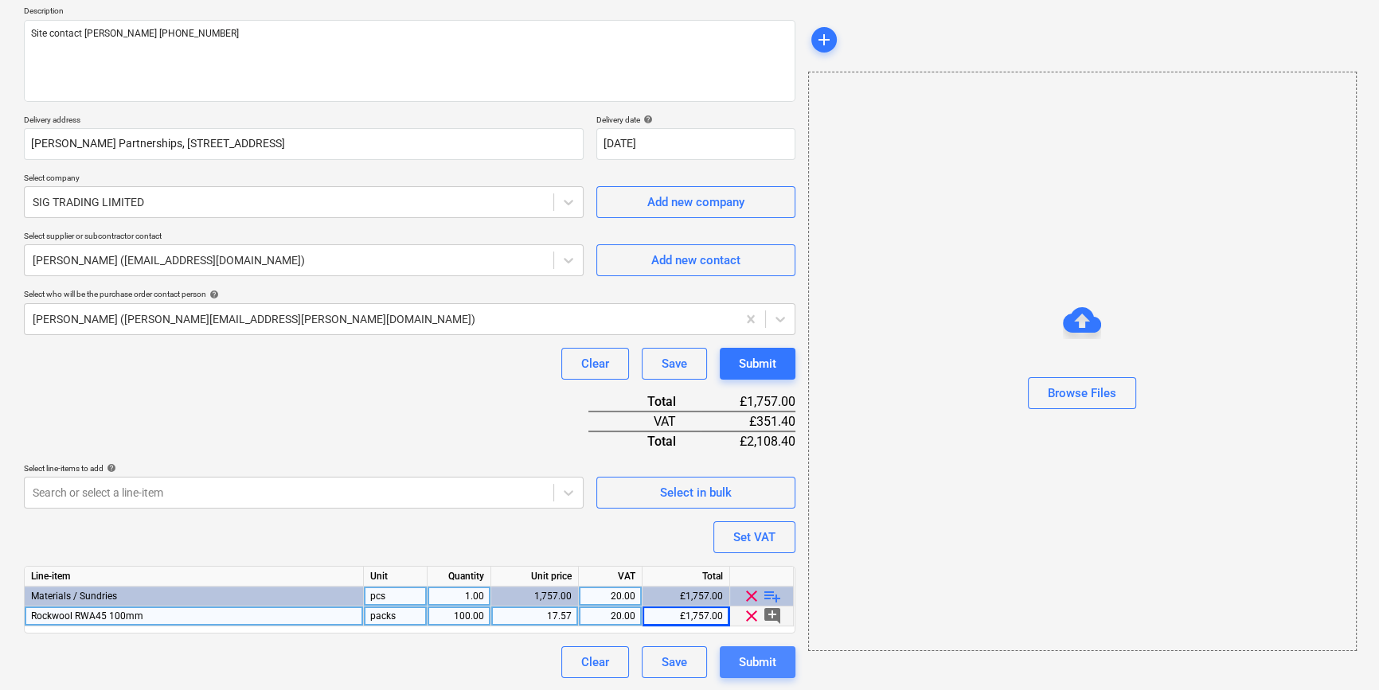
click at [755, 665] on div "Submit" at bounding box center [757, 662] width 37 height 21
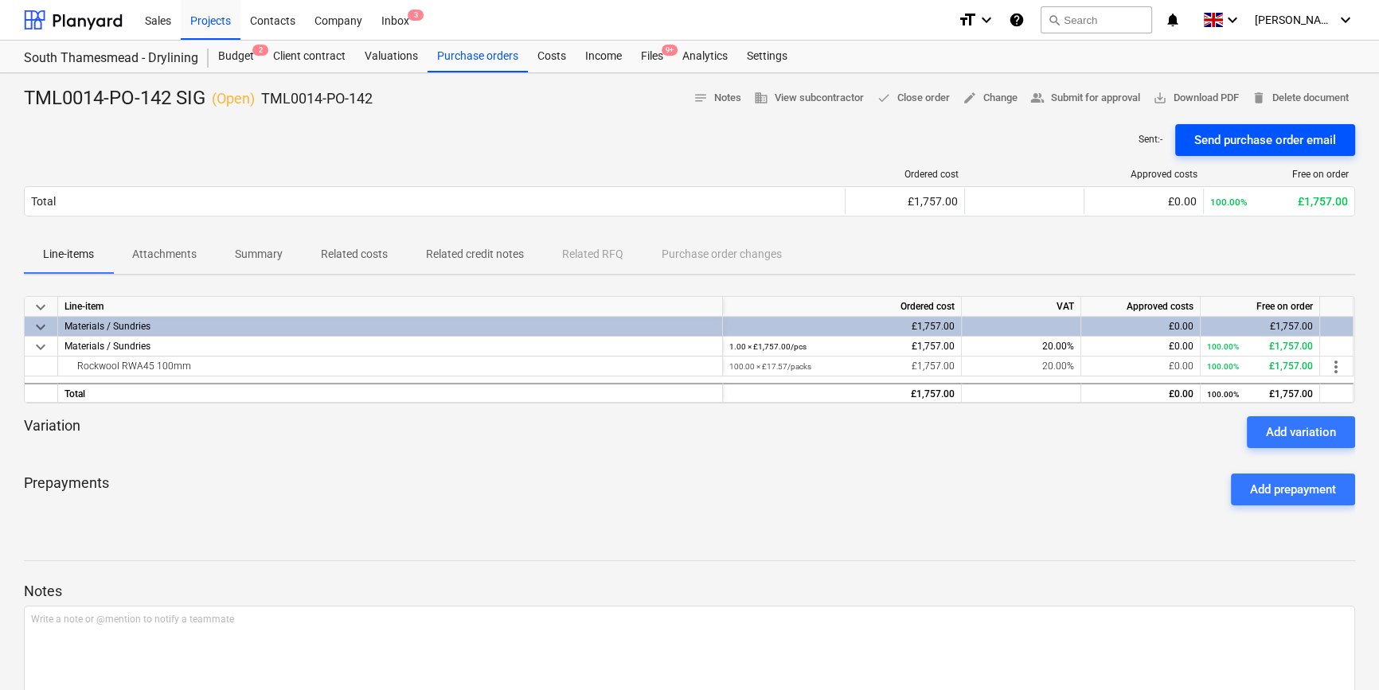
click at [1098, 138] on div "Send purchase order email" at bounding box center [1265, 140] width 142 height 21
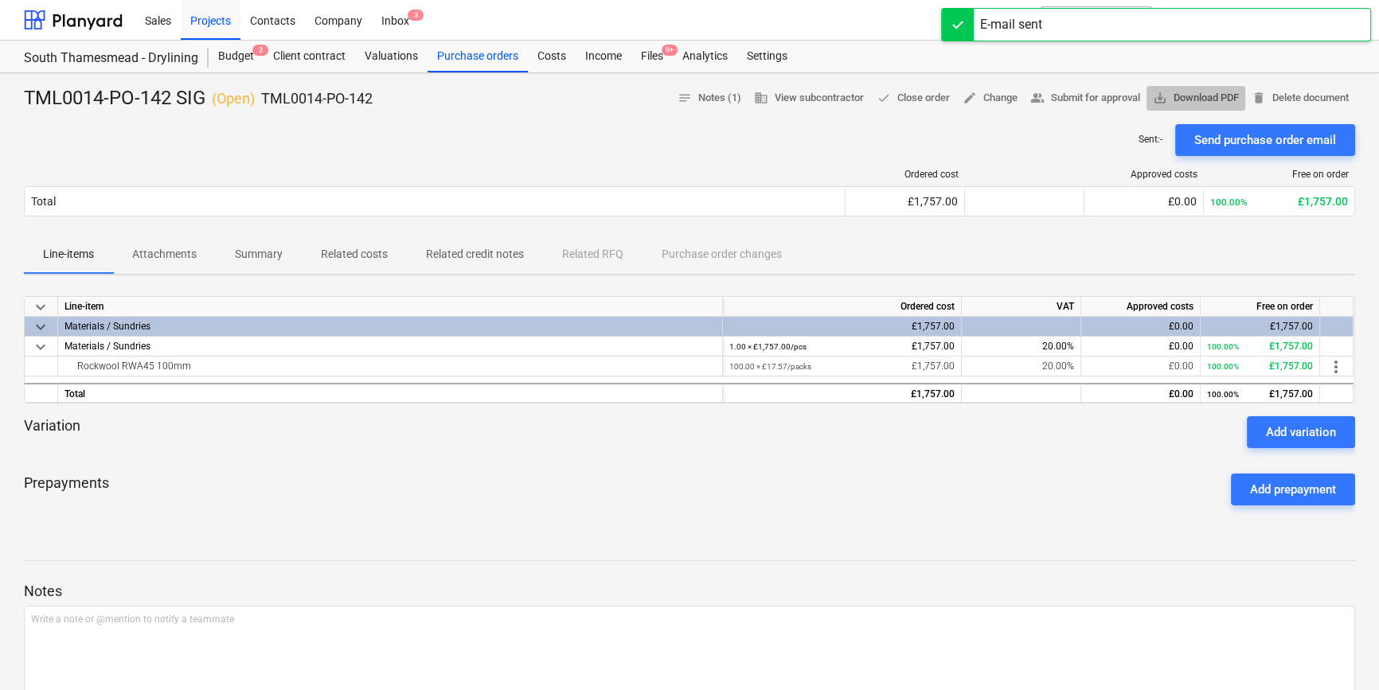
click at [1098, 98] on span "save_alt Download PDF" at bounding box center [1196, 98] width 86 height 18
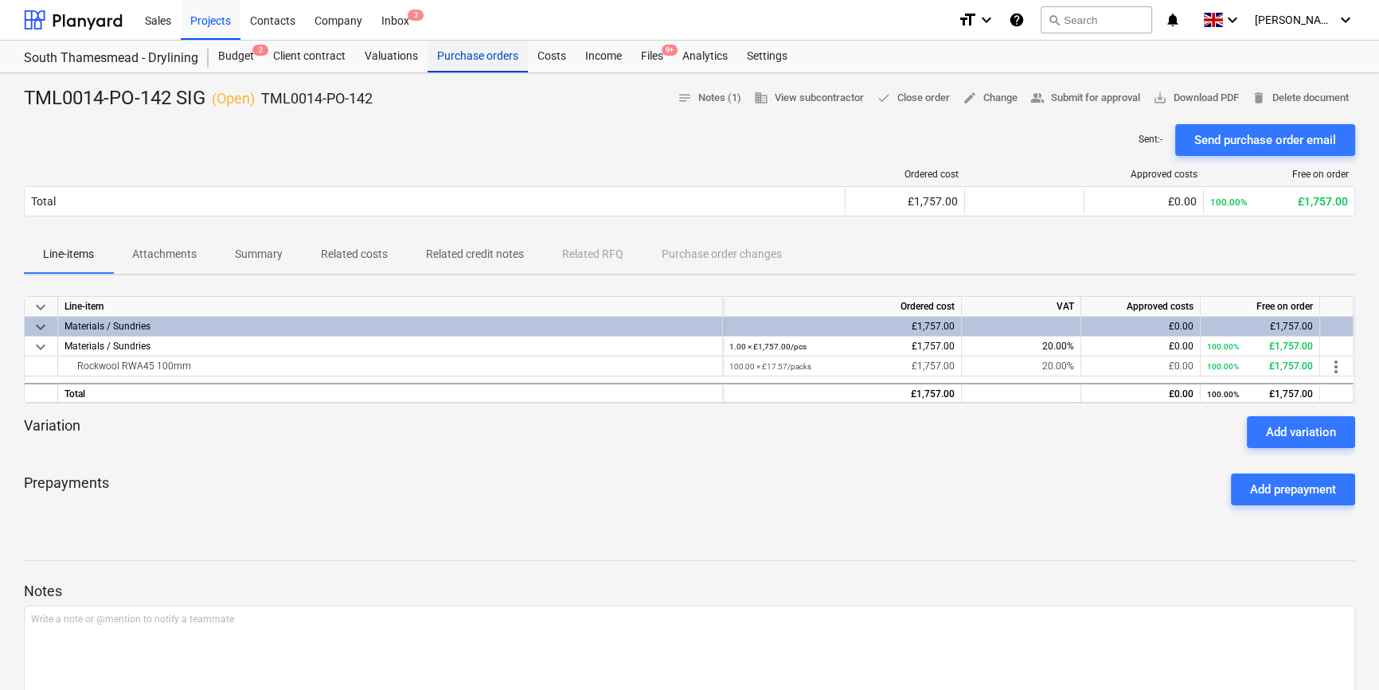
click at [490, 56] on div "Purchase orders" at bounding box center [477, 57] width 100 height 32
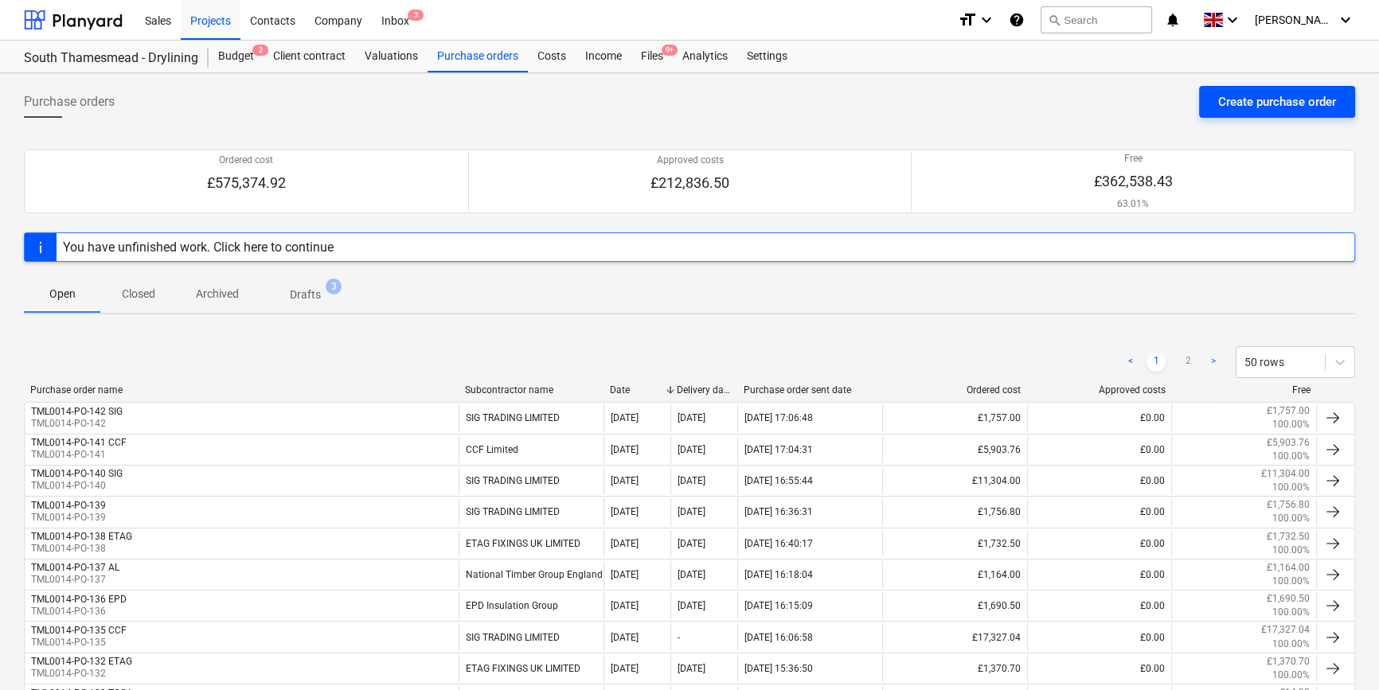
click at [1098, 102] on div "Create purchase order" at bounding box center [1277, 102] width 118 height 21
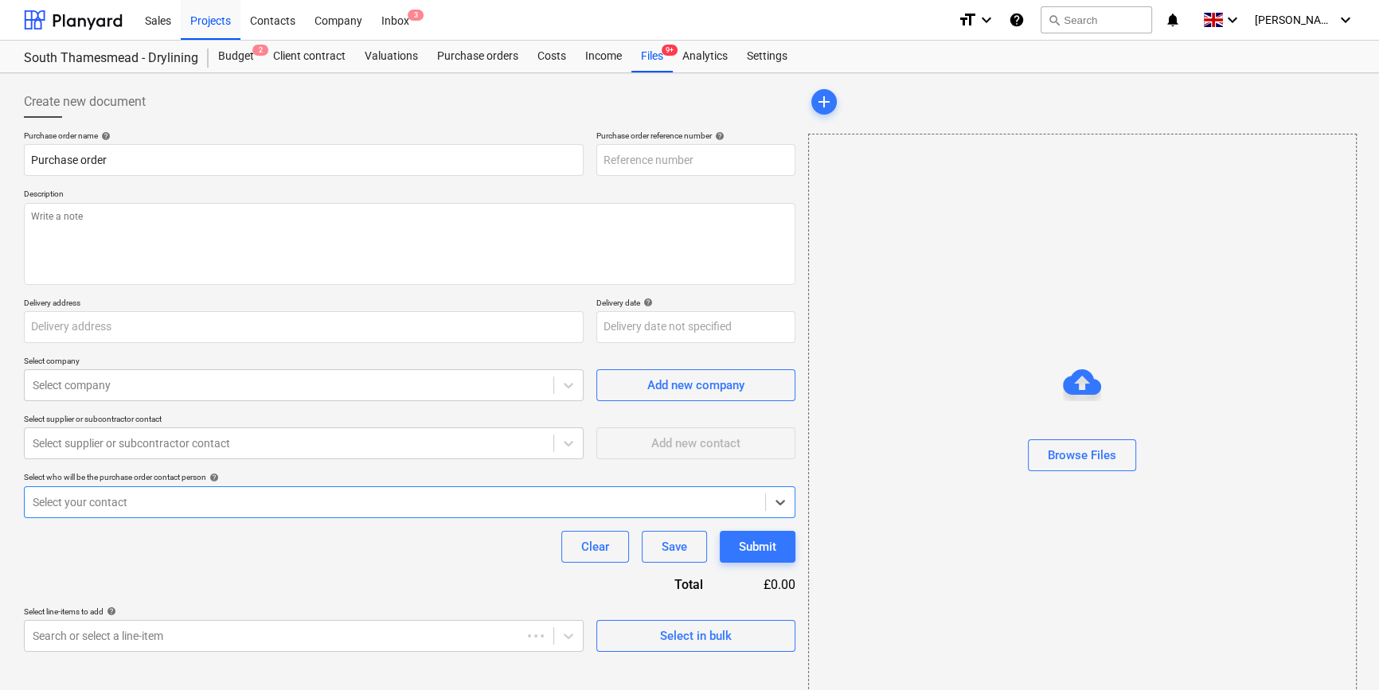
type textarea "x"
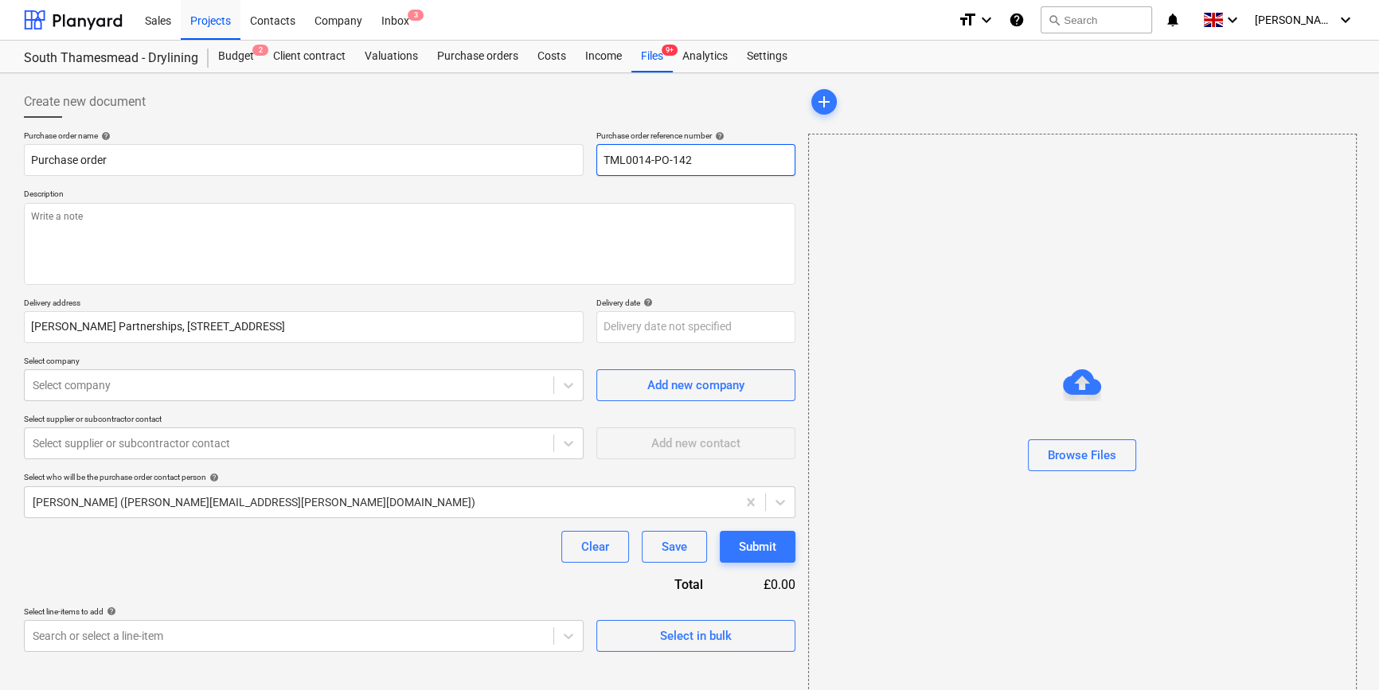
click at [708, 165] on input "TML0014-PO-142" at bounding box center [695, 160] width 199 height 32
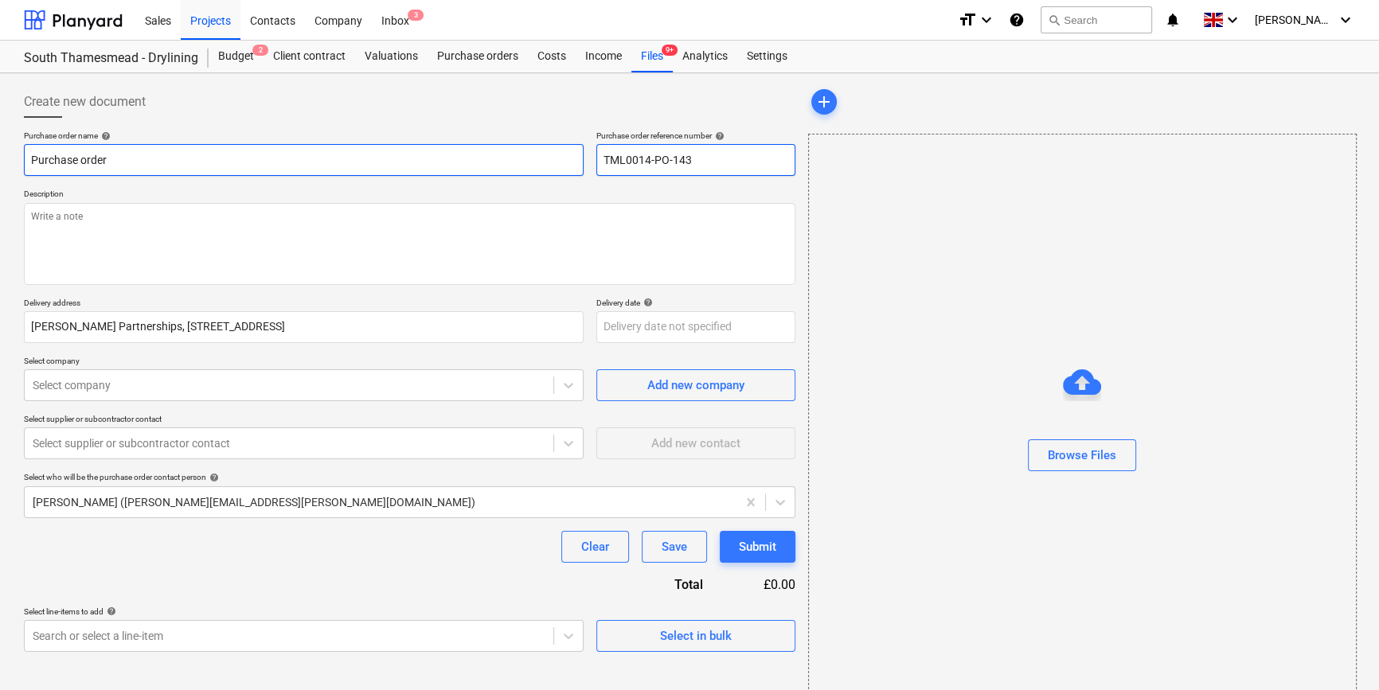
drag, startPoint x: 690, startPoint y: 156, endPoint x: 582, endPoint y: 160, distance: 108.3
click at [582, 160] on div "Purchase order name help Purchase order Purchase order reference number help TM…" at bounding box center [409, 153] width 771 height 45
drag, startPoint x: 107, startPoint y: 159, endPoint x: 30, endPoint y: 162, distance: 76.4
click at [30, 162] on input "Purchase order" at bounding box center [304, 160] width 560 height 32
paste input "TML0014-PO-143"
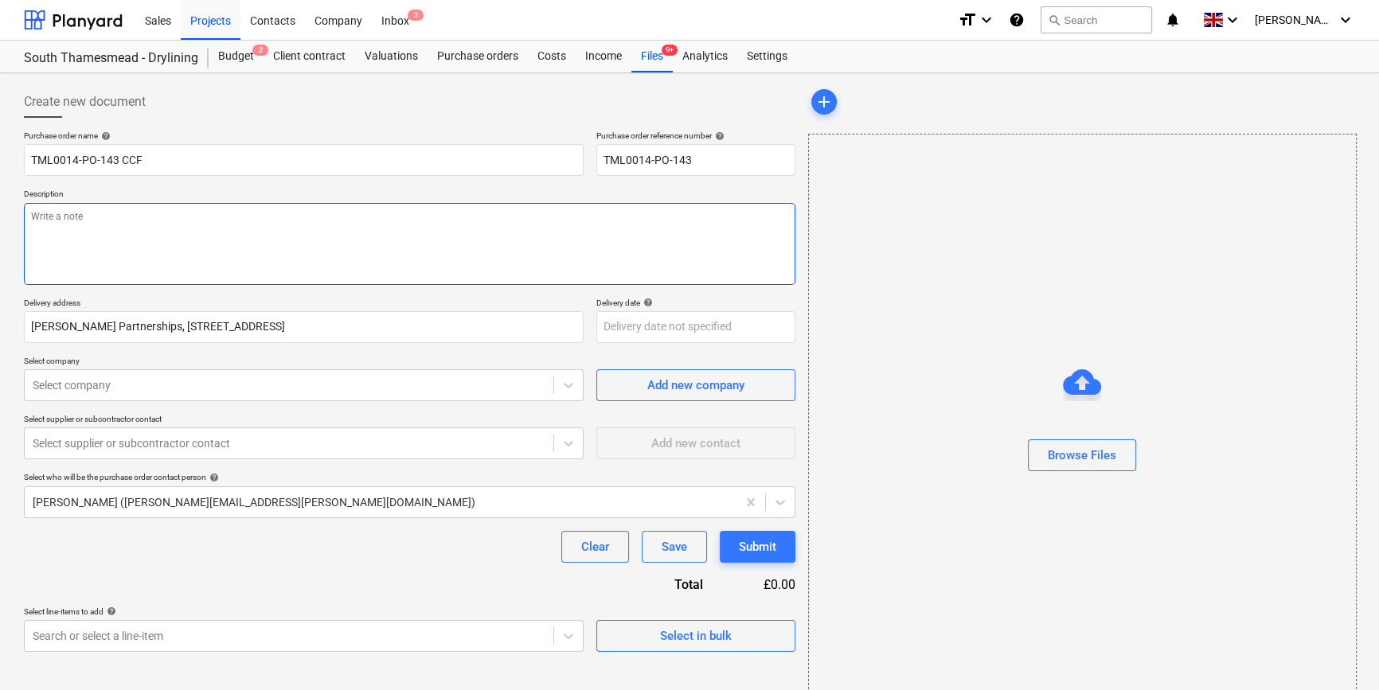
click at [83, 232] on textarea at bounding box center [409, 244] width 771 height 82
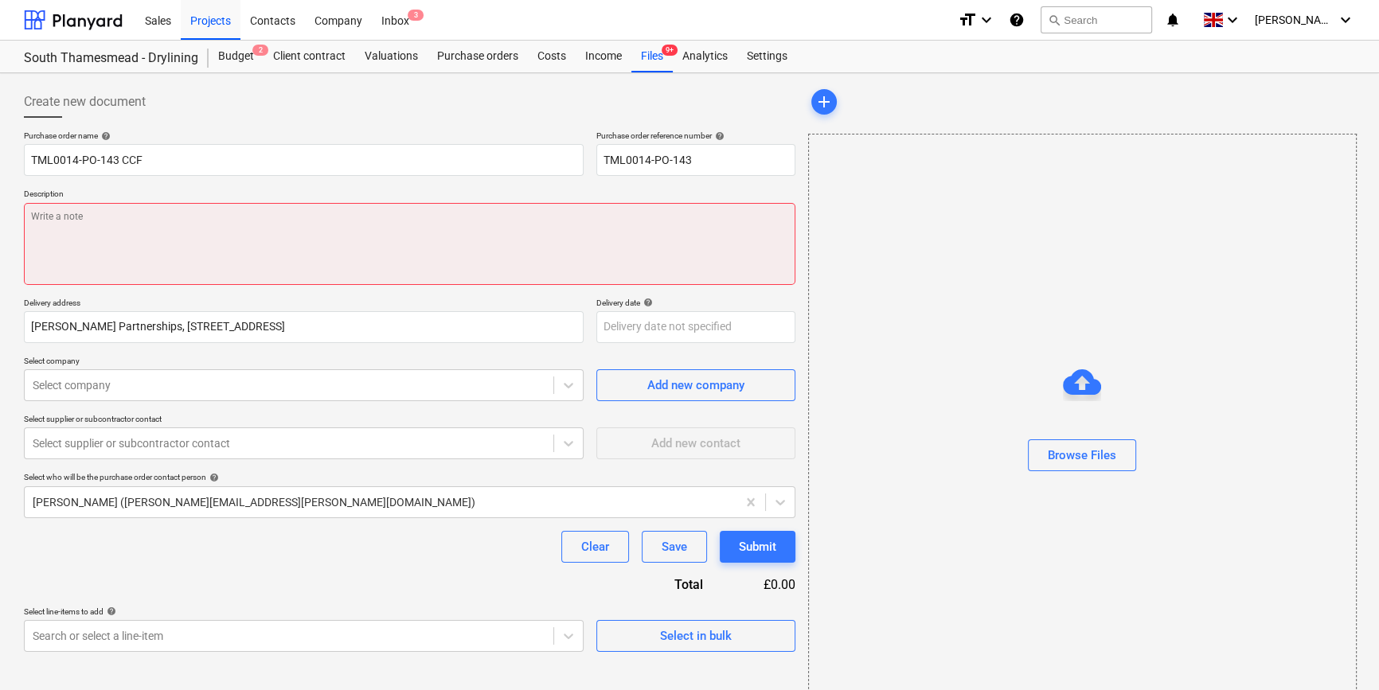
click at [68, 218] on textarea at bounding box center [409, 244] width 771 height 82
paste textarea "Site contact [PERSON_NAME] [PHONE_NUMBER]"
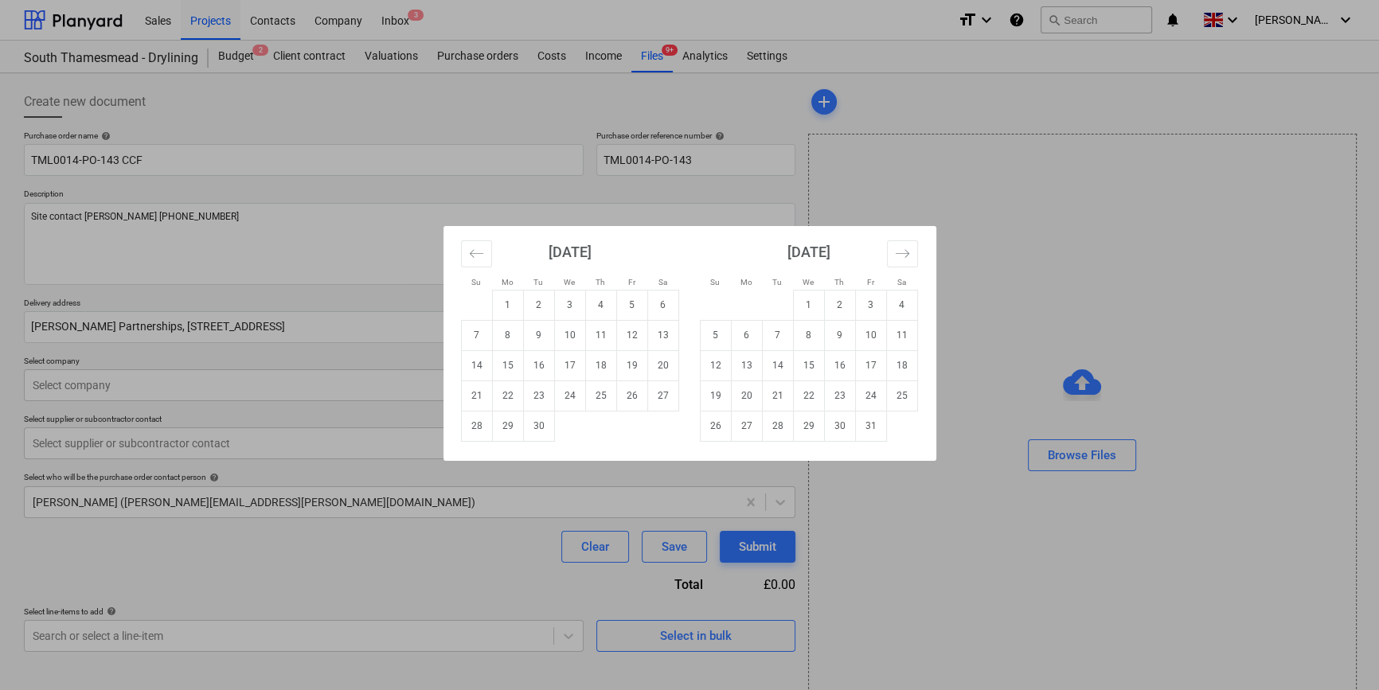
click at [618, 327] on body "Sales Projects Contacts Company Inbox 3 format_size keyboard_arrow_down help se…" at bounding box center [689, 345] width 1379 height 690
click at [565, 335] on td "10" at bounding box center [569, 335] width 31 height 30
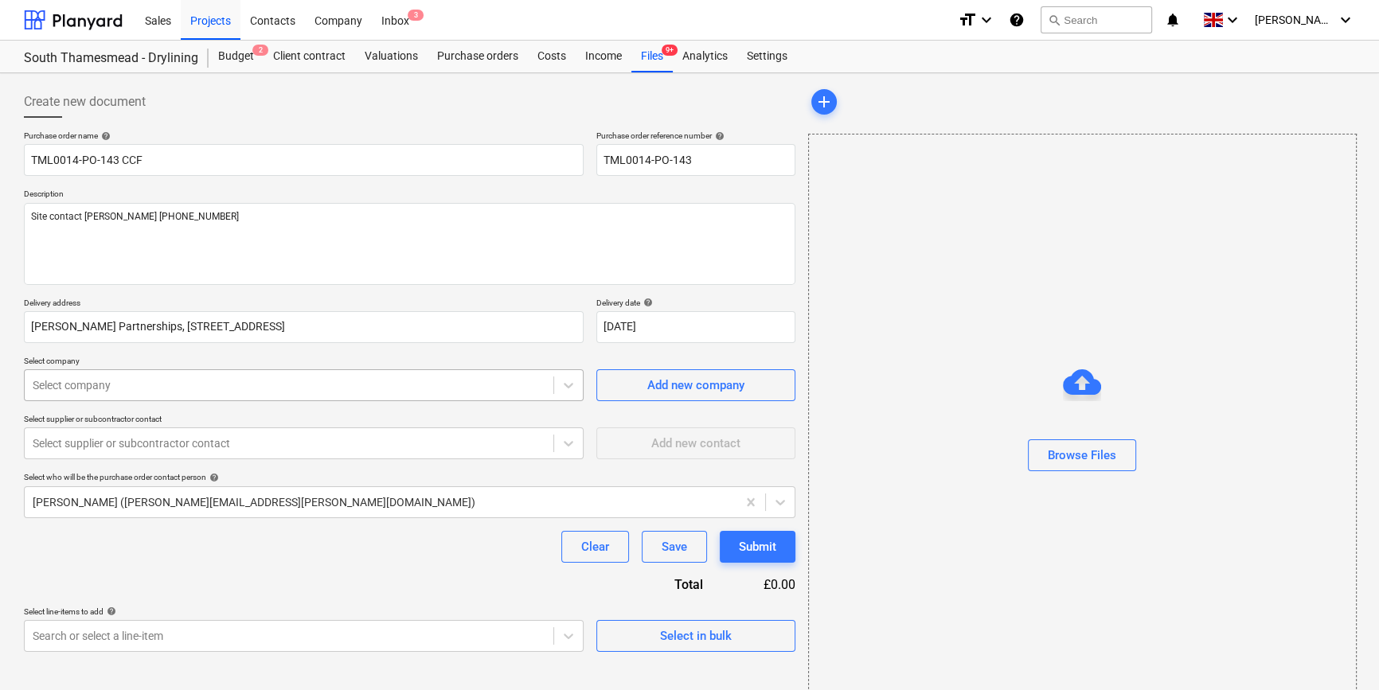
click at [178, 387] on div at bounding box center [289, 385] width 513 height 16
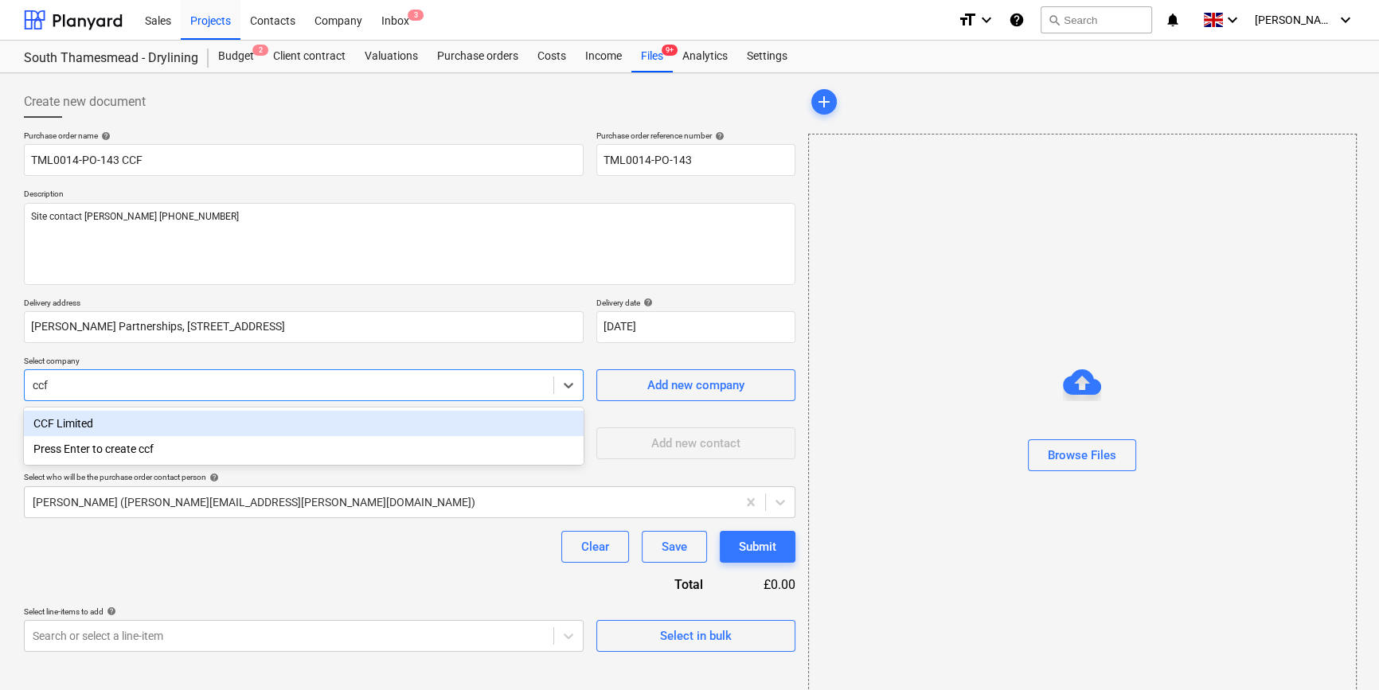
drag, startPoint x: 60, startPoint y: 422, endPoint x: 68, endPoint y: 434, distance: 13.9
click at [61, 422] on div "CCF Limited" at bounding box center [304, 423] width 560 height 25
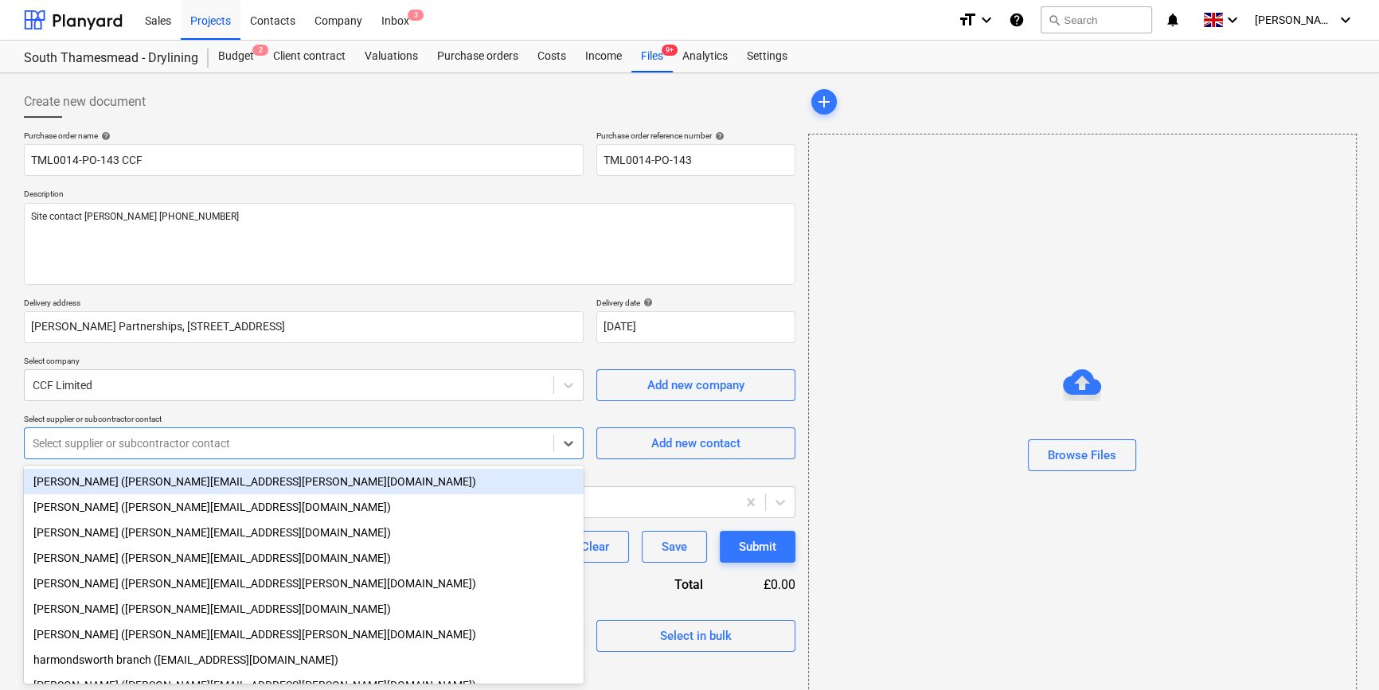
click at [71, 446] on div "Purchase order name help TML0014-PO-143 CCF Purchase order reference number hel…" at bounding box center [409, 391] width 771 height 521
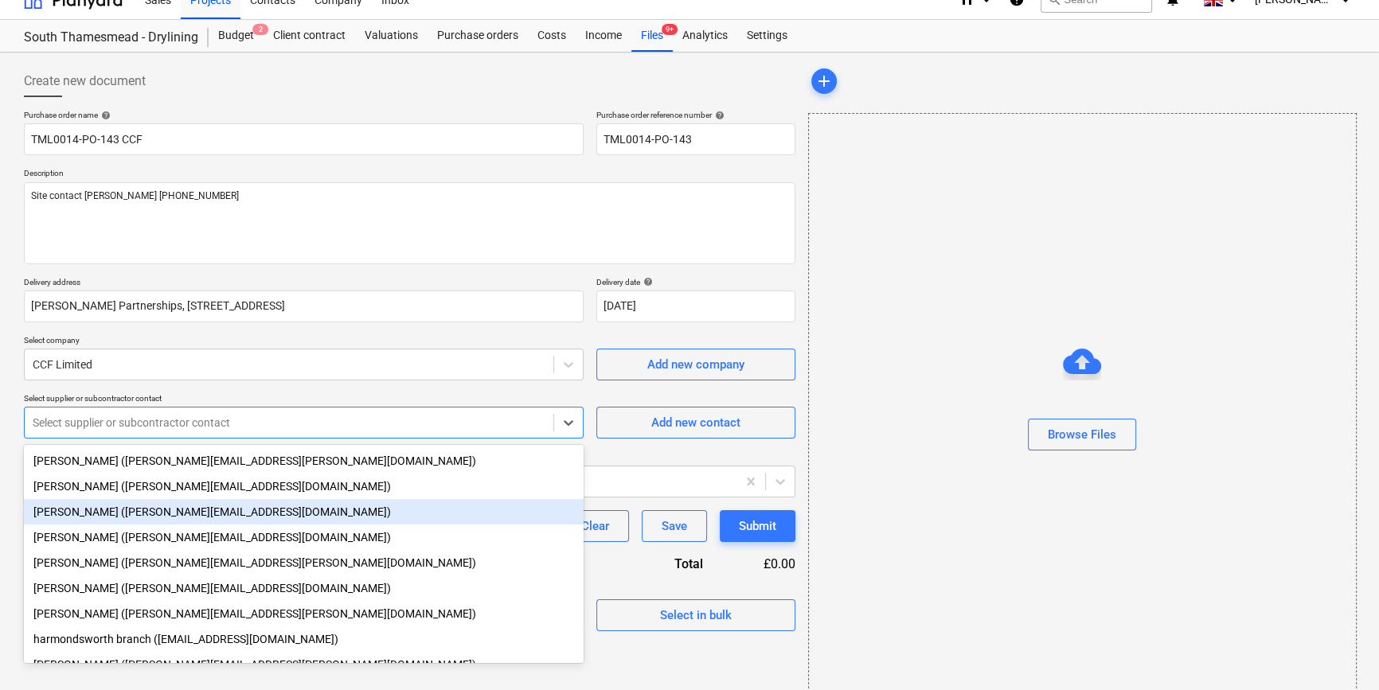
click at [86, 512] on div "[PERSON_NAME] ([PERSON_NAME][EMAIL_ADDRESS][DOMAIN_NAME])" at bounding box center [304, 511] width 560 height 25
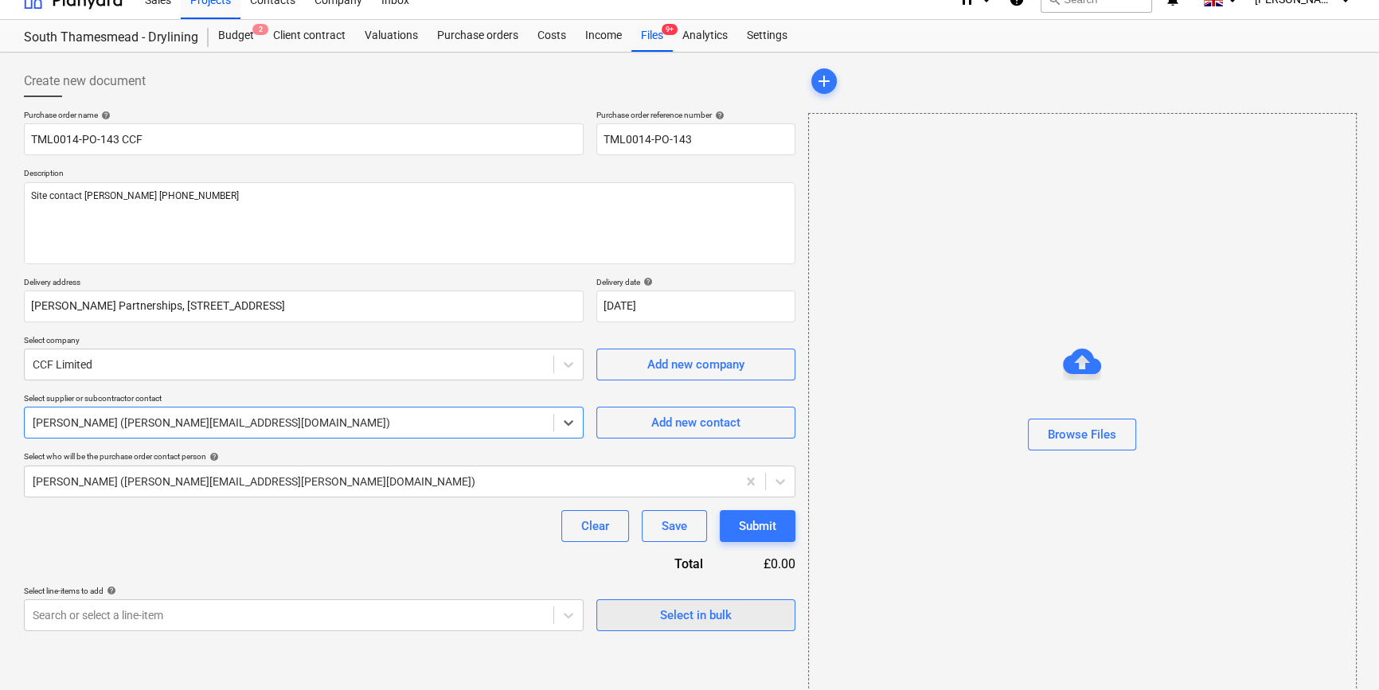
click at [677, 618] on div "Select in bulk" at bounding box center [696, 615] width 72 height 21
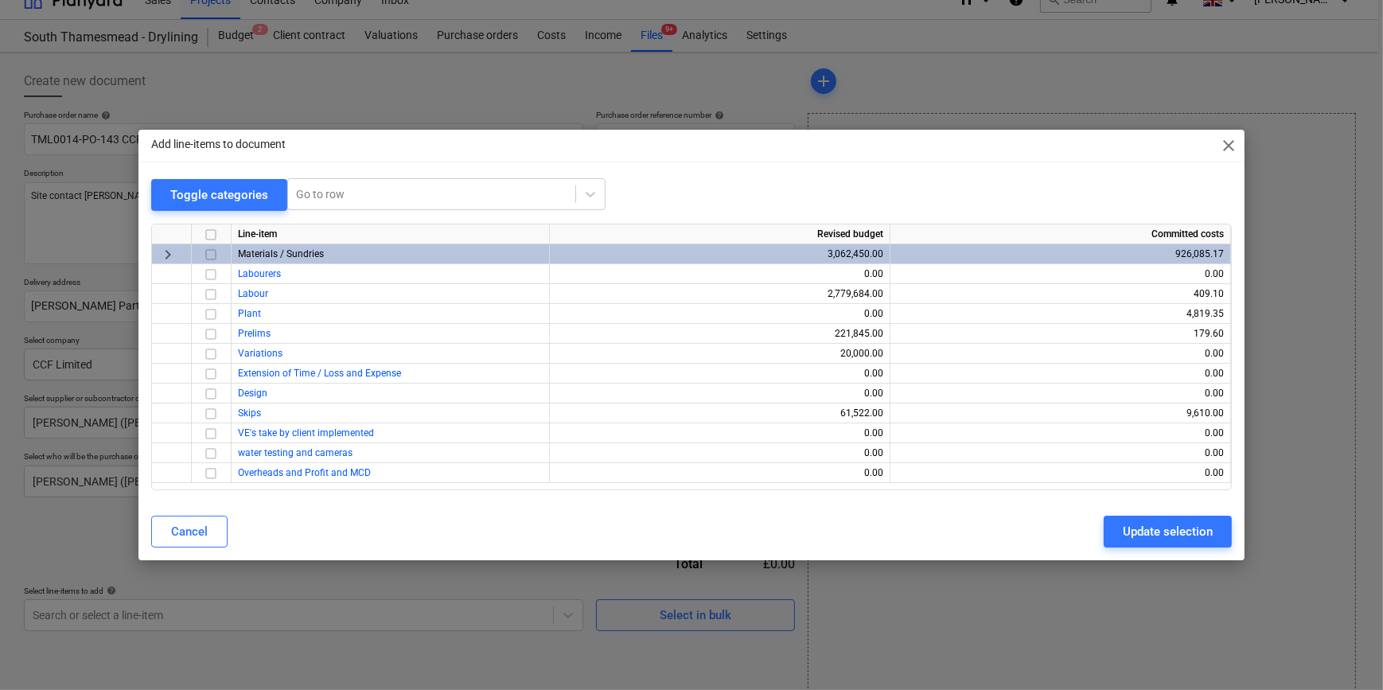
click at [209, 252] on input "checkbox" at bounding box center [210, 254] width 19 height 19
click at [1098, 527] on div "Update selection" at bounding box center [1168, 531] width 90 height 21
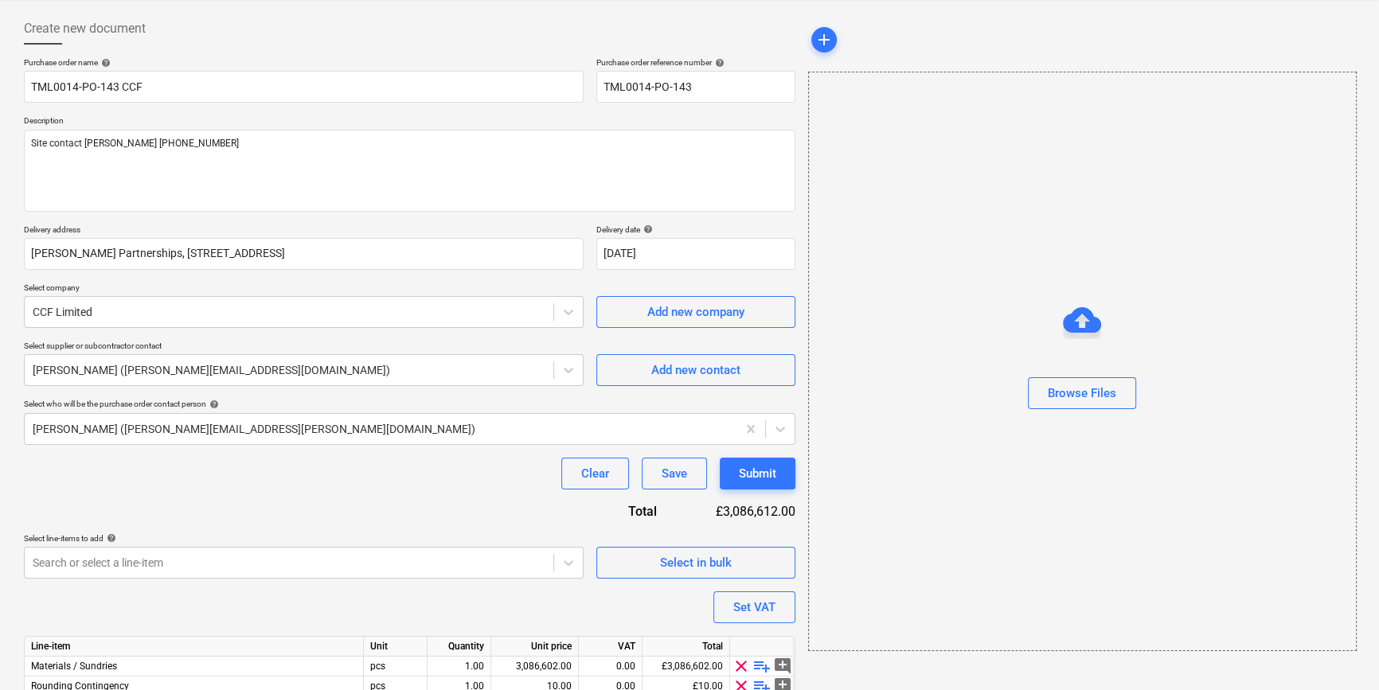
scroll to position [143, 0]
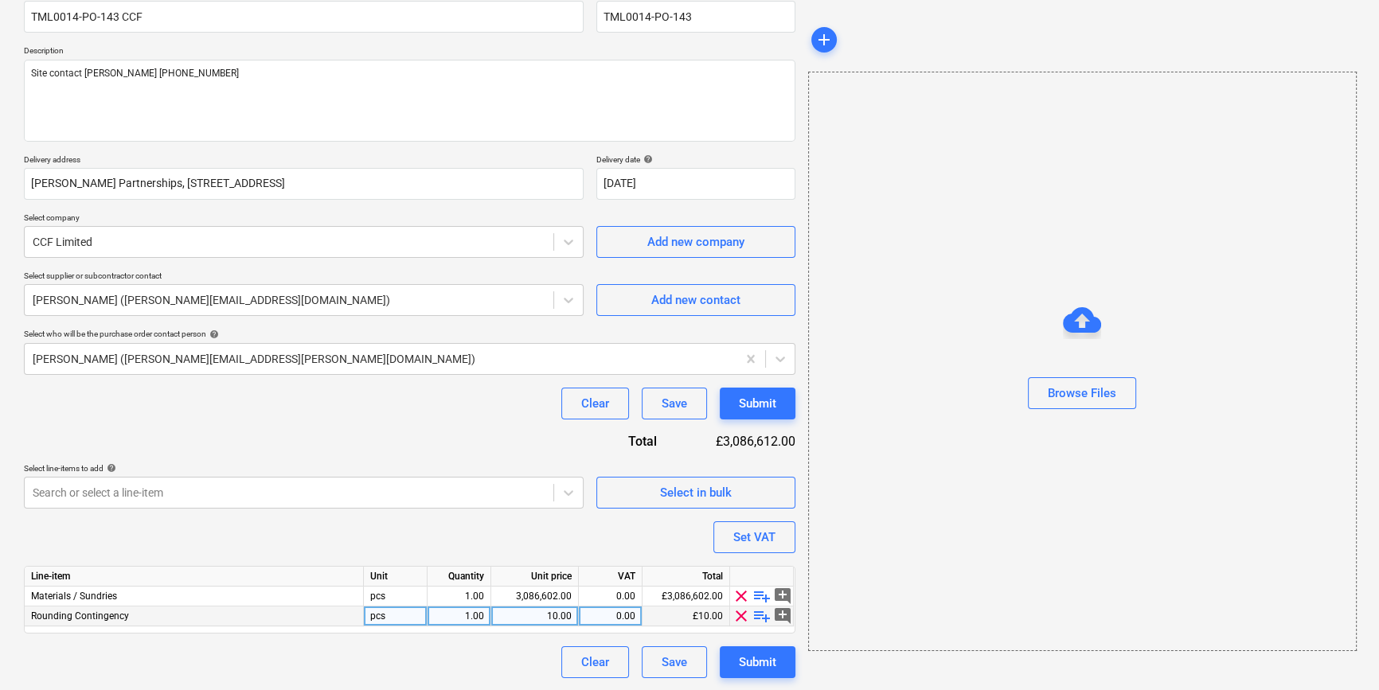
click at [739, 614] on span "clear" at bounding box center [740, 615] width 19 height 19
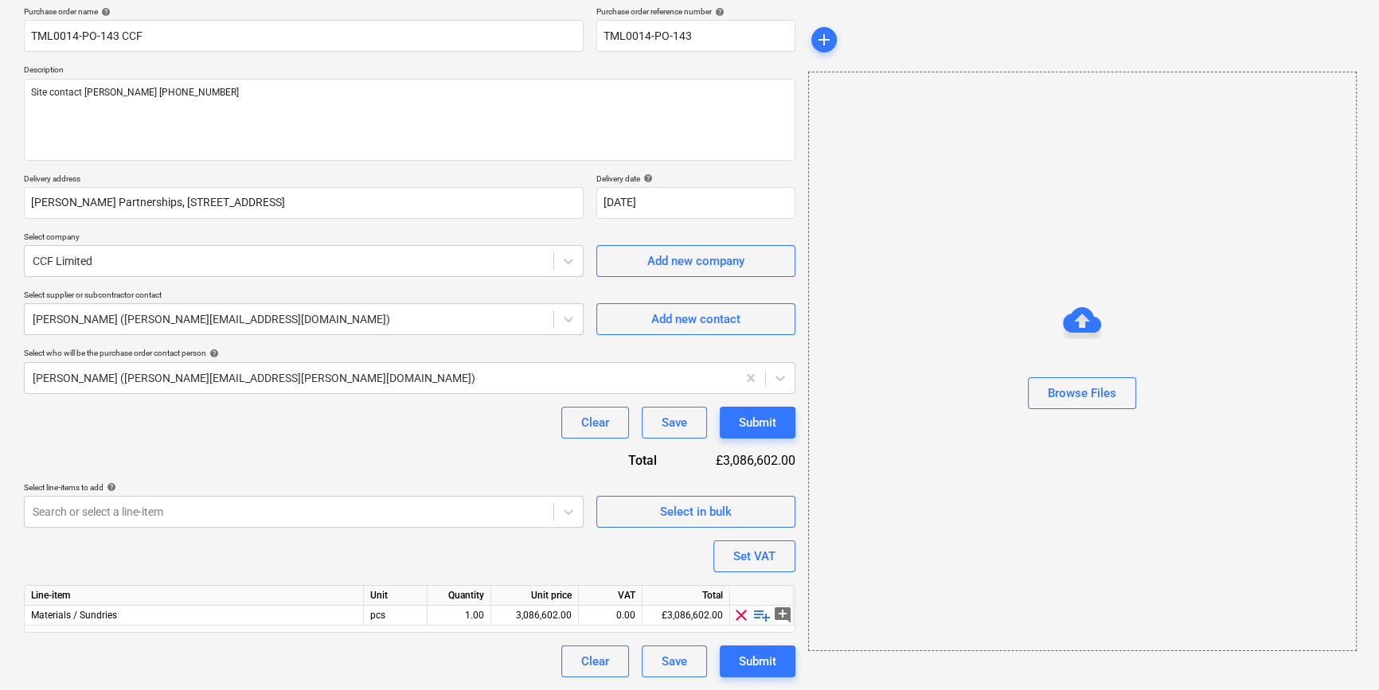
scroll to position [123, 0]
click at [757, 616] on span "playlist_add" at bounding box center [761, 615] width 19 height 19
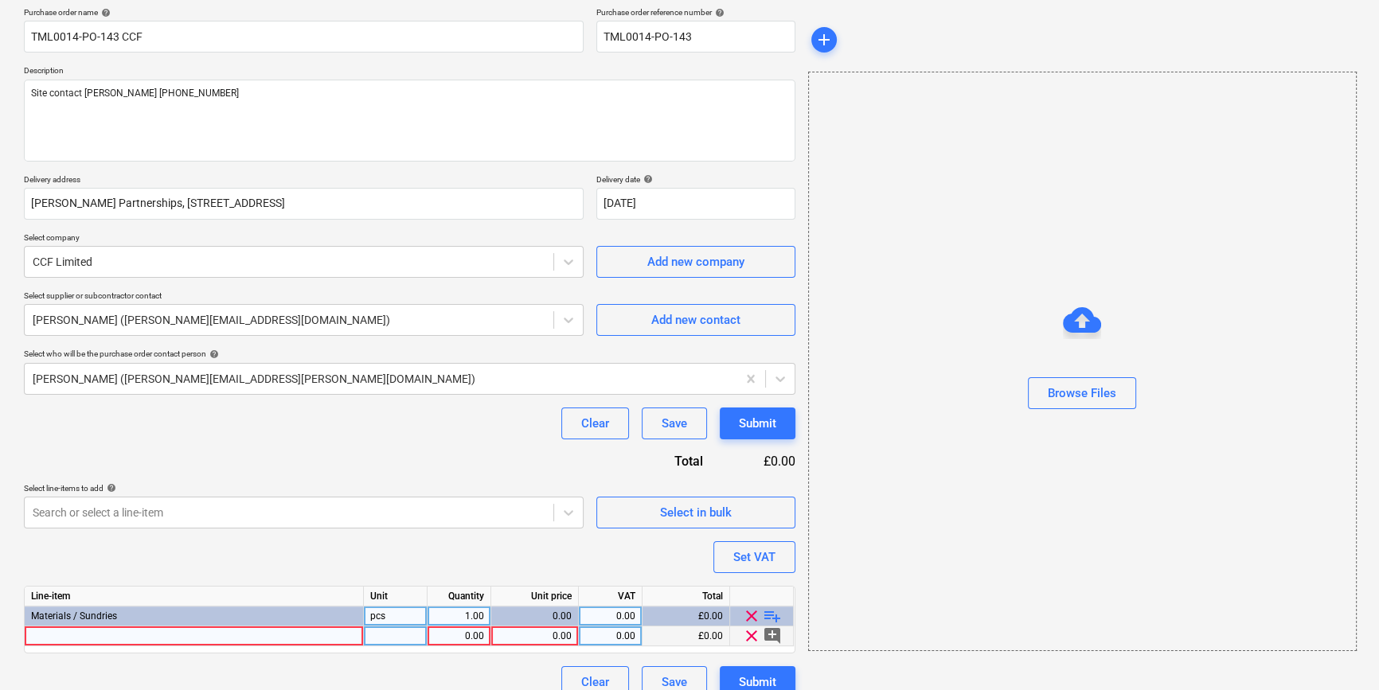
click at [47, 637] on div at bounding box center [194, 636] width 339 height 20
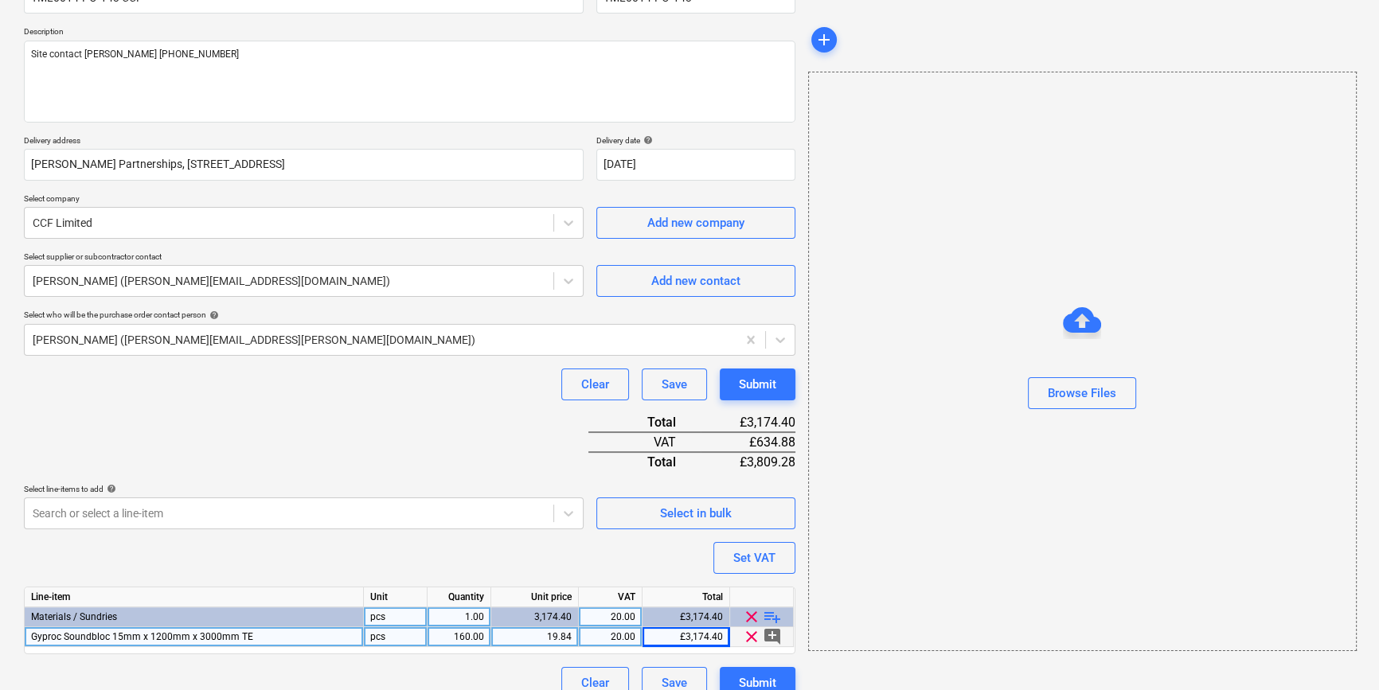
scroll to position [183, 0]
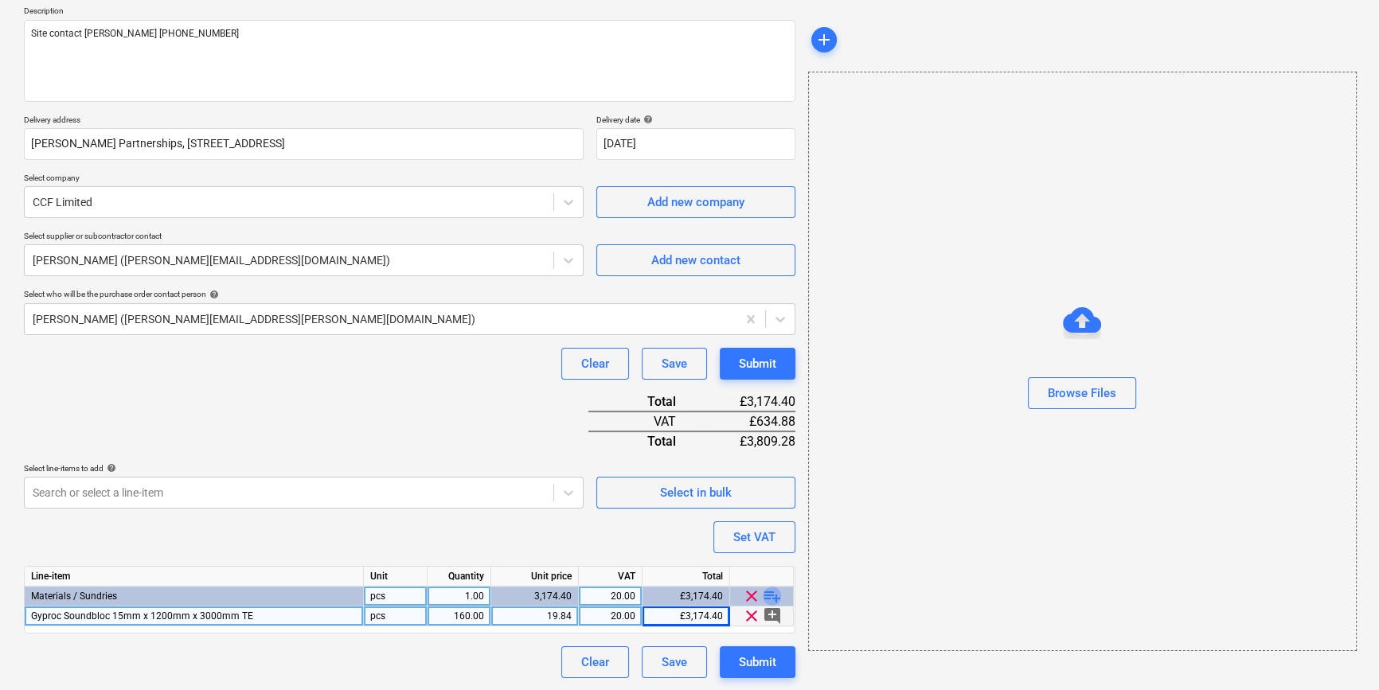
click at [766, 595] on span "playlist_add" at bounding box center [772, 596] width 19 height 19
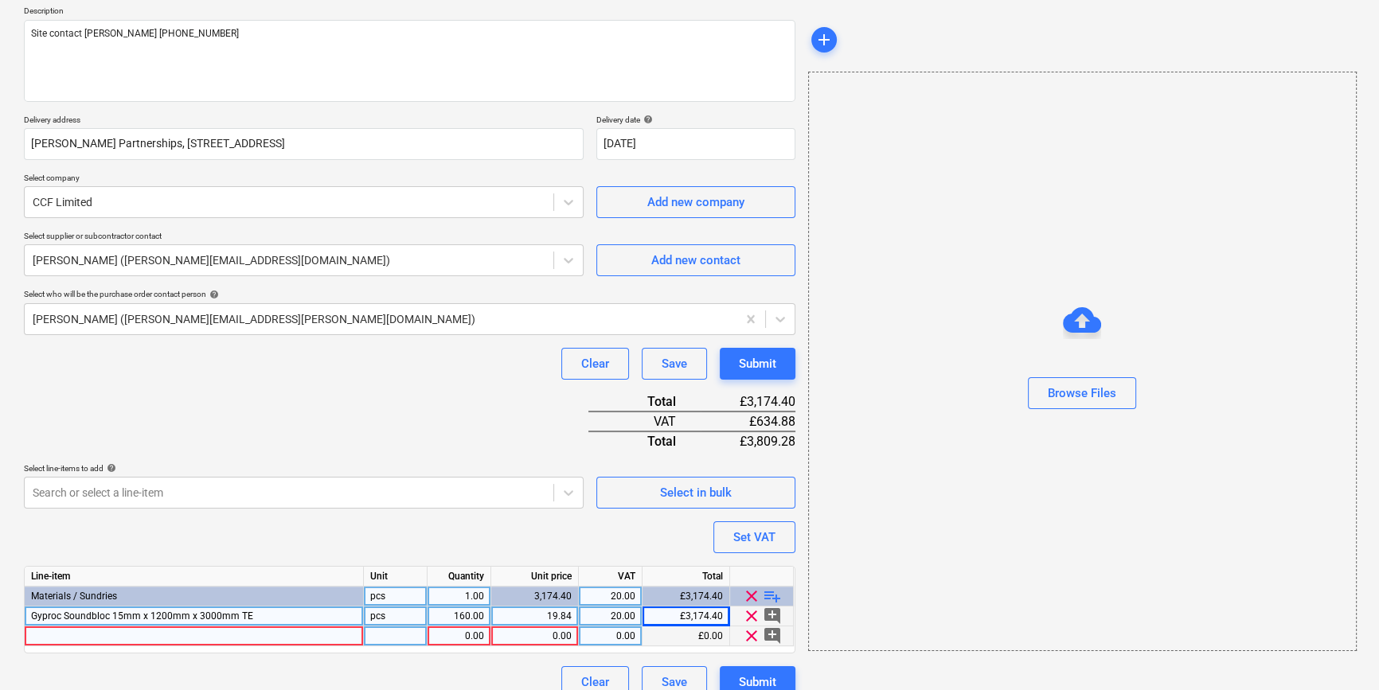
click at [47, 636] on div at bounding box center [194, 636] width 339 height 20
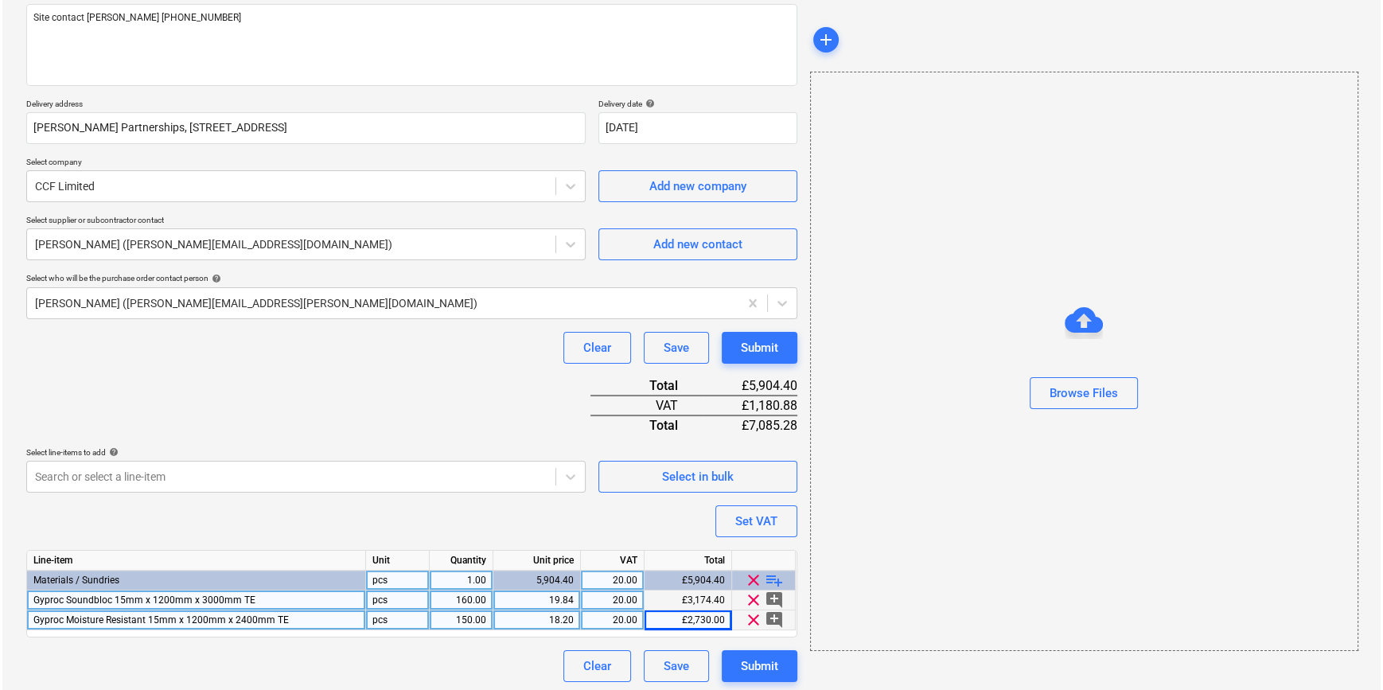
scroll to position [203, 0]
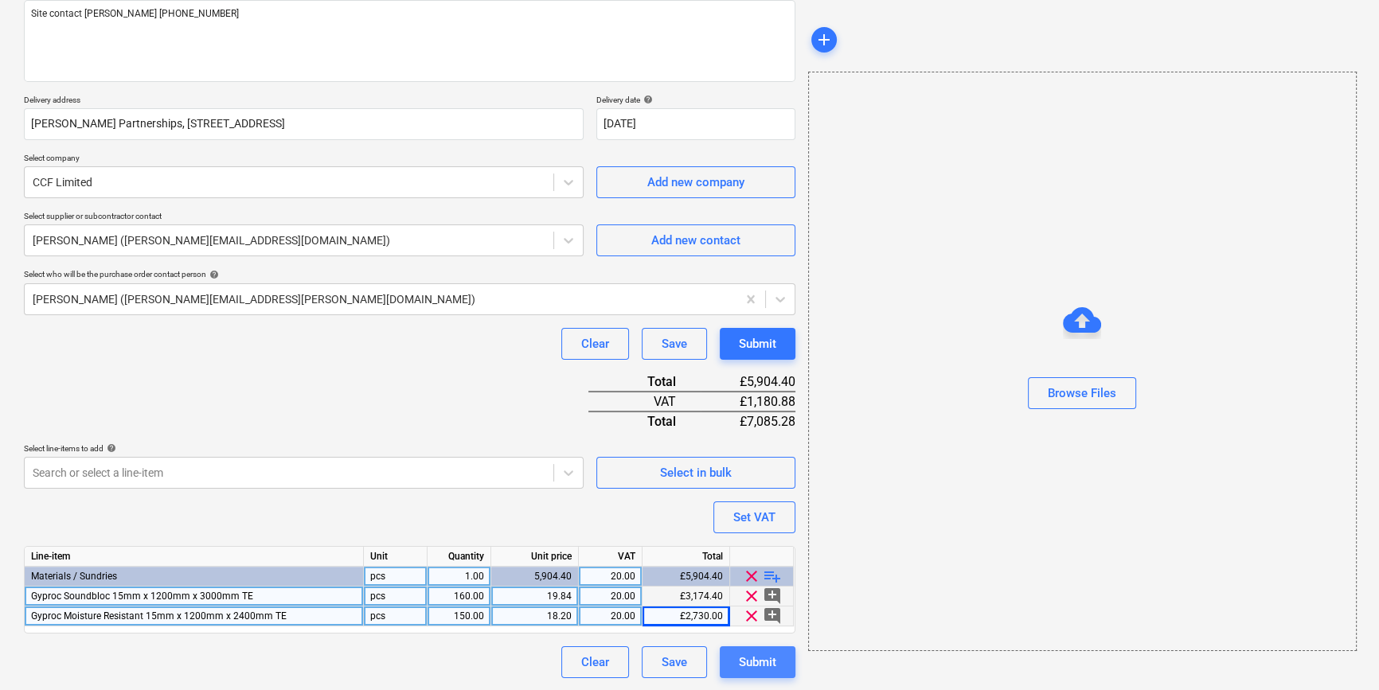
click at [758, 662] on div "Submit" at bounding box center [757, 662] width 37 height 21
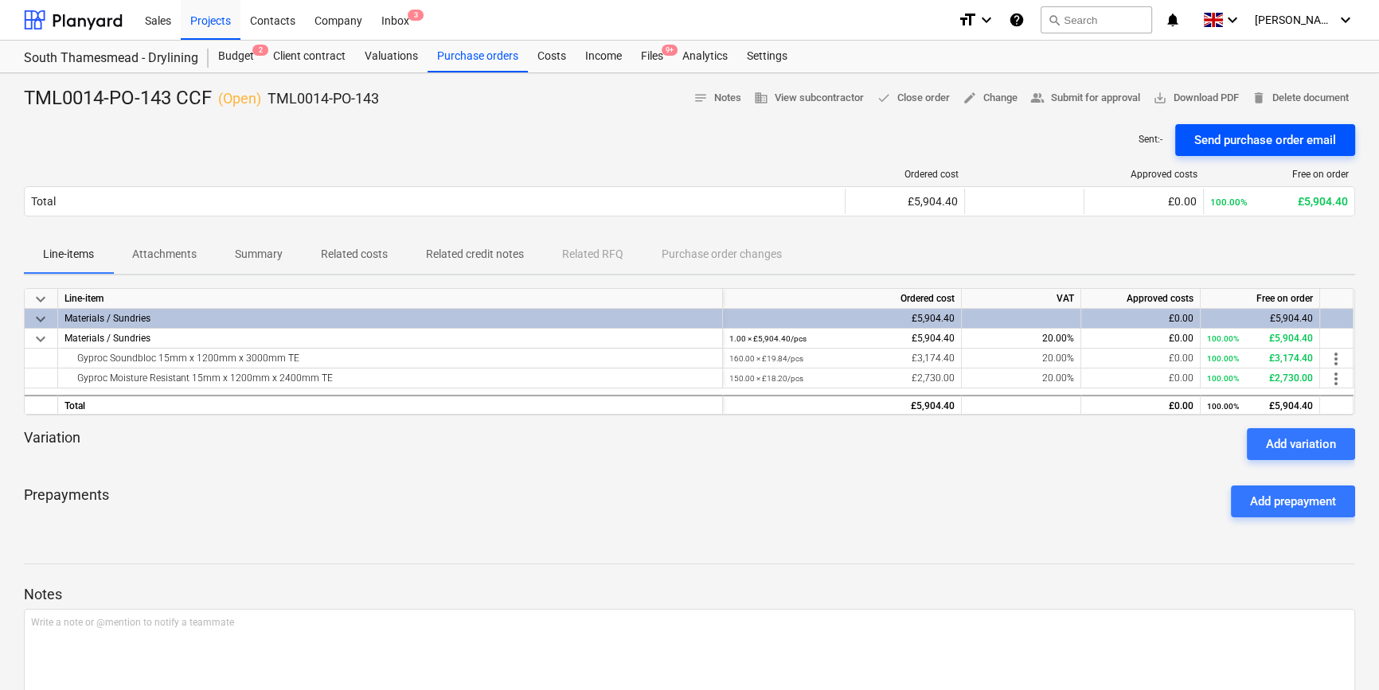
click at [1098, 135] on div "Send purchase order email" at bounding box center [1265, 140] width 142 height 21
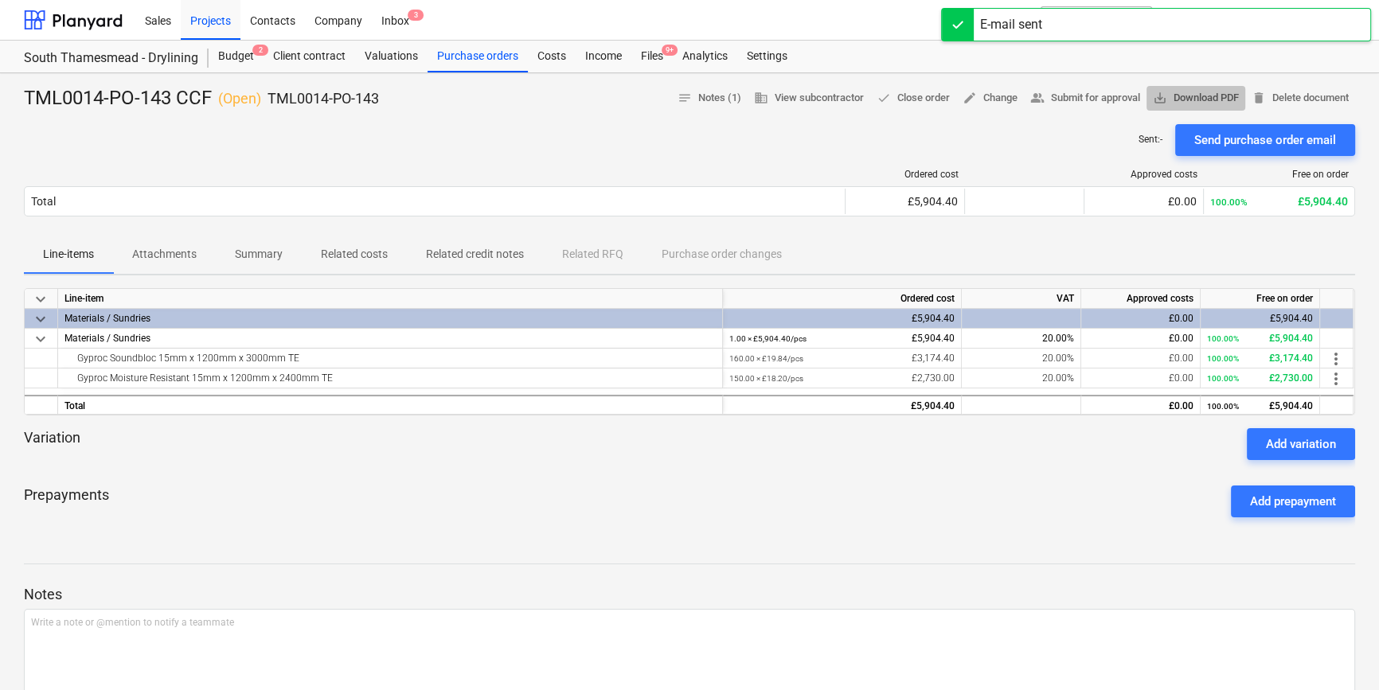
click at [1098, 99] on span "save_alt Download PDF" at bounding box center [1196, 98] width 86 height 18
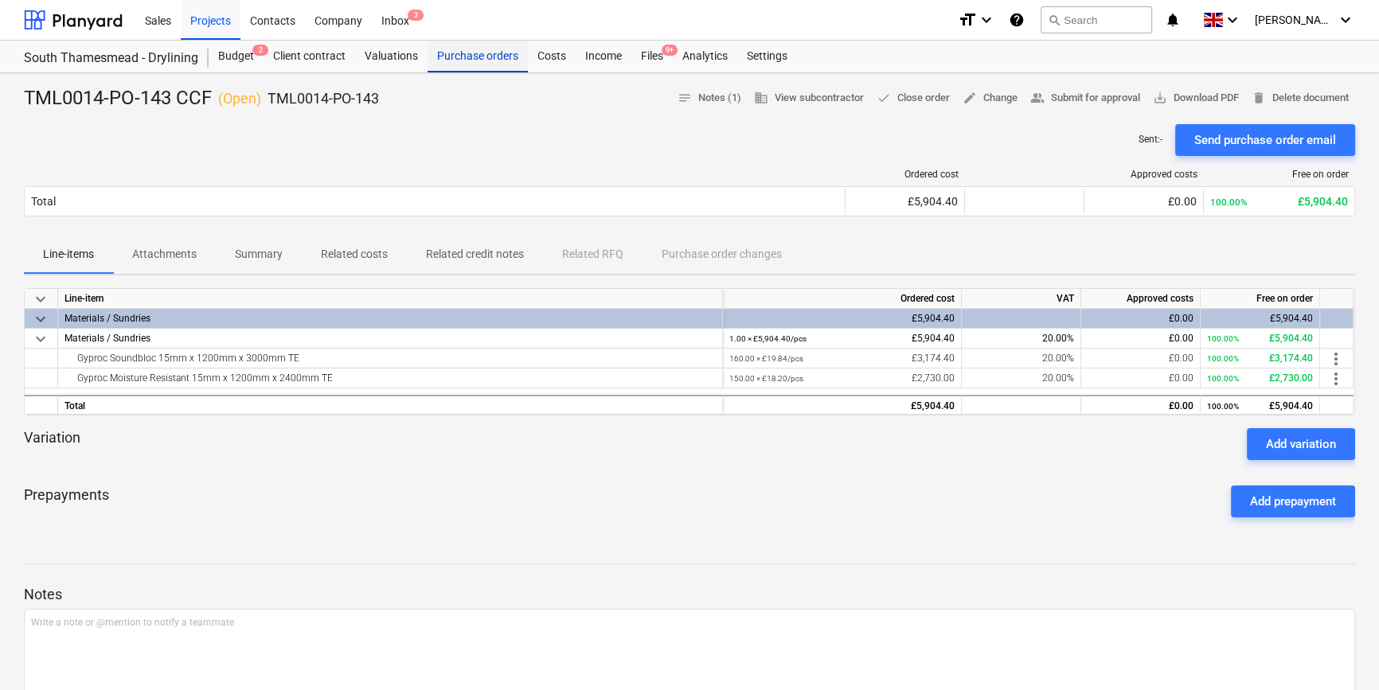
click at [475, 60] on div "Purchase orders" at bounding box center [477, 57] width 100 height 32
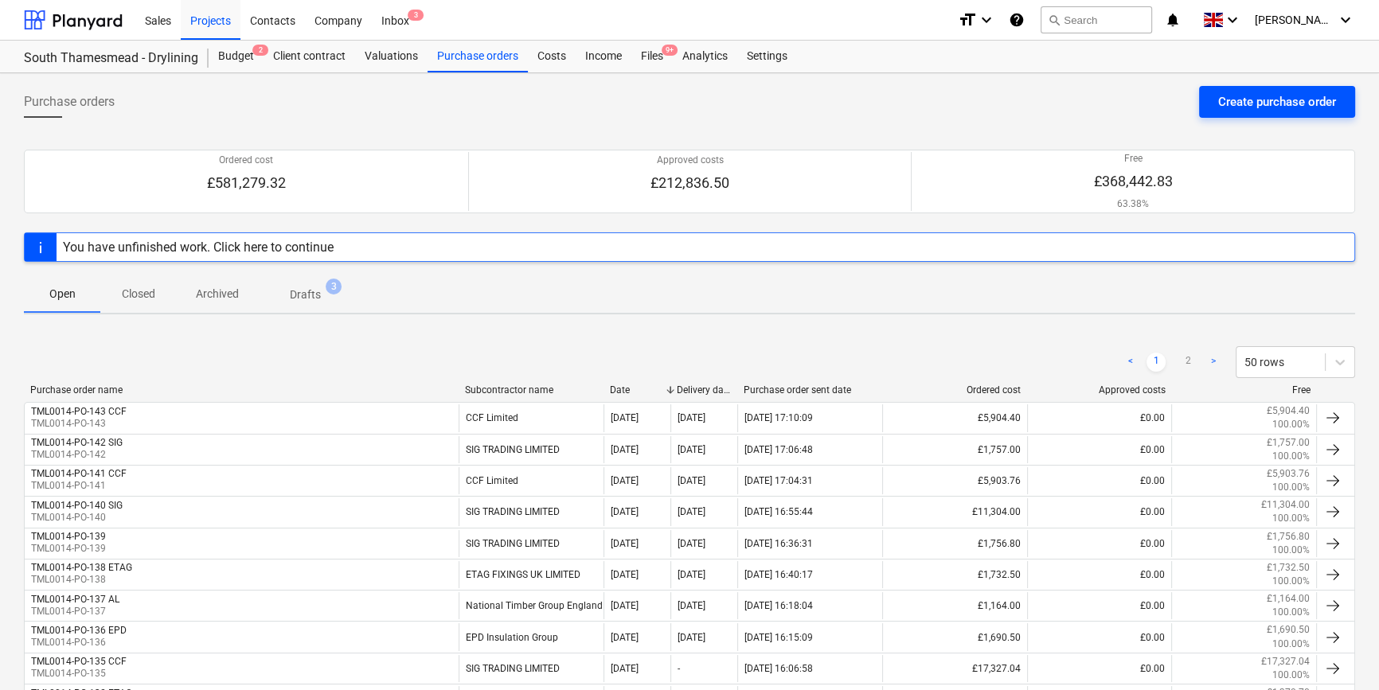
click at [1098, 103] on div "Create purchase order" at bounding box center [1277, 102] width 118 height 21
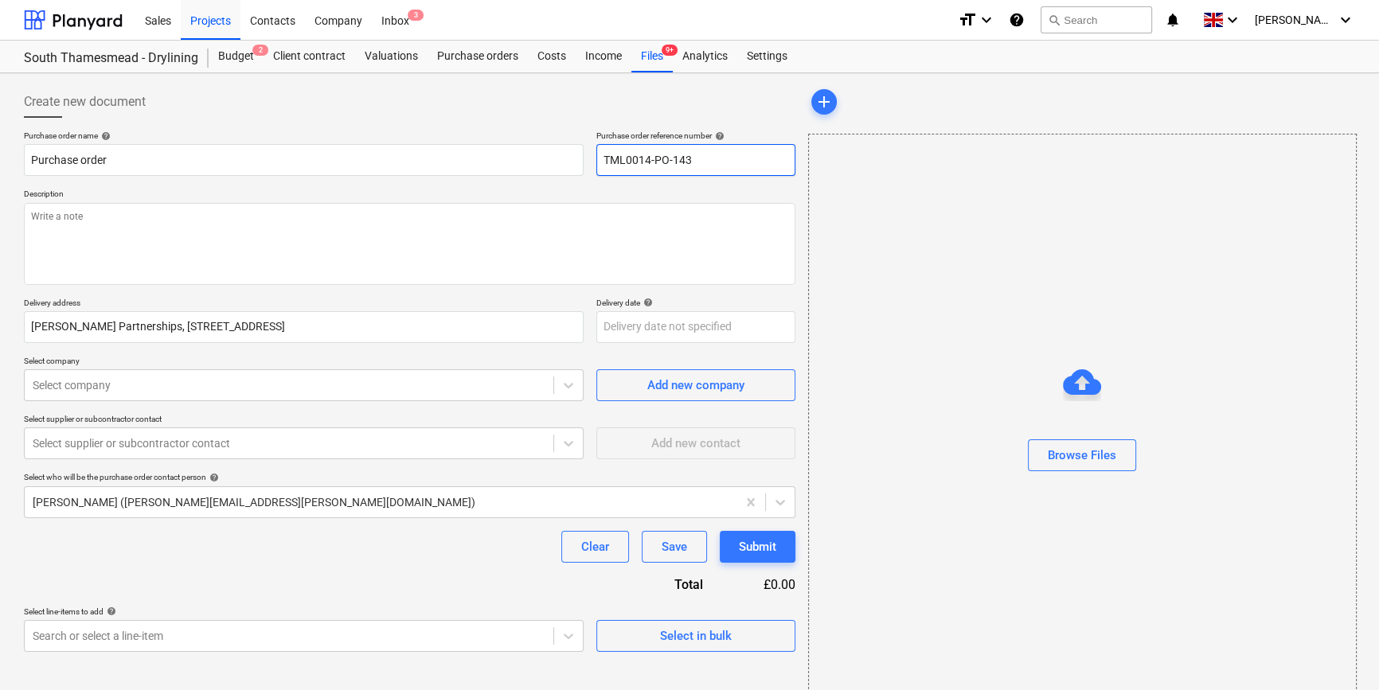
click at [713, 151] on input "TML0014-PO-143" at bounding box center [695, 160] width 199 height 32
drag, startPoint x: 698, startPoint y: 164, endPoint x: 604, endPoint y: 163, distance: 93.9
click at [604, 163] on input "TML0014-PO-144" at bounding box center [695, 160] width 199 height 32
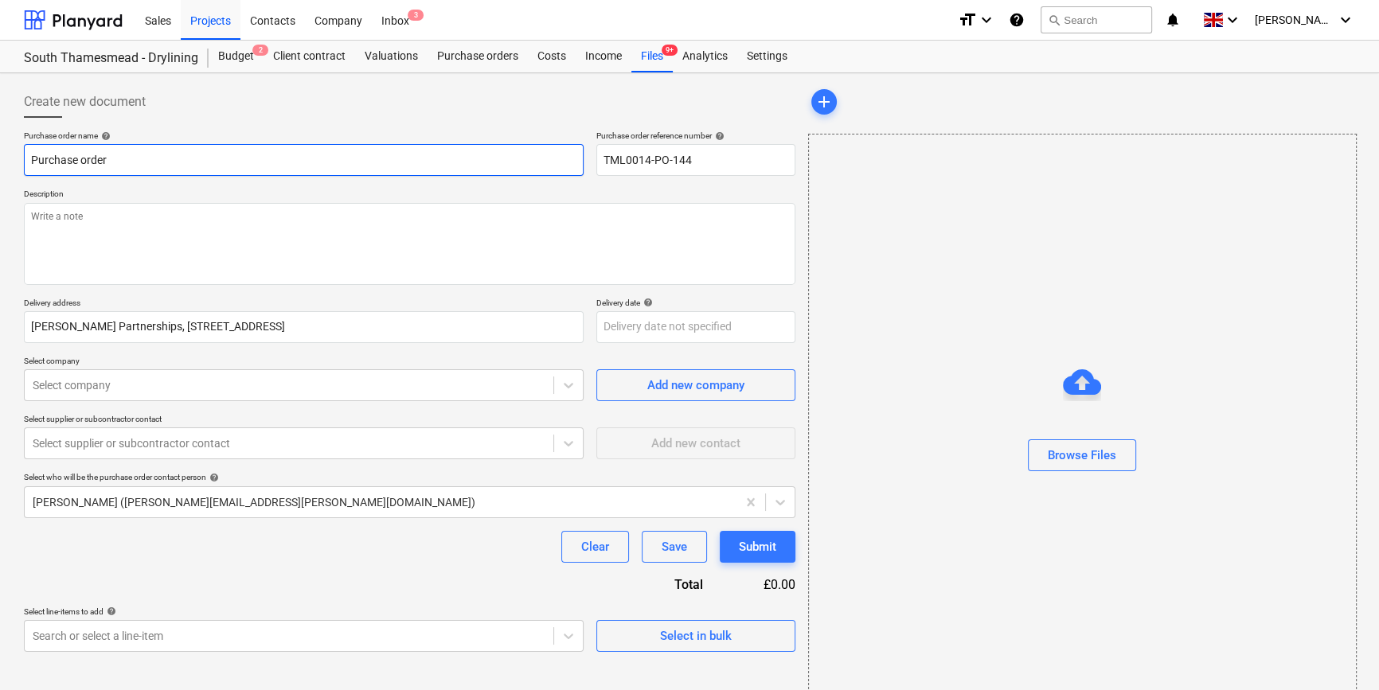
drag, startPoint x: 107, startPoint y: 162, endPoint x: 15, endPoint y: 162, distance: 92.3
click at [15, 162] on div "Create new document Purchase order name help Purchase order Purchase order refe…" at bounding box center [689, 399] width 1379 height 653
paste input "TML0014-PO-144"
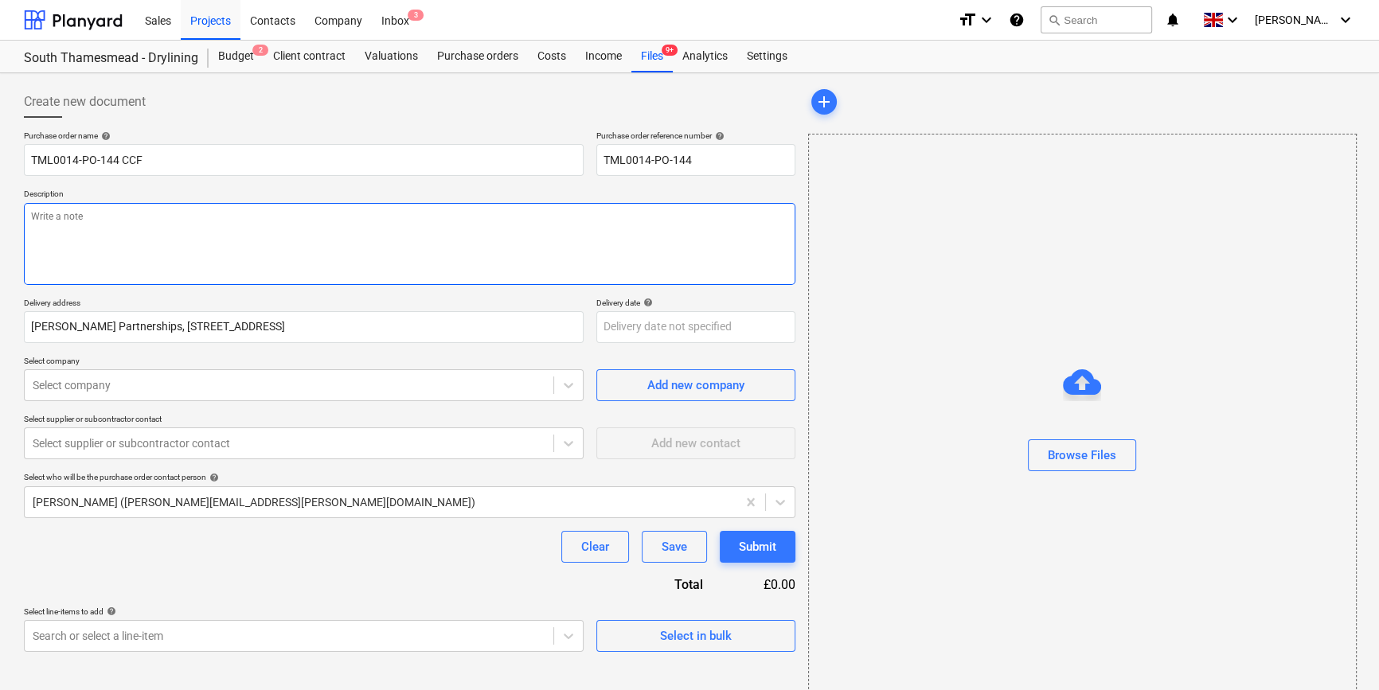
click at [55, 239] on textarea at bounding box center [409, 244] width 771 height 82
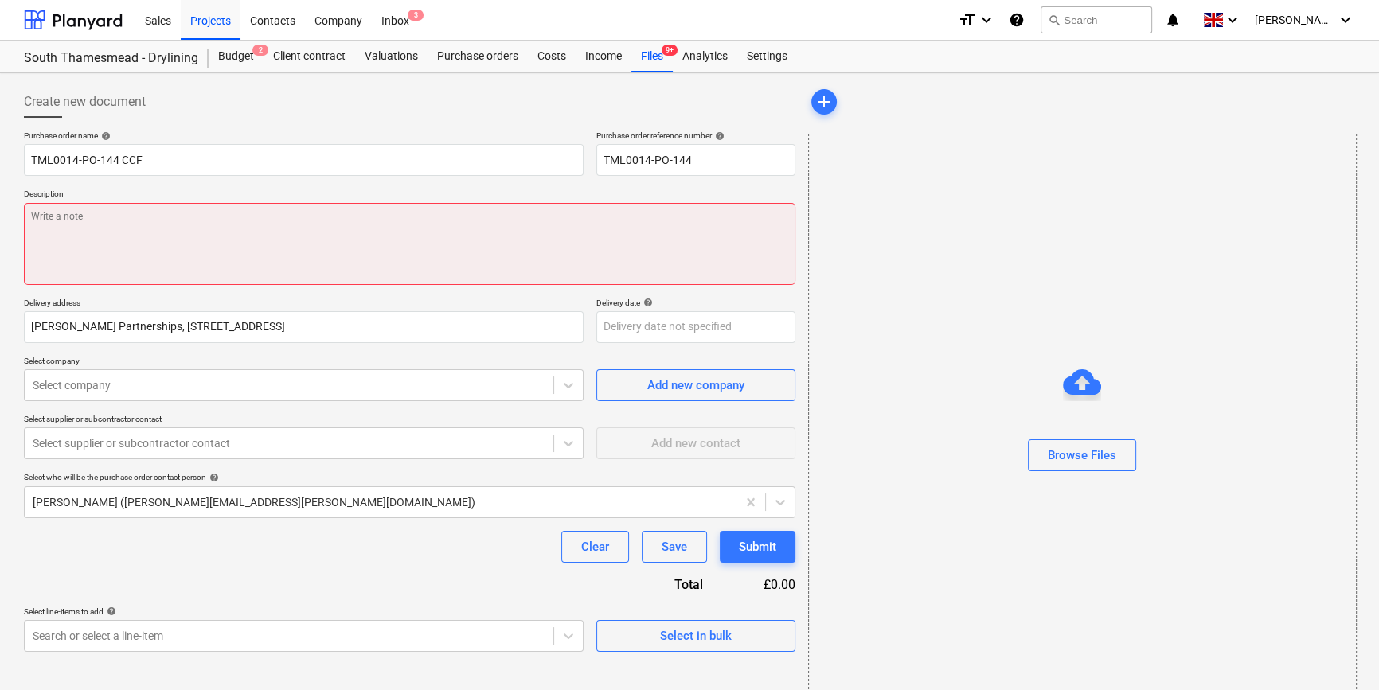
click at [61, 222] on textarea at bounding box center [409, 244] width 771 height 82
paste textarea "Site contact [PERSON_NAME] [PHONE_NUMBER]"
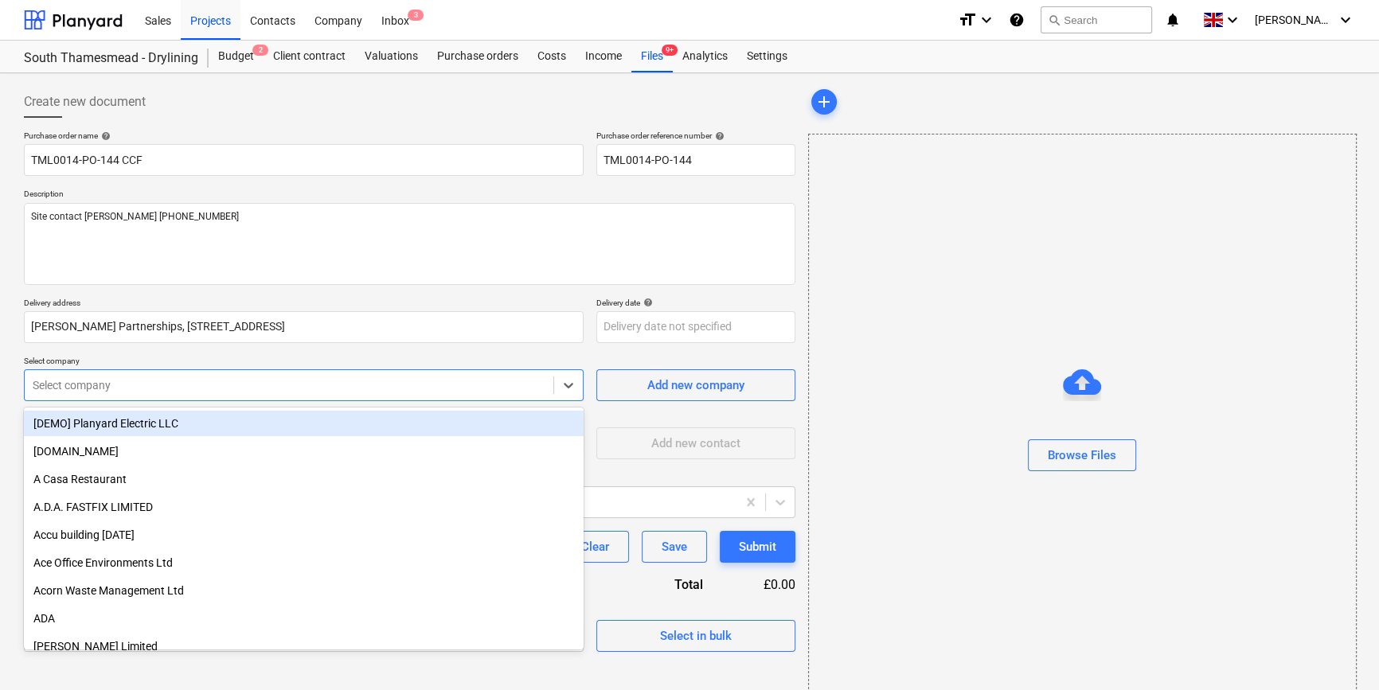
click at [112, 388] on div at bounding box center [289, 385] width 513 height 16
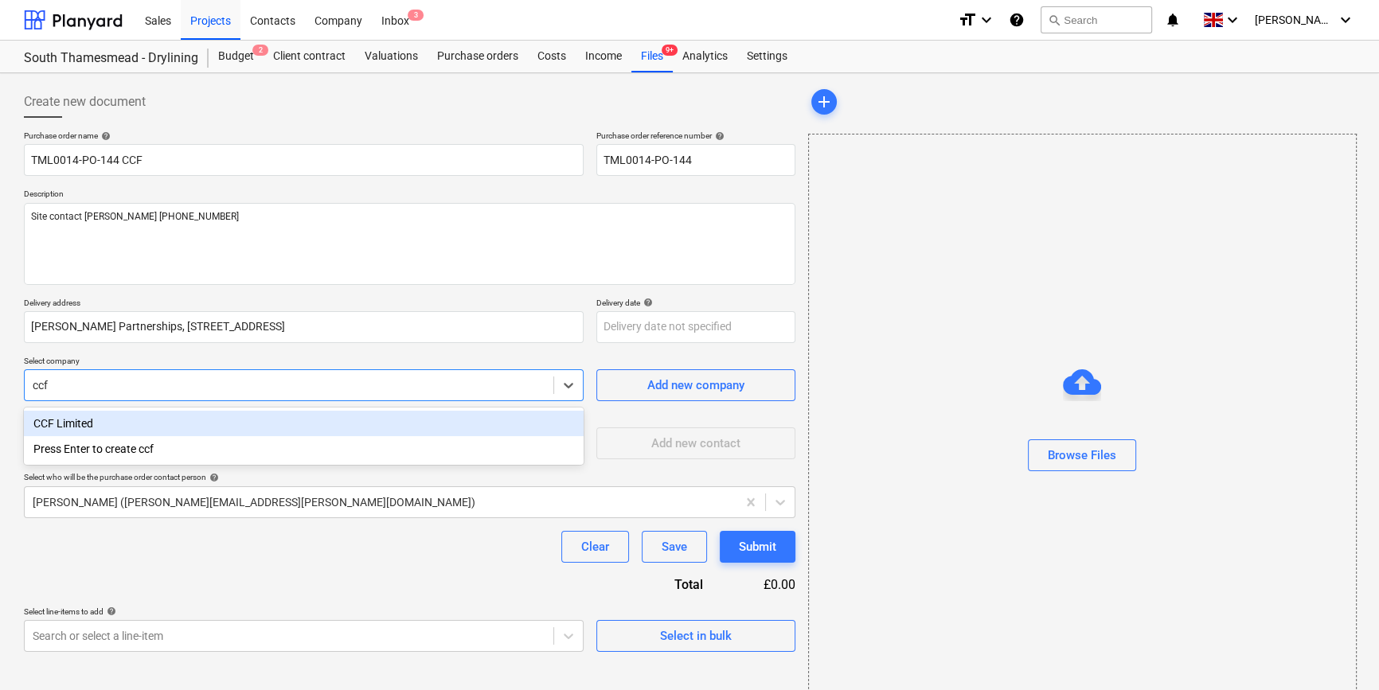
click at [63, 424] on div "CCF Limited" at bounding box center [304, 423] width 560 height 25
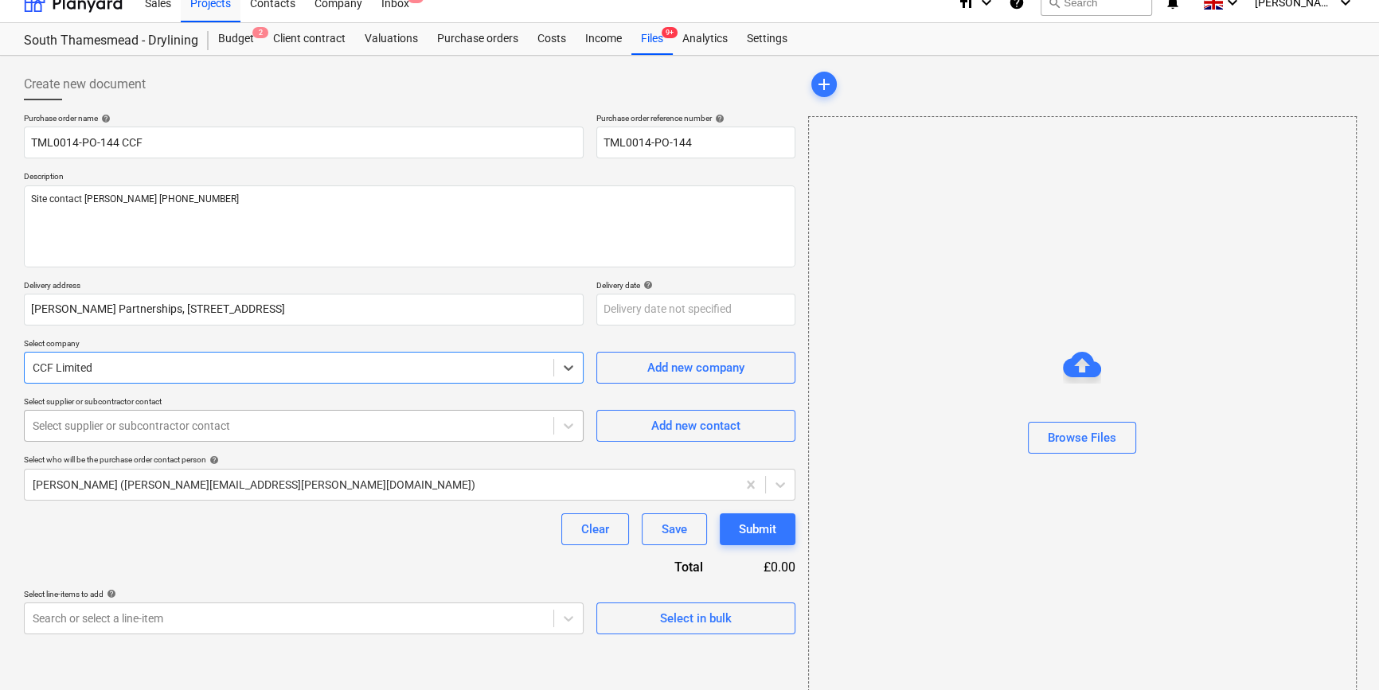
click at [57, 451] on body "Sales Projects Contacts Company Inbox 3 format_size keyboard_arrow_down help se…" at bounding box center [689, 327] width 1379 height 690
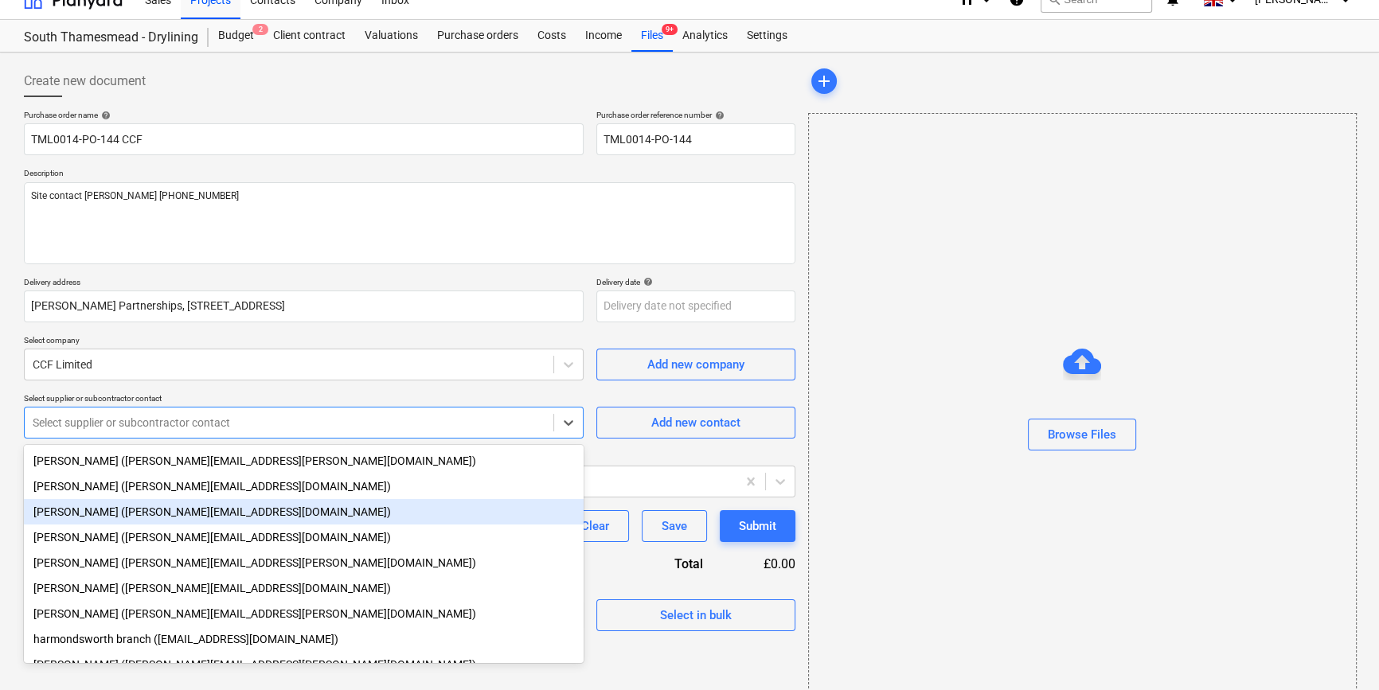
click at [70, 512] on div "[PERSON_NAME] ([PERSON_NAME][EMAIL_ADDRESS][DOMAIN_NAME])" at bounding box center [304, 511] width 560 height 25
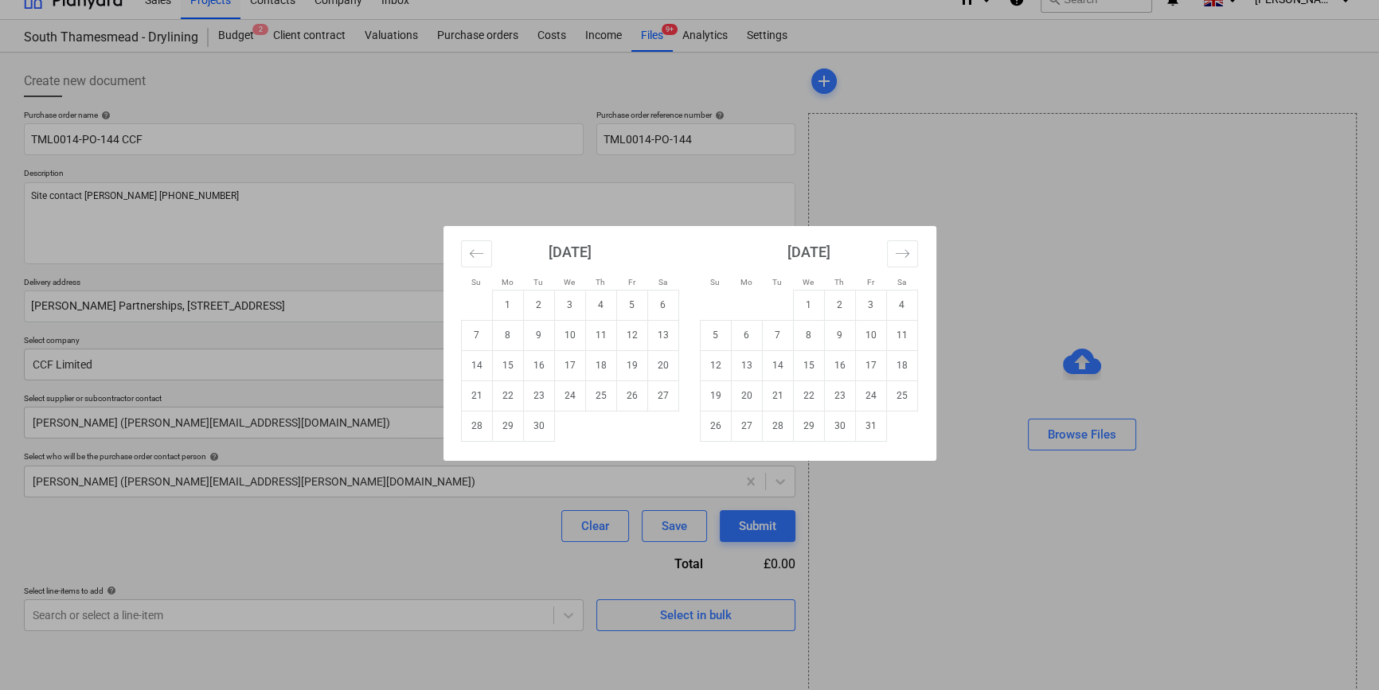
click at [637, 309] on body "Sales Projects Contacts Company Inbox 3 format_size keyboard_arrow_down help se…" at bounding box center [689, 324] width 1379 height 690
click at [606, 334] on td "11" at bounding box center [600, 335] width 31 height 30
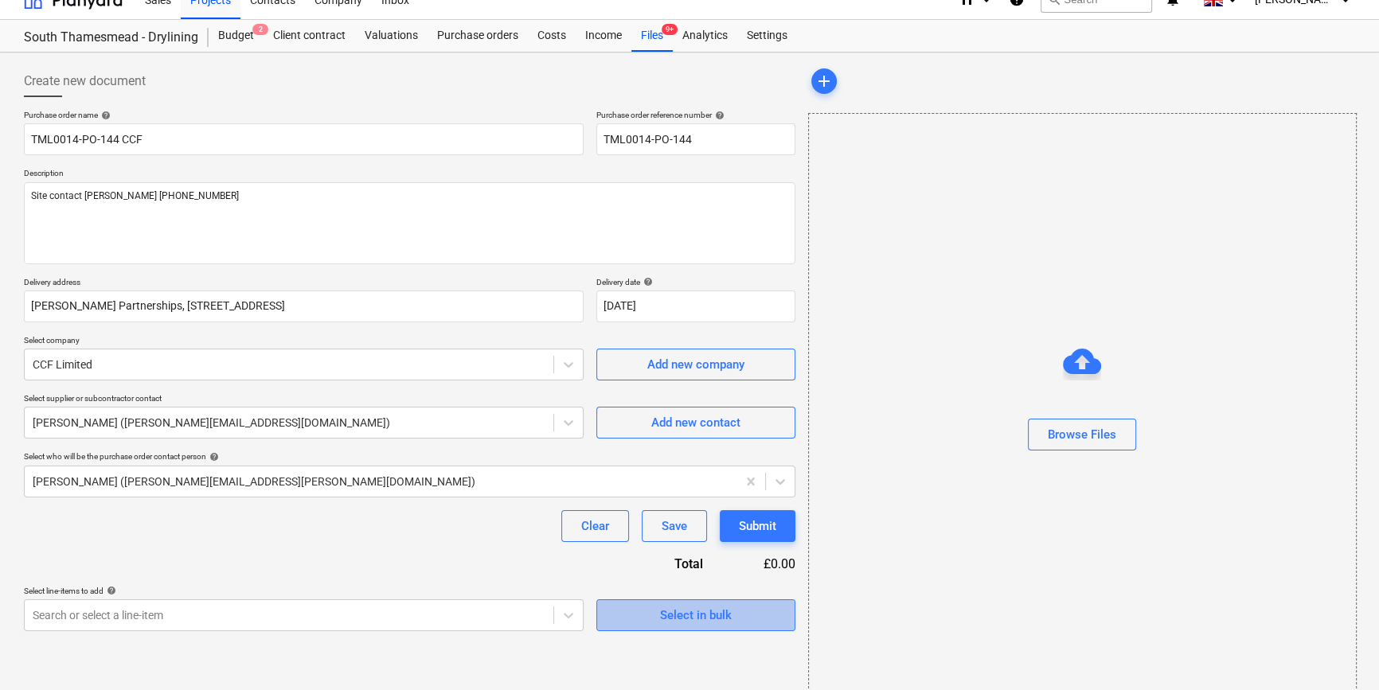
click at [684, 617] on div "Select in bulk" at bounding box center [696, 615] width 72 height 21
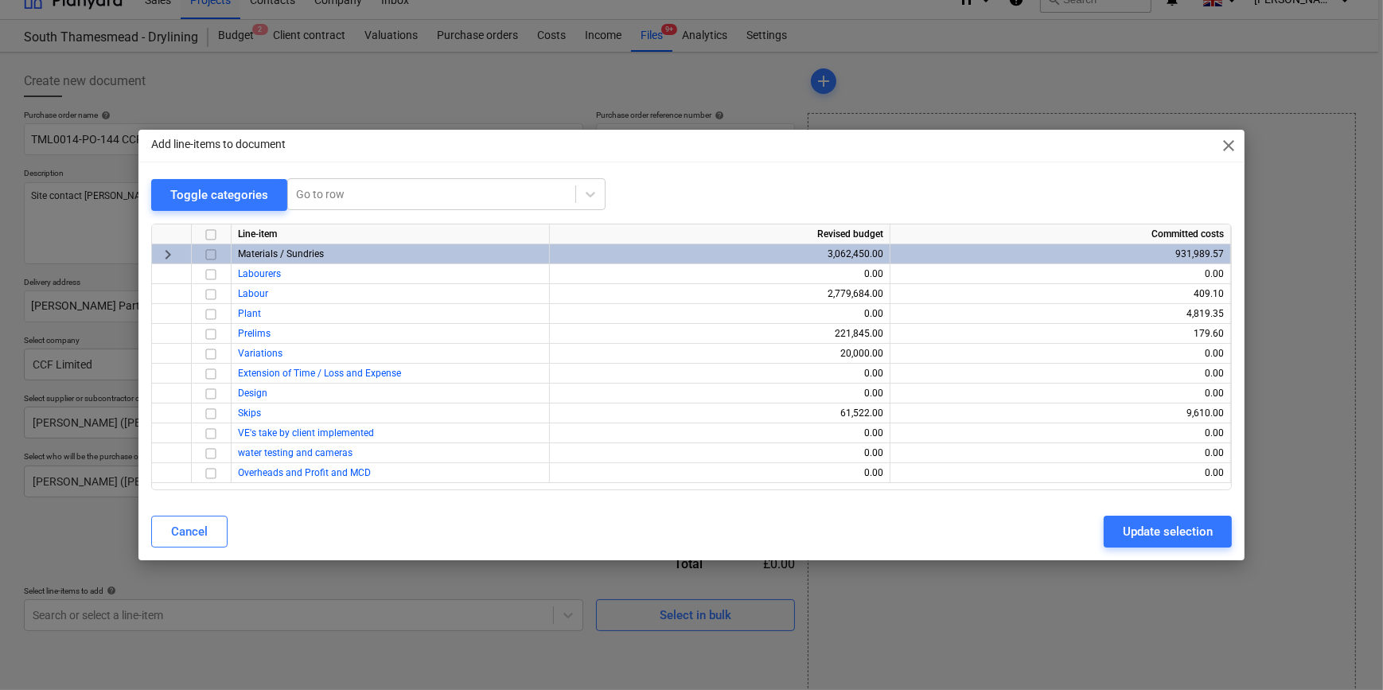
click at [205, 253] on input "checkbox" at bounding box center [210, 254] width 19 height 19
click at [1098, 532] on div "Update selection" at bounding box center [1168, 531] width 90 height 21
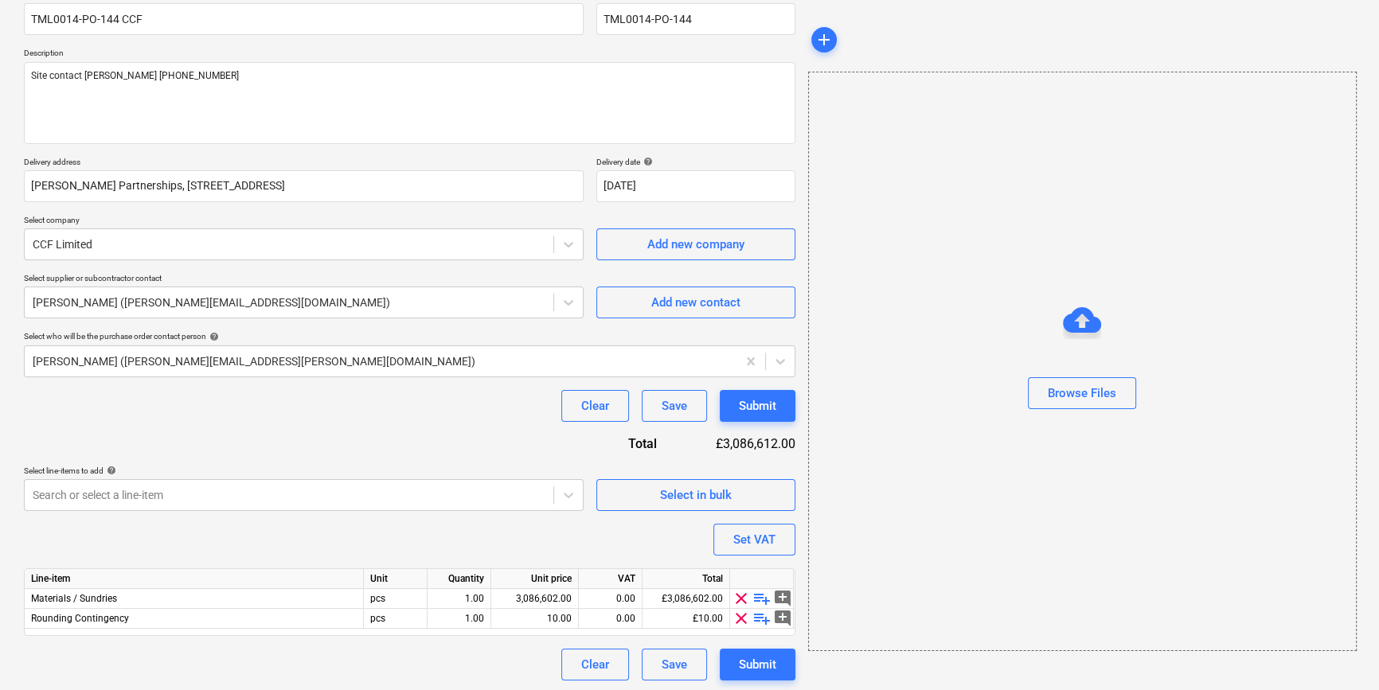
scroll to position [143, 0]
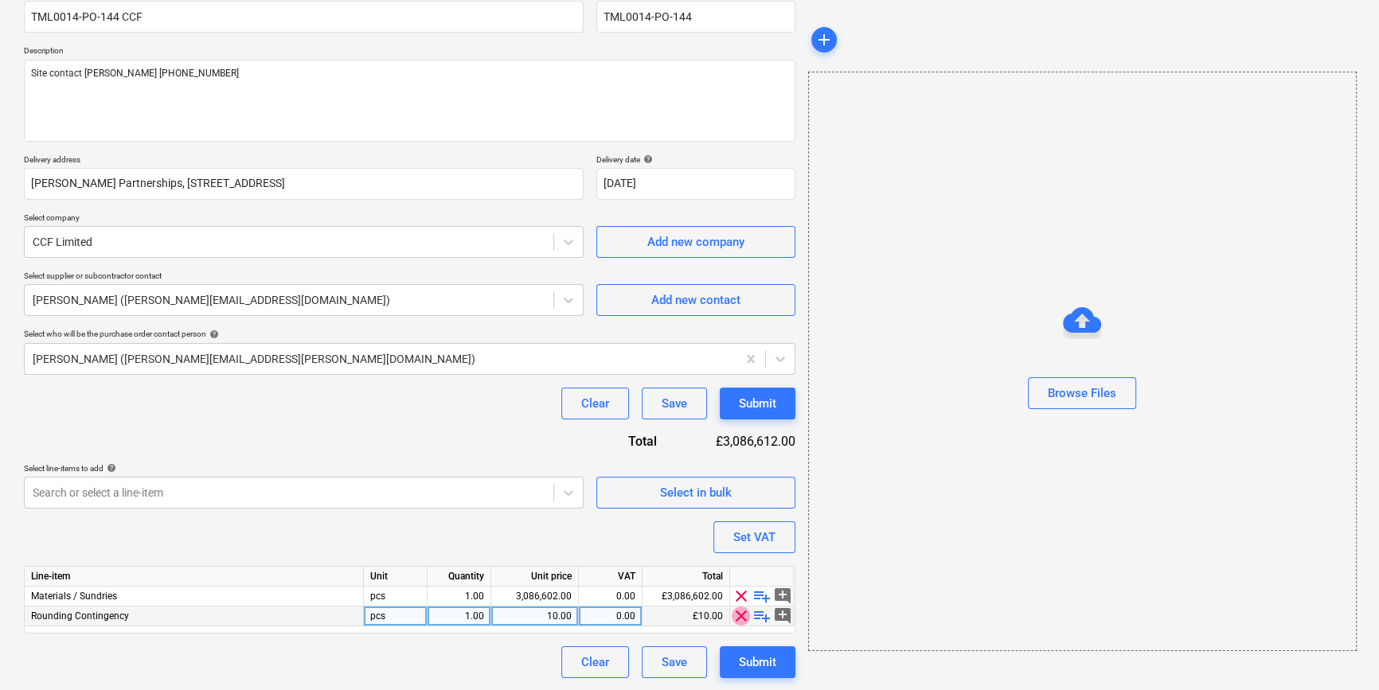
click at [735, 616] on span "clear" at bounding box center [740, 615] width 19 height 19
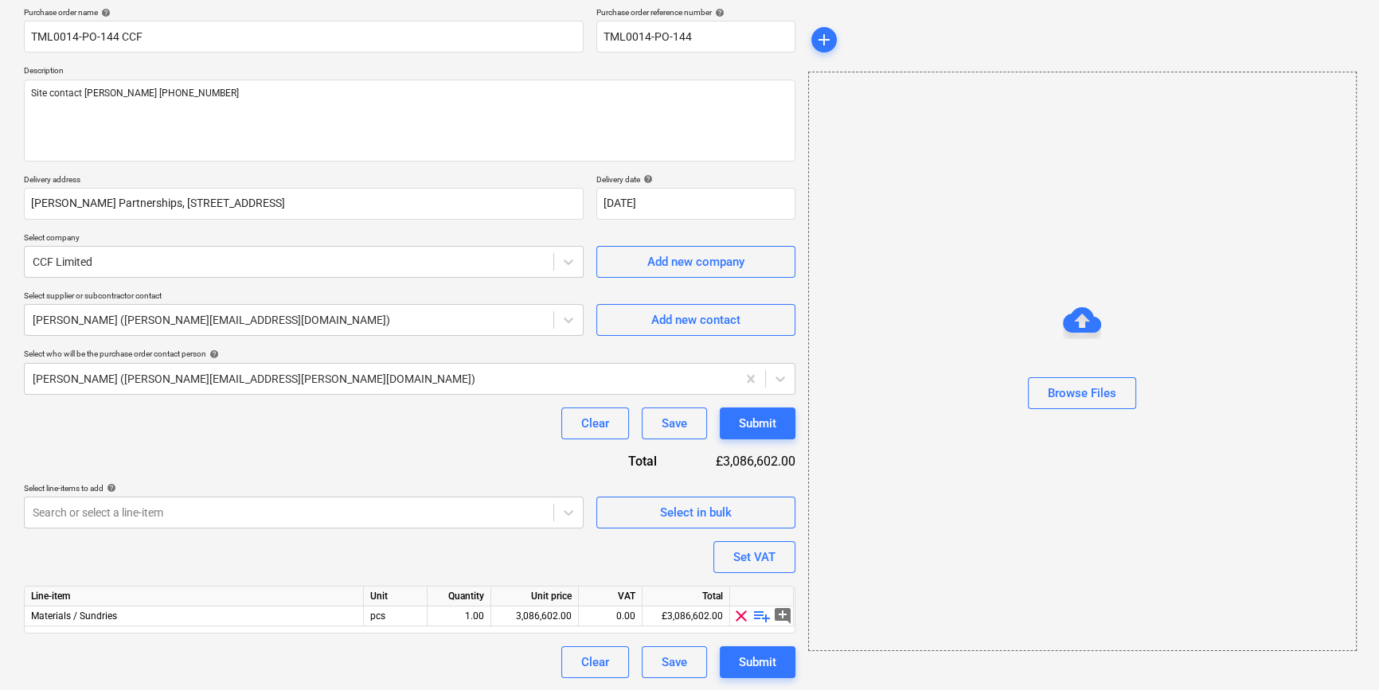
click at [757, 613] on span "playlist_add" at bounding box center [761, 615] width 19 height 19
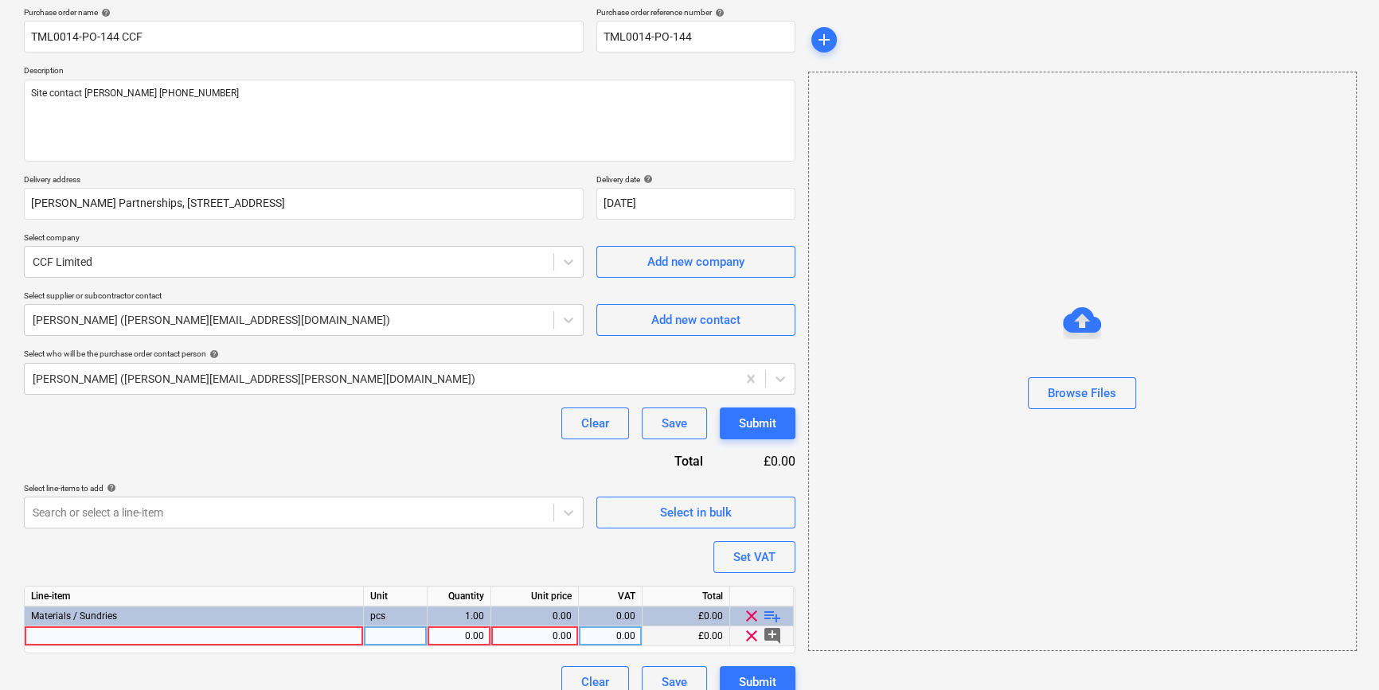
click at [50, 635] on div at bounding box center [194, 636] width 339 height 20
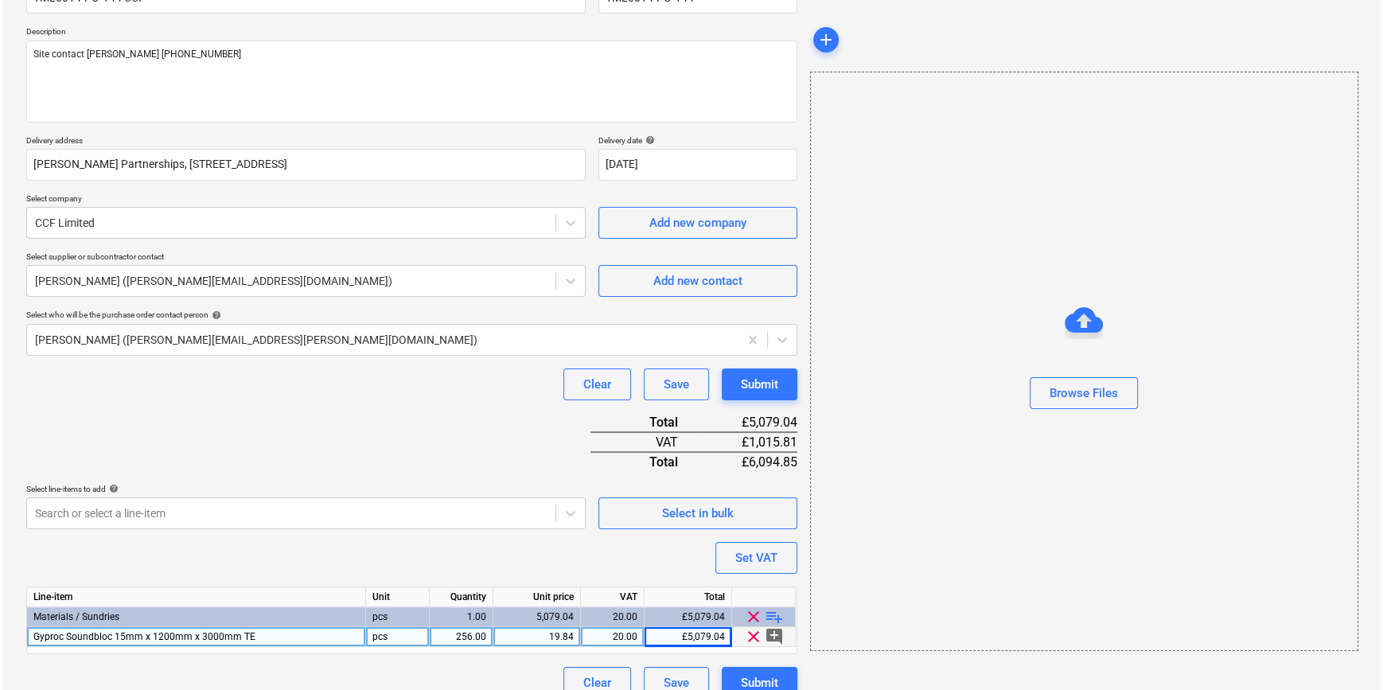
scroll to position [183, 0]
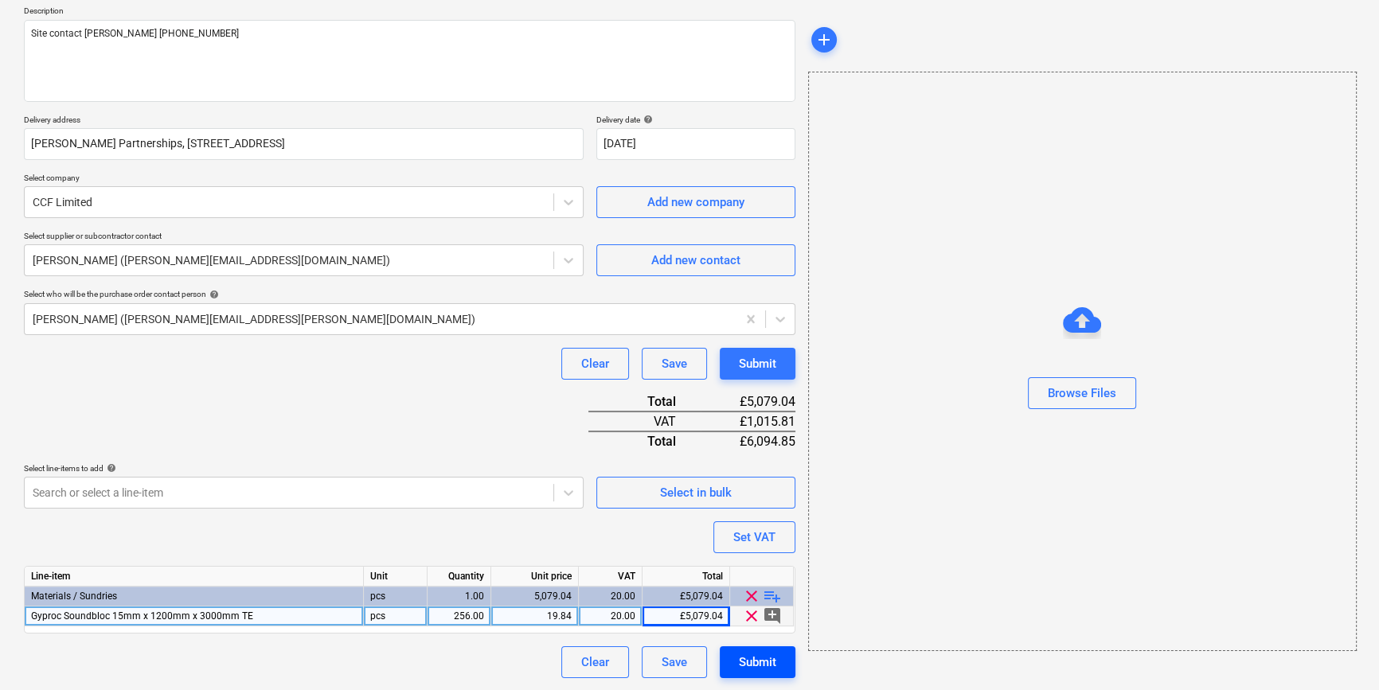
click at [758, 661] on div "Submit" at bounding box center [757, 662] width 37 height 21
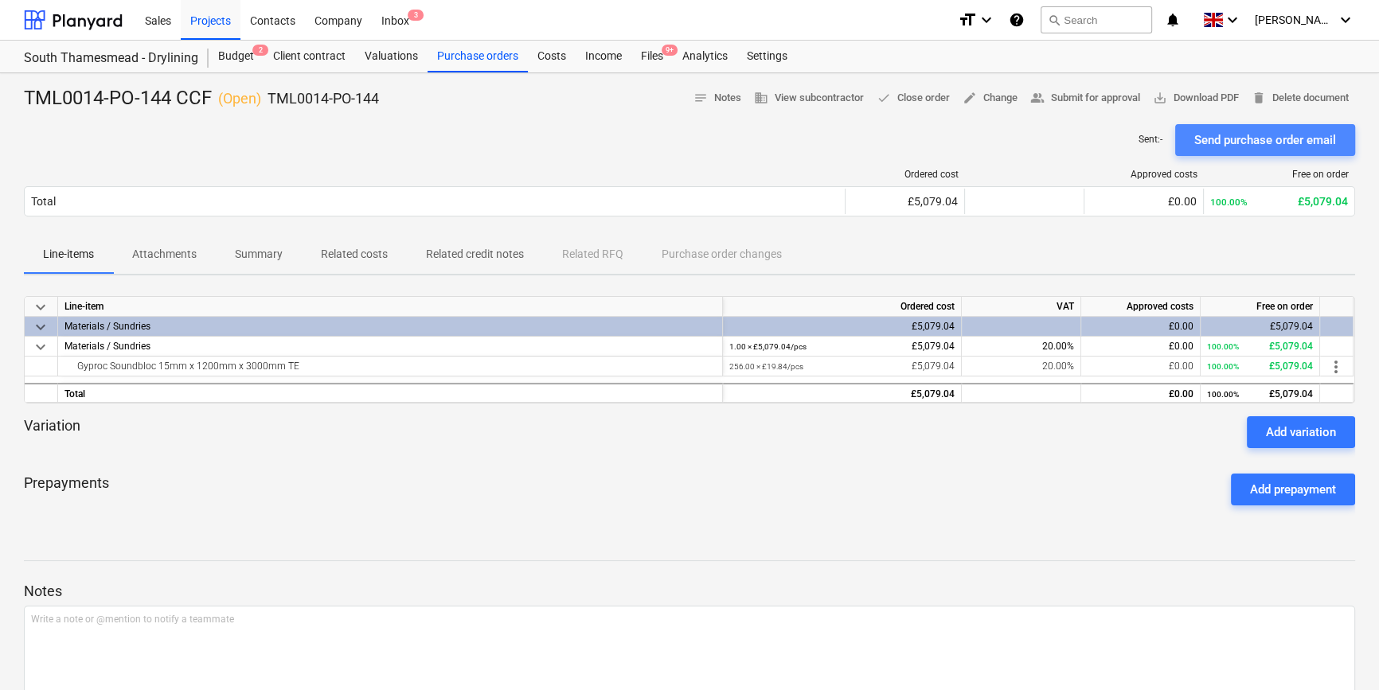
click at [1098, 137] on div "Send purchase order email" at bounding box center [1265, 140] width 142 height 21
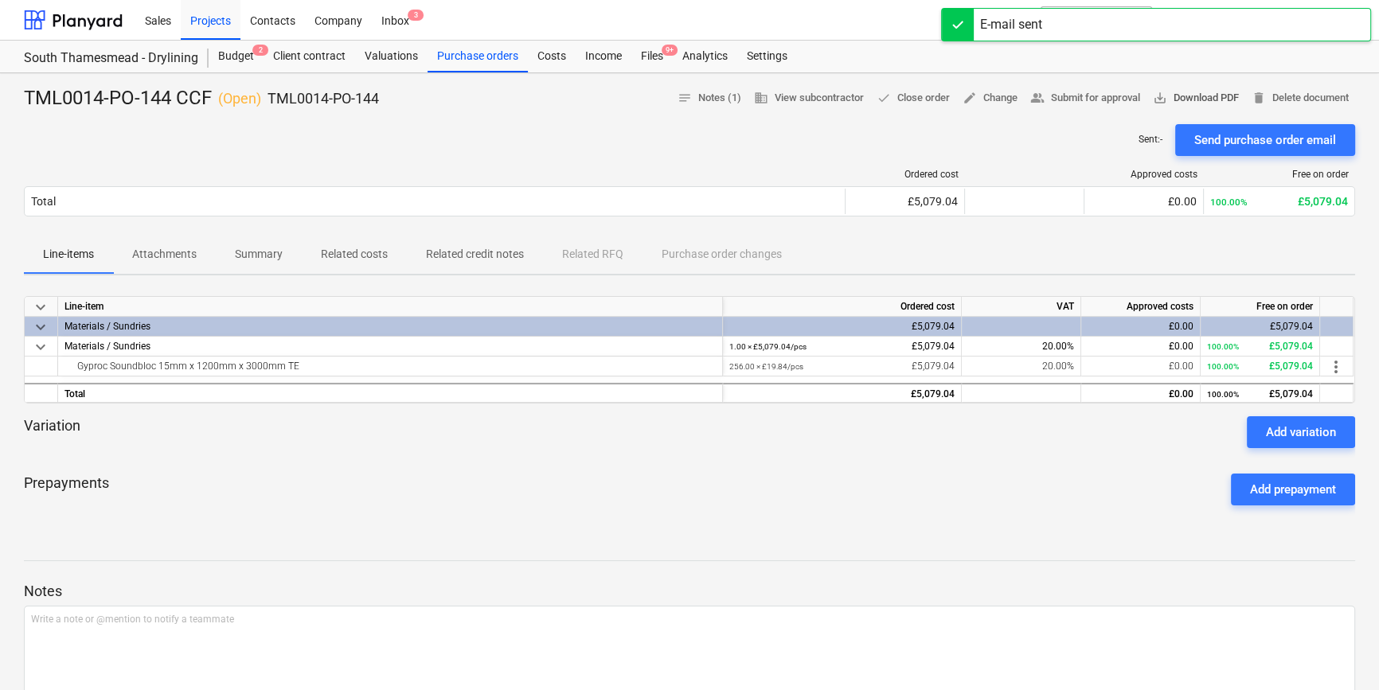
click at [1098, 99] on span "save_alt Download PDF" at bounding box center [1196, 98] width 86 height 18
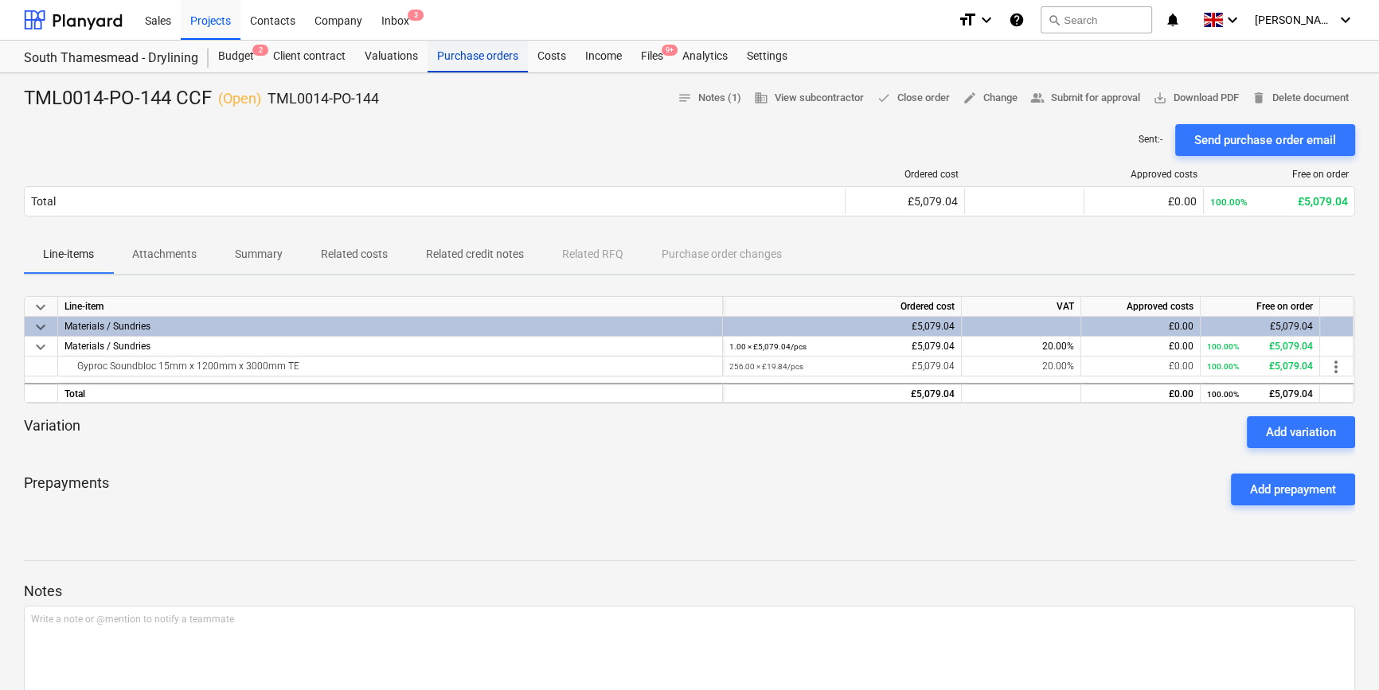
click at [472, 57] on div "Purchase orders" at bounding box center [477, 57] width 100 height 32
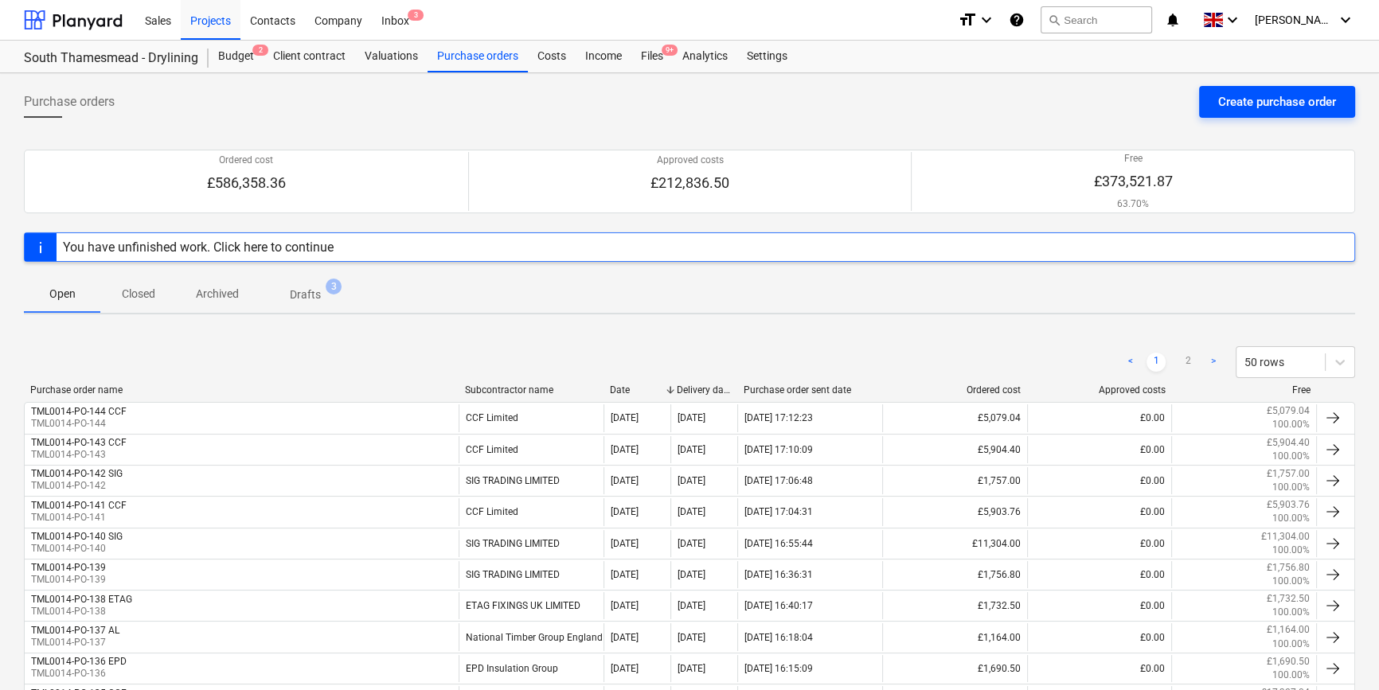
click at [1098, 95] on div "Create purchase order" at bounding box center [1277, 102] width 118 height 21
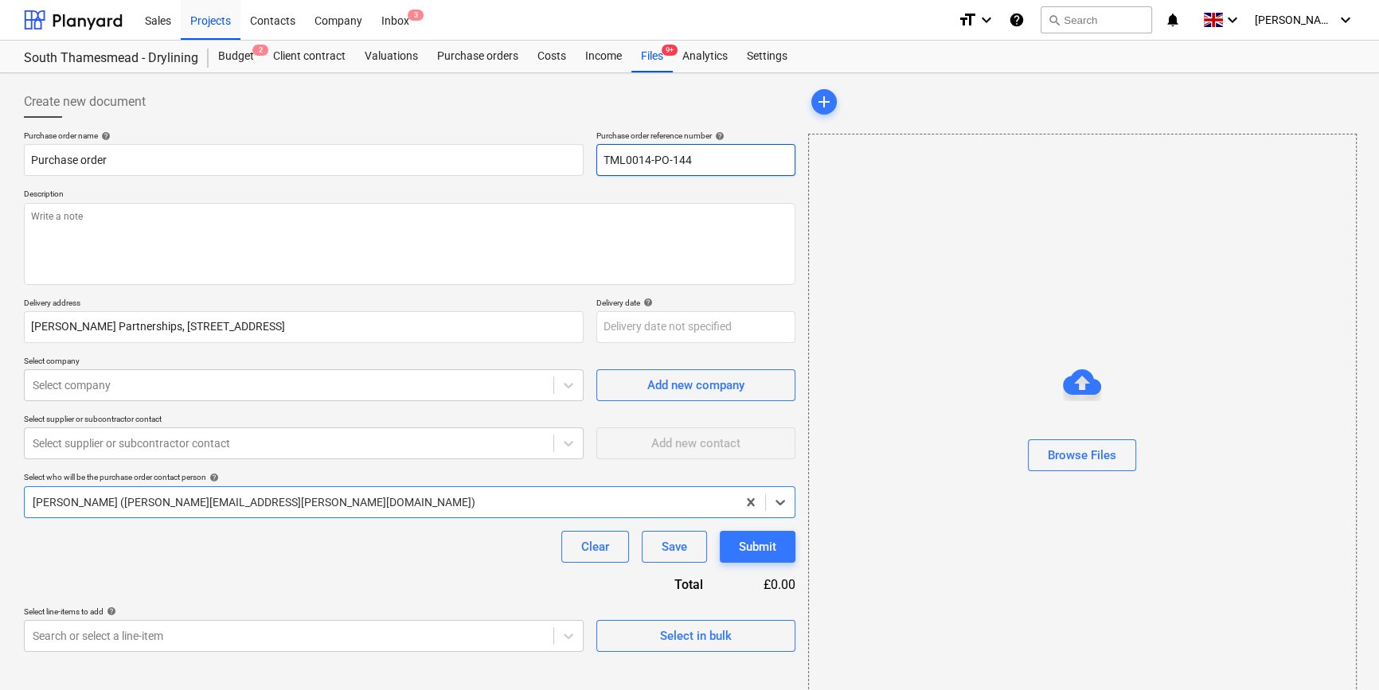
click at [712, 154] on input "TML0014-PO-144" at bounding box center [695, 160] width 199 height 32
drag, startPoint x: 694, startPoint y: 158, endPoint x: 594, endPoint y: 168, distance: 100.8
click at [594, 168] on div "Purchase order name help Purchase order Purchase order reference number help TM…" at bounding box center [409, 153] width 771 height 45
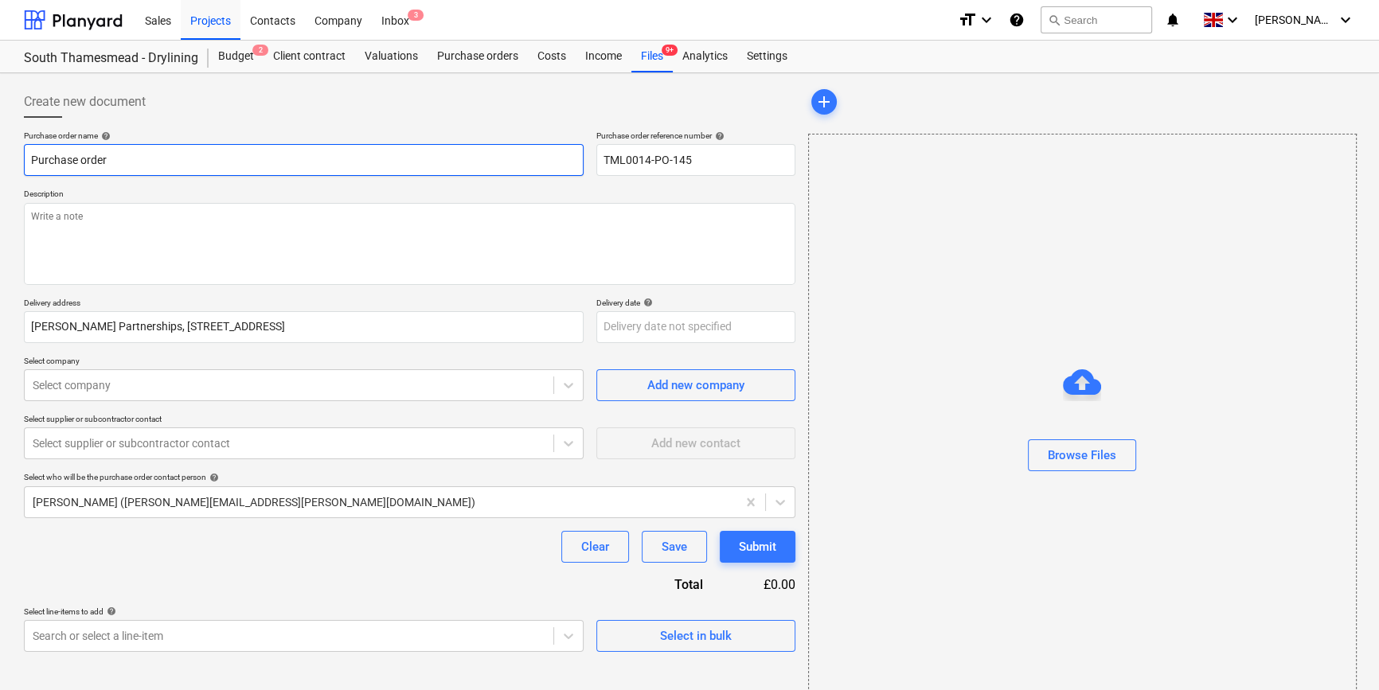
drag, startPoint x: 116, startPoint y: 164, endPoint x: 35, endPoint y: 164, distance: 81.2
click at [35, 164] on input "Purchase order" at bounding box center [304, 160] width 560 height 32
click at [34, 163] on input "Purchase order" at bounding box center [304, 160] width 560 height 32
drag, startPoint x: 123, startPoint y: 162, endPoint x: 22, endPoint y: 167, distance: 101.2
click at [22, 167] on div "Create new document Purchase order name help Purchase order Purchase order refe…" at bounding box center [410, 400] width 784 height 640
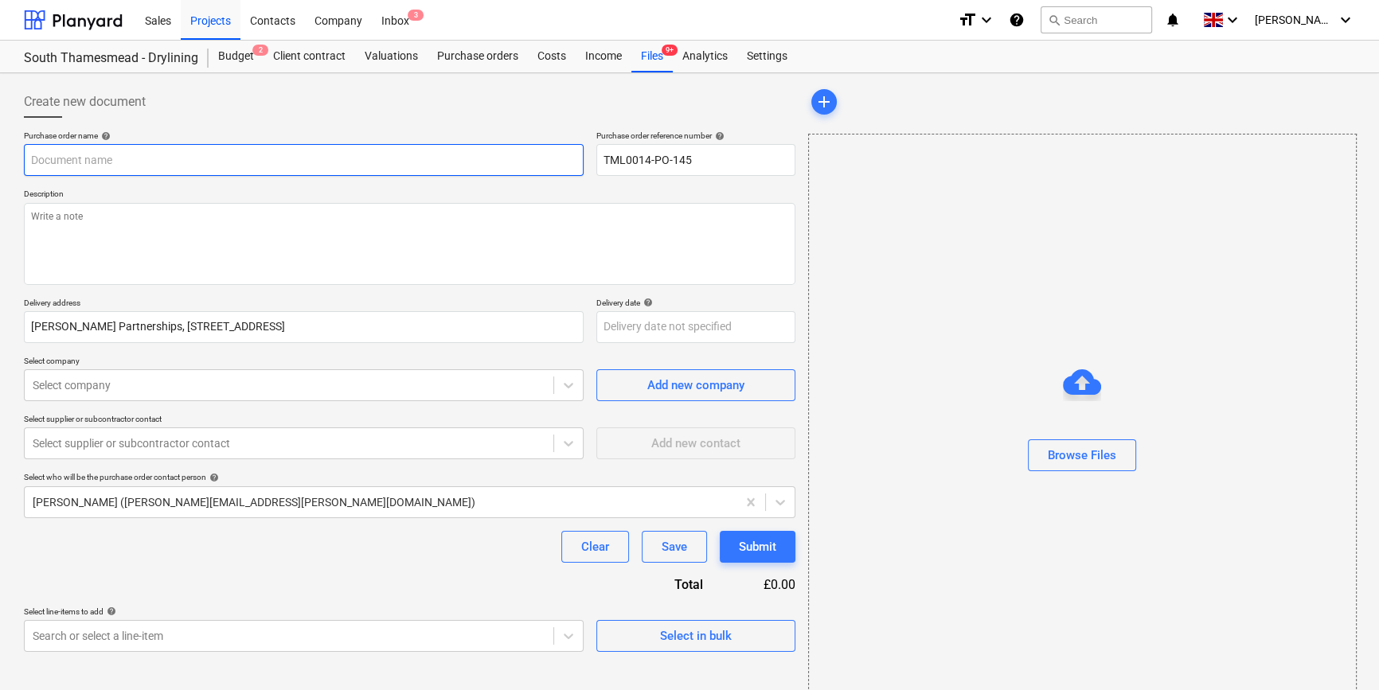
paste input "TML0014-PO-145"
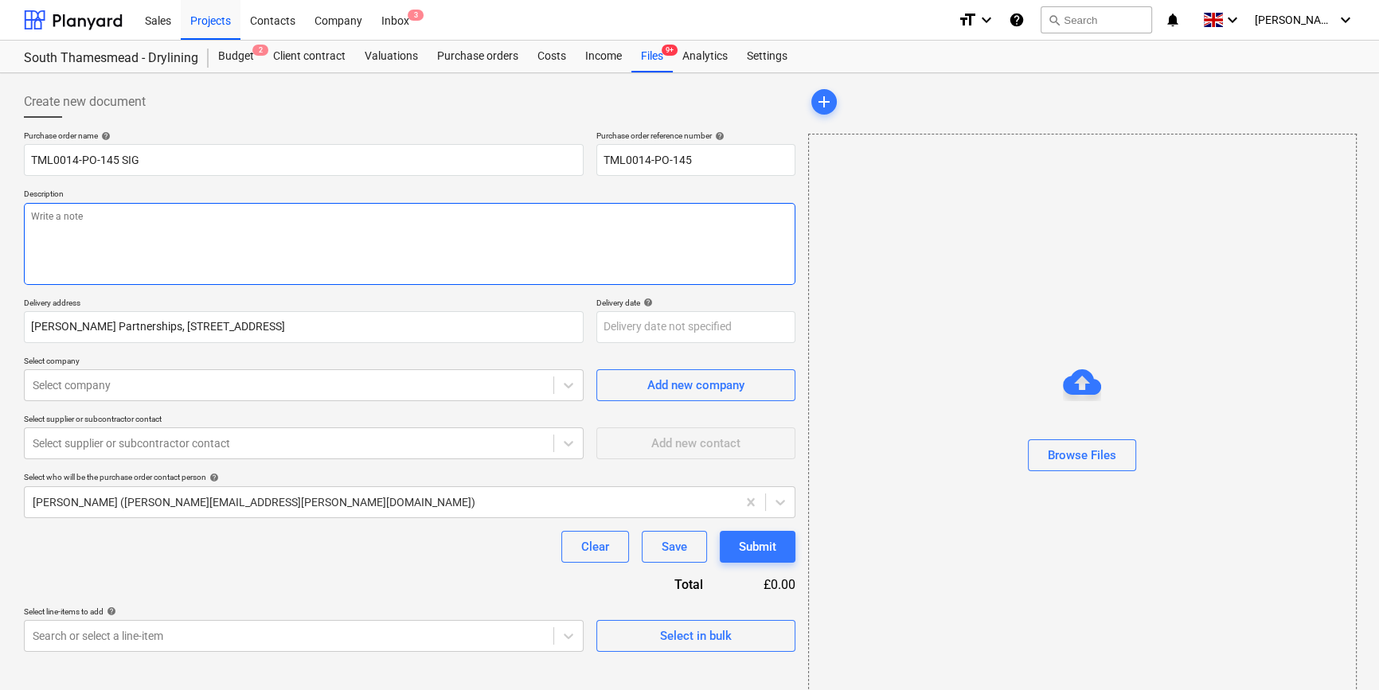
click at [66, 247] on textarea at bounding box center [409, 244] width 771 height 82
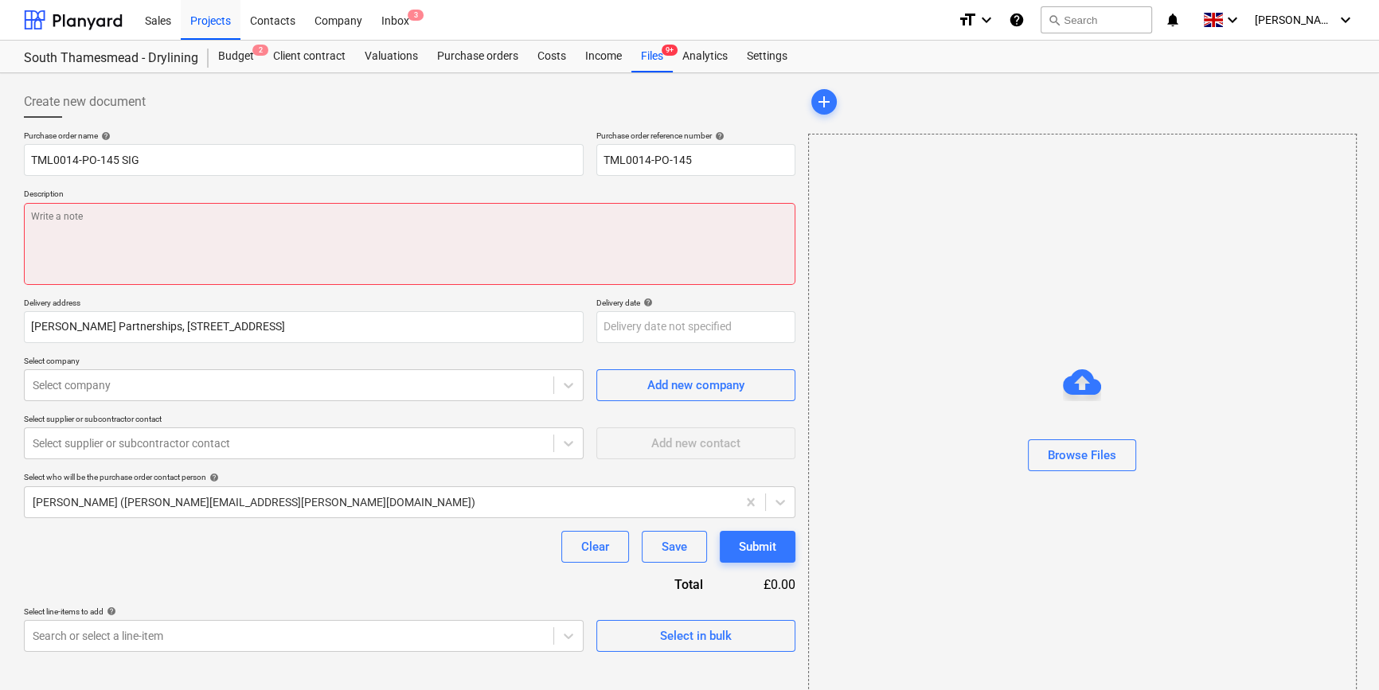
paste textarea "Site contact [PERSON_NAME] [PHONE_NUMBER]"
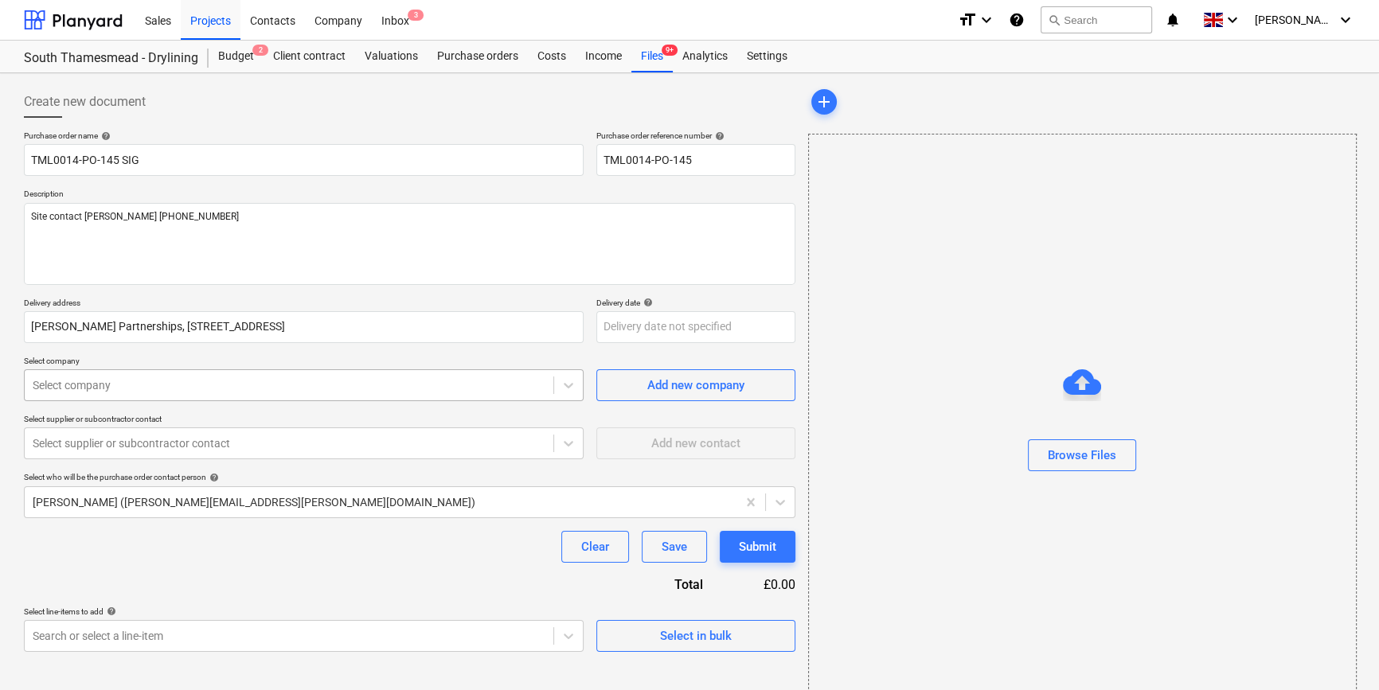
click at [85, 384] on div at bounding box center [289, 385] width 513 height 16
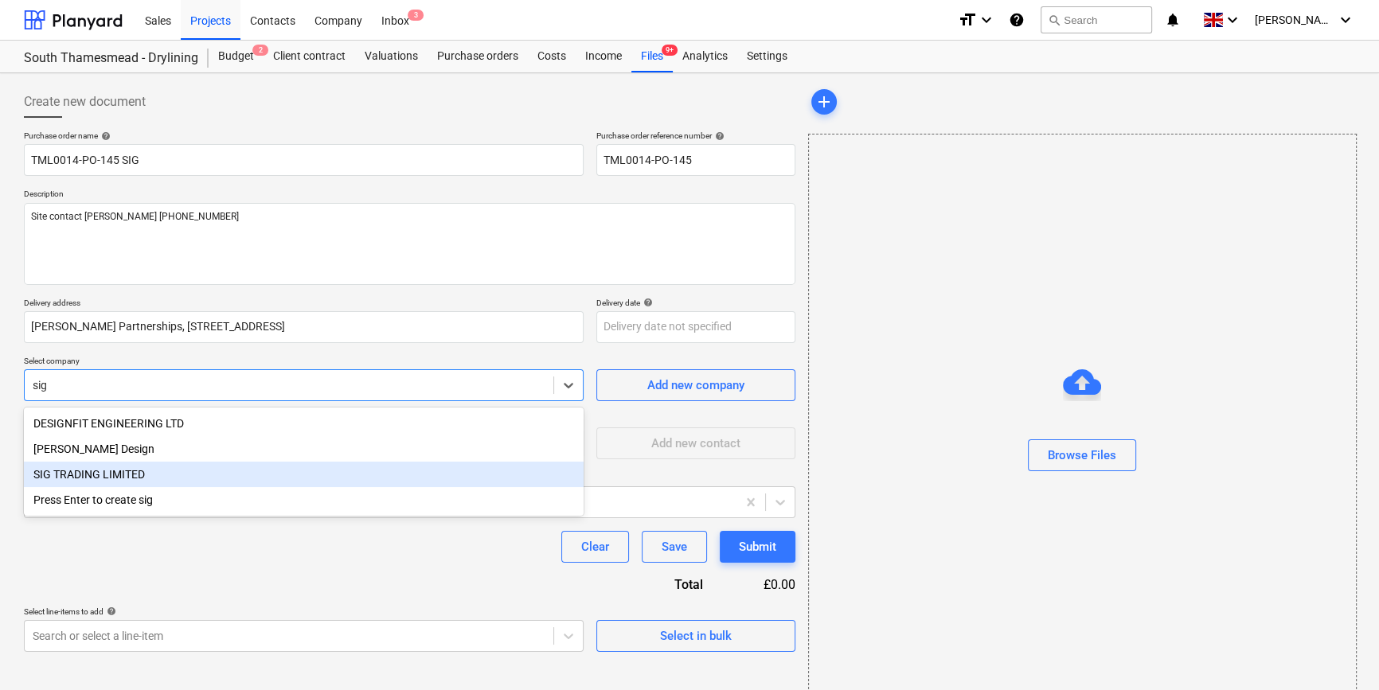
click at [74, 474] on div "SIG TRADING LIMITED" at bounding box center [304, 474] width 560 height 25
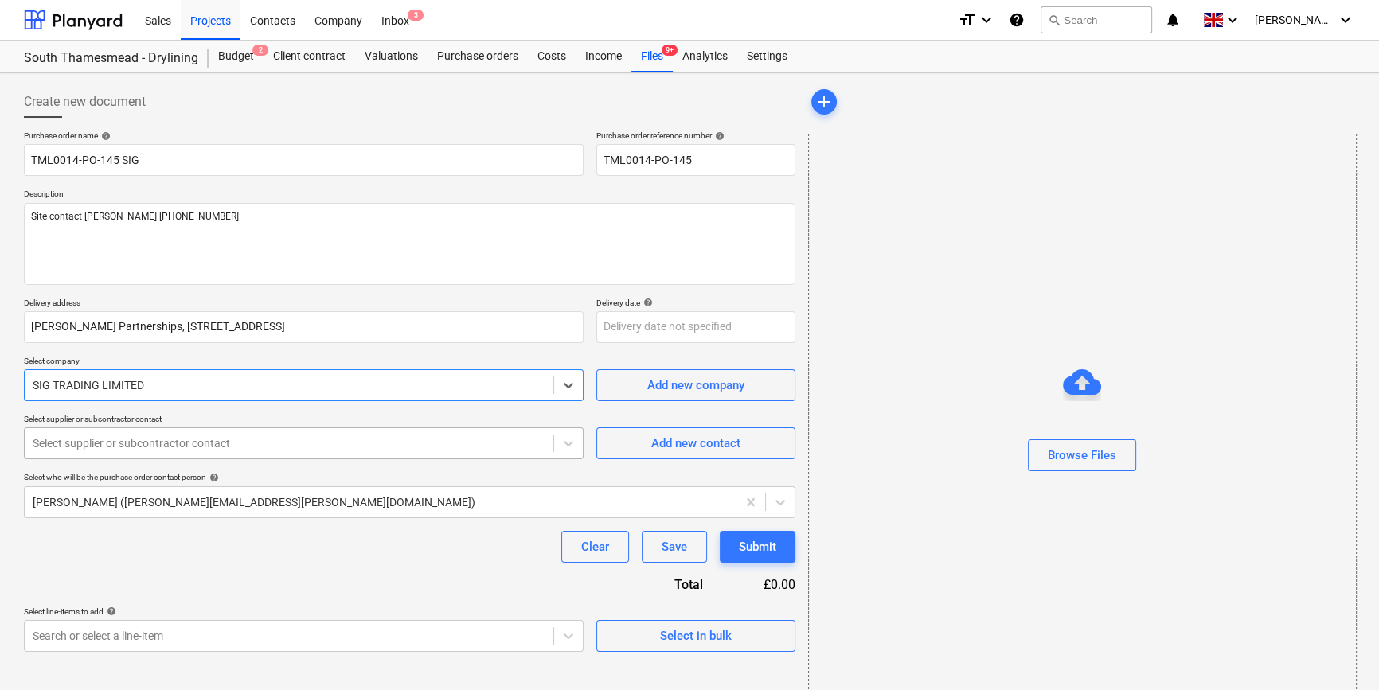
click at [80, 450] on div at bounding box center [289, 443] width 513 height 16
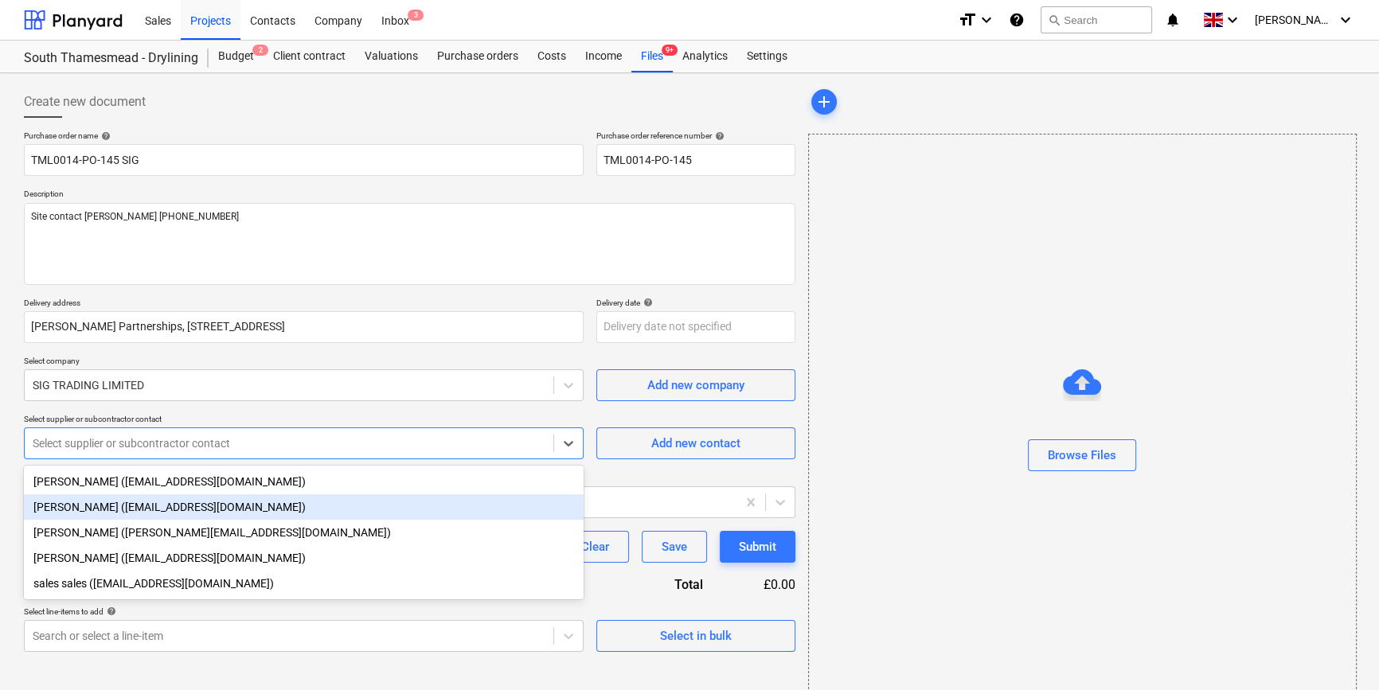
click at [78, 509] on div "[PERSON_NAME] ([EMAIL_ADDRESS][DOMAIN_NAME])" at bounding box center [304, 506] width 560 height 25
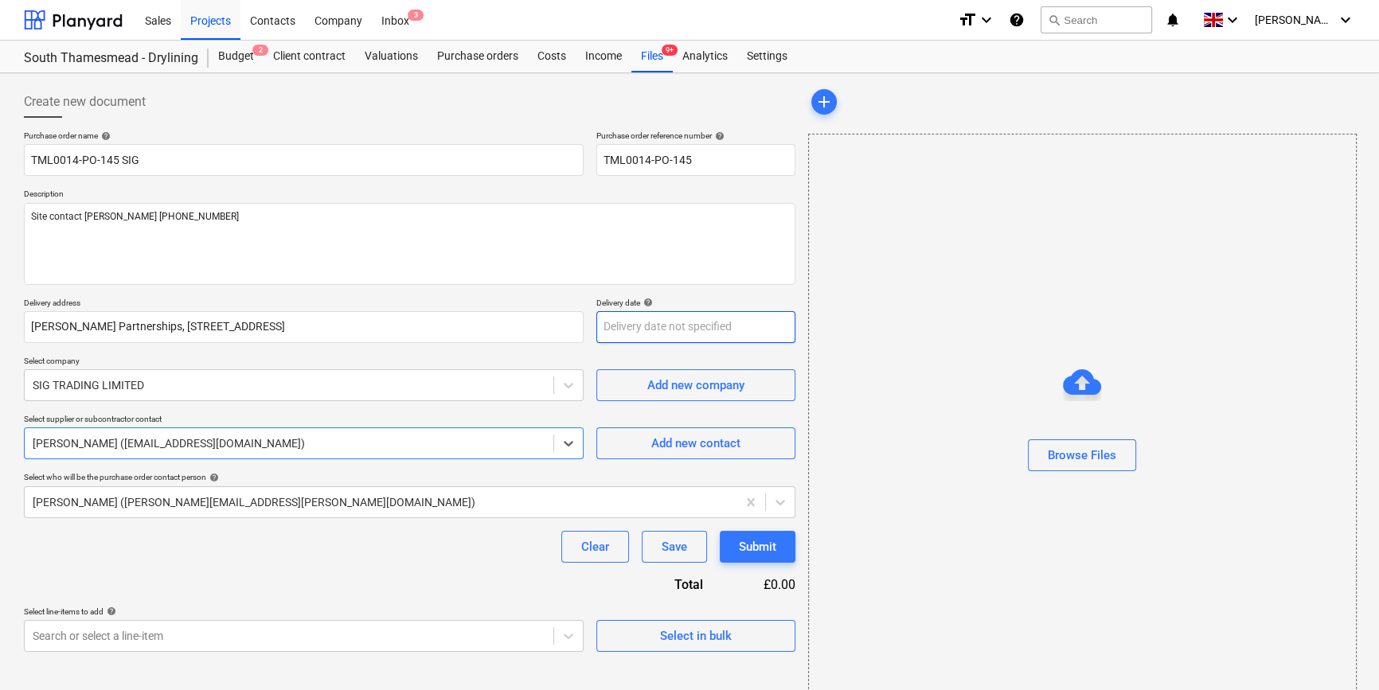
click at [645, 328] on body "Sales Projects Contacts Company Inbox 3 format_size keyboard_arrow_down help se…" at bounding box center [689, 345] width 1379 height 690
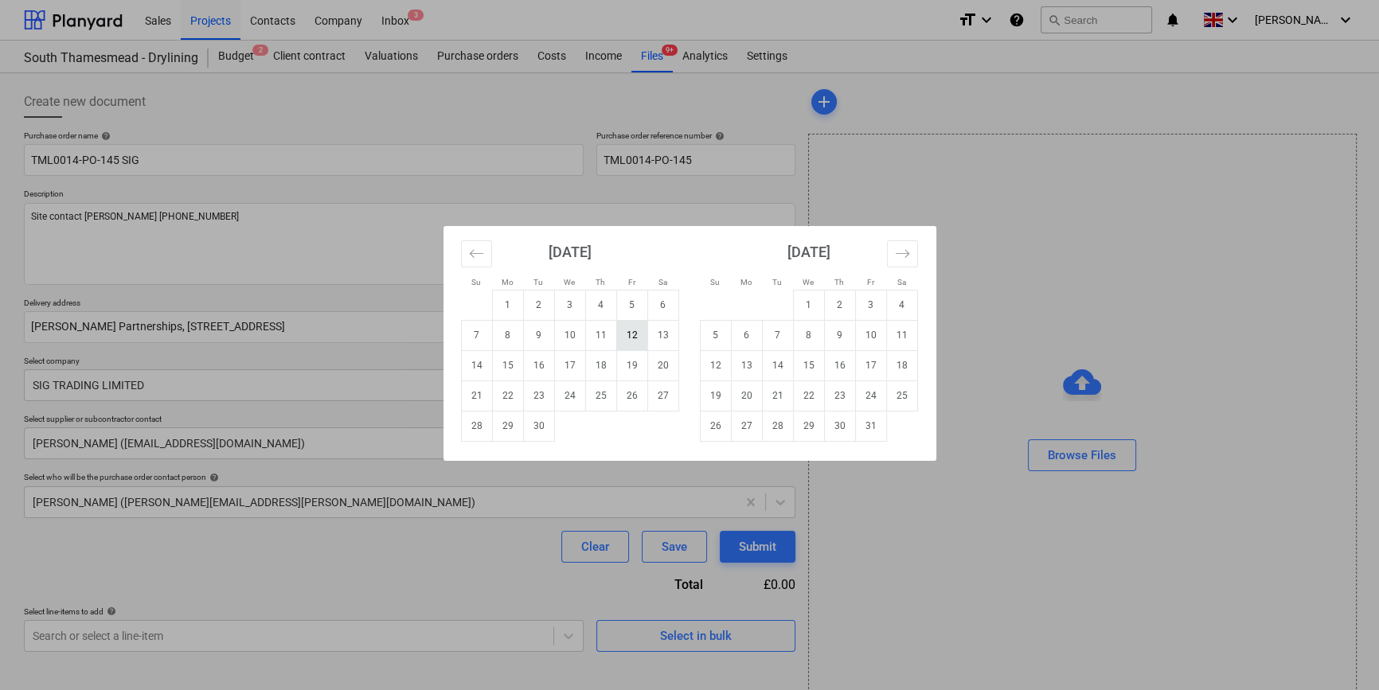
click at [629, 334] on td "12" at bounding box center [631, 335] width 31 height 30
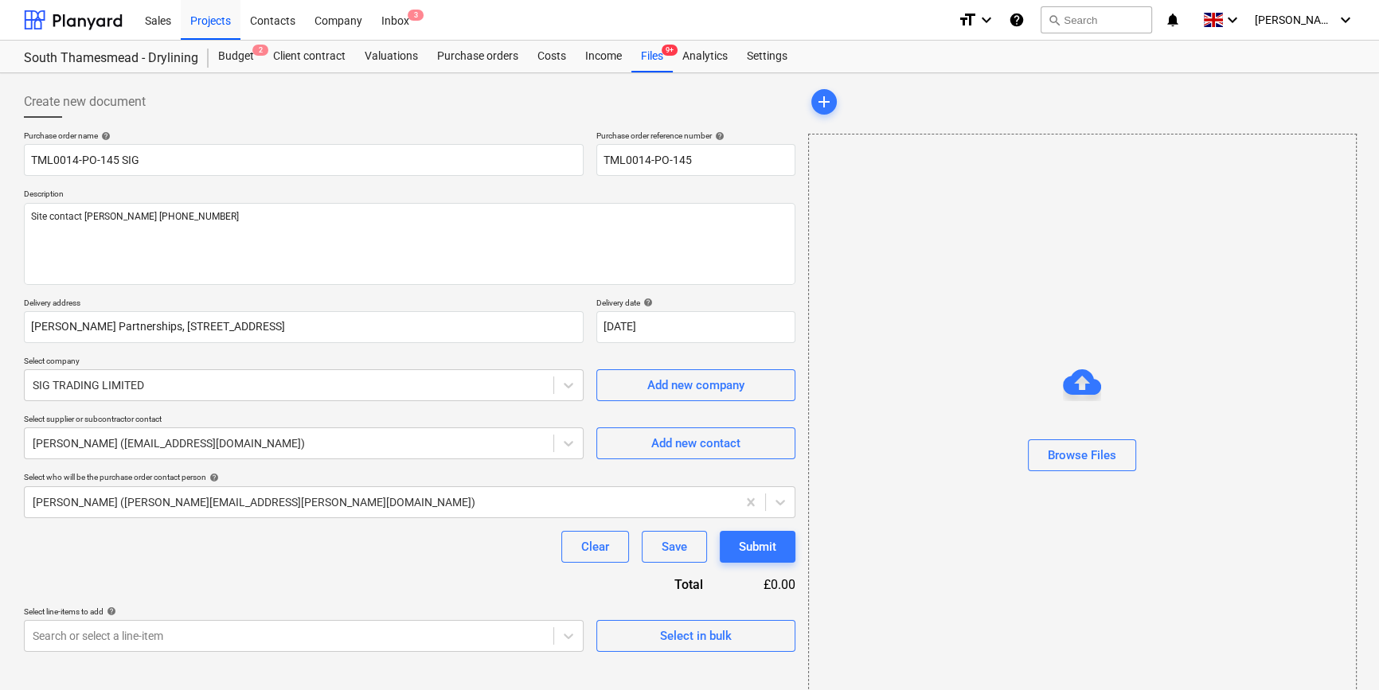
scroll to position [34, 0]
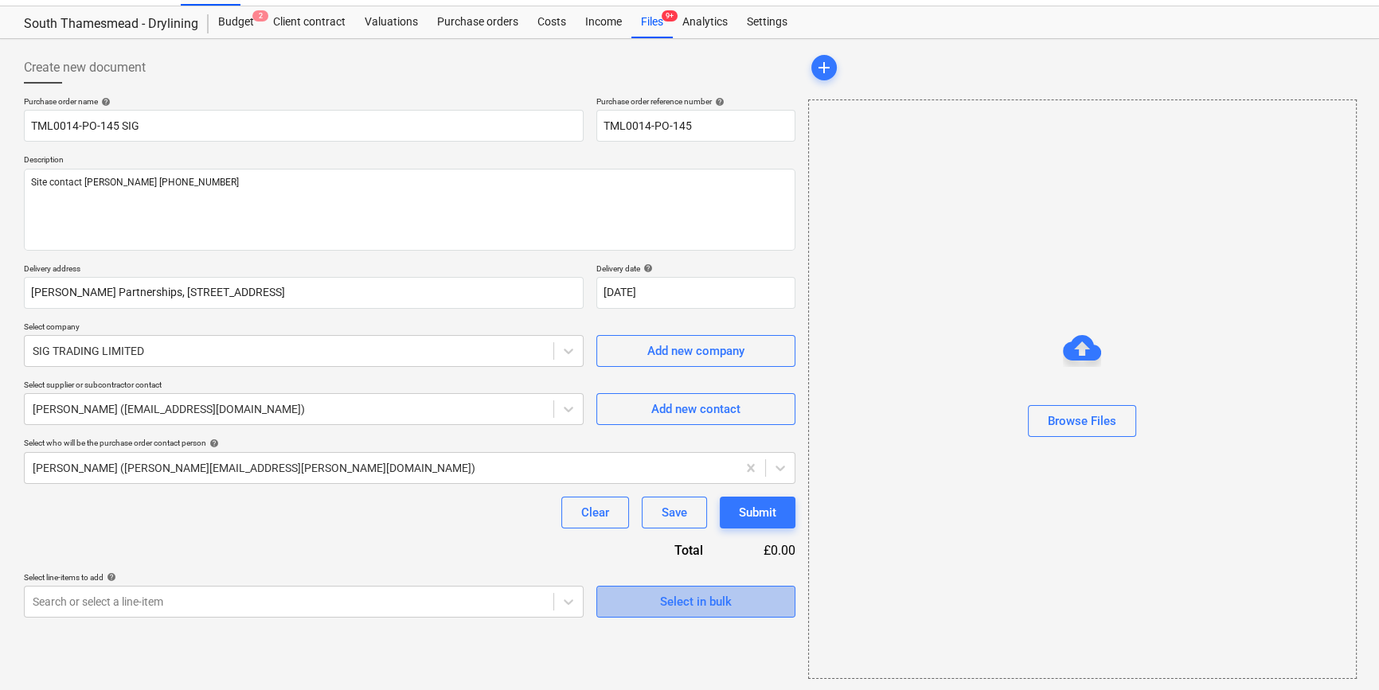
click at [648, 608] on span "Select in bulk" at bounding box center [695, 601] width 159 height 21
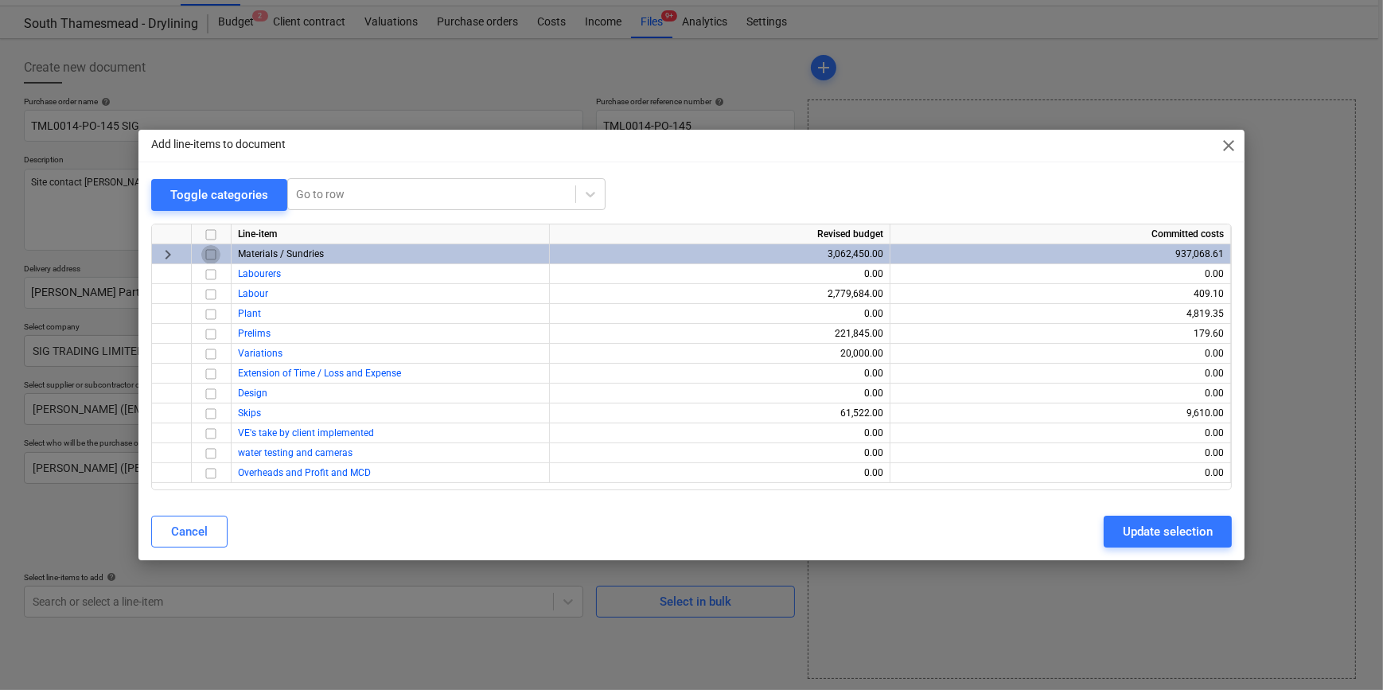
click at [209, 252] on input "checkbox" at bounding box center [210, 254] width 19 height 19
click at [1098, 534] on div "Update selection" at bounding box center [1168, 531] width 90 height 21
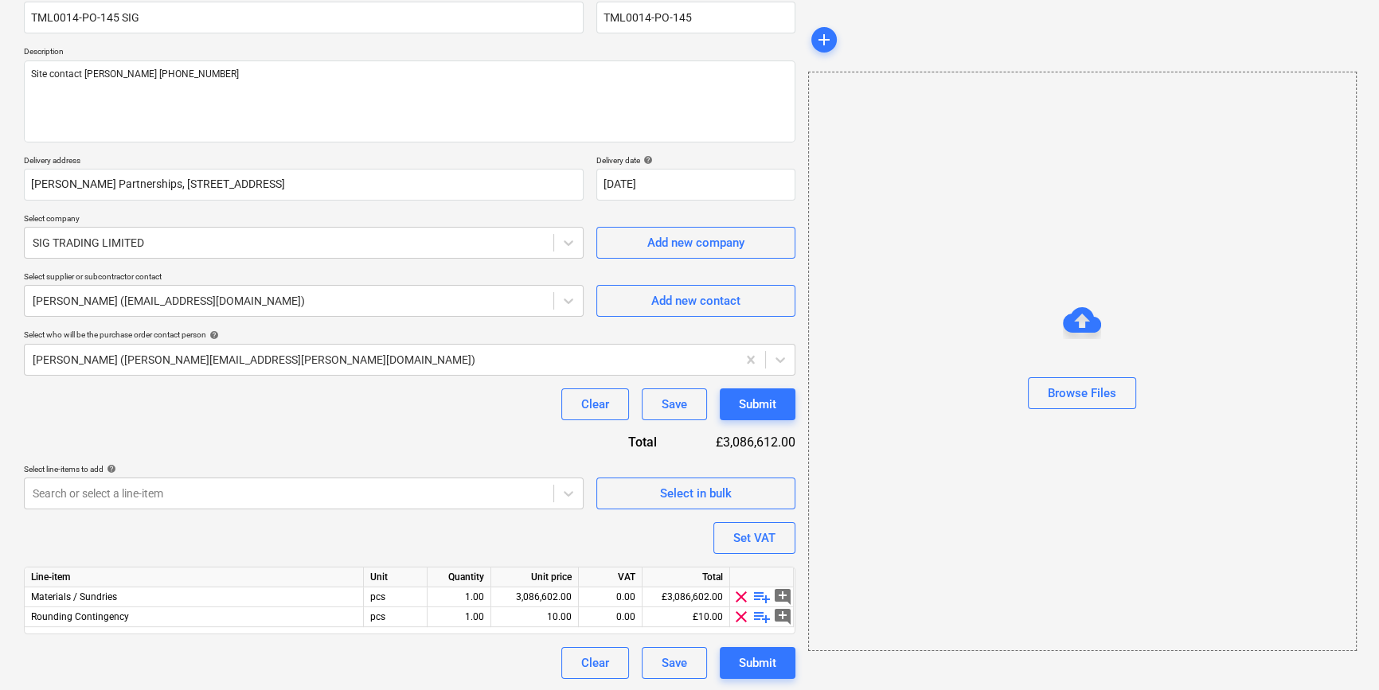
scroll to position [143, 0]
click at [739, 614] on span "clear" at bounding box center [740, 615] width 19 height 19
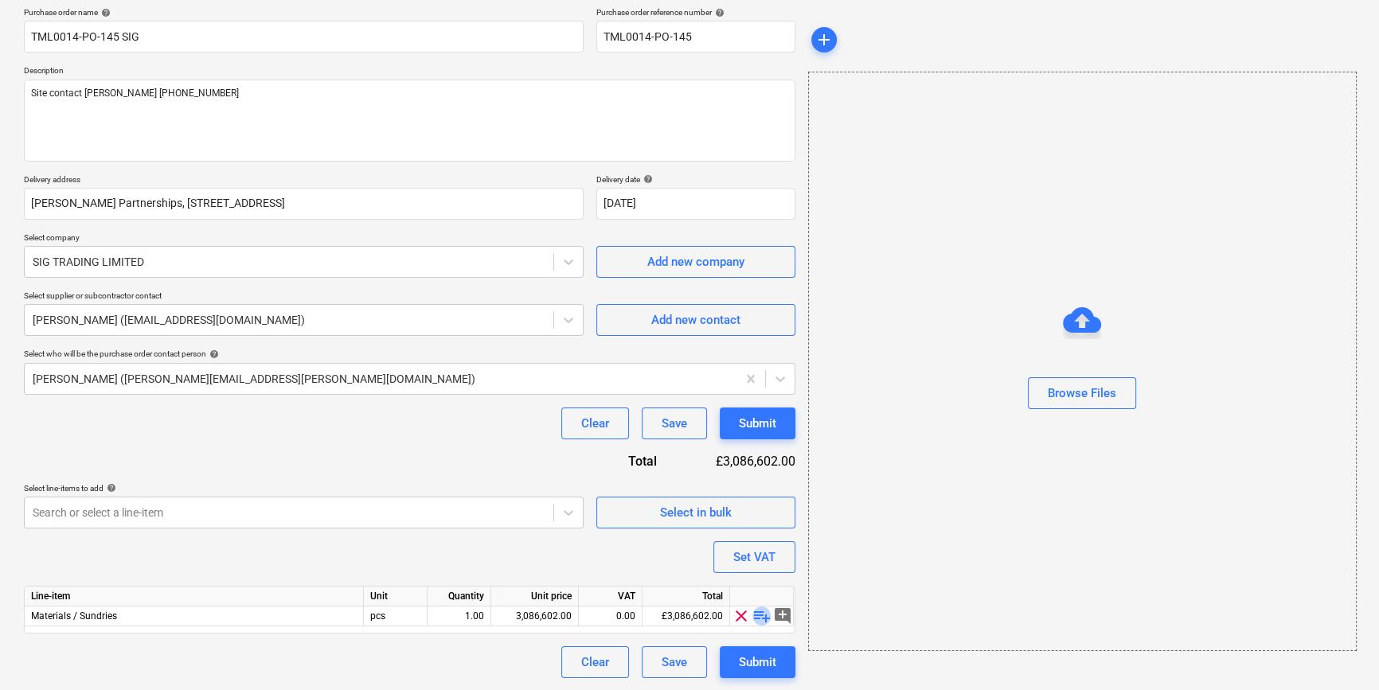
click at [759, 616] on span "playlist_add" at bounding box center [761, 615] width 19 height 19
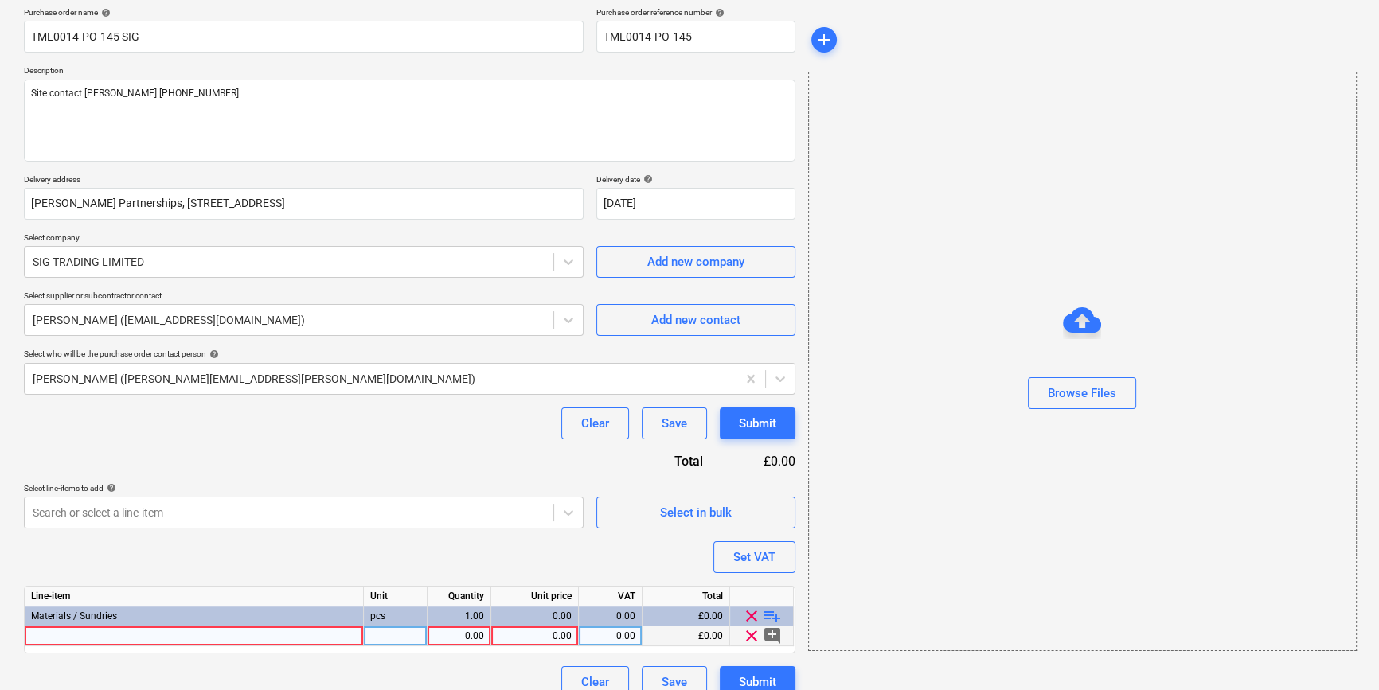
click at [73, 635] on div at bounding box center [194, 636] width 339 height 20
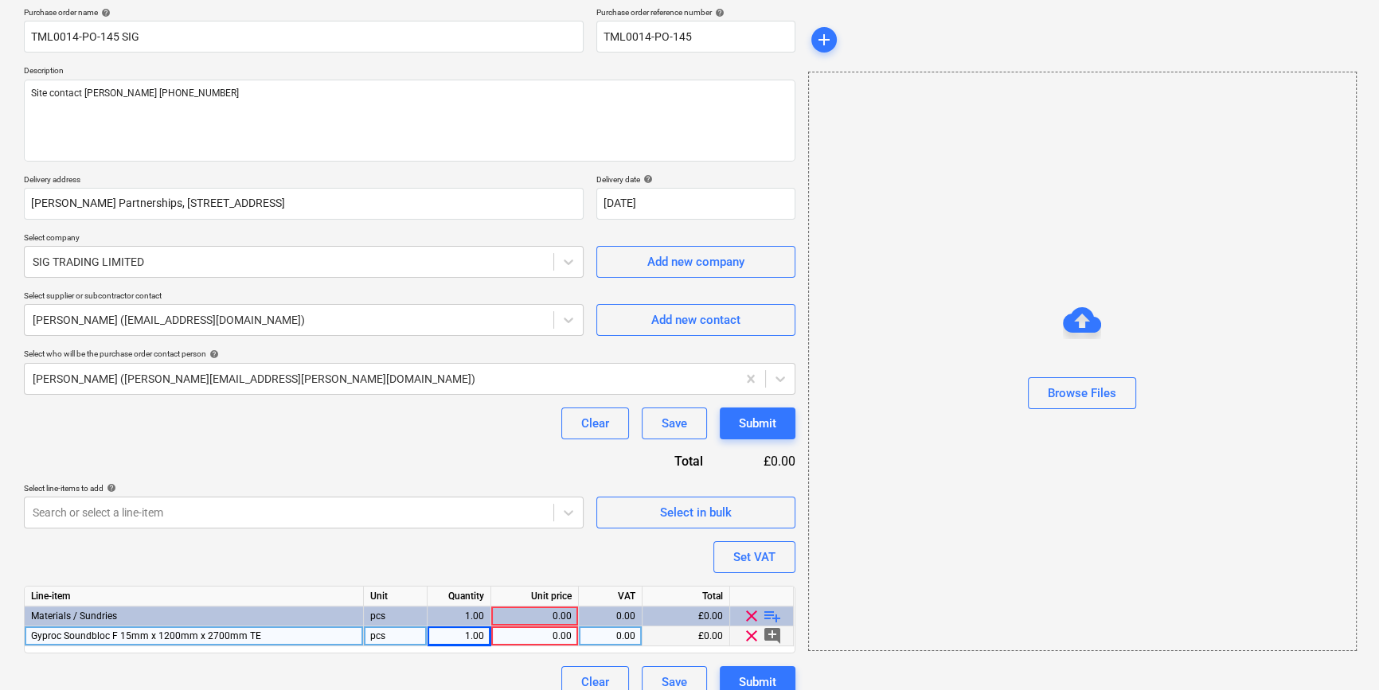
click at [536, 636] on div "0.00" at bounding box center [534, 636] width 74 height 20
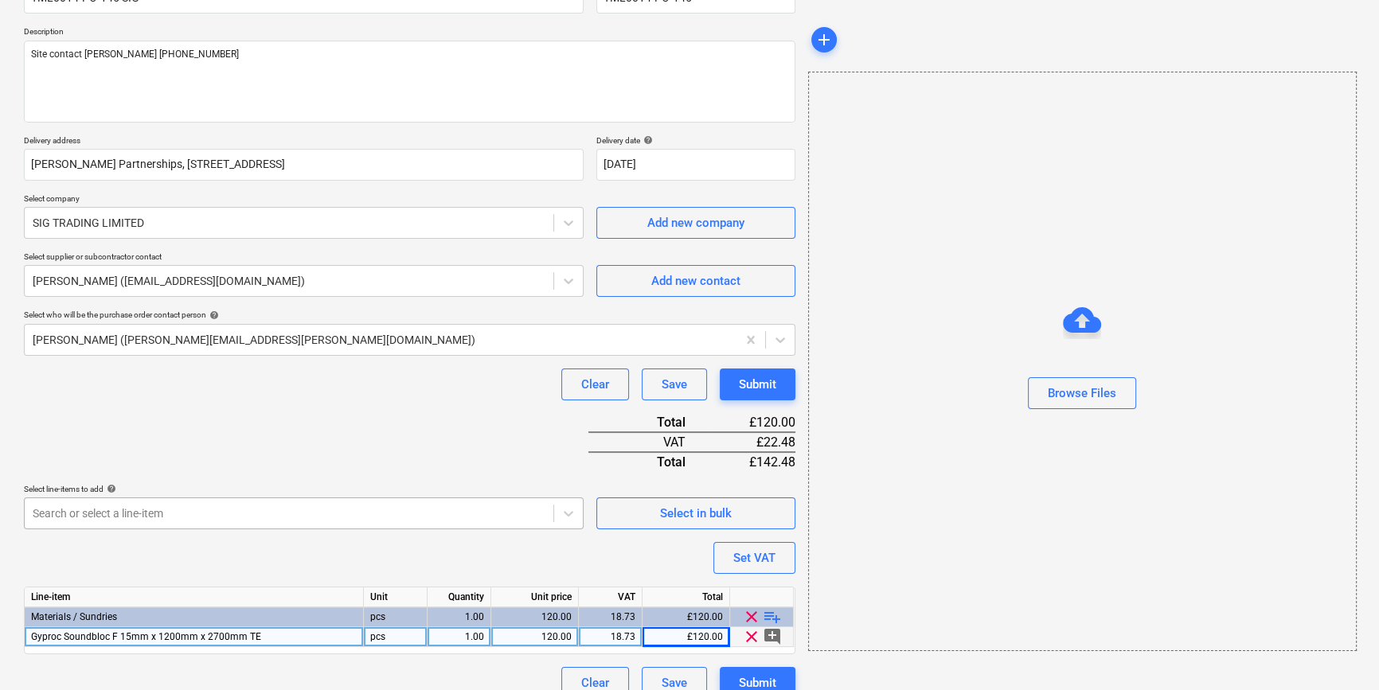
scroll to position [183, 0]
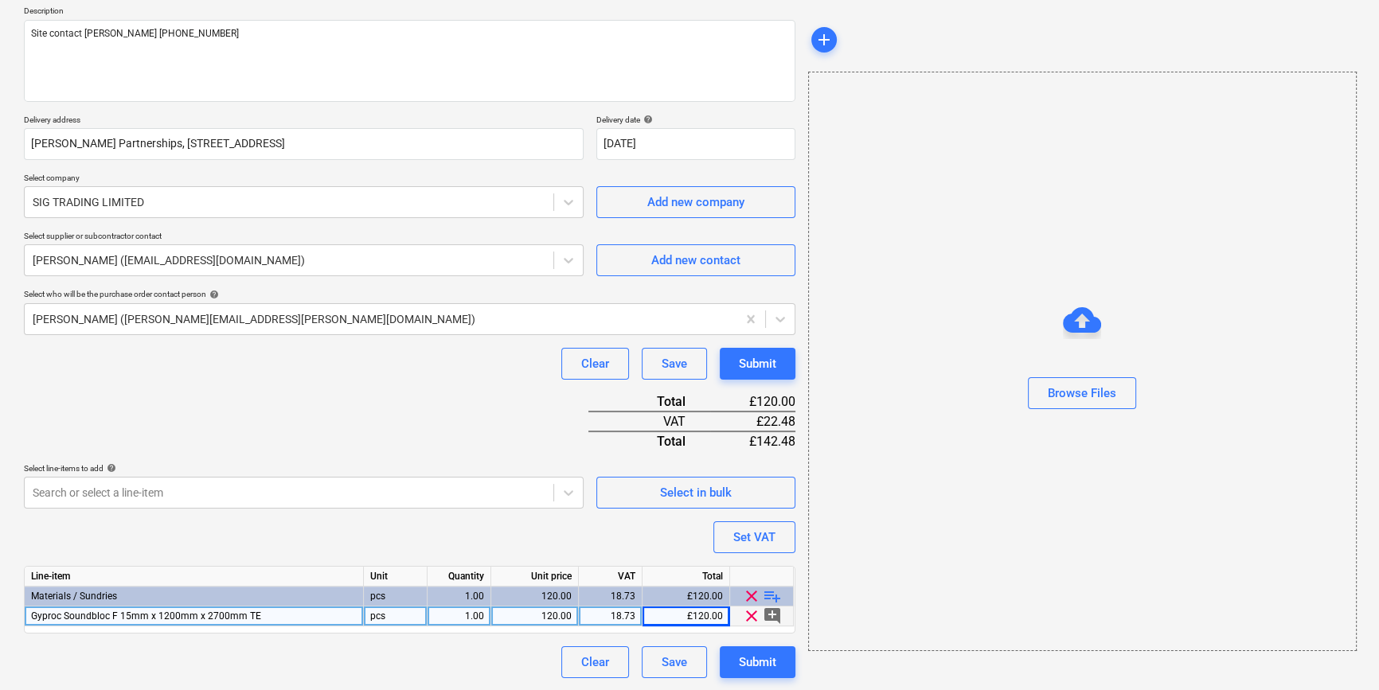
click at [462, 618] on div "1.00" at bounding box center [459, 616] width 50 height 20
click at [770, 595] on span "playlist_add" at bounding box center [772, 596] width 19 height 19
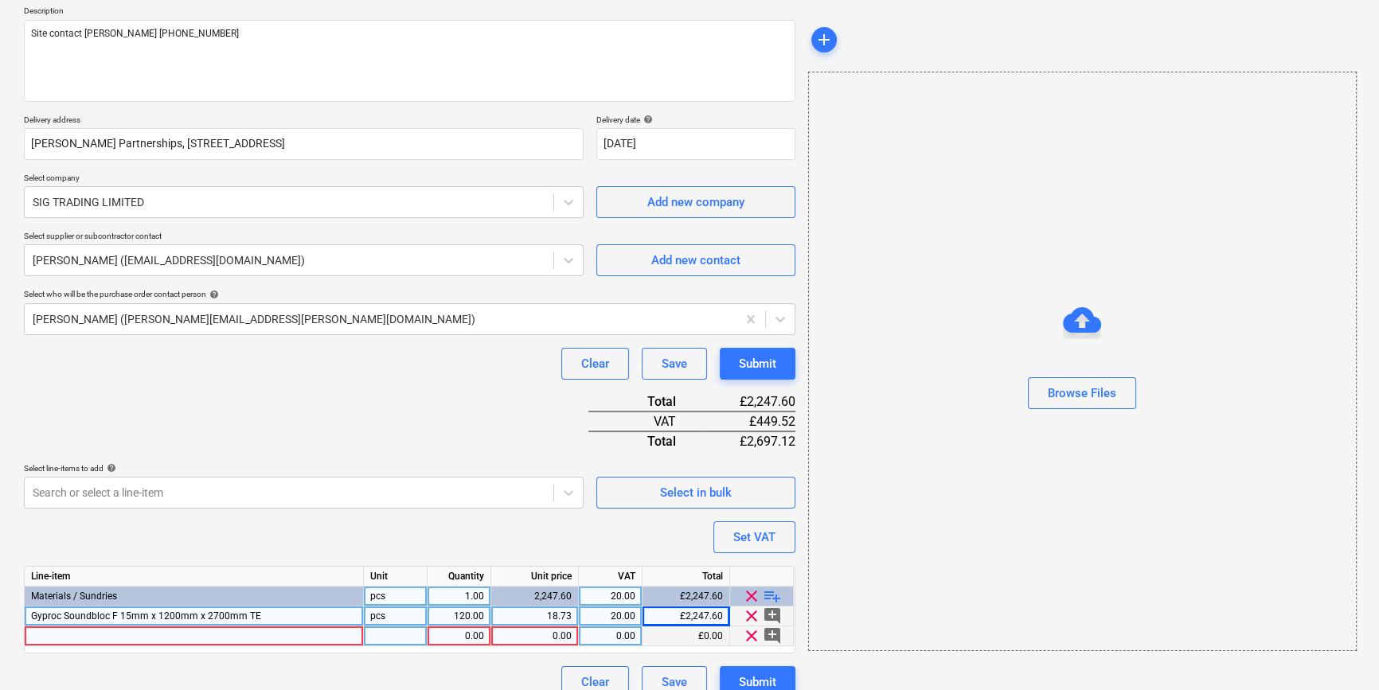
click at [40, 636] on div at bounding box center [194, 636] width 339 height 20
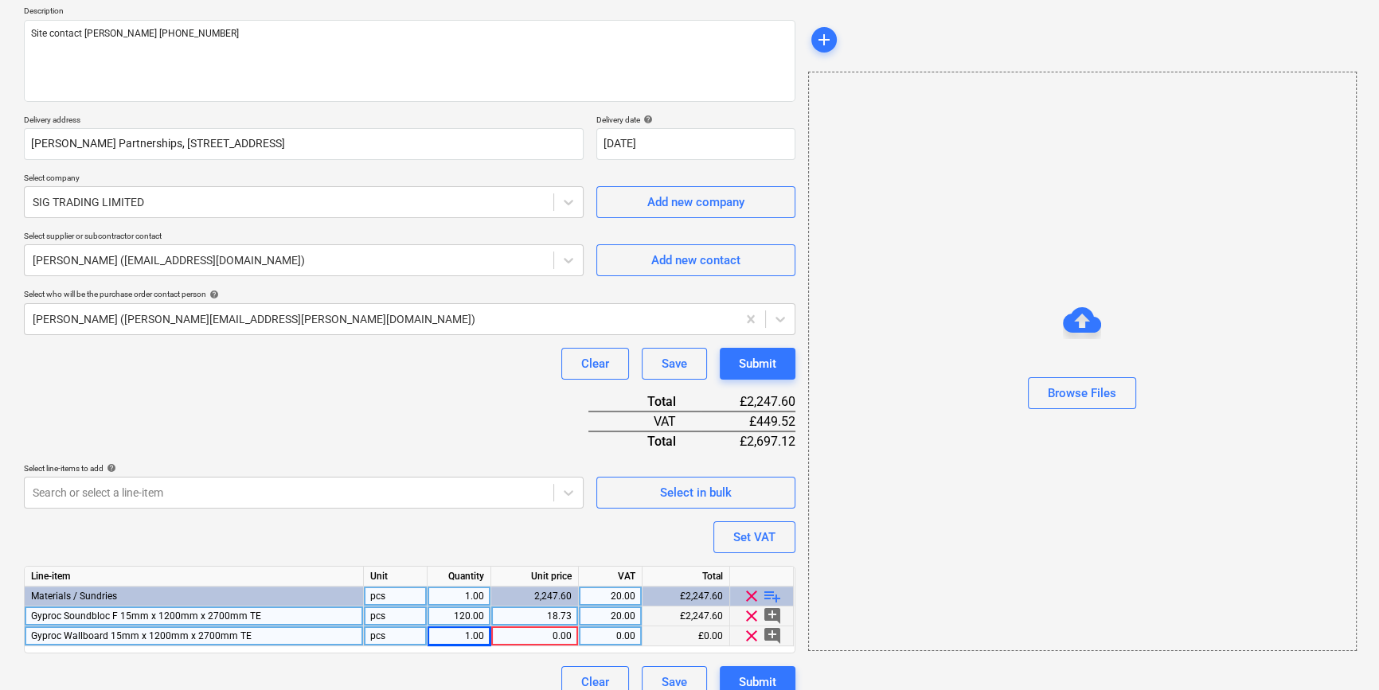
click at [459, 633] on div "1.00" at bounding box center [459, 636] width 50 height 20
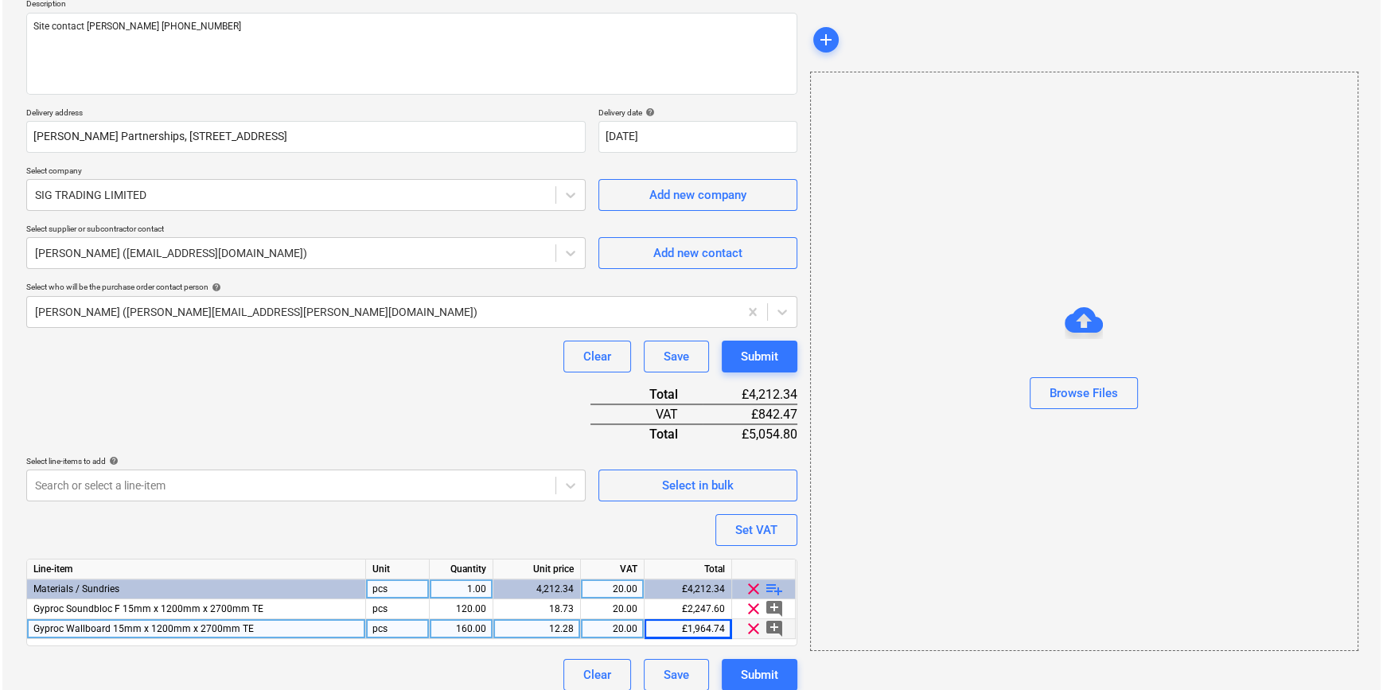
scroll to position [203, 0]
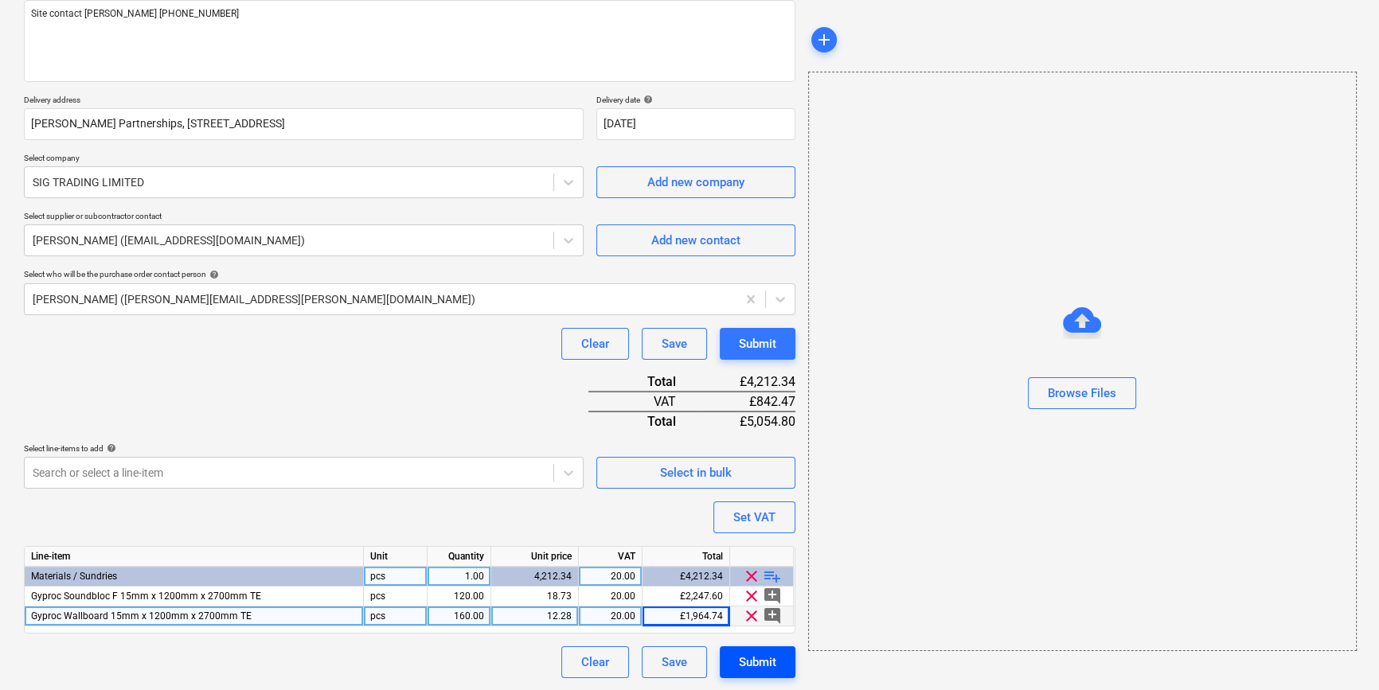
click at [755, 668] on div "Submit" at bounding box center [757, 662] width 37 height 21
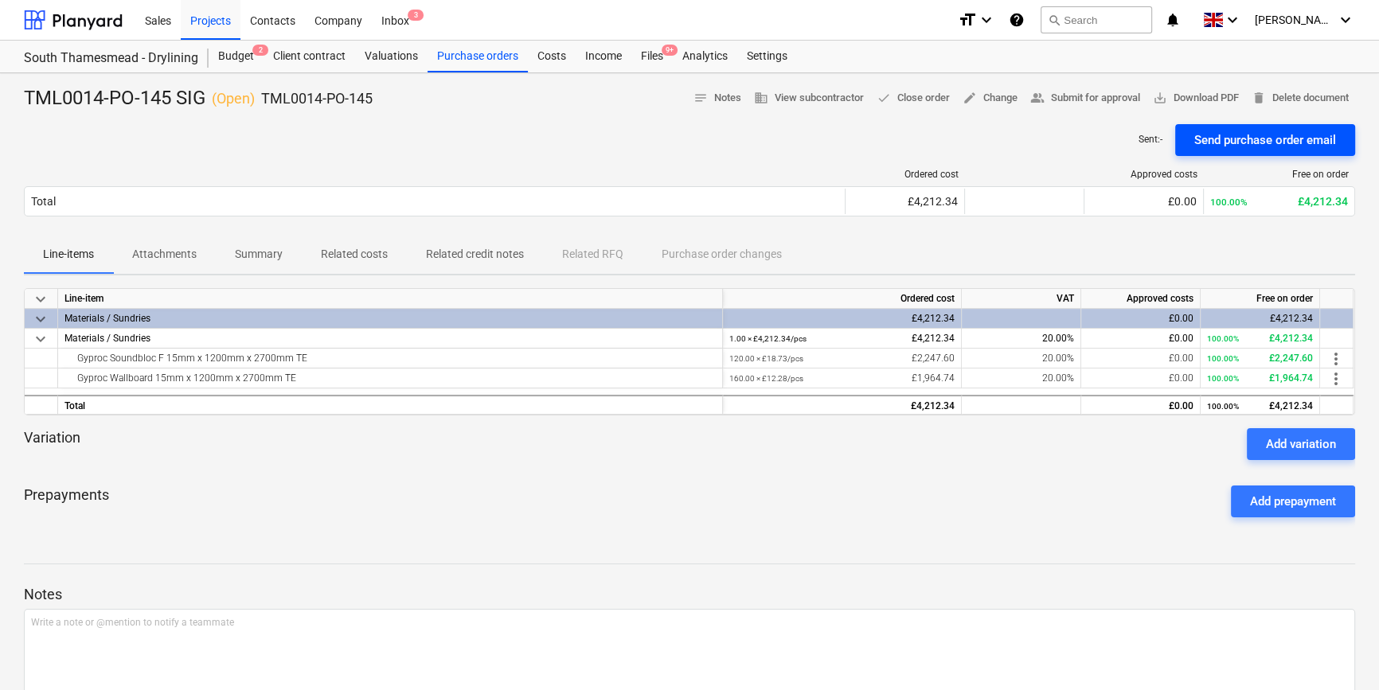
click at [1098, 140] on div "Send purchase order email" at bounding box center [1265, 140] width 142 height 21
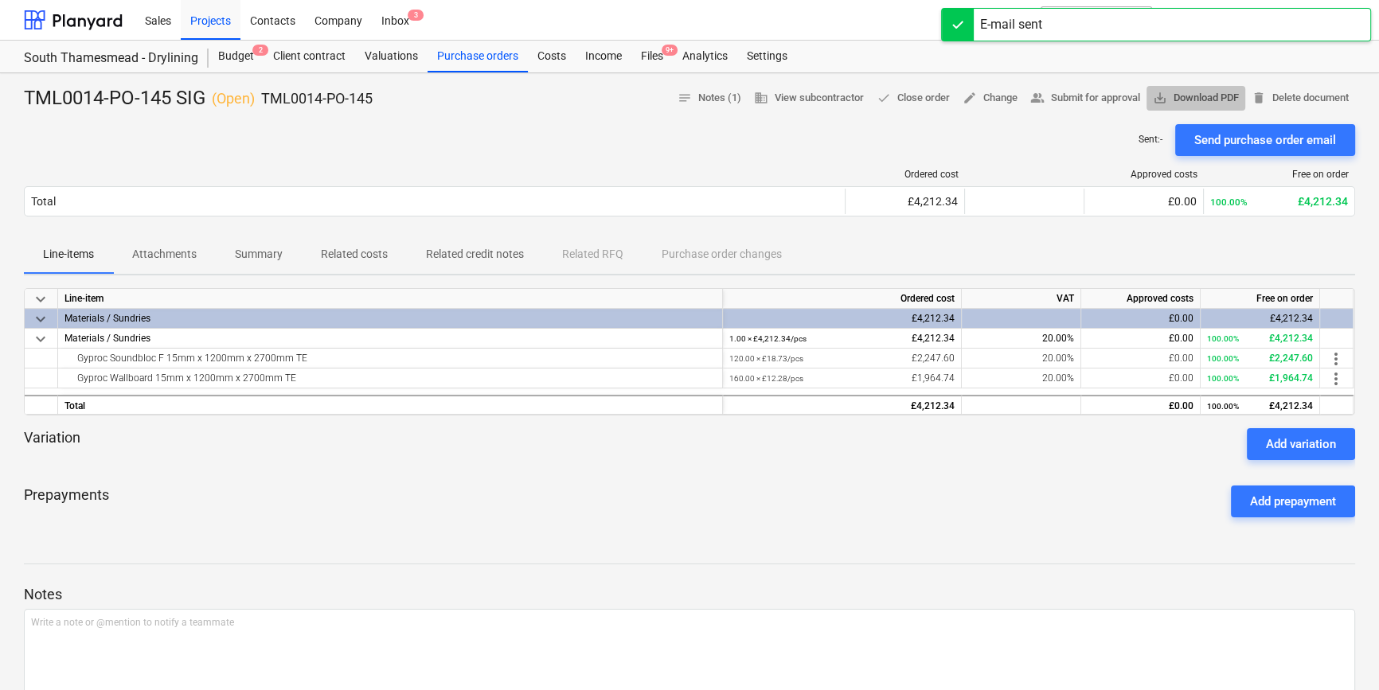
click at [1098, 94] on span "save_alt Download PDF" at bounding box center [1196, 98] width 86 height 18
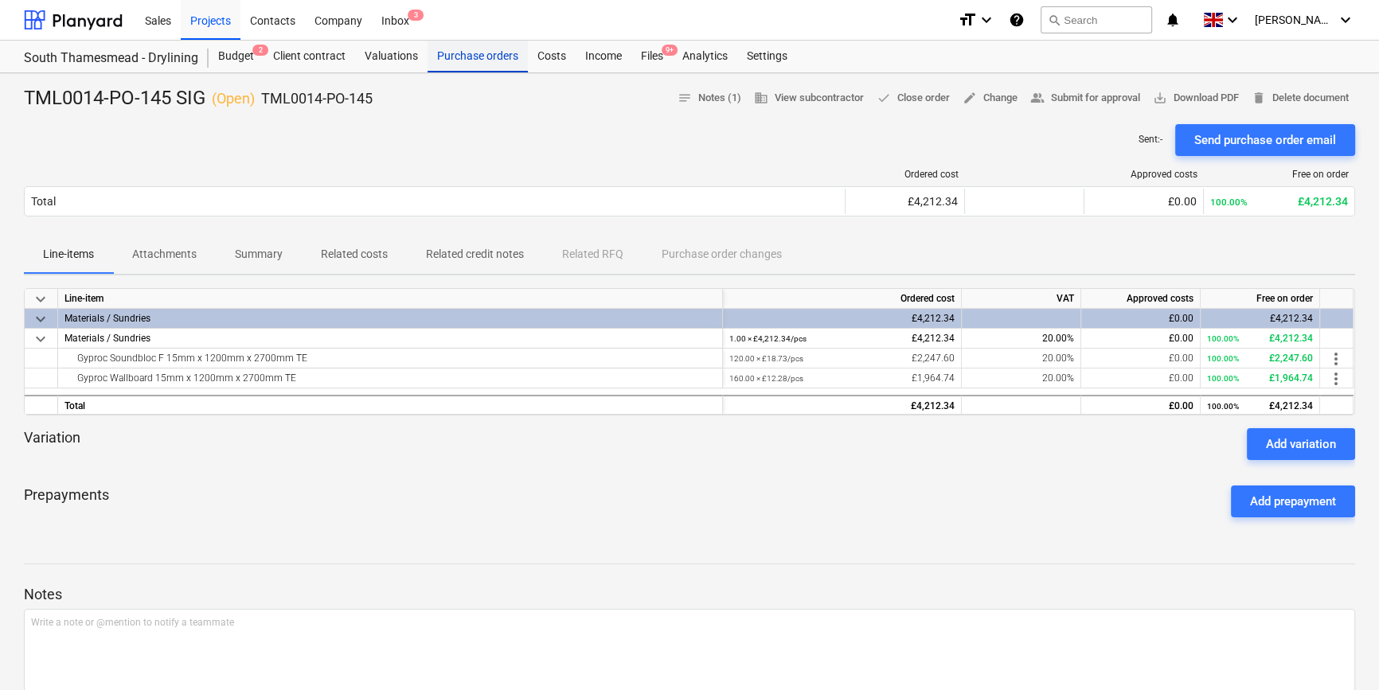
click at [493, 56] on div "Purchase orders" at bounding box center [477, 57] width 100 height 32
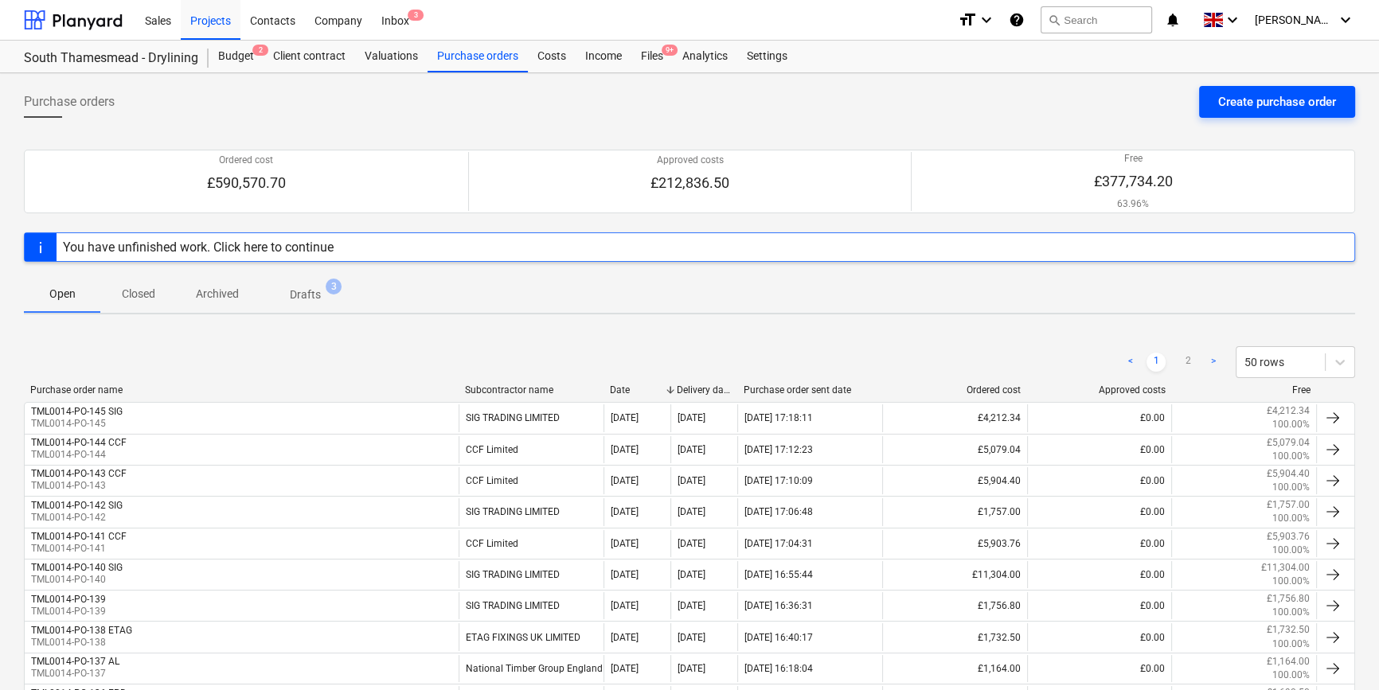
click at [1098, 107] on div "Create purchase order" at bounding box center [1277, 102] width 118 height 21
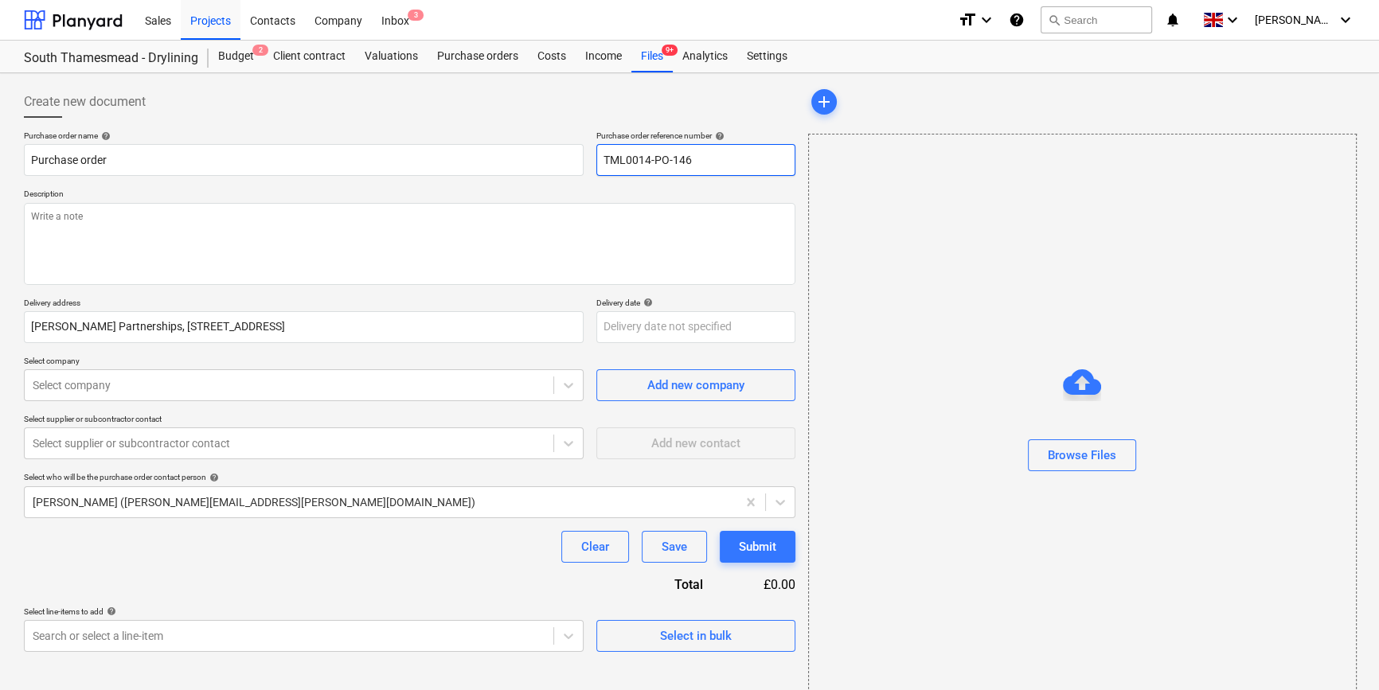
drag, startPoint x: 694, startPoint y: 158, endPoint x: 599, endPoint y: 162, distance: 94.8
click at [599, 162] on input "TML0014-PO-146" at bounding box center [695, 160] width 199 height 32
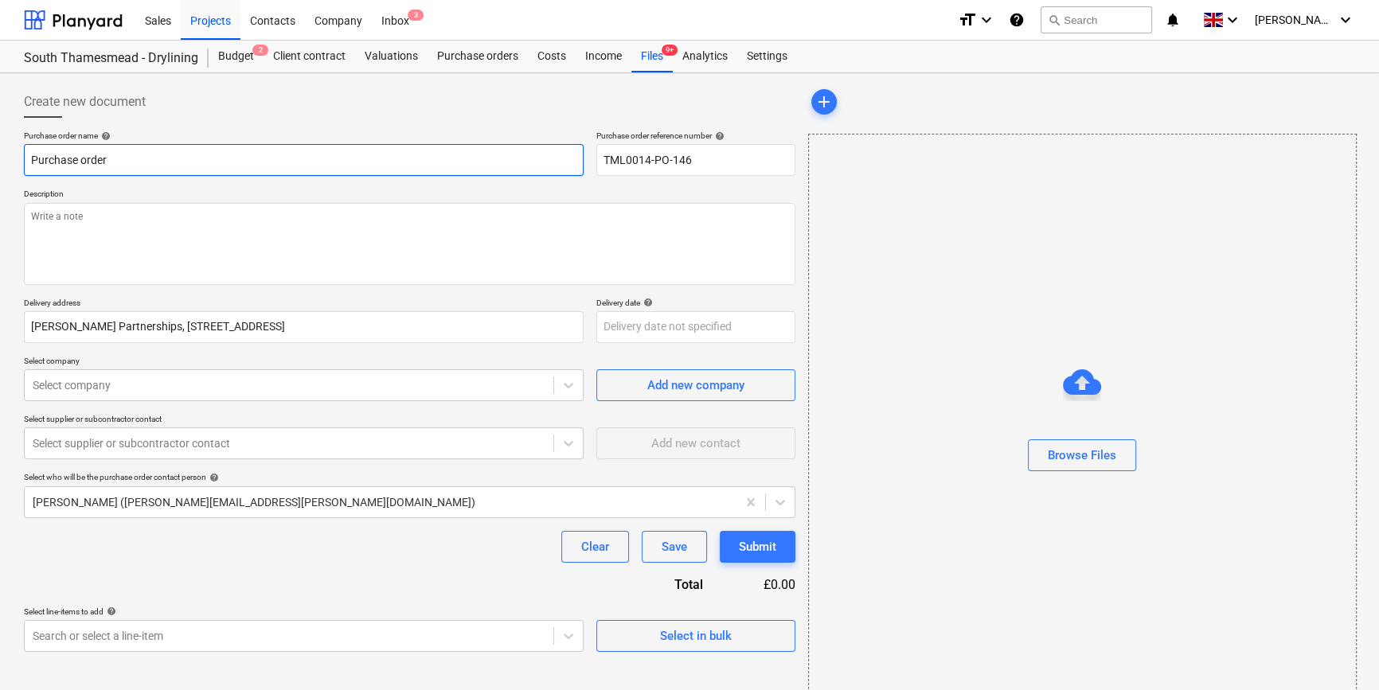
drag, startPoint x: 107, startPoint y: 158, endPoint x: 25, endPoint y: 158, distance: 81.2
click at [25, 158] on input "Purchase order" at bounding box center [304, 160] width 560 height 32
paste input "TML0014-PO-146"
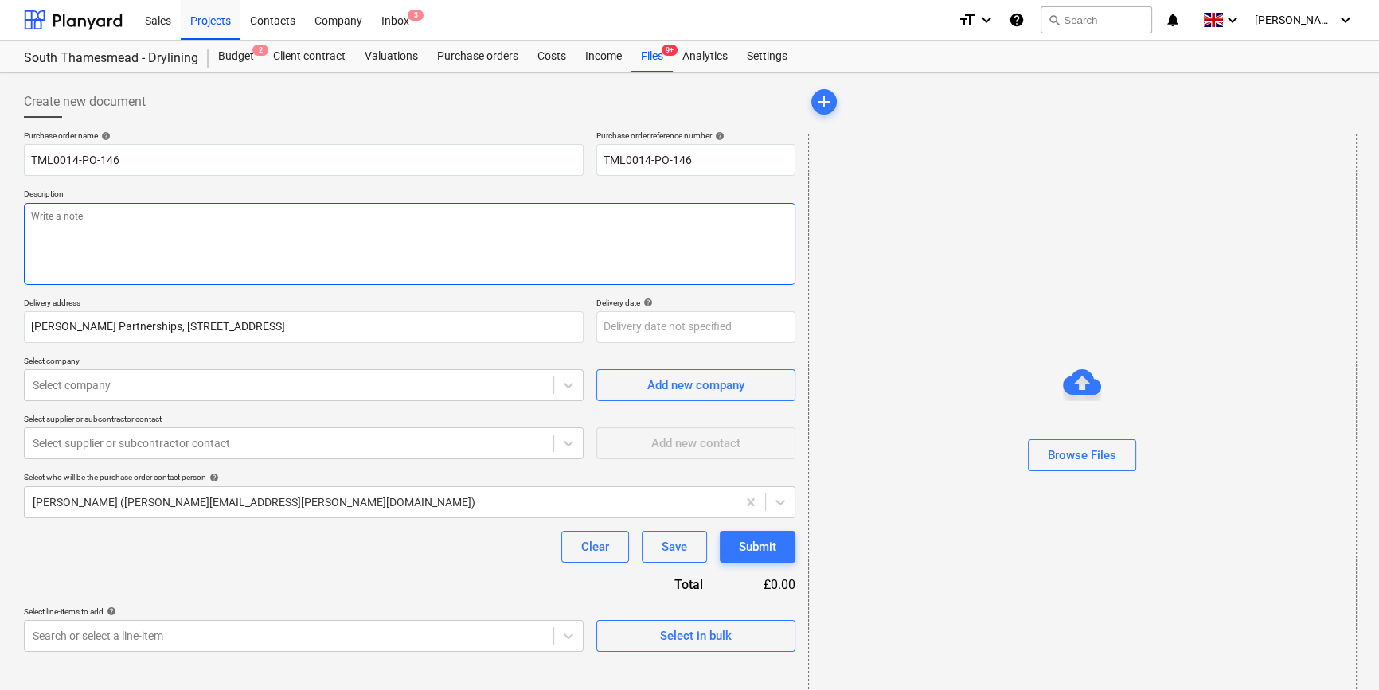
click at [43, 238] on textarea at bounding box center [409, 244] width 771 height 82
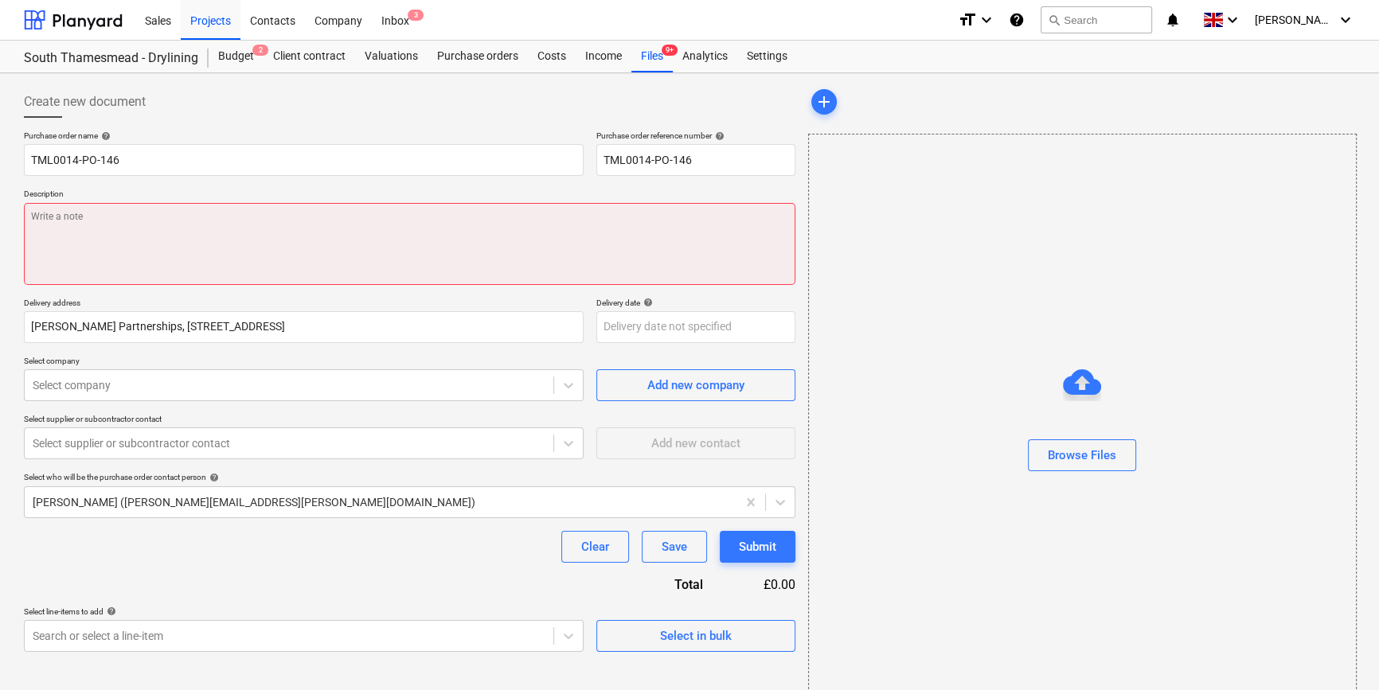
click at [78, 233] on textarea at bounding box center [409, 244] width 771 height 82
paste textarea "Site contact [PERSON_NAME] [PHONE_NUMBER]"
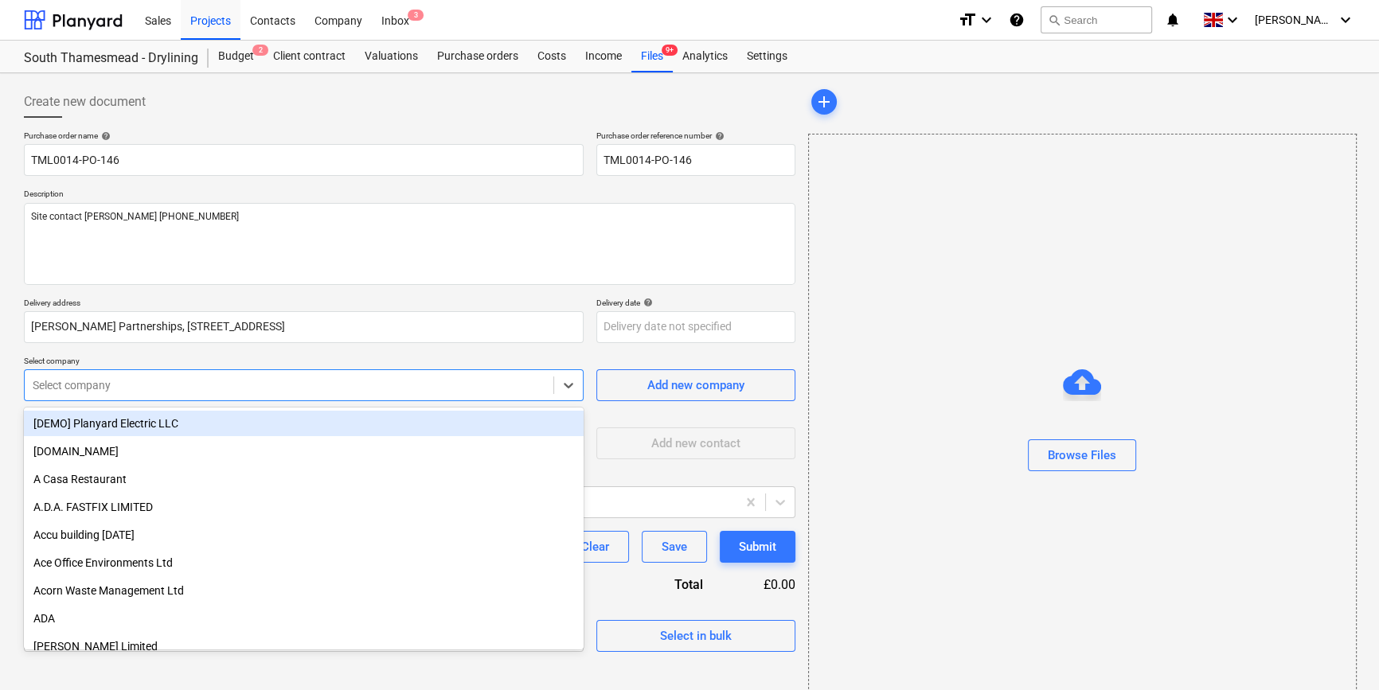
click at [104, 384] on div at bounding box center [289, 385] width 513 height 16
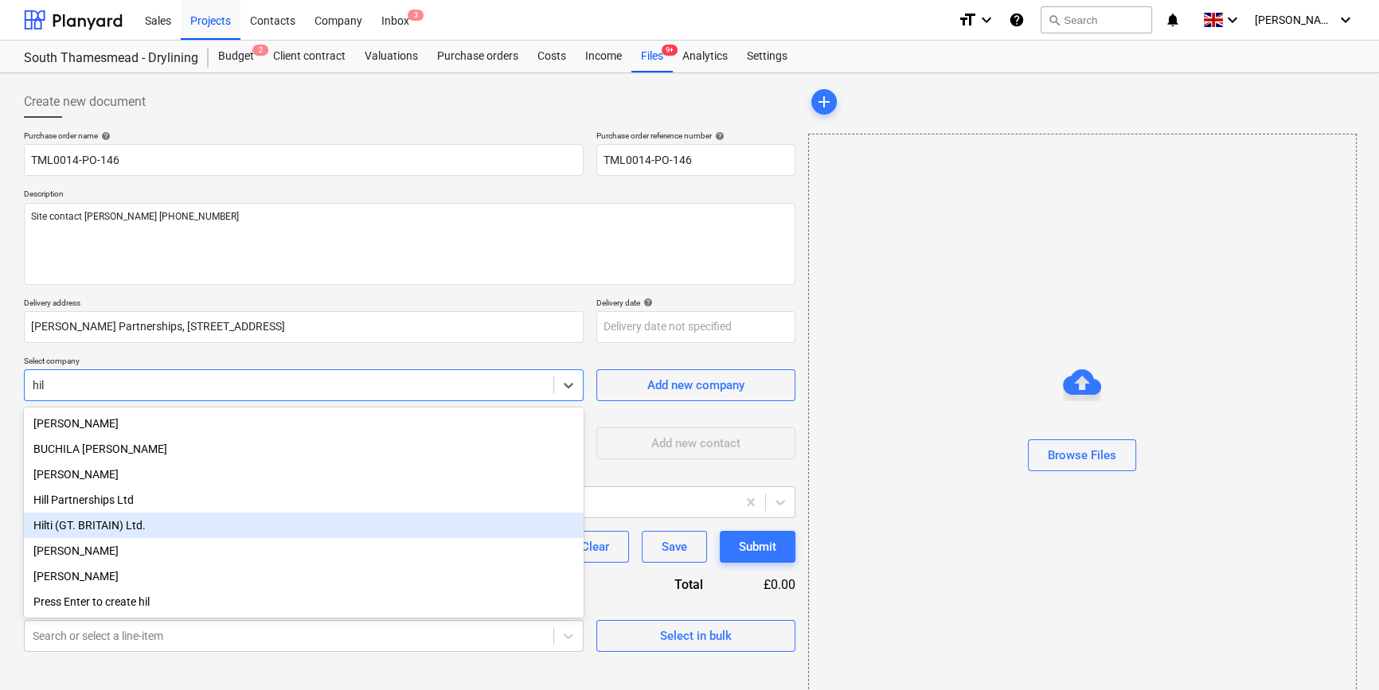
click at [104, 532] on div "Hilti (GT. BRITAIN) Ltd." at bounding box center [304, 525] width 560 height 25
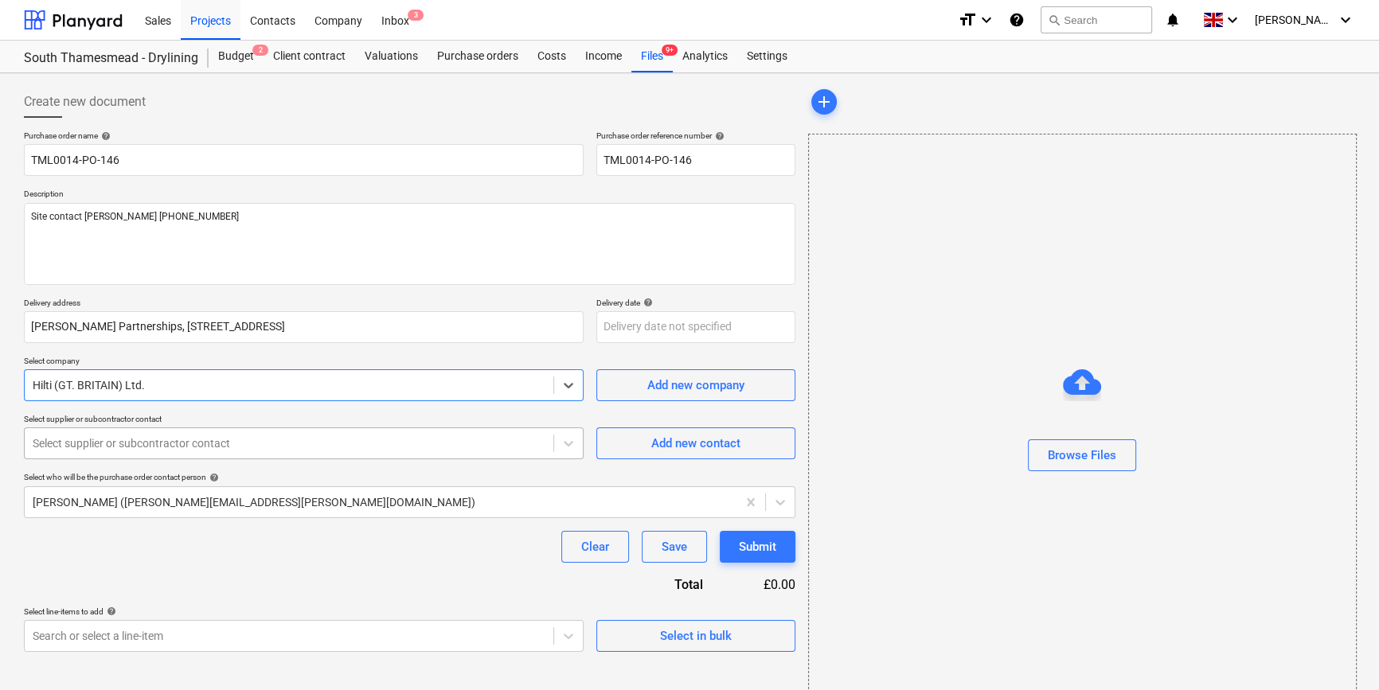
click at [90, 447] on div at bounding box center [289, 443] width 513 height 16
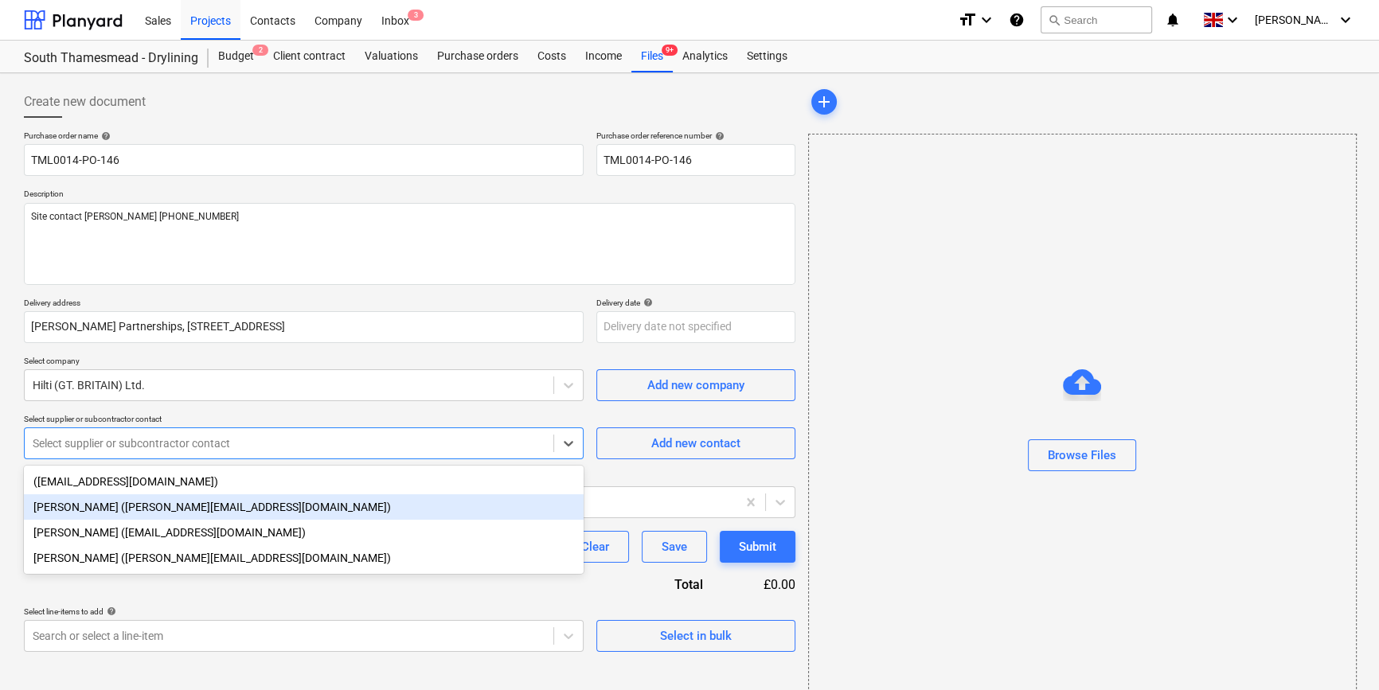
click at [71, 509] on div "[PERSON_NAME] ([PERSON_NAME][EMAIL_ADDRESS][DOMAIN_NAME])" at bounding box center [304, 506] width 560 height 25
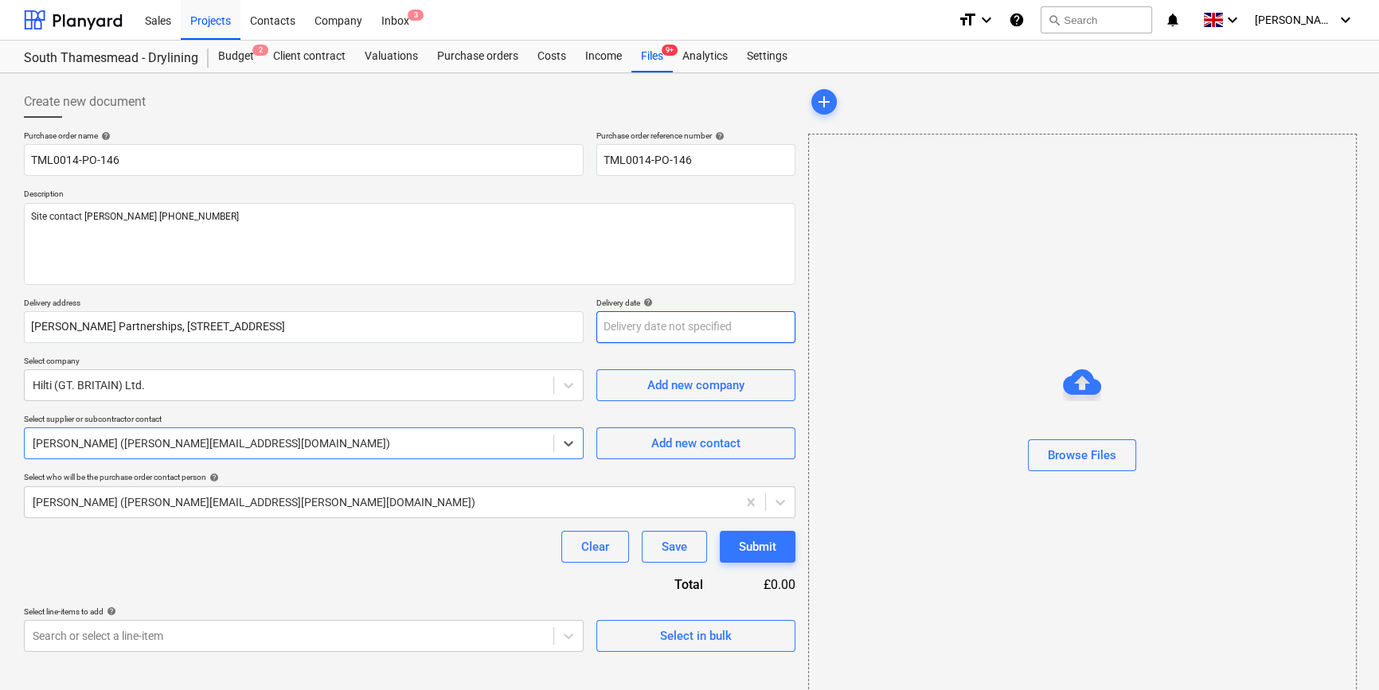
click at [618, 326] on body "Sales Projects Contacts Company Inbox 3 format_size keyboard_arrow_down help se…" at bounding box center [689, 345] width 1379 height 690
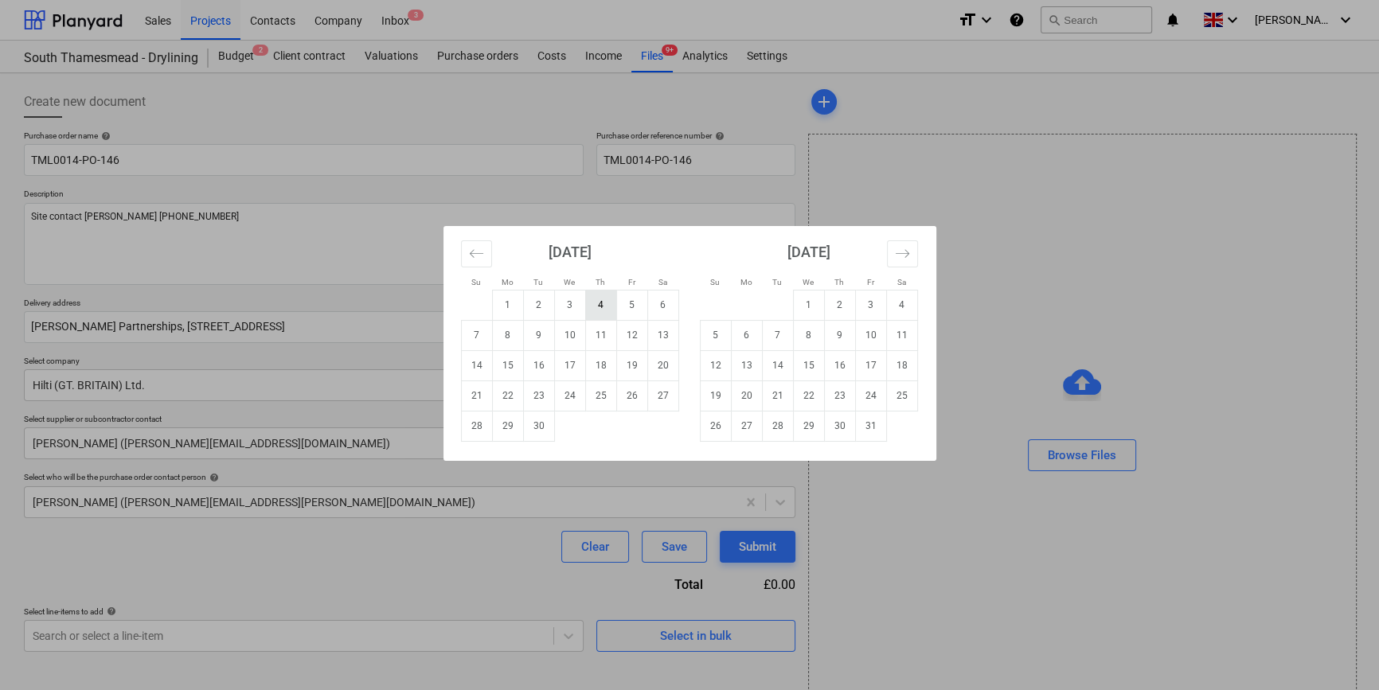
click at [604, 305] on td "4" at bounding box center [600, 305] width 31 height 30
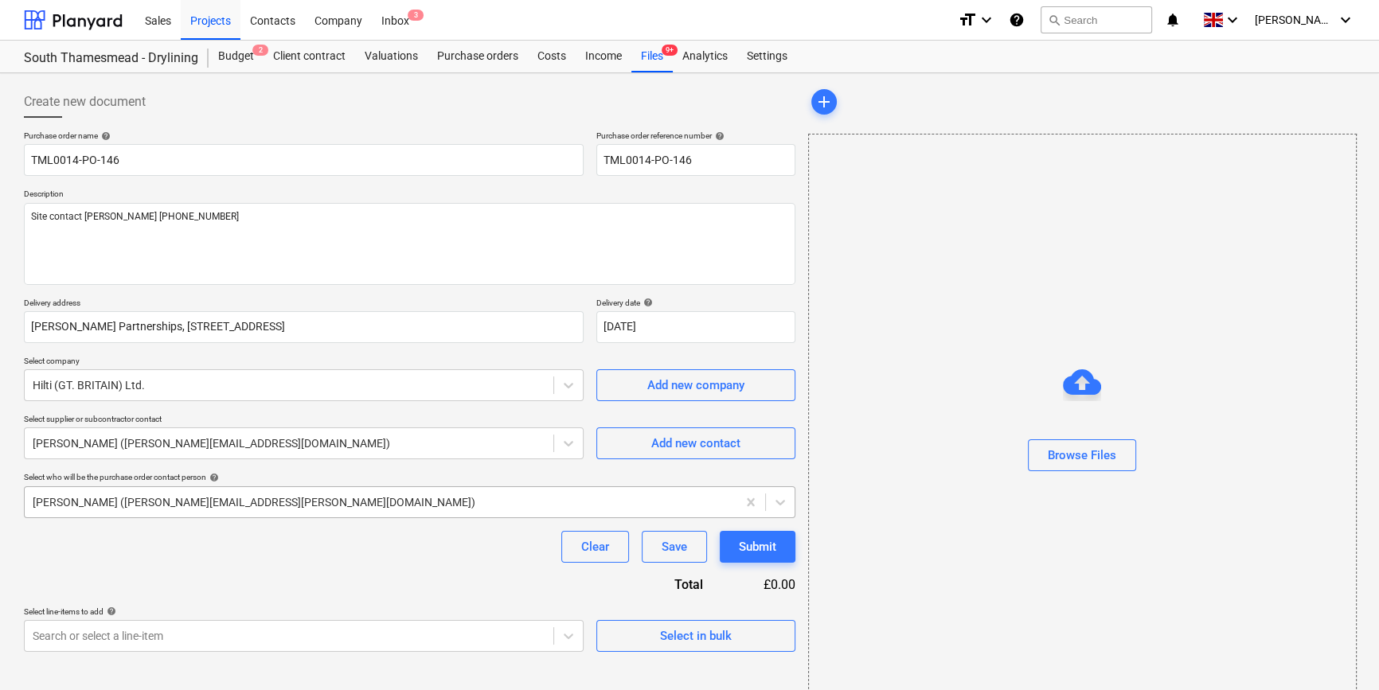
scroll to position [34, 0]
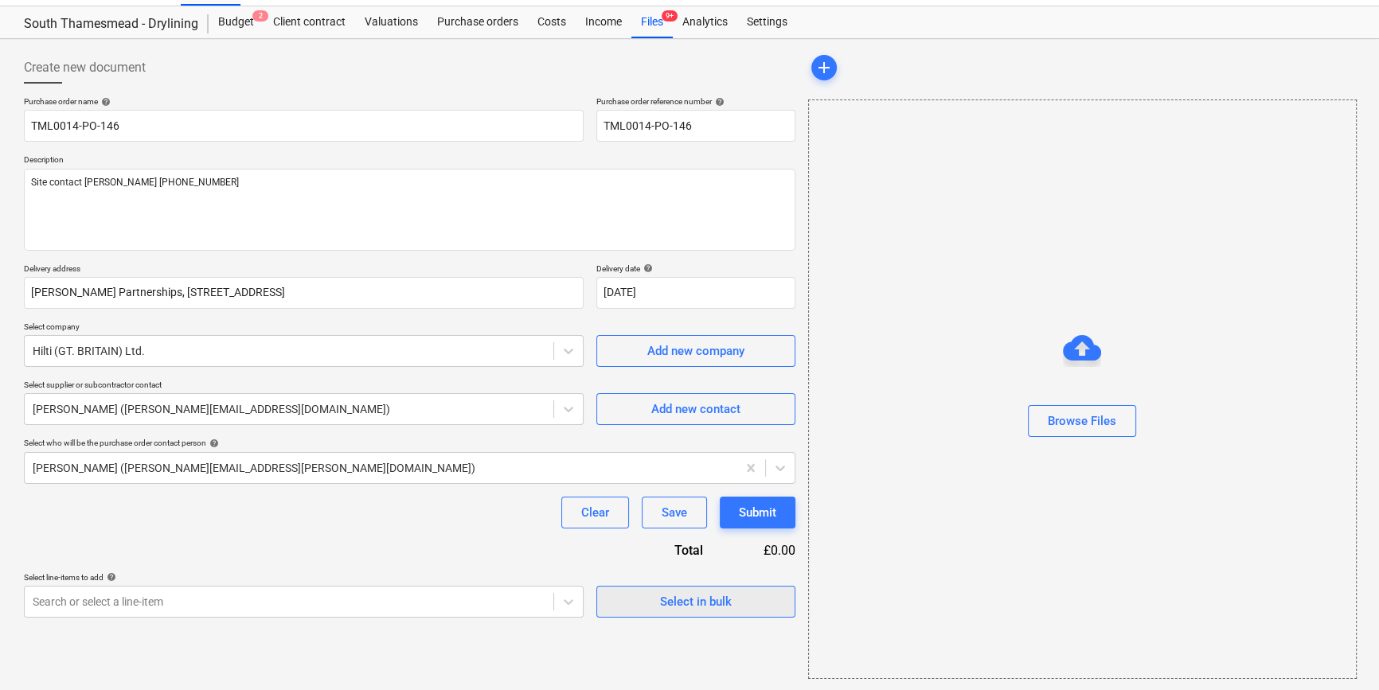
click at [701, 603] on div "Select in bulk" at bounding box center [696, 601] width 72 height 21
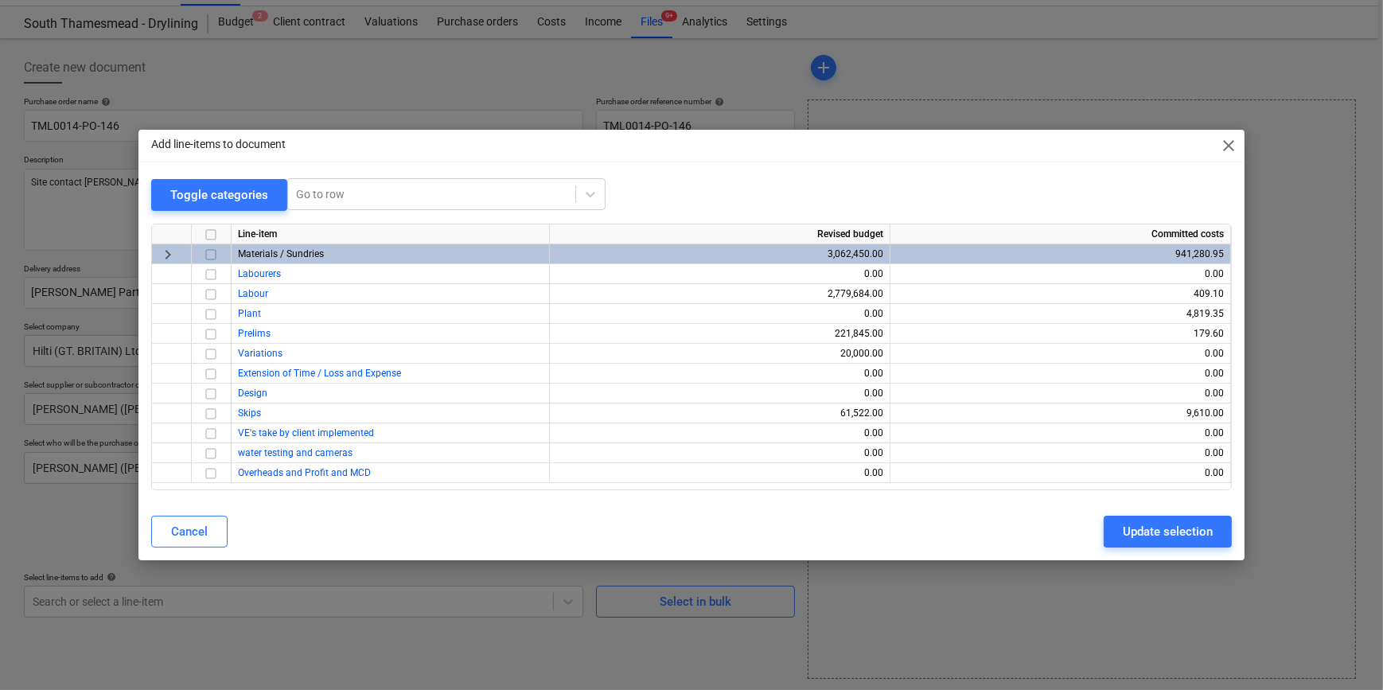
click at [209, 252] on input "checkbox" at bounding box center [210, 254] width 19 height 19
click at [1098, 533] on div "Update selection" at bounding box center [1168, 531] width 90 height 21
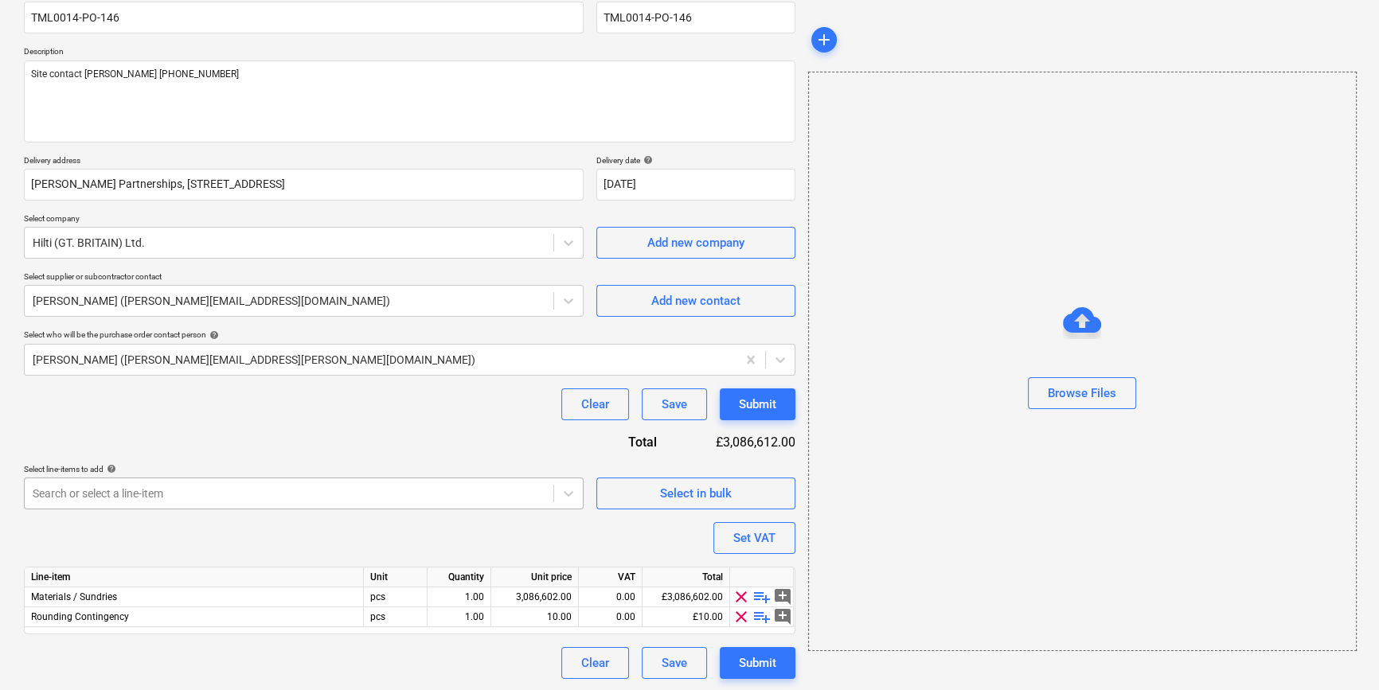
scroll to position [143, 0]
click at [740, 615] on span "clear" at bounding box center [740, 615] width 19 height 19
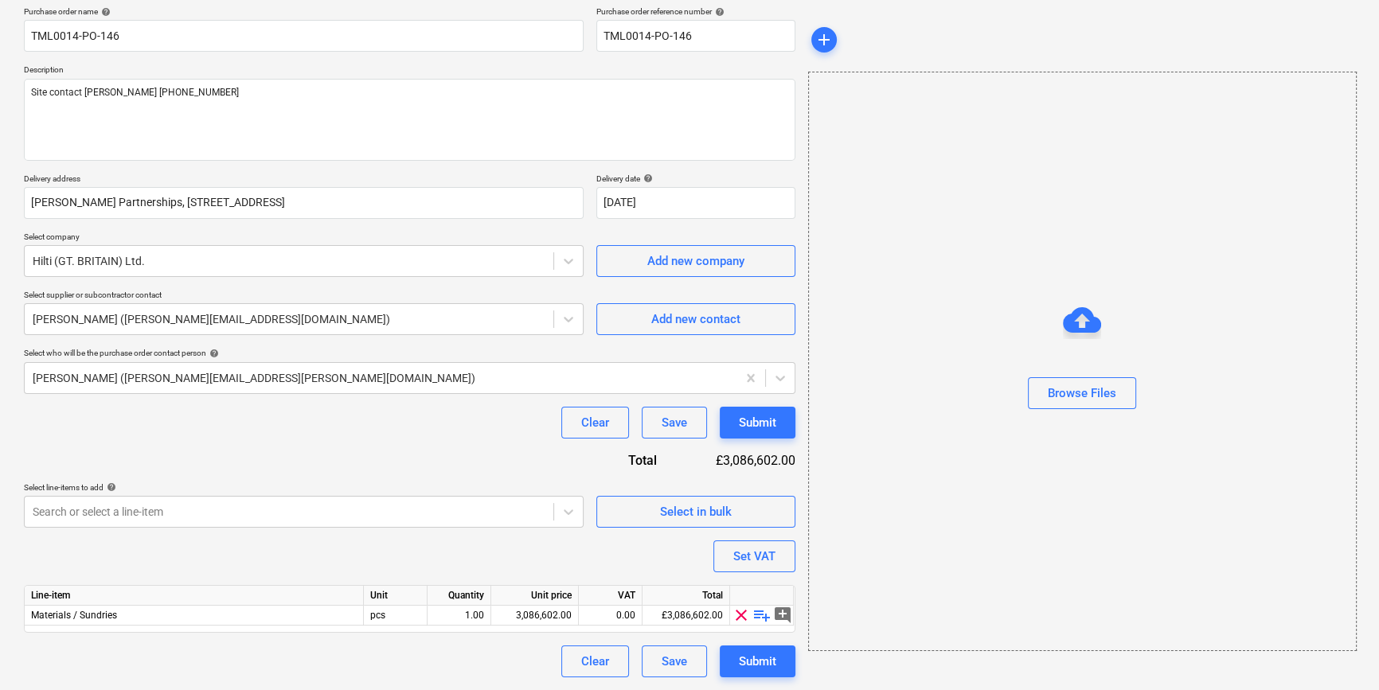
scroll to position [123, 0]
click at [758, 613] on span "playlist_add" at bounding box center [761, 615] width 19 height 19
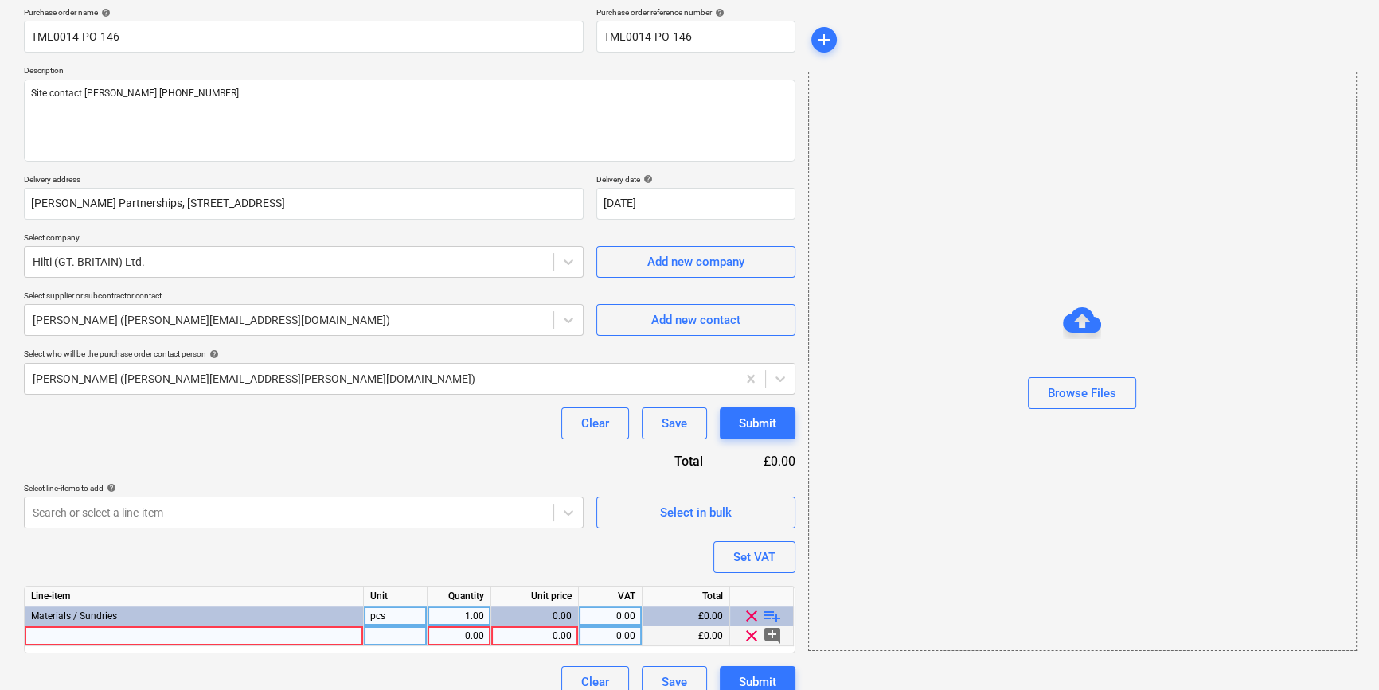
click at [51, 634] on div at bounding box center [194, 636] width 339 height 20
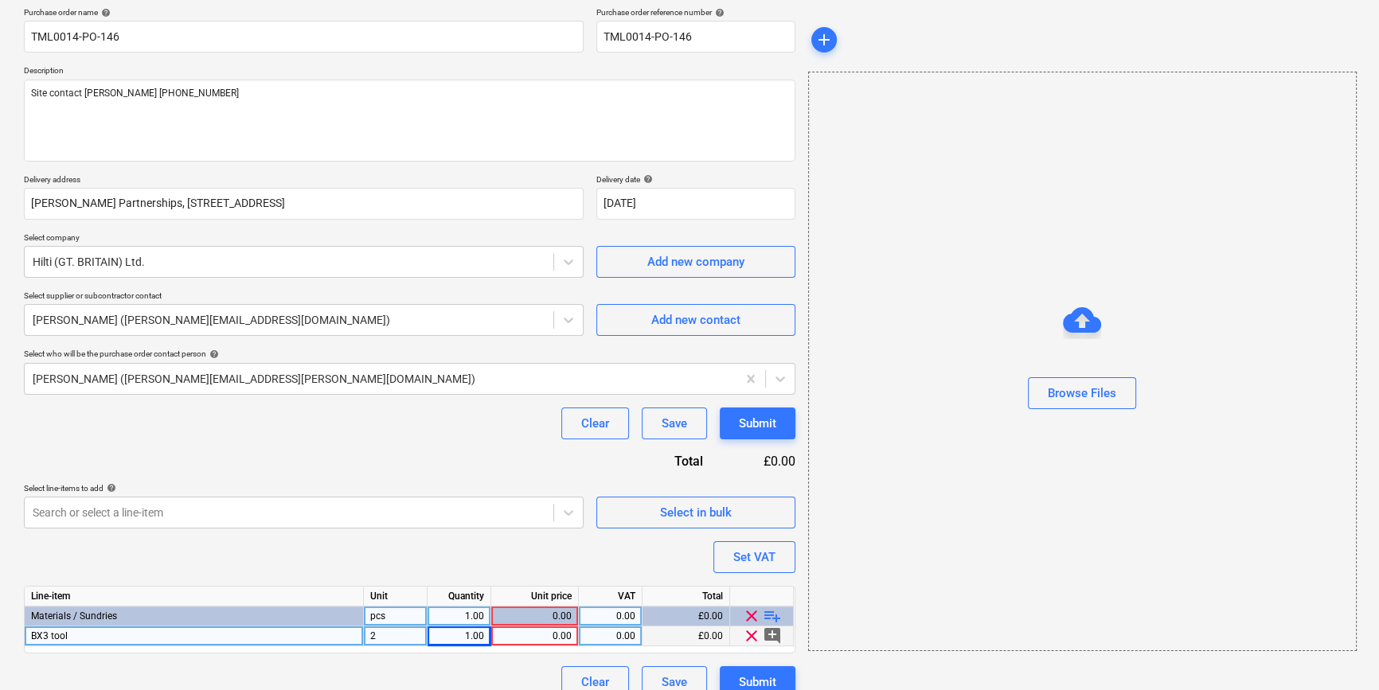
click at [398, 633] on div "2" at bounding box center [396, 636] width 64 height 20
click at [764, 614] on span "playlist_add" at bounding box center [772, 615] width 19 height 19
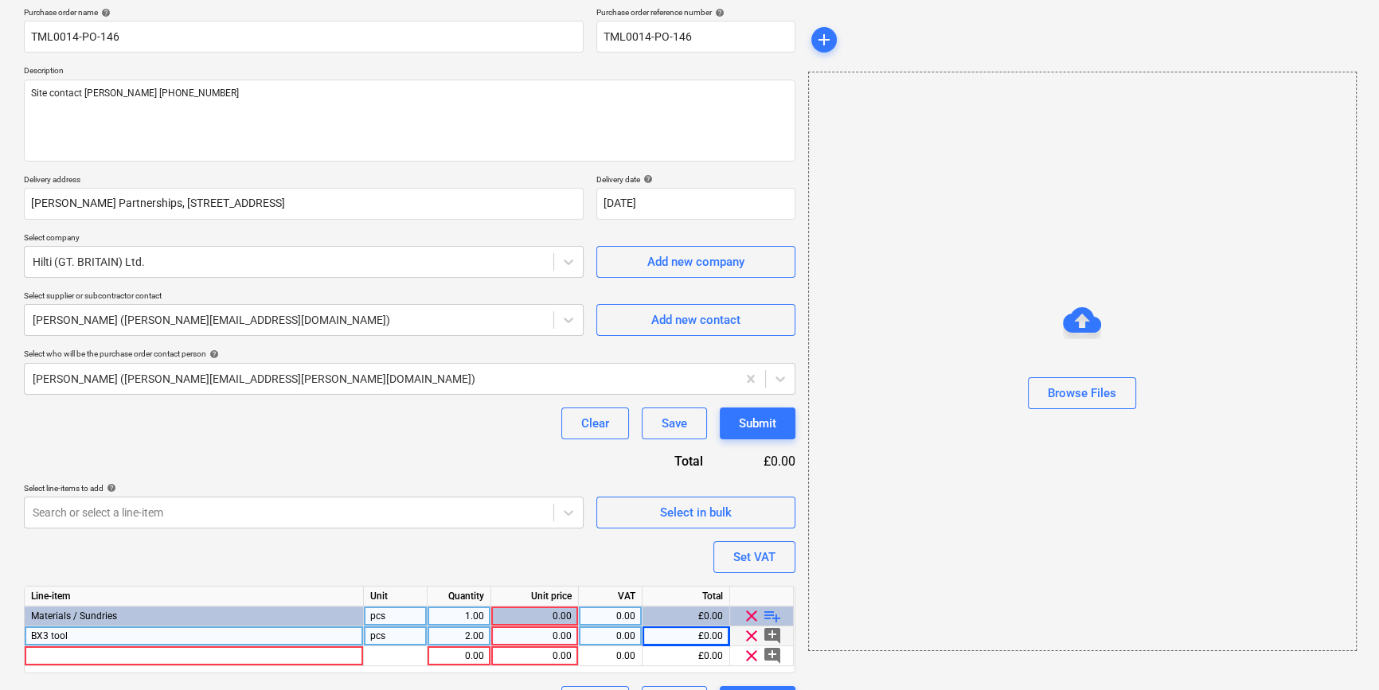
click at [549, 637] on div "0.00" at bounding box center [534, 636] width 74 height 20
click at [404, 534] on div "Purchase order name help TML0014-PO-146 Purchase order reference number help TM…" at bounding box center [409, 362] width 771 height 711
click at [550, 611] on div "0.00" at bounding box center [534, 616] width 74 height 20
click at [522, 554] on div "Purchase order name help TML0014-PO-146 Purchase order reference number help TM…" at bounding box center [409, 362] width 771 height 711
click at [74, 636] on div "BX3 tool" at bounding box center [194, 636] width 339 height 20
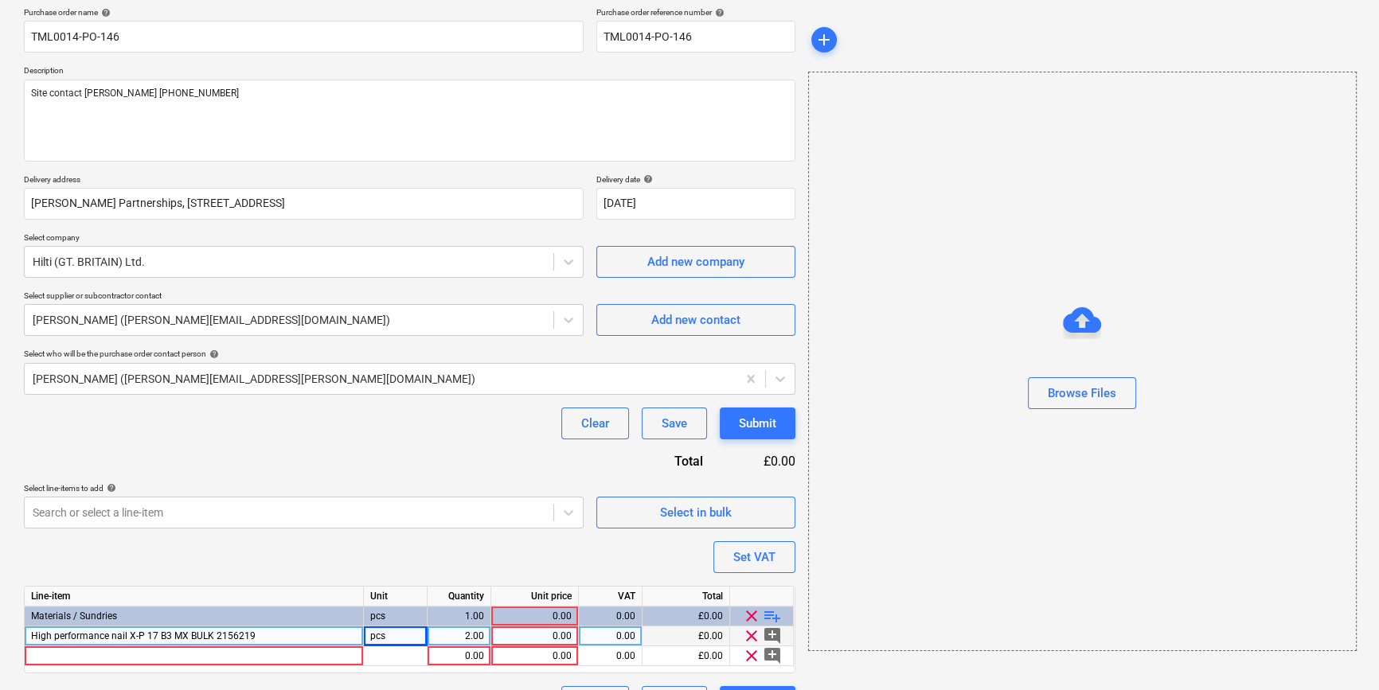
click at [392, 635] on div "pcs" at bounding box center [396, 636] width 64 height 20
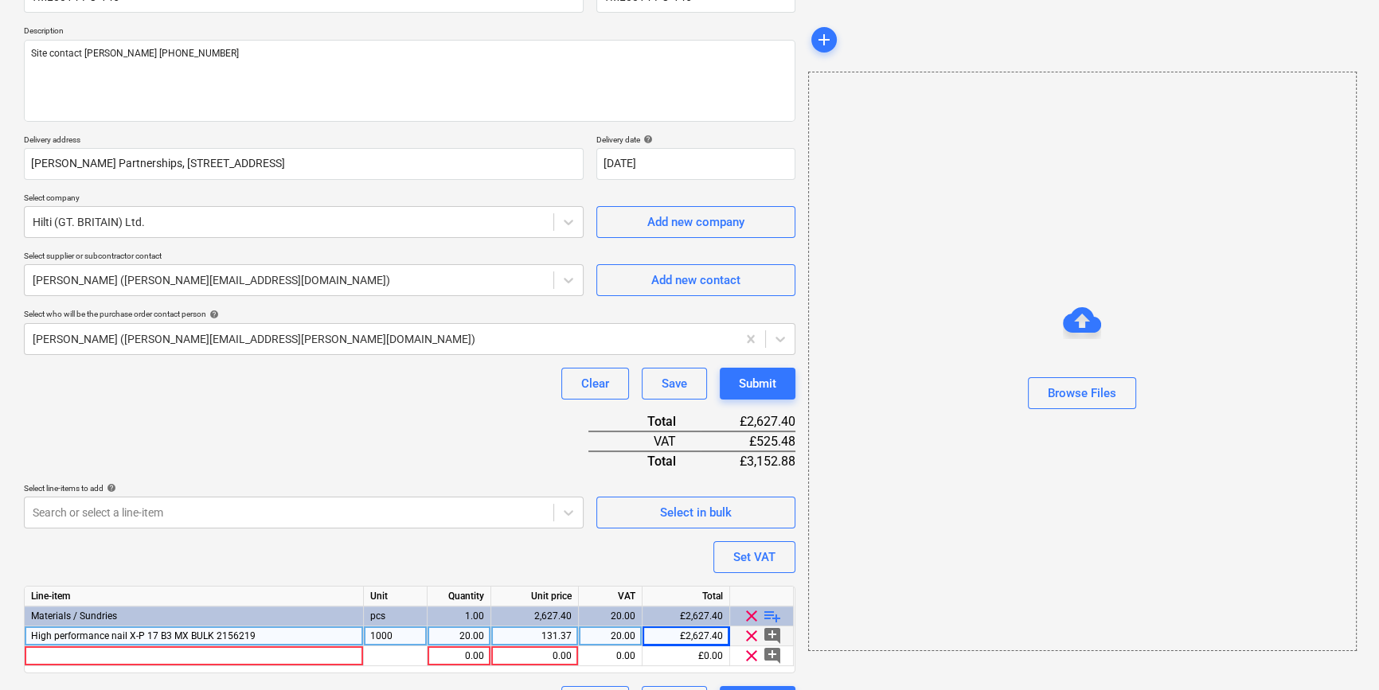
scroll to position [203, 0]
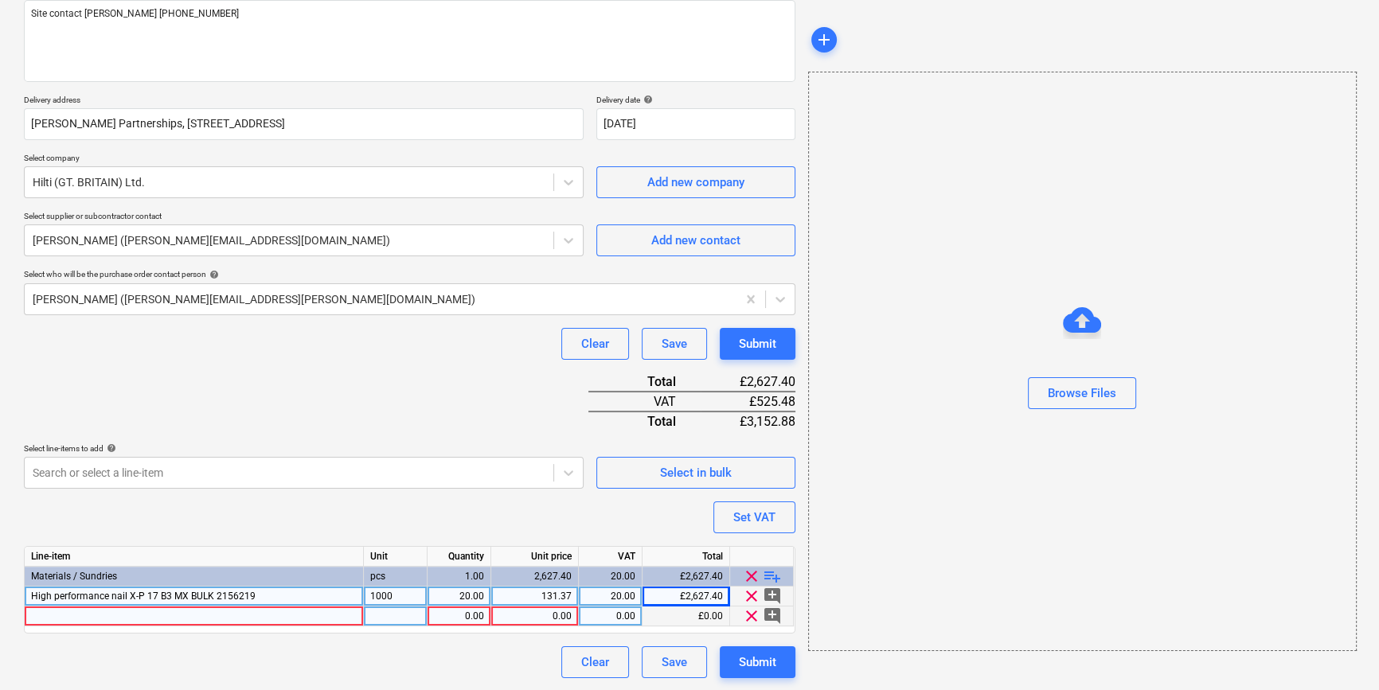
click at [55, 614] on div at bounding box center [194, 616] width 339 height 20
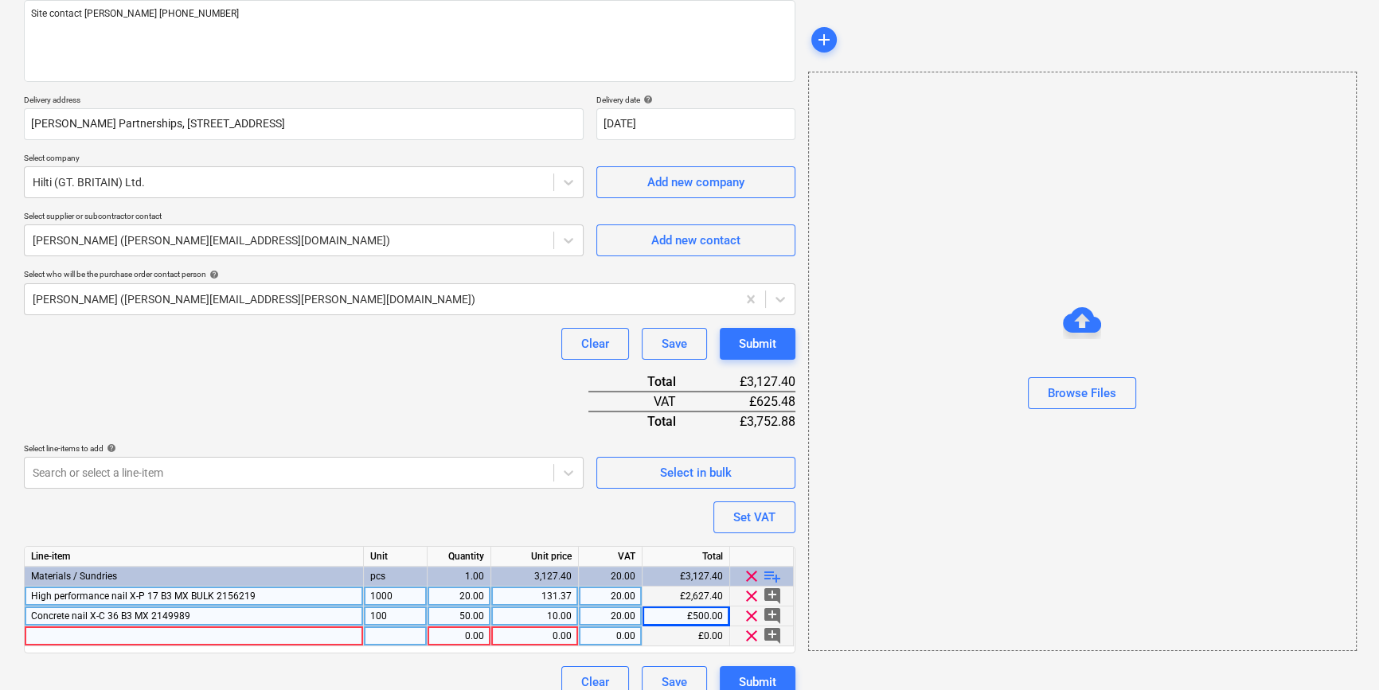
click at [50, 634] on div at bounding box center [194, 636] width 339 height 20
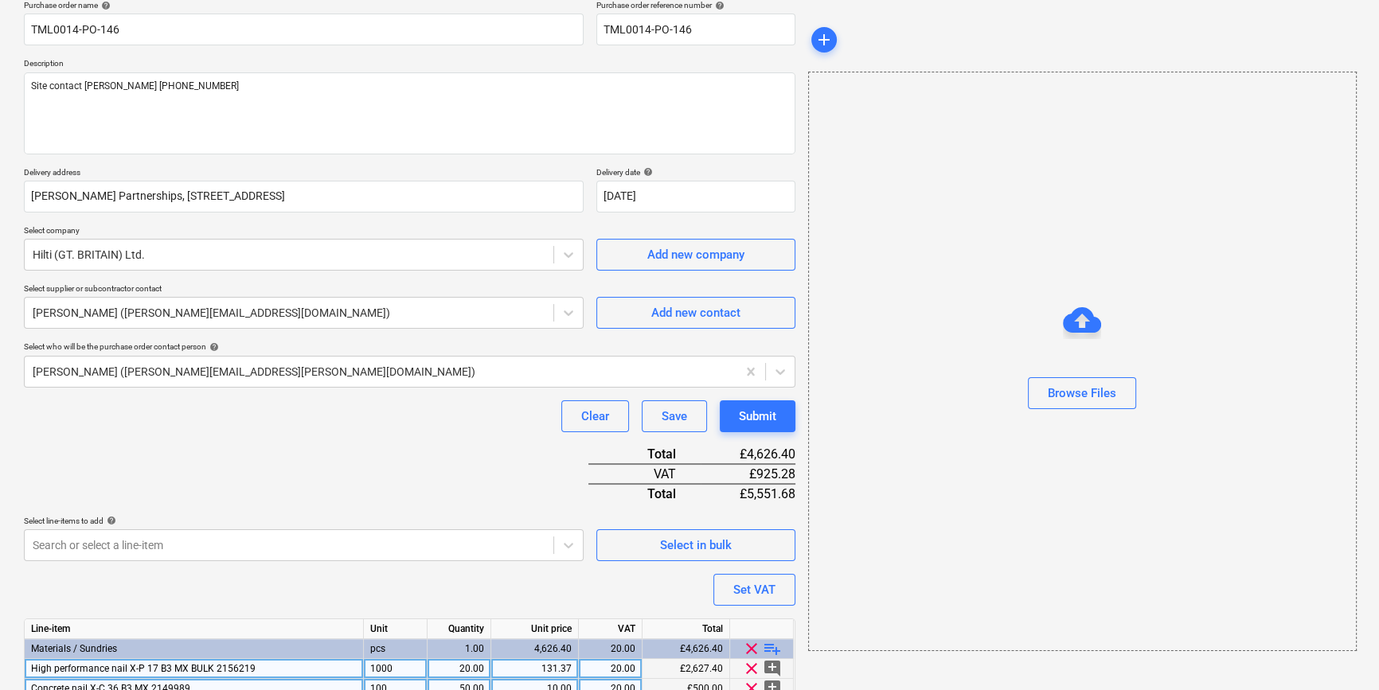
scroll to position [0, 0]
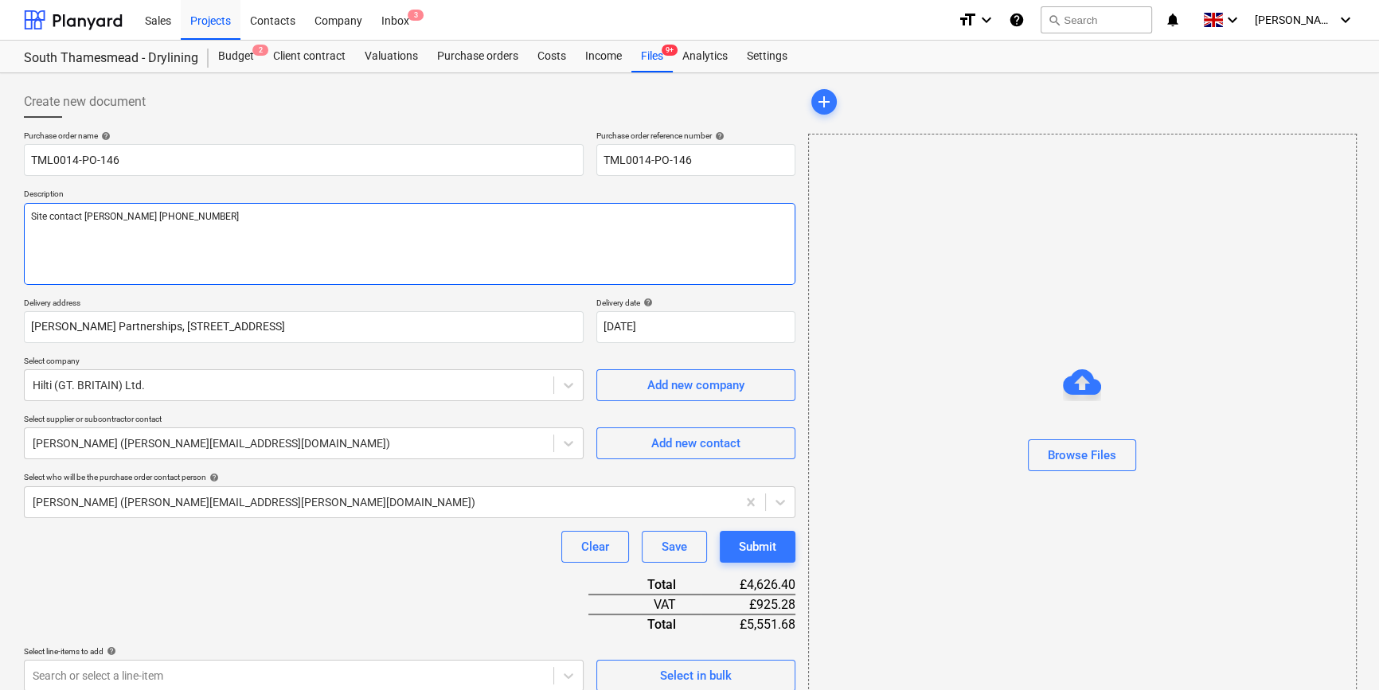
click at [42, 242] on textarea "Site contact [PERSON_NAME] [PHONE_NUMBER]" at bounding box center [409, 244] width 771 height 82
click at [193, 220] on textarea "Site contact [PERSON_NAME] [PHONE_NUMBER]" at bounding box center [409, 244] width 771 height 82
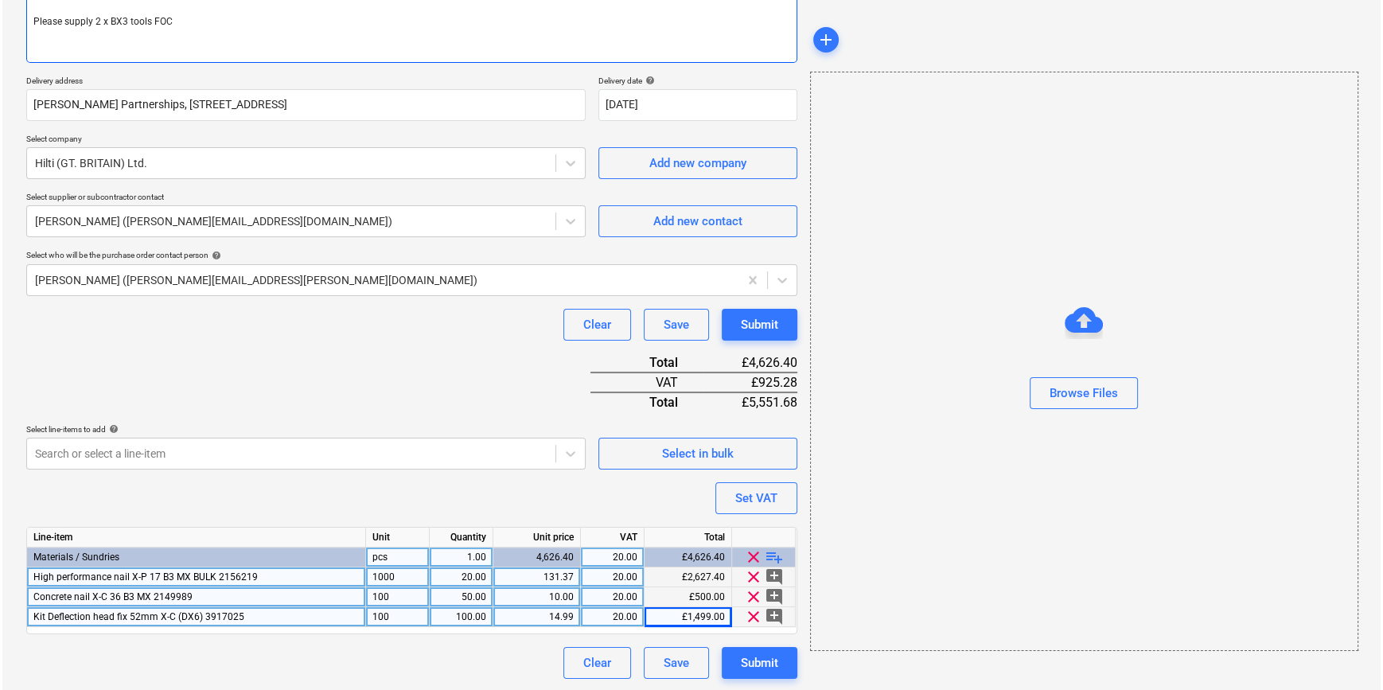
scroll to position [223, 0]
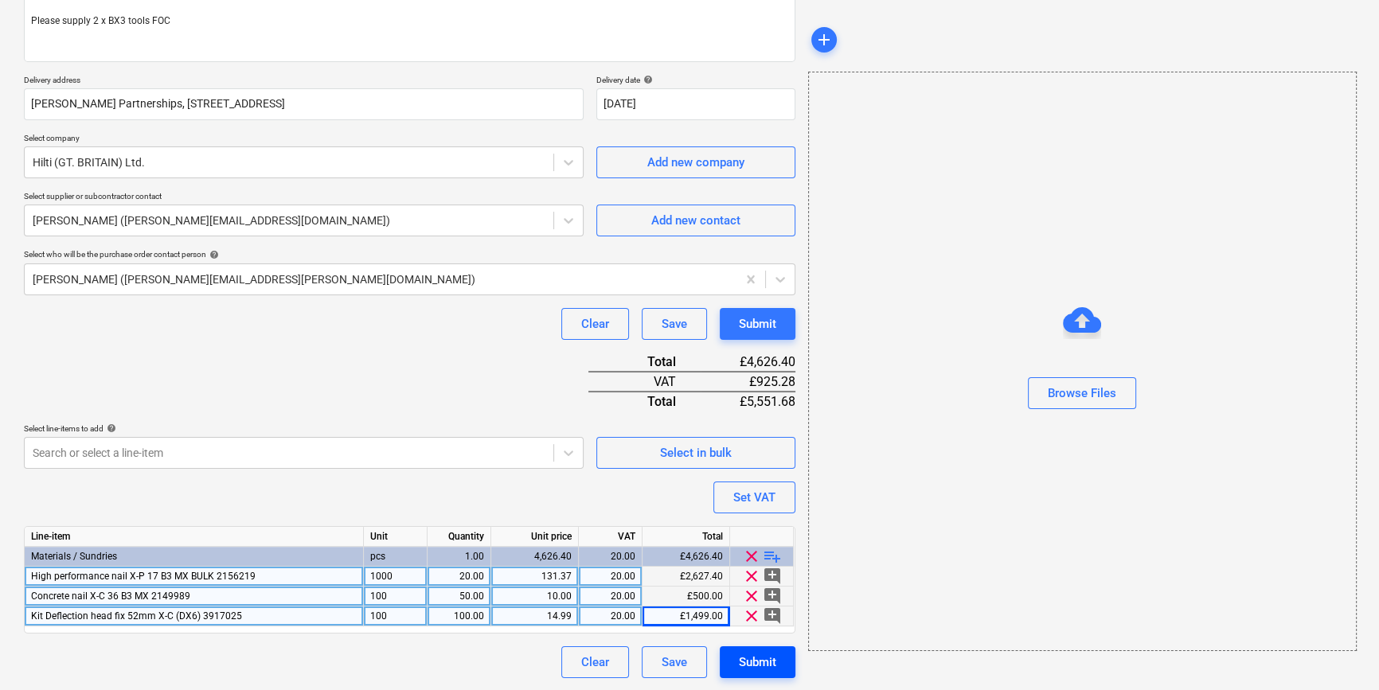
click at [760, 661] on div "Submit" at bounding box center [757, 662] width 37 height 21
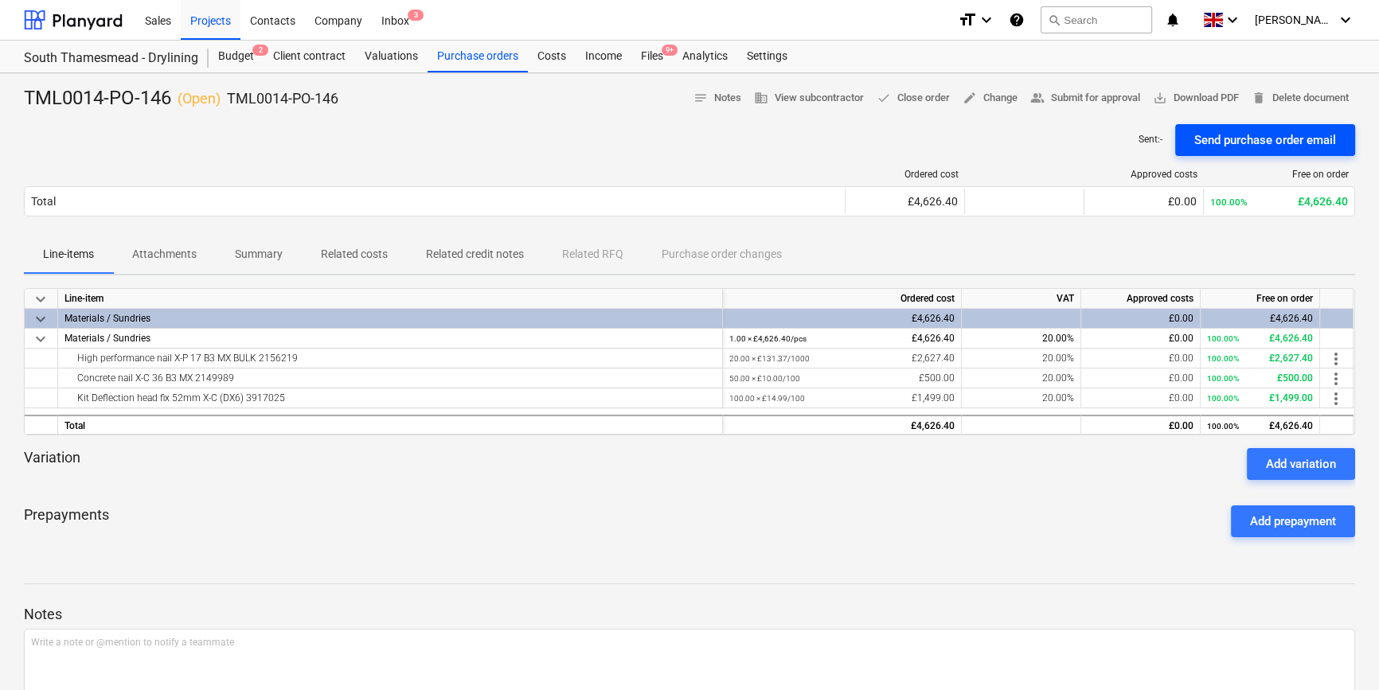
click at [1098, 137] on div "Send purchase order email" at bounding box center [1265, 140] width 142 height 21
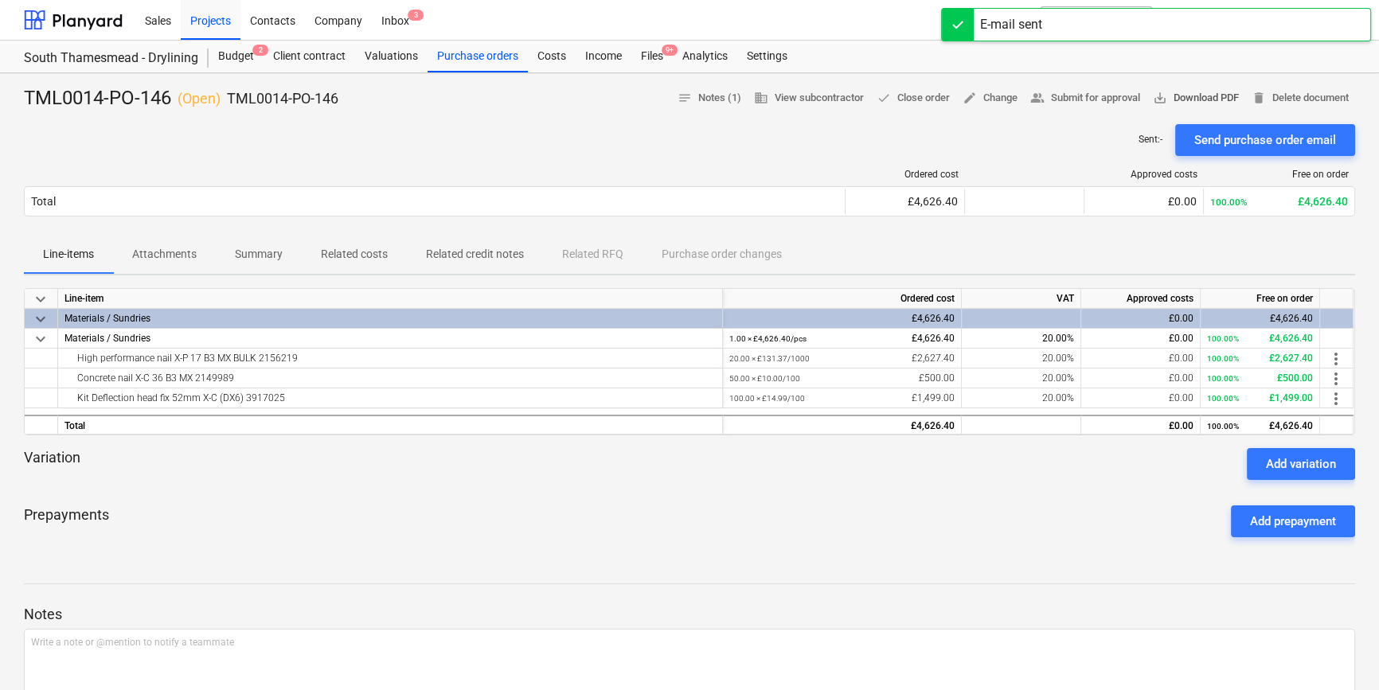
click at [1098, 96] on span "save_alt Download PDF" at bounding box center [1196, 98] width 86 height 18
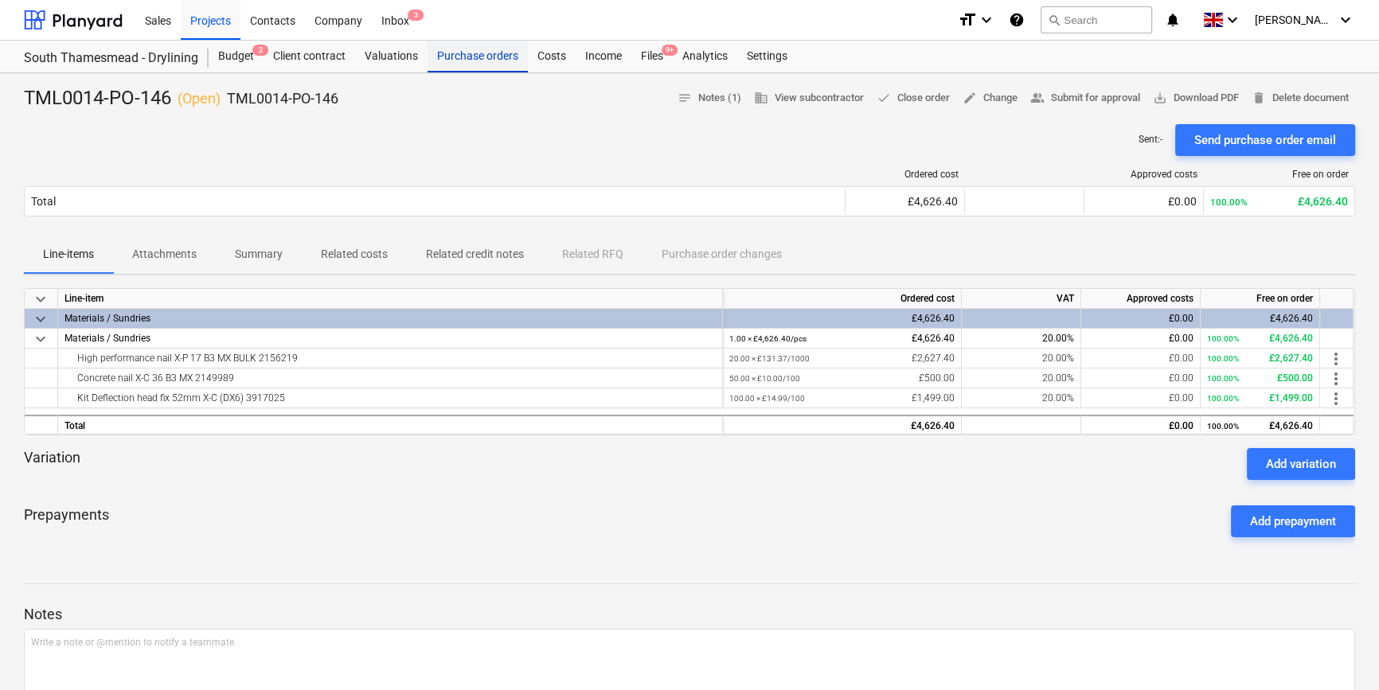
click at [480, 54] on div "Purchase orders" at bounding box center [477, 57] width 100 height 32
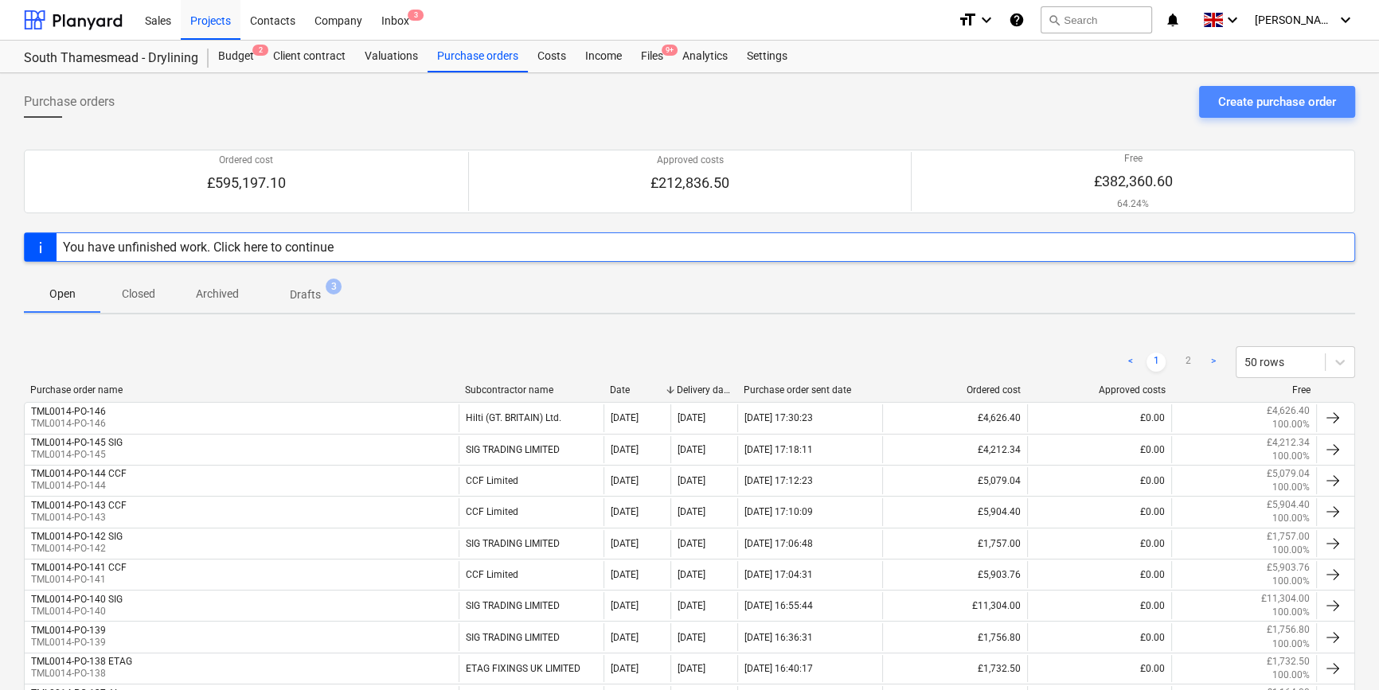
click at [1098, 96] on div "Create purchase order" at bounding box center [1277, 102] width 118 height 21
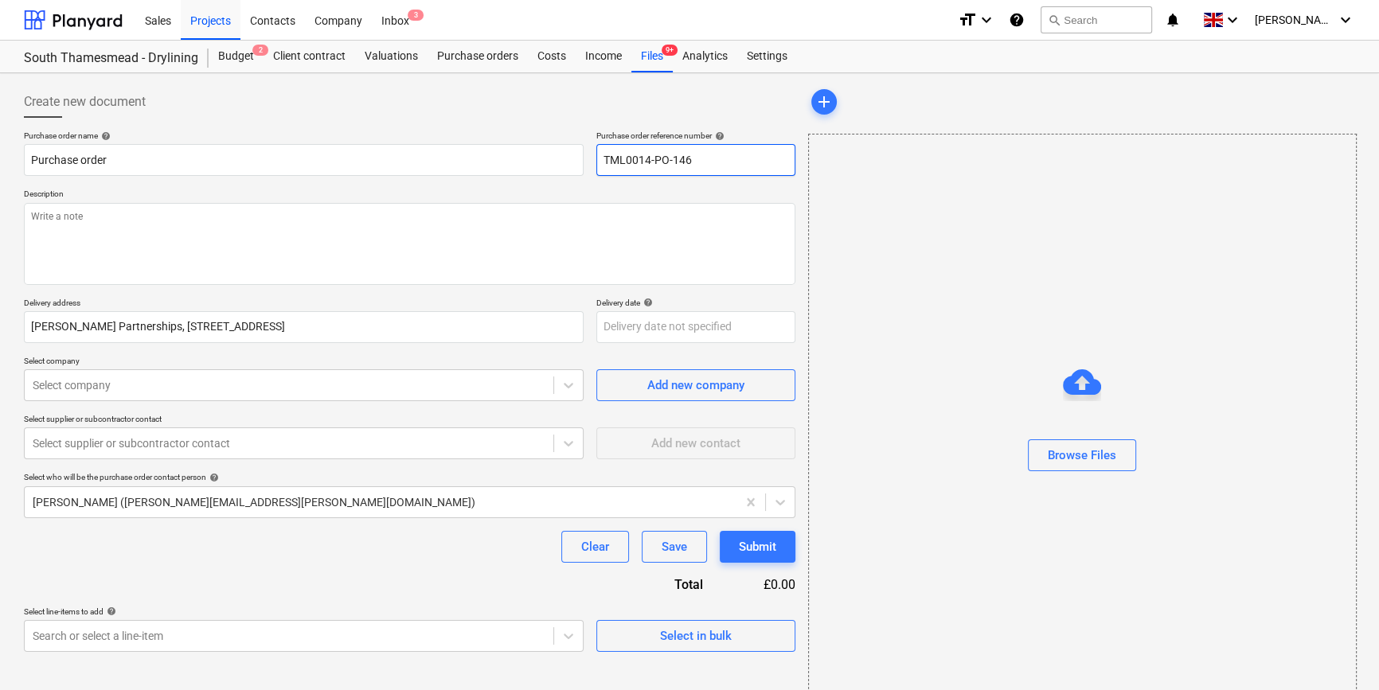
click at [751, 164] on input "TML0014-PO-146" at bounding box center [695, 160] width 199 height 32
drag, startPoint x: 702, startPoint y: 158, endPoint x: 602, endPoint y: 162, distance: 100.4
click at [602, 162] on input "TML0014-PO-147" at bounding box center [695, 160] width 199 height 32
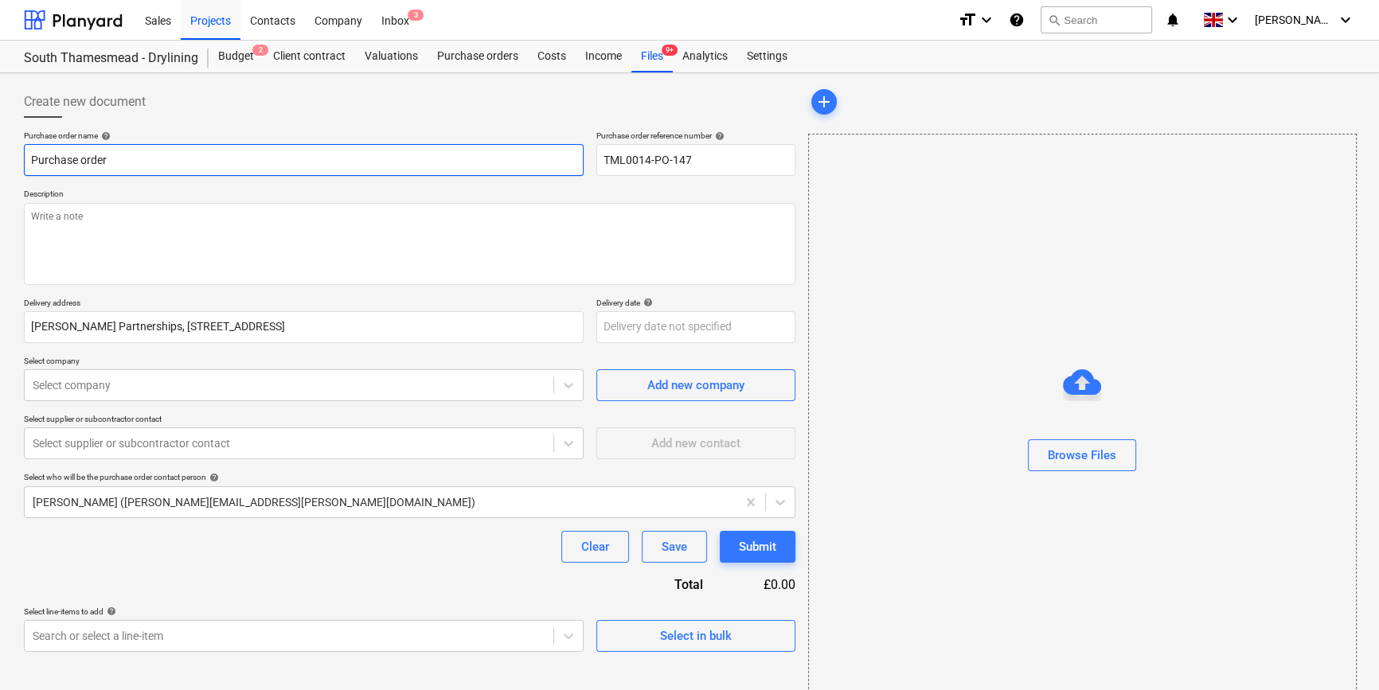
drag, startPoint x: 82, startPoint y: 154, endPoint x: 23, endPoint y: 158, distance: 59.0
click at [23, 158] on div "Create new document Purchase order name help Purchase order Purchase order refe…" at bounding box center [410, 400] width 784 height 640
paste input "TML0014-PO-147"
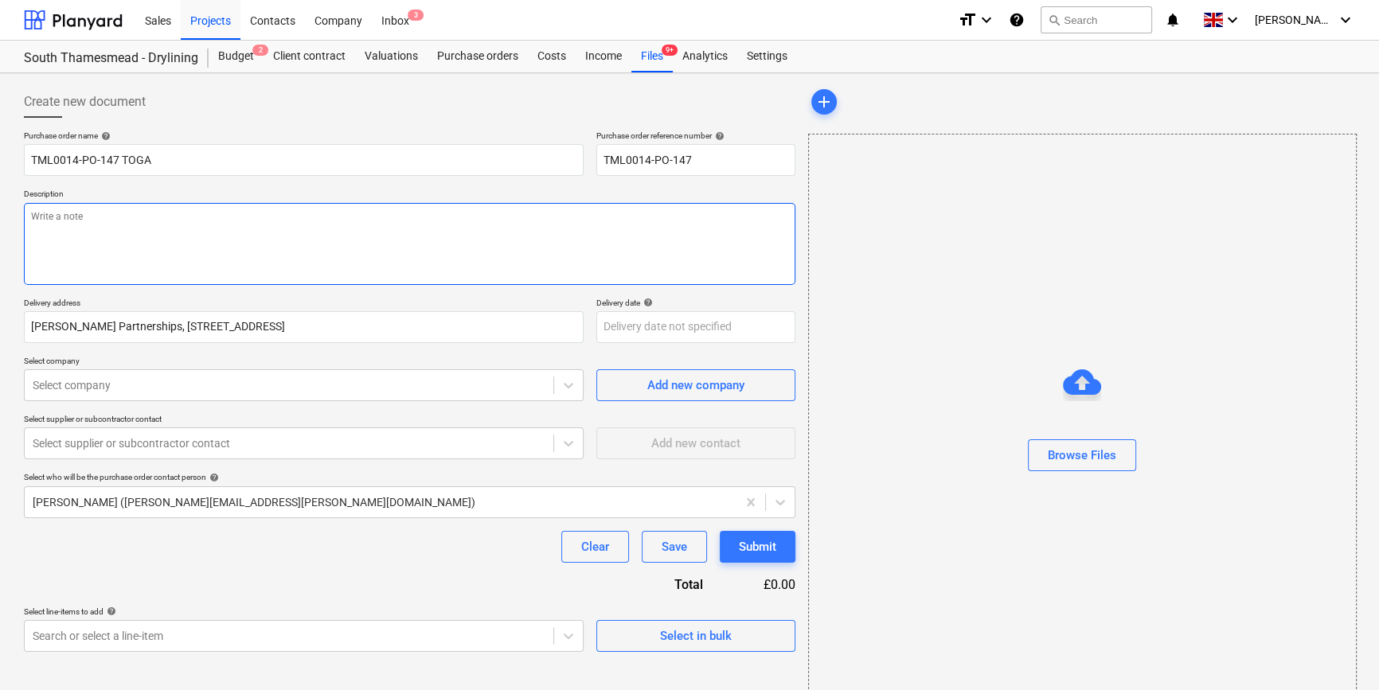
click at [79, 255] on textarea at bounding box center [409, 244] width 771 height 82
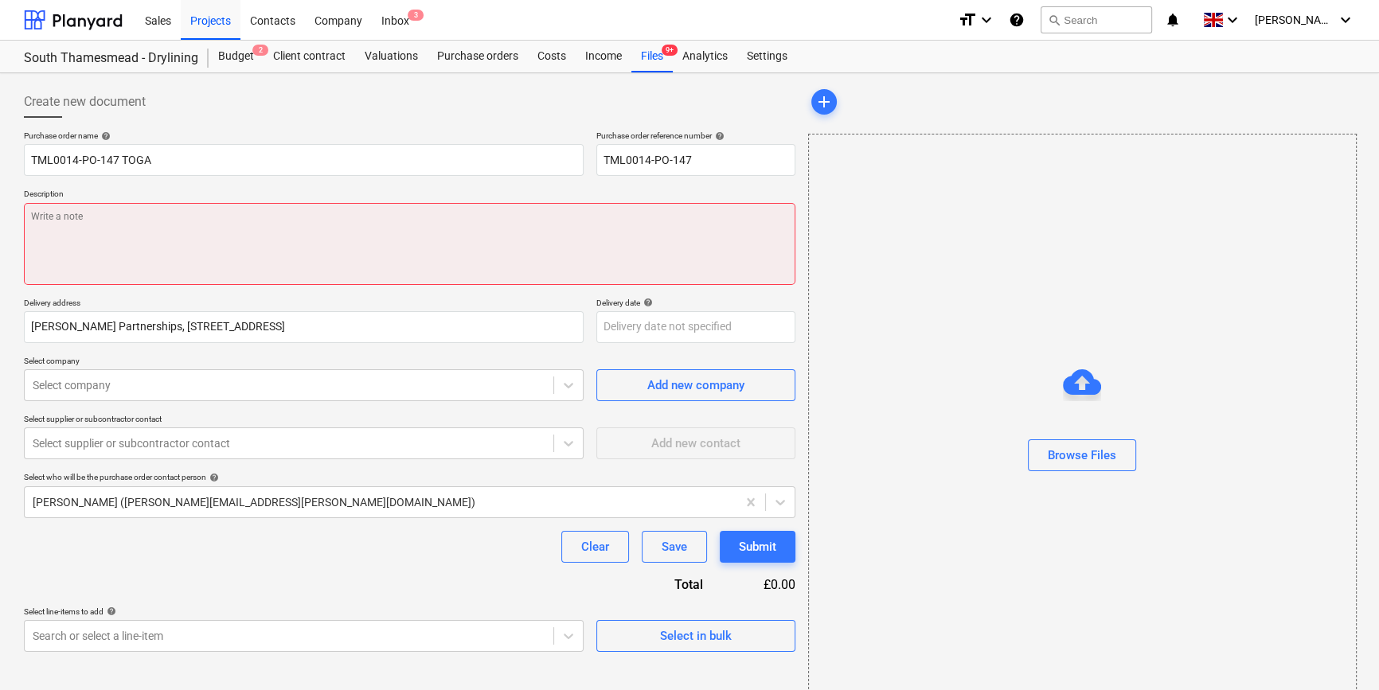
paste textarea "Site contact [PERSON_NAME] [PHONE_NUMBER]"
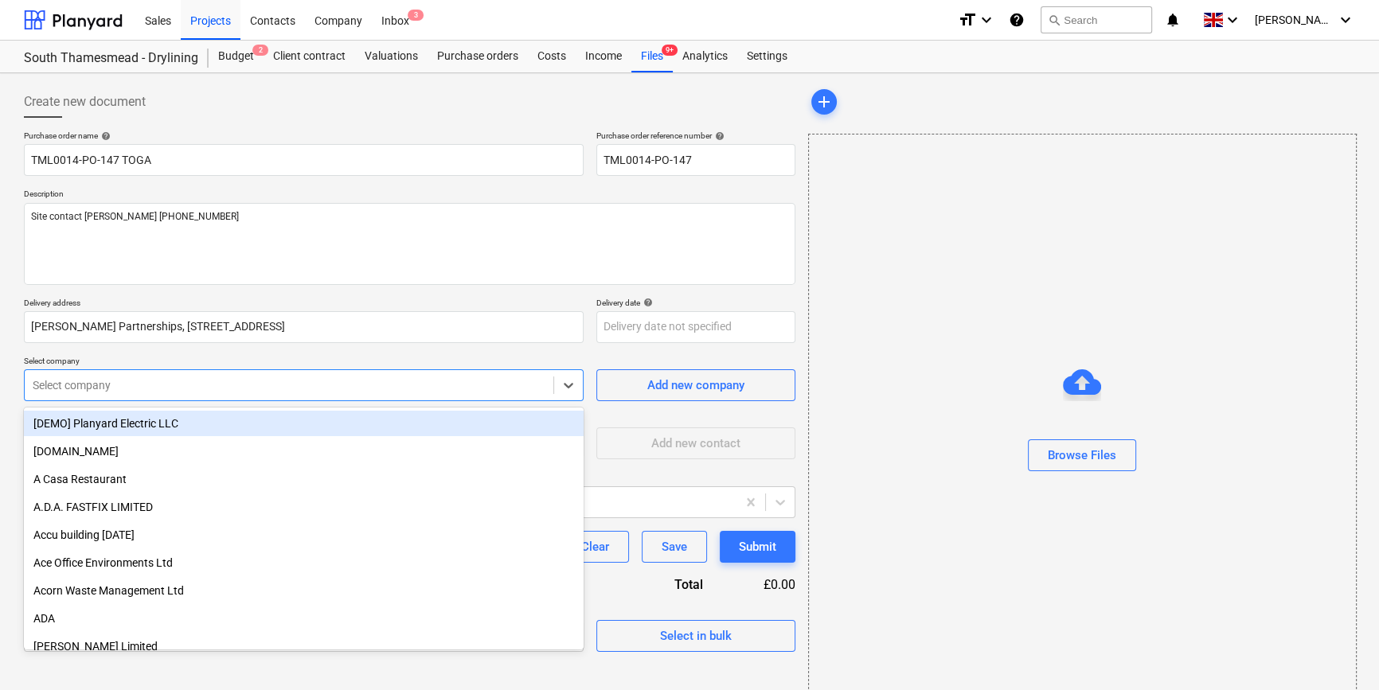
click at [87, 386] on div at bounding box center [289, 385] width 513 height 16
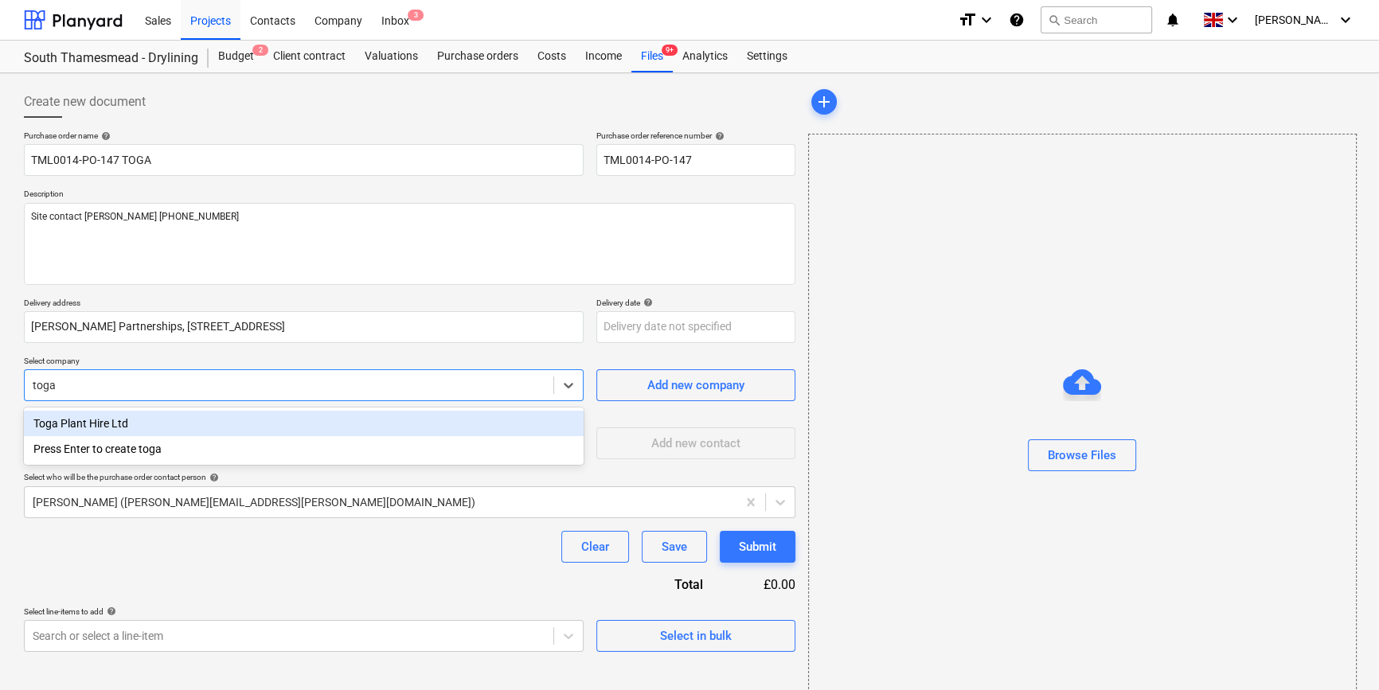
click at [80, 423] on div "Toga Plant Hire Ltd" at bounding box center [304, 423] width 560 height 25
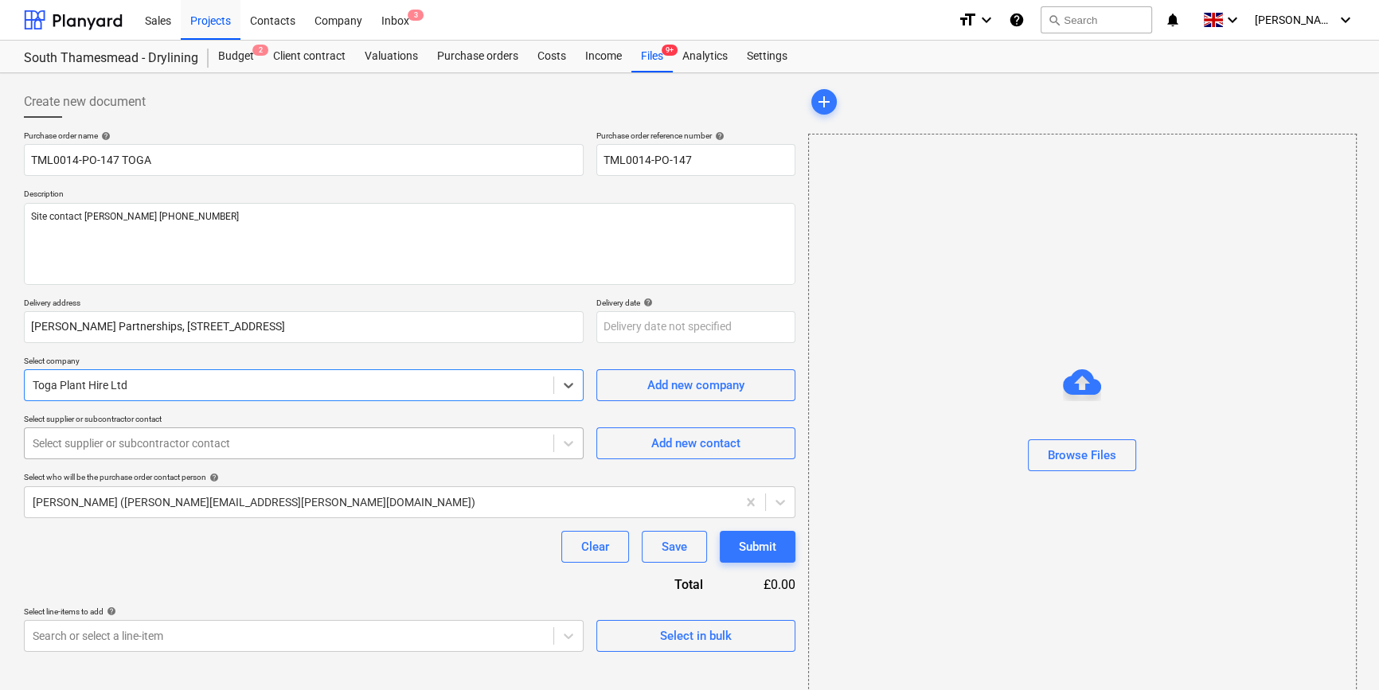
click at [77, 441] on div at bounding box center [289, 443] width 513 height 16
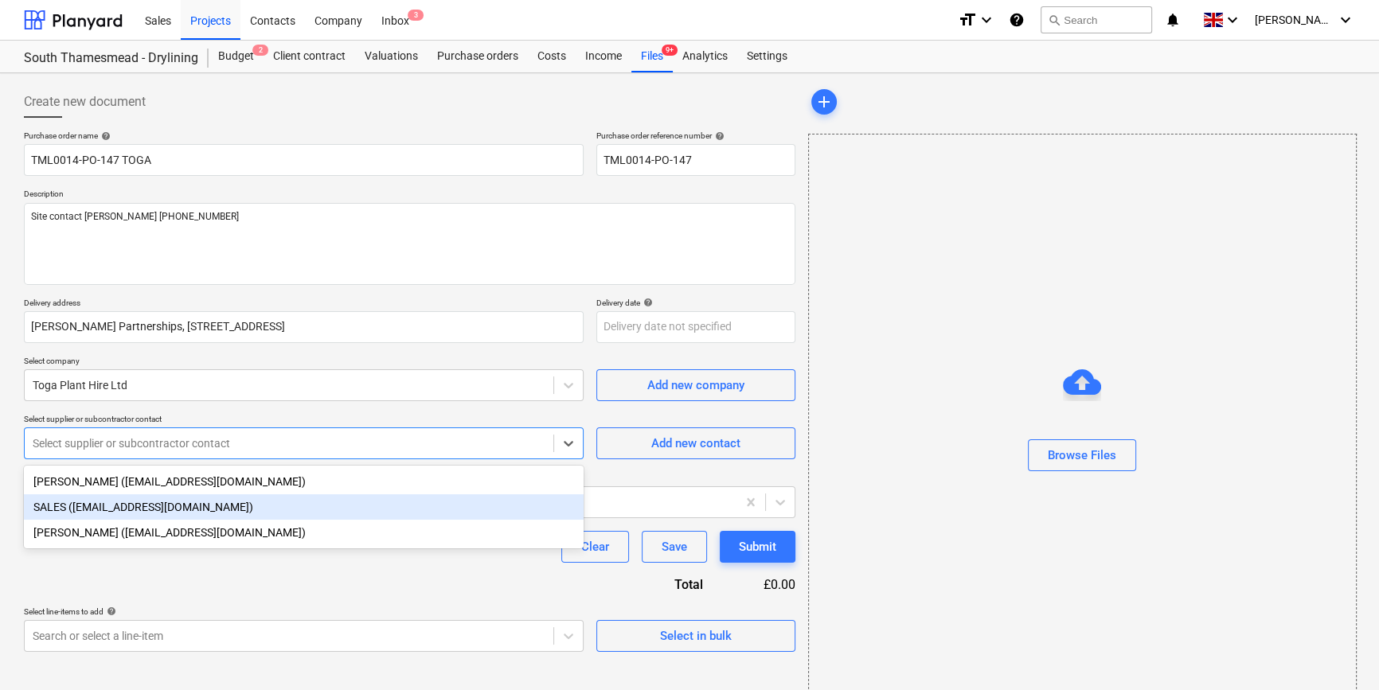
click at [99, 509] on div "SALES ([EMAIL_ADDRESS][DOMAIN_NAME])" at bounding box center [304, 506] width 560 height 25
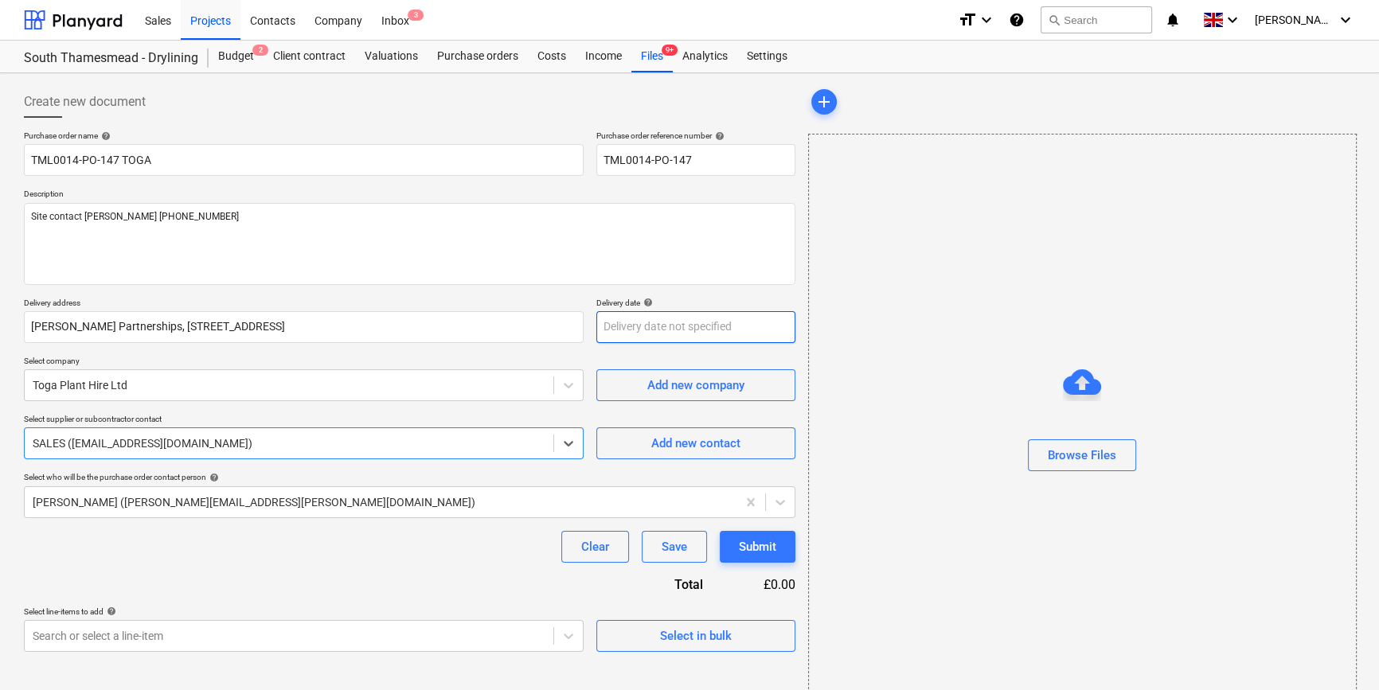
click at [622, 328] on body "Sales Projects Contacts Company Inbox 3 format_size keyboard_arrow_down help se…" at bounding box center [689, 345] width 1379 height 690
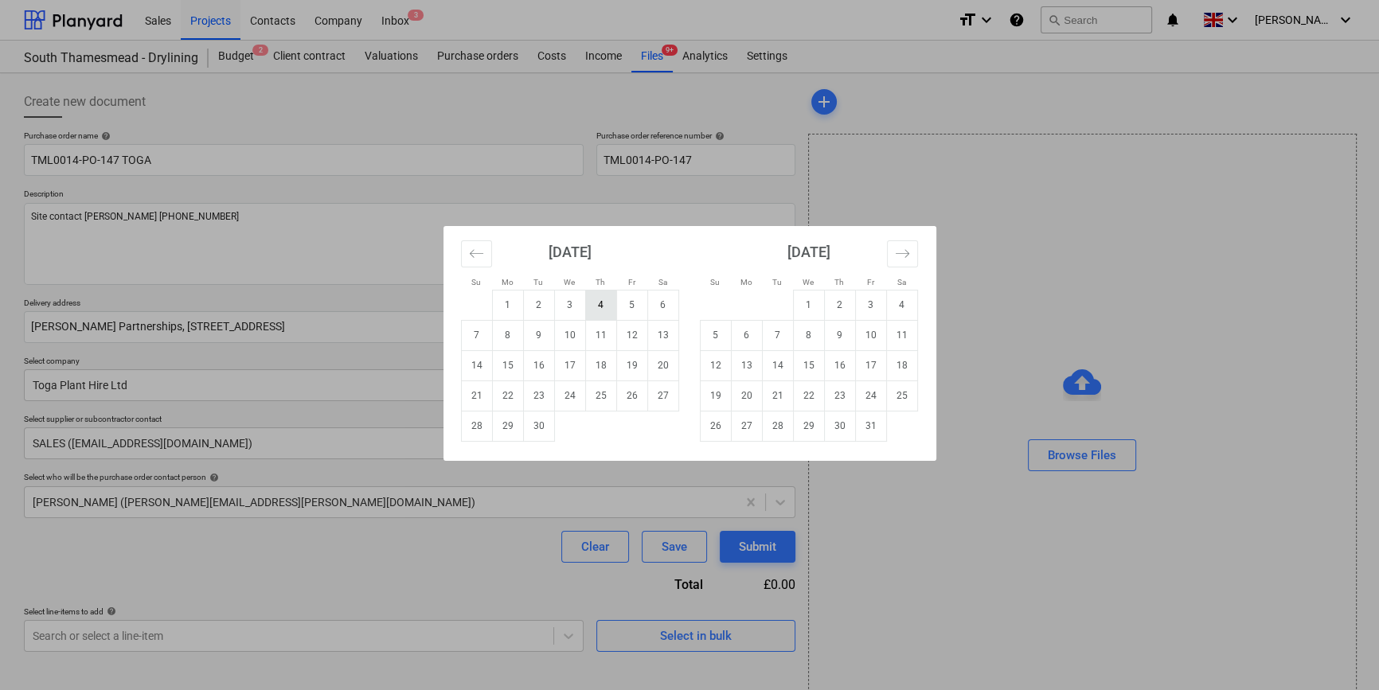
click at [599, 308] on td "4" at bounding box center [600, 305] width 31 height 30
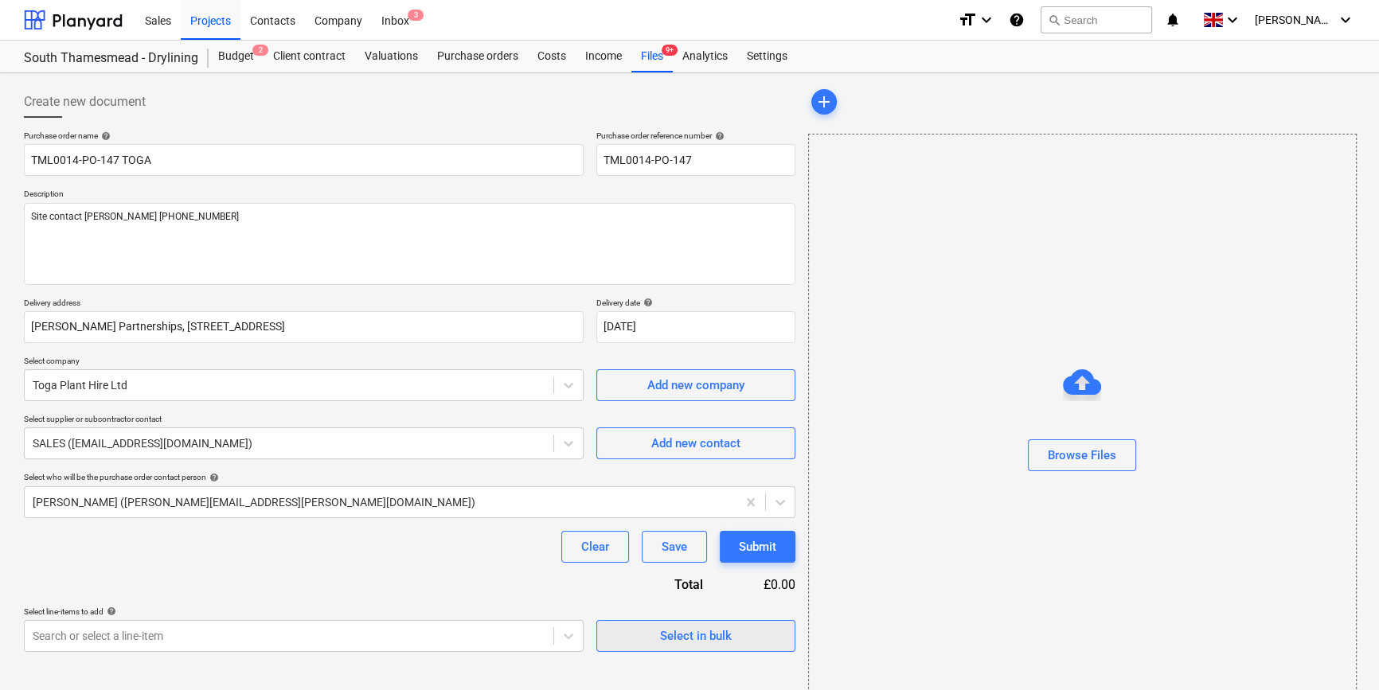
click at [693, 650] on button "Select in bulk" at bounding box center [695, 636] width 199 height 32
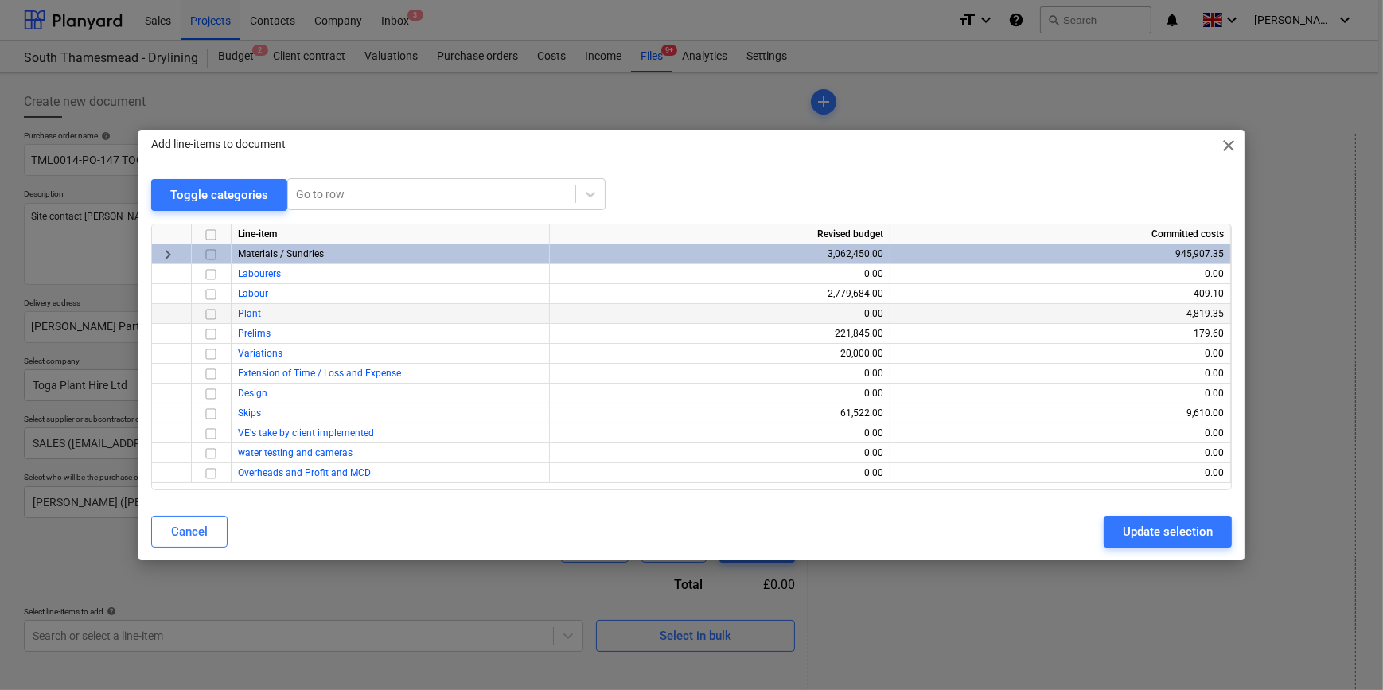
click at [207, 311] on input "checkbox" at bounding box center [210, 314] width 19 height 19
click at [1098, 528] on div "Update selection" at bounding box center [1168, 531] width 90 height 21
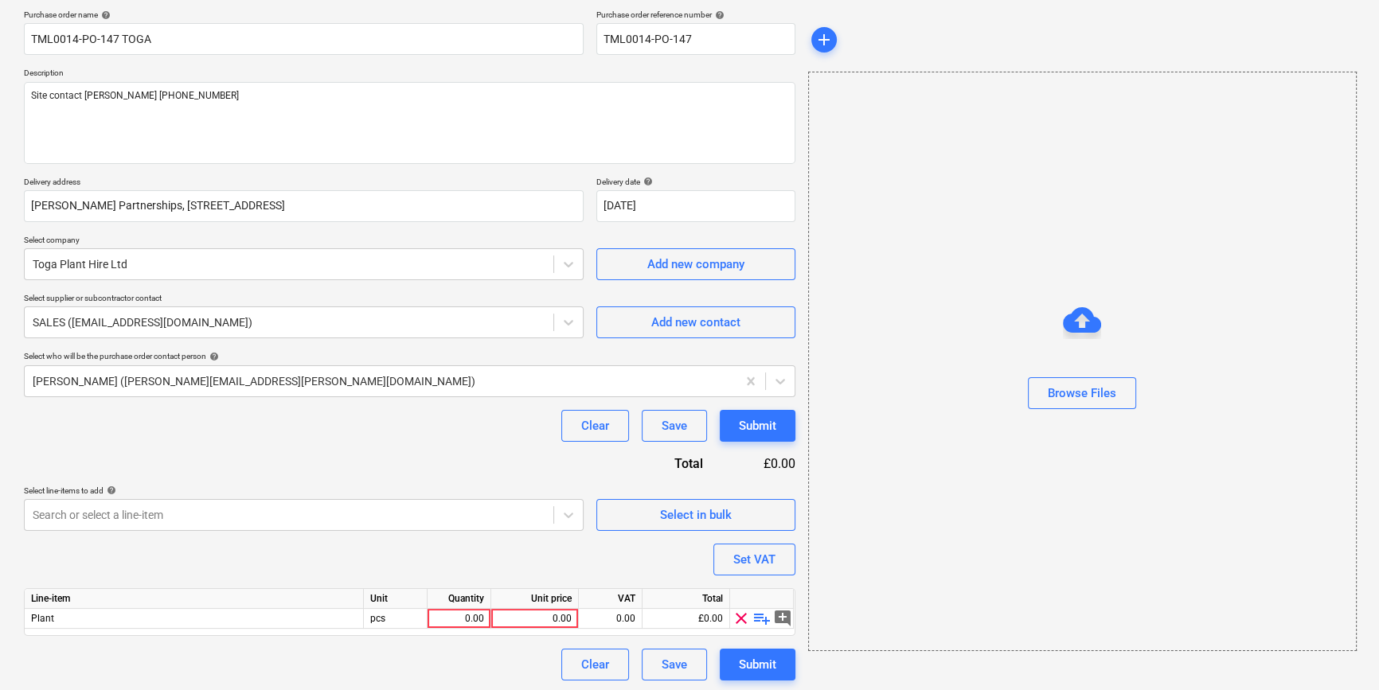
scroll to position [123, 0]
click at [758, 618] on span "playlist_add" at bounding box center [761, 615] width 19 height 19
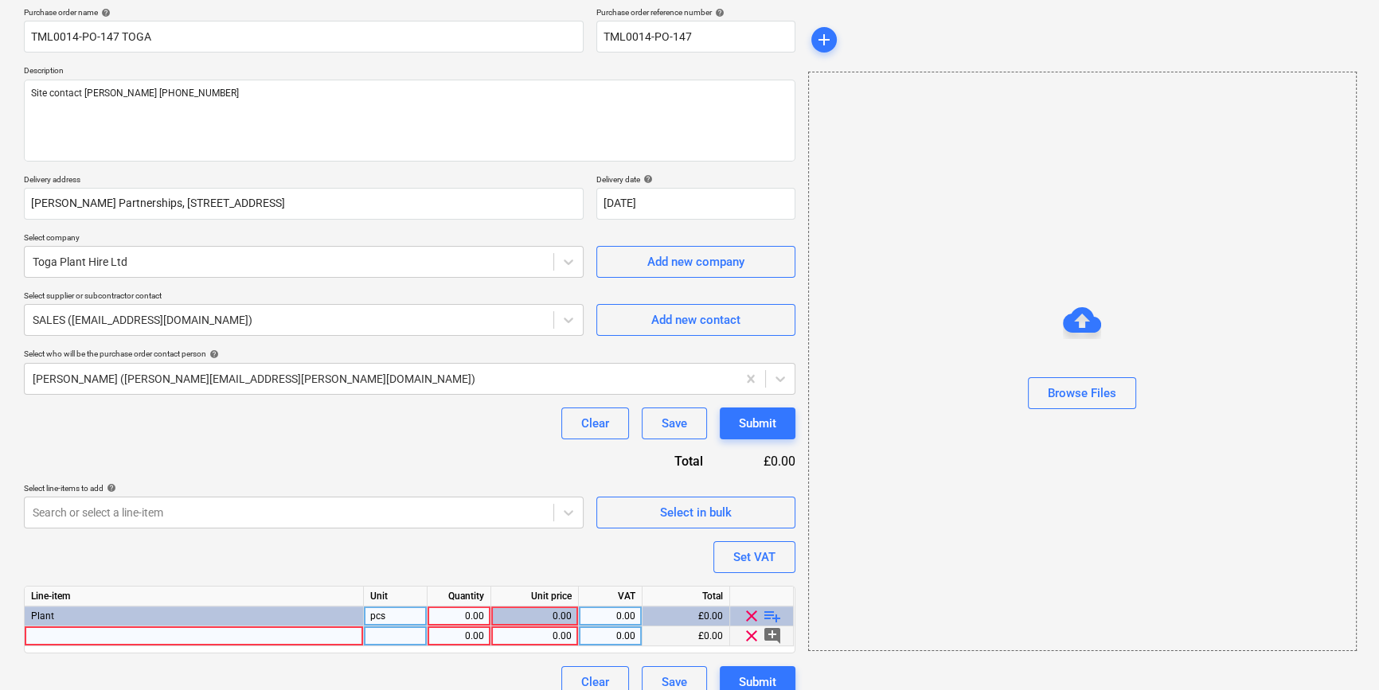
click at [64, 637] on div at bounding box center [194, 636] width 339 height 20
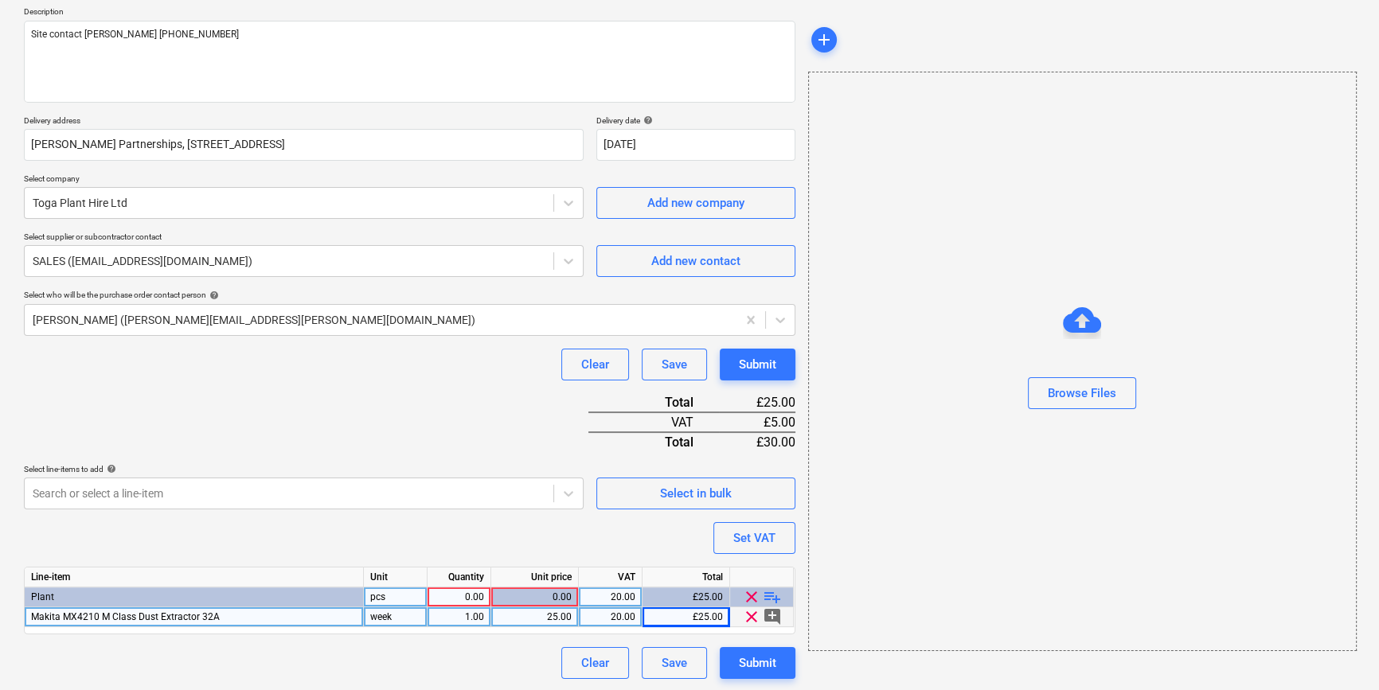
scroll to position [183, 0]
click at [774, 591] on span "playlist_add" at bounding box center [772, 596] width 19 height 19
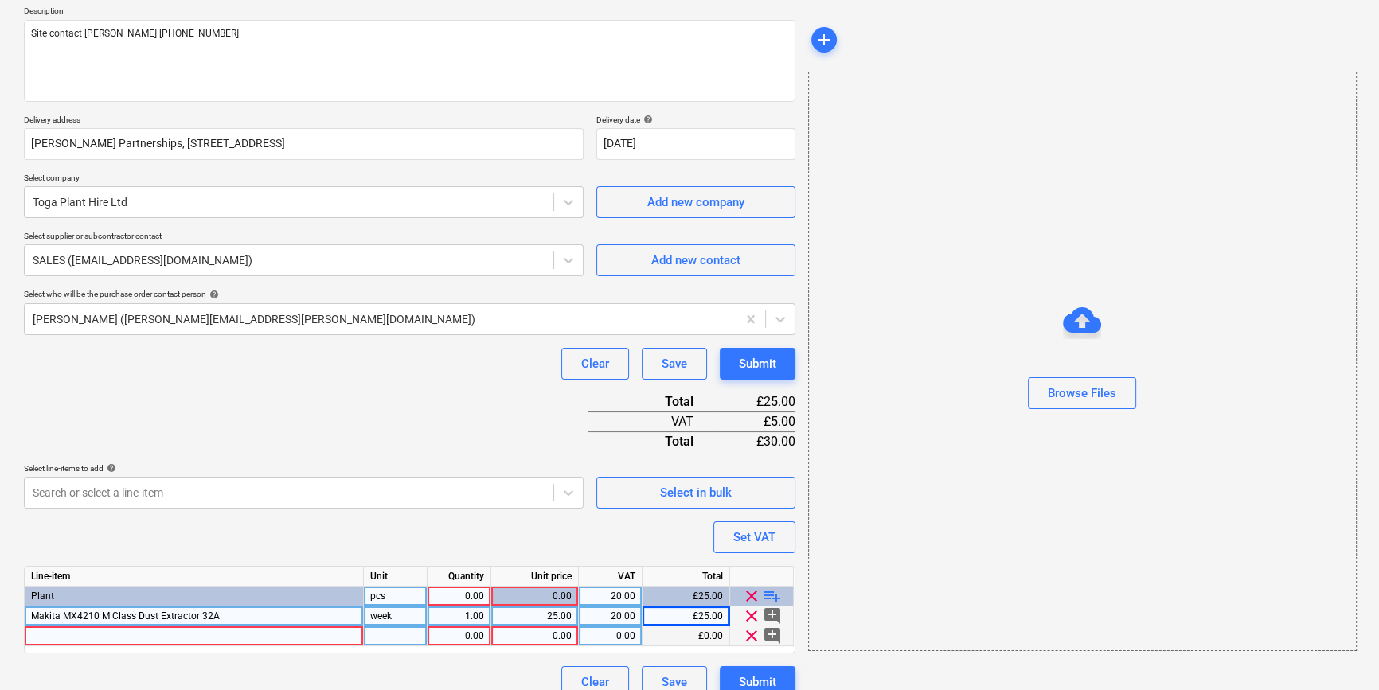
click at [49, 637] on div at bounding box center [194, 636] width 339 height 20
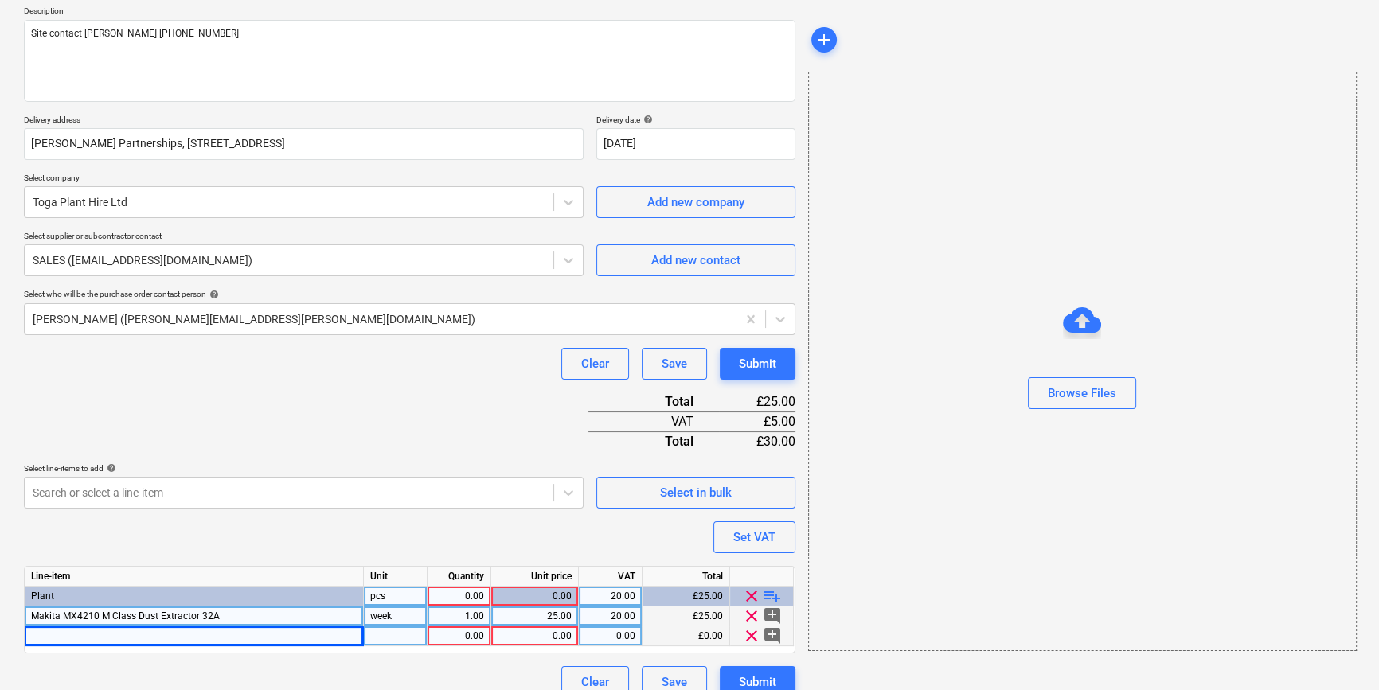
click at [73, 634] on div at bounding box center [194, 636] width 339 height 20
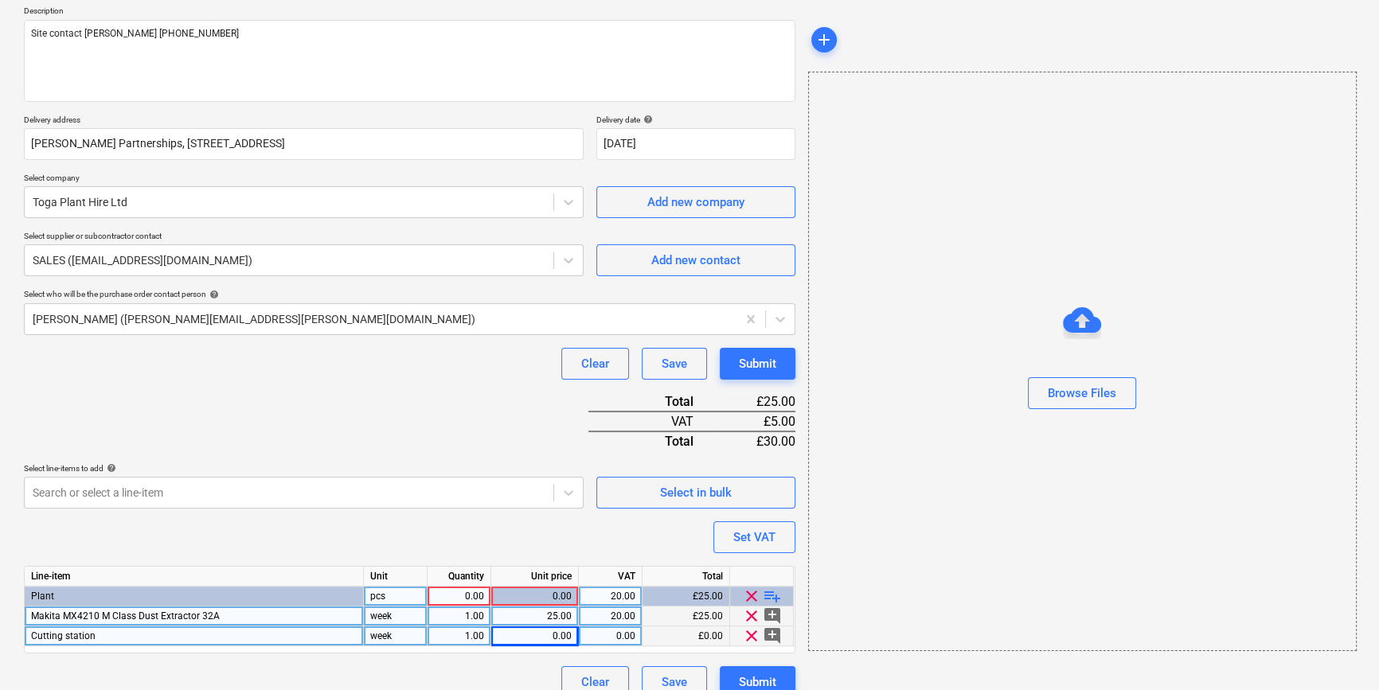
click at [541, 633] on div "0.00" at bounding box center [534, 636] width 74 height 20
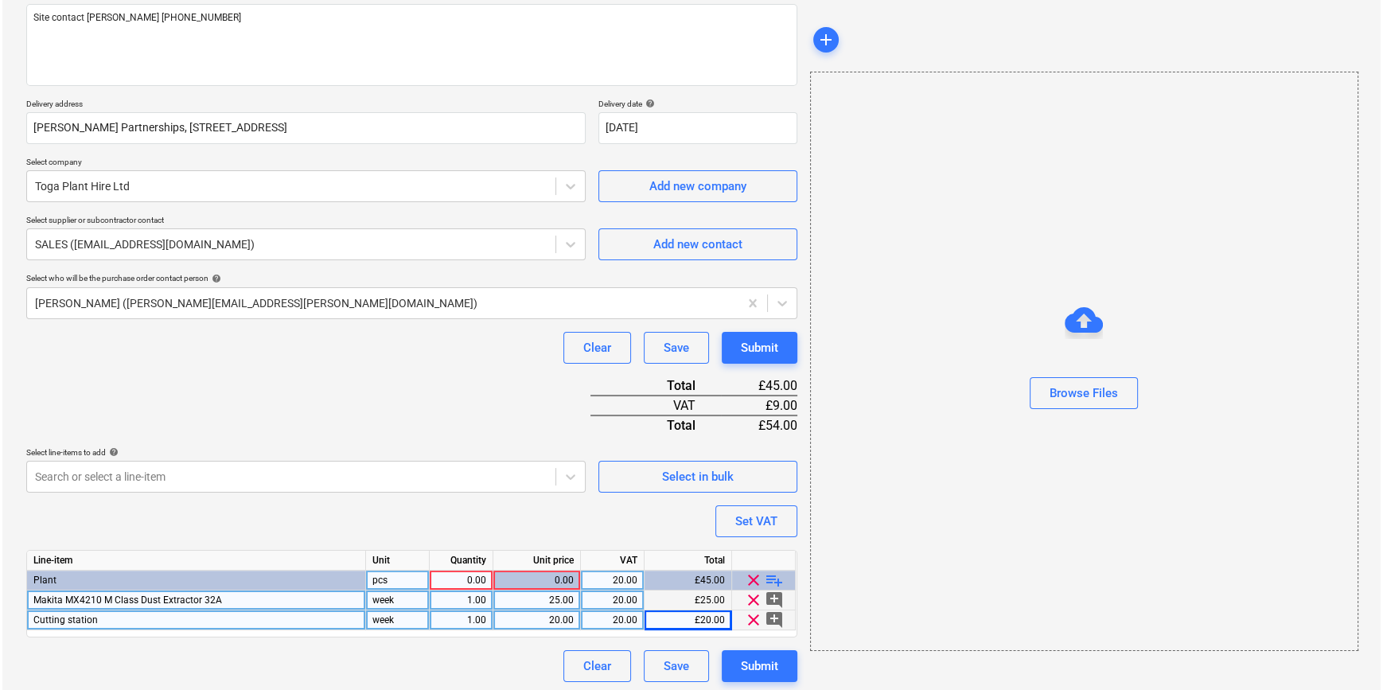
scroll to position [203, 0]
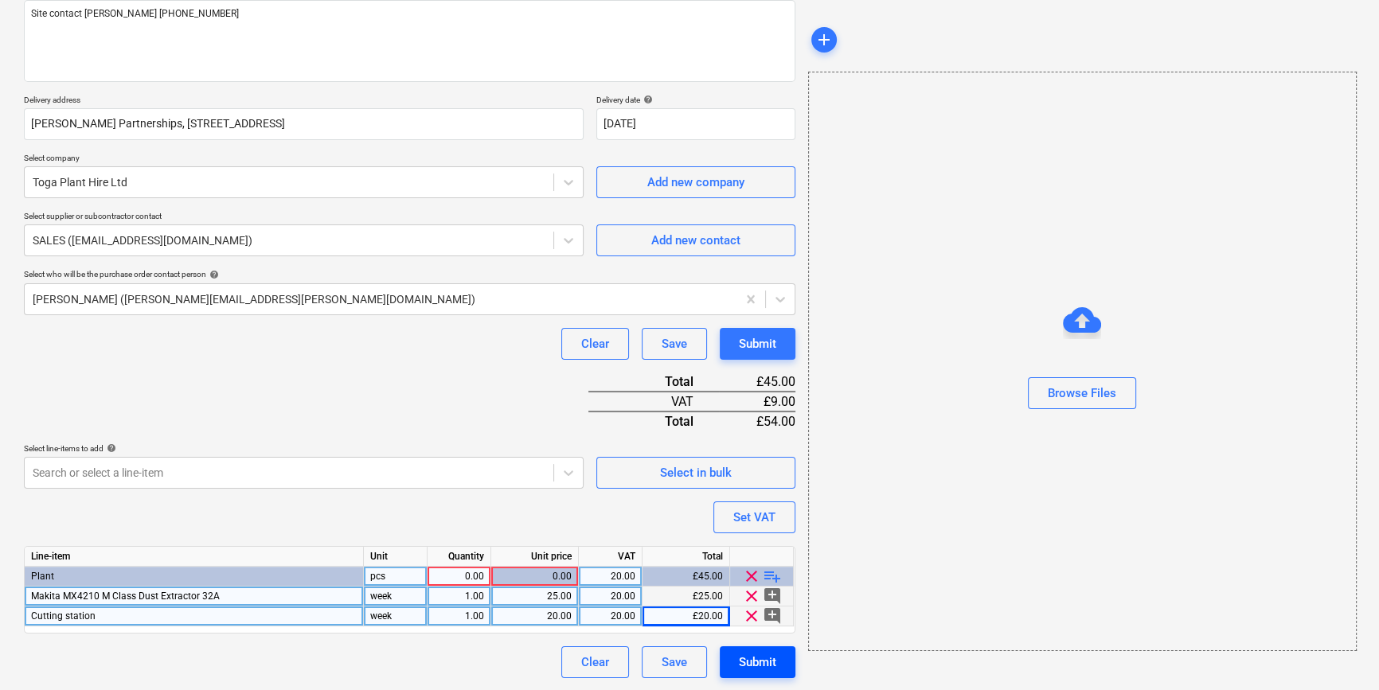
click at [751, 665] on div "Submit" at bounding box center [757, 662] width 37 height 21
click at [466, 567] on div "0.00" at bounding box center [459, 577] width 50 height 20
click at [741, 660] on div "Submit" at bounding box center [757, 662] width 37 height 21
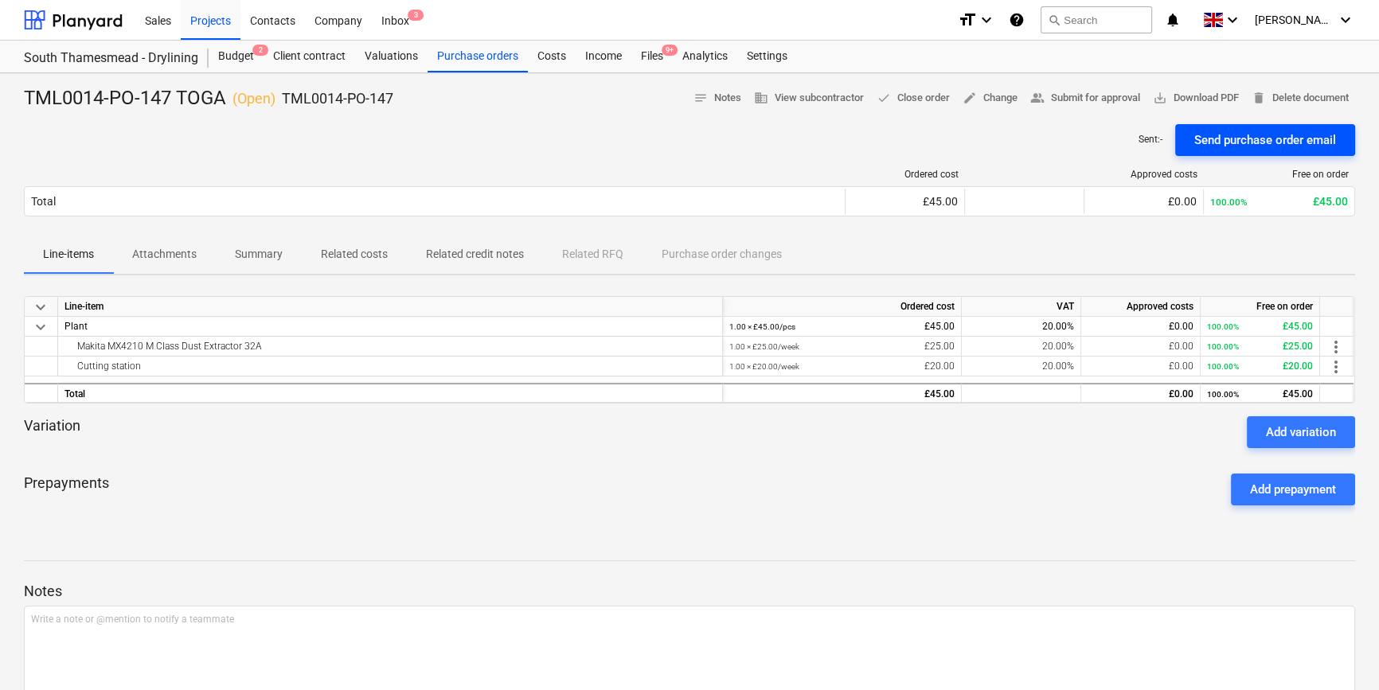
click at [1098, 138] on div "Send purchase order email" at bounding box center [1265, 140] width 142 height 21
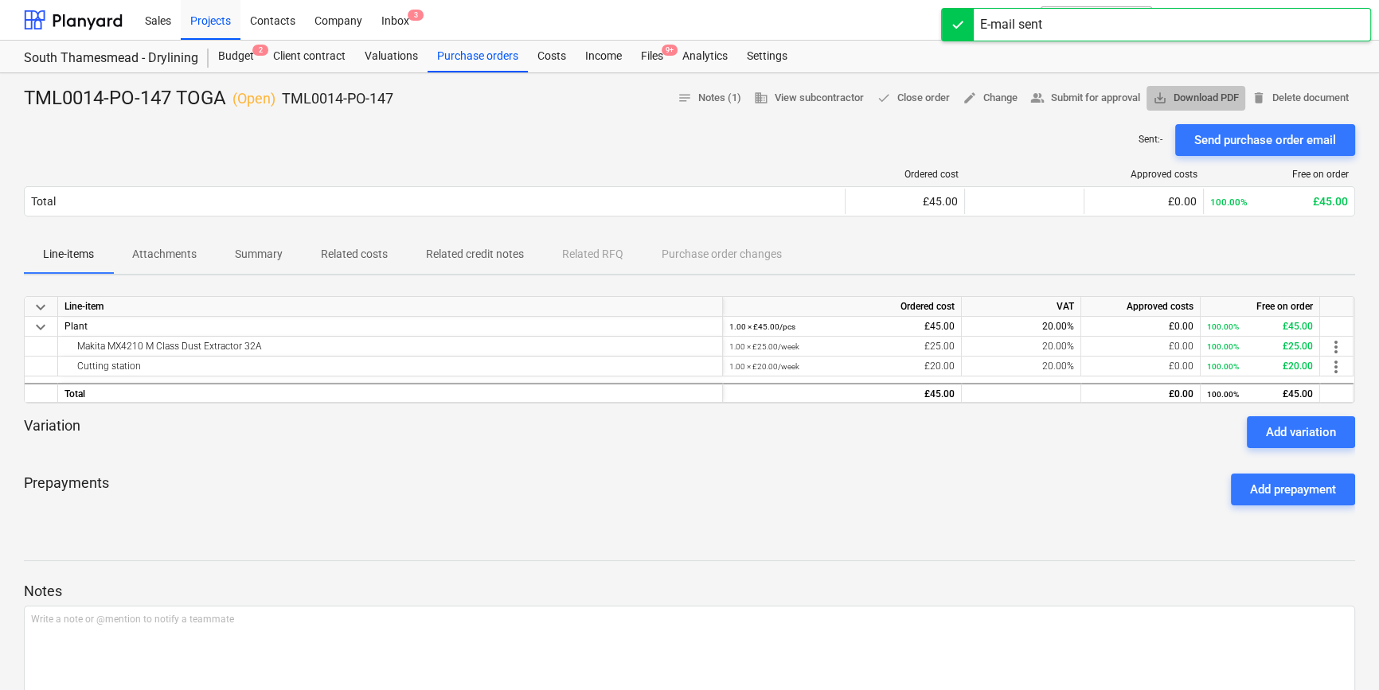
click at [1098, 95] on span "save_alt Download PDF" at bounding box center [1196, 98] width 86 height 18
